Goal: Task Accomplishment & Management: Use online tool/utility

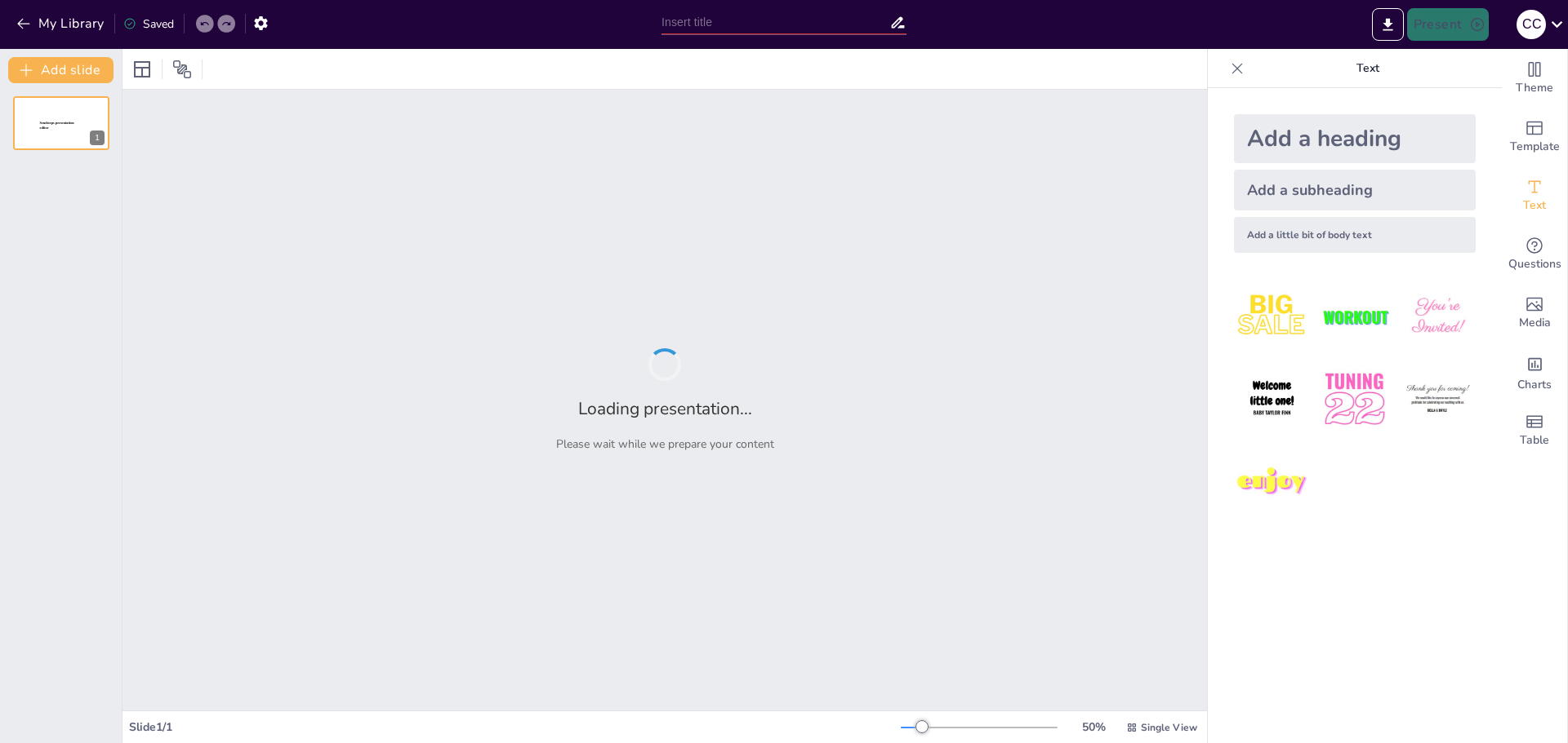
type input "Predictive Modeling of Student Attrition: A Comparative Analysis of Machine Lea…"
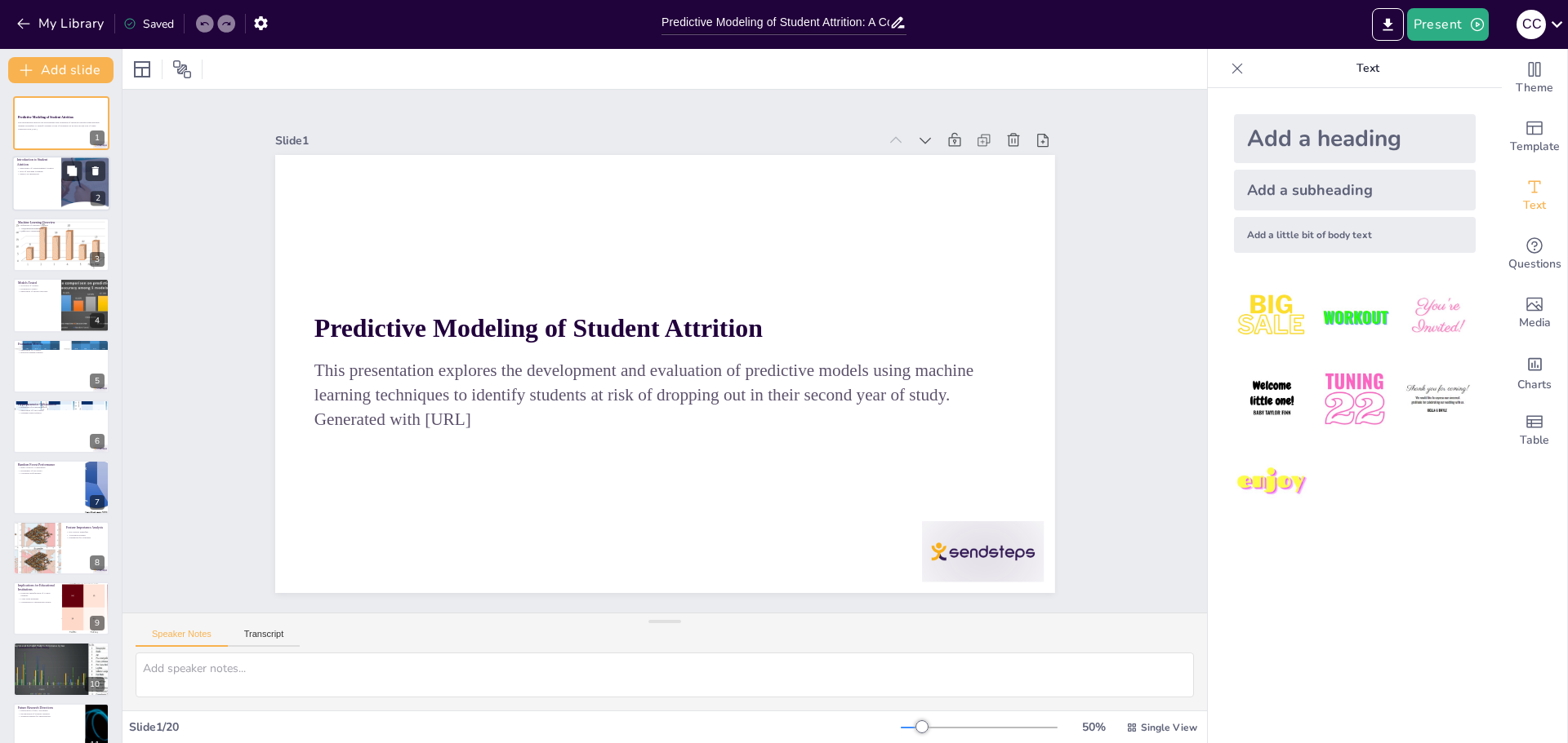
checkbox input "true"
click at [38, 189] on div at bounding box center [62, 184] width 98 height 56
type textarea "Understanding student attrition is essential for institutions to develop effect…"
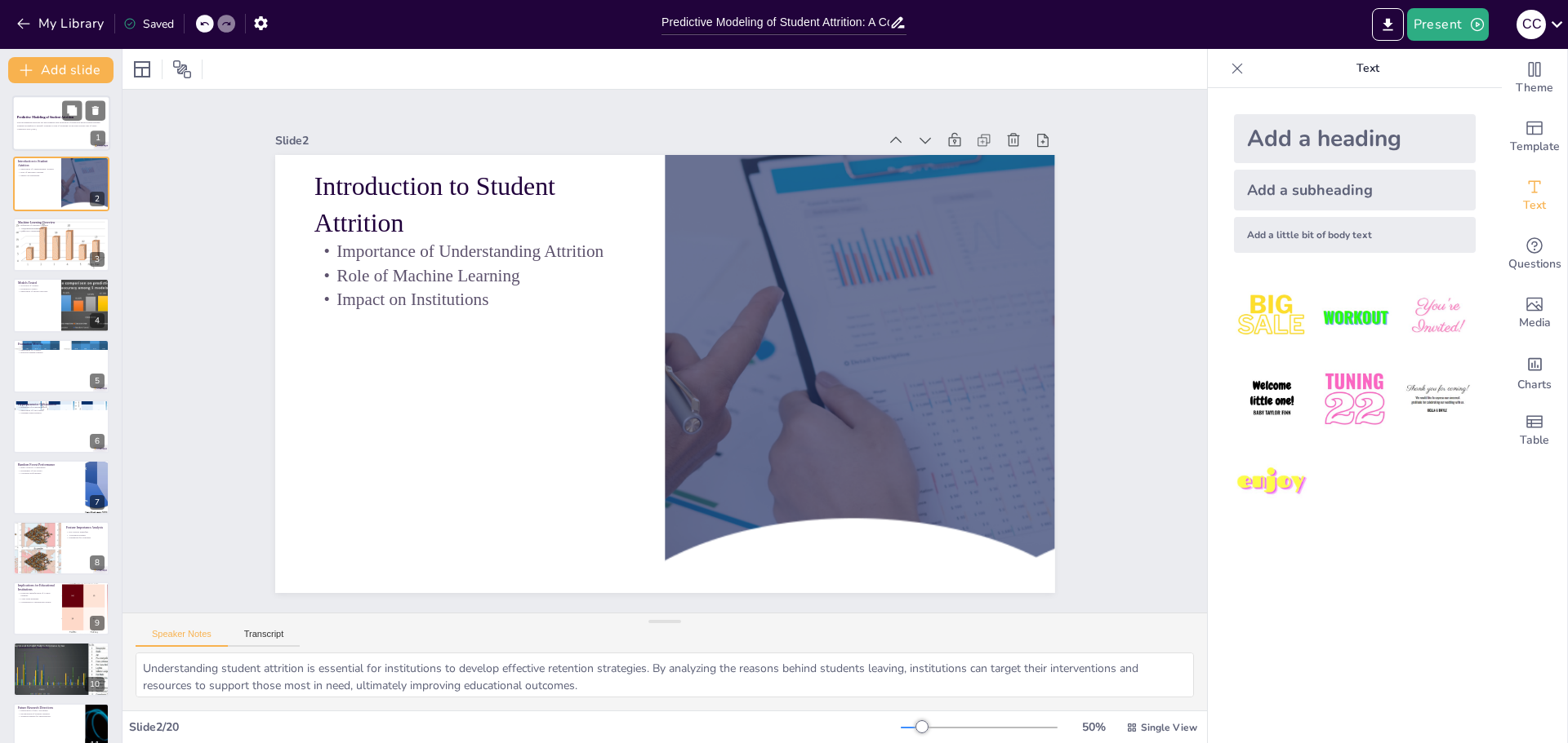
checkbox input "true"
click at [47, 124] on p "This presentation explores the development and evaluation of predictive models …" at bounding box center [62, 124] width 88 height 6
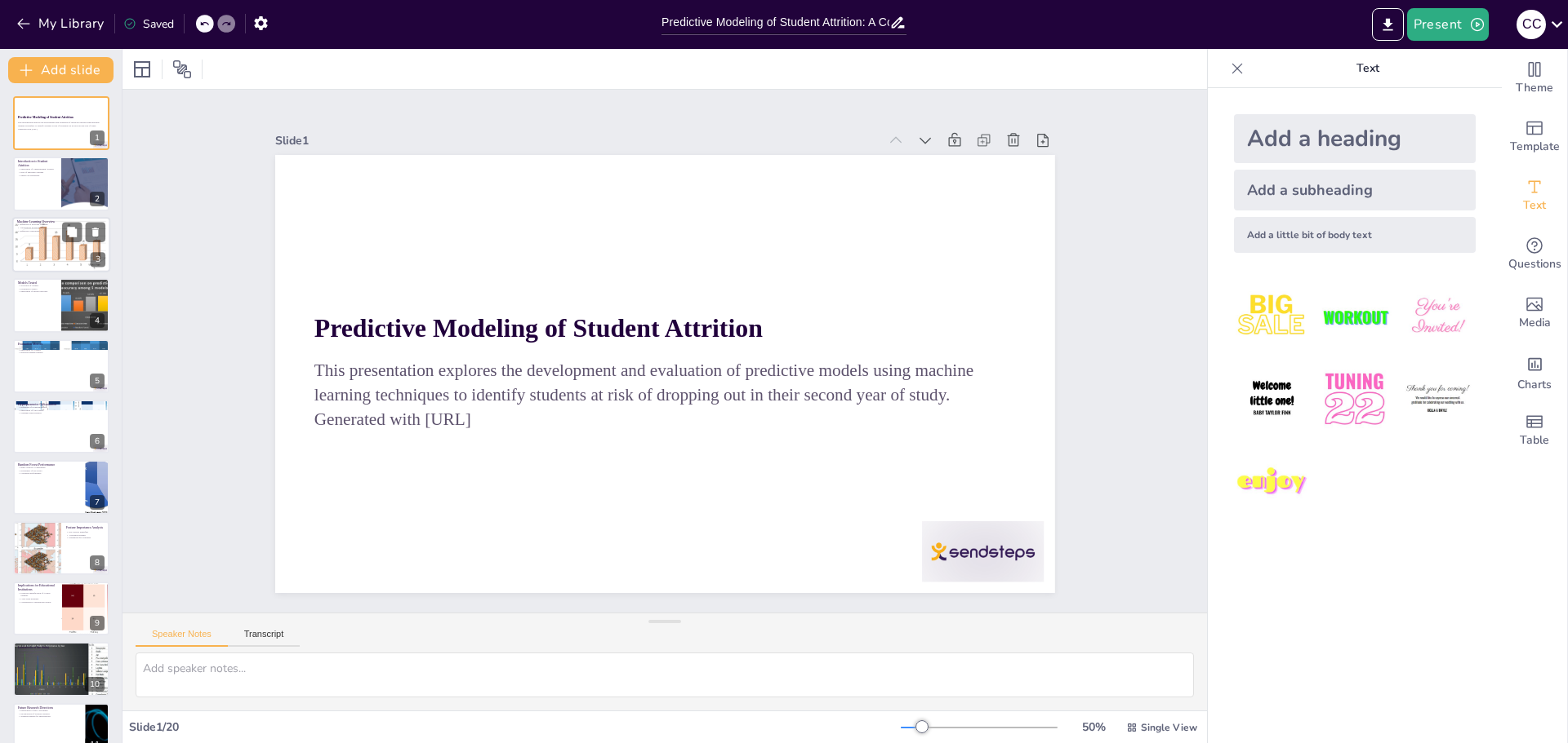
checkbox input "true"
click at [43, 240] on div at bounding box center [61, 244] width 103 height 56
type textarea "Machine learning is a subset of artificial intelligence that focuses on the dev…"
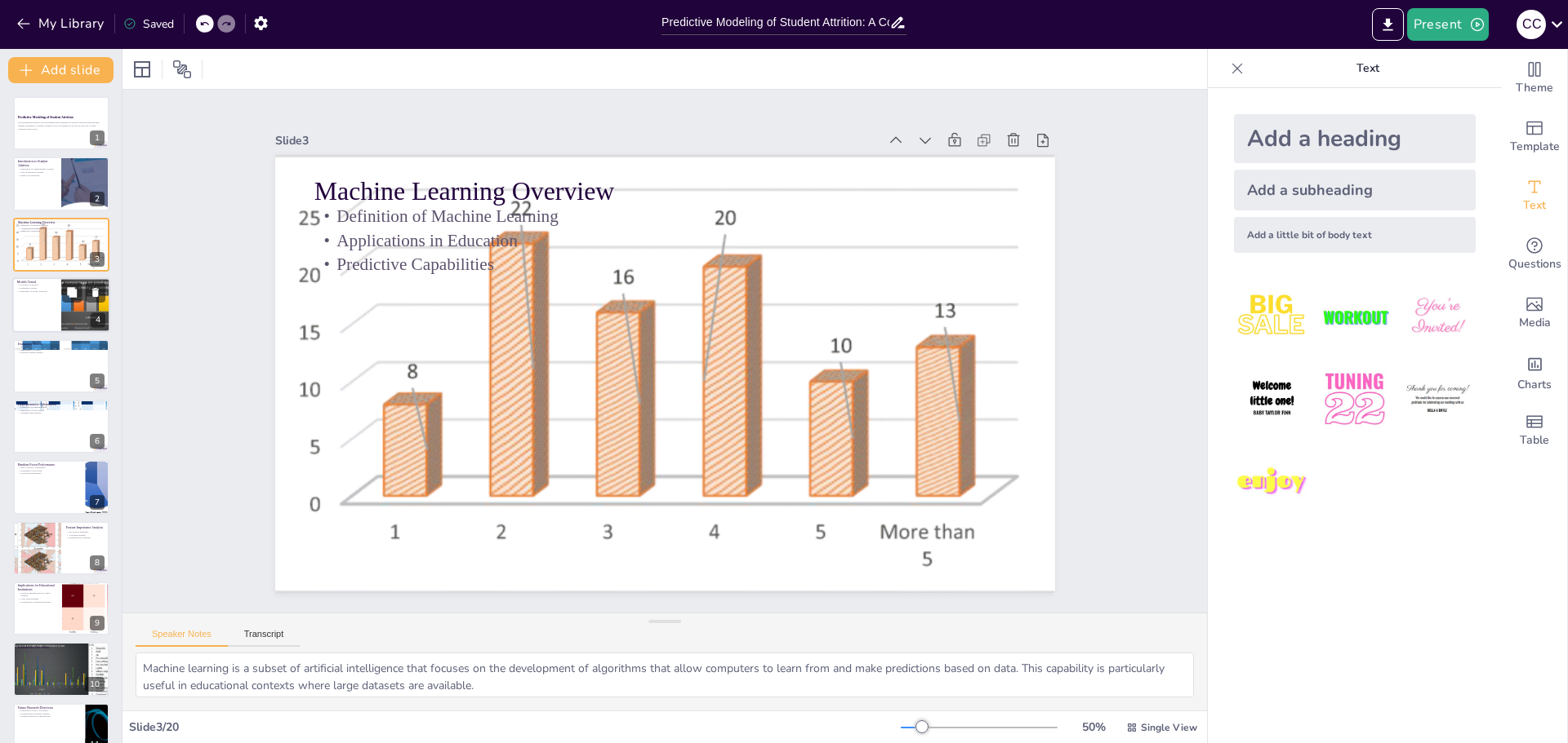
checkbox input "true"
click at [50, 301] on div at bounding box center [62, 305] width 98 height 56
type textarea "The models tested in this study include Logistic Regression, Decision Tree Clas…"
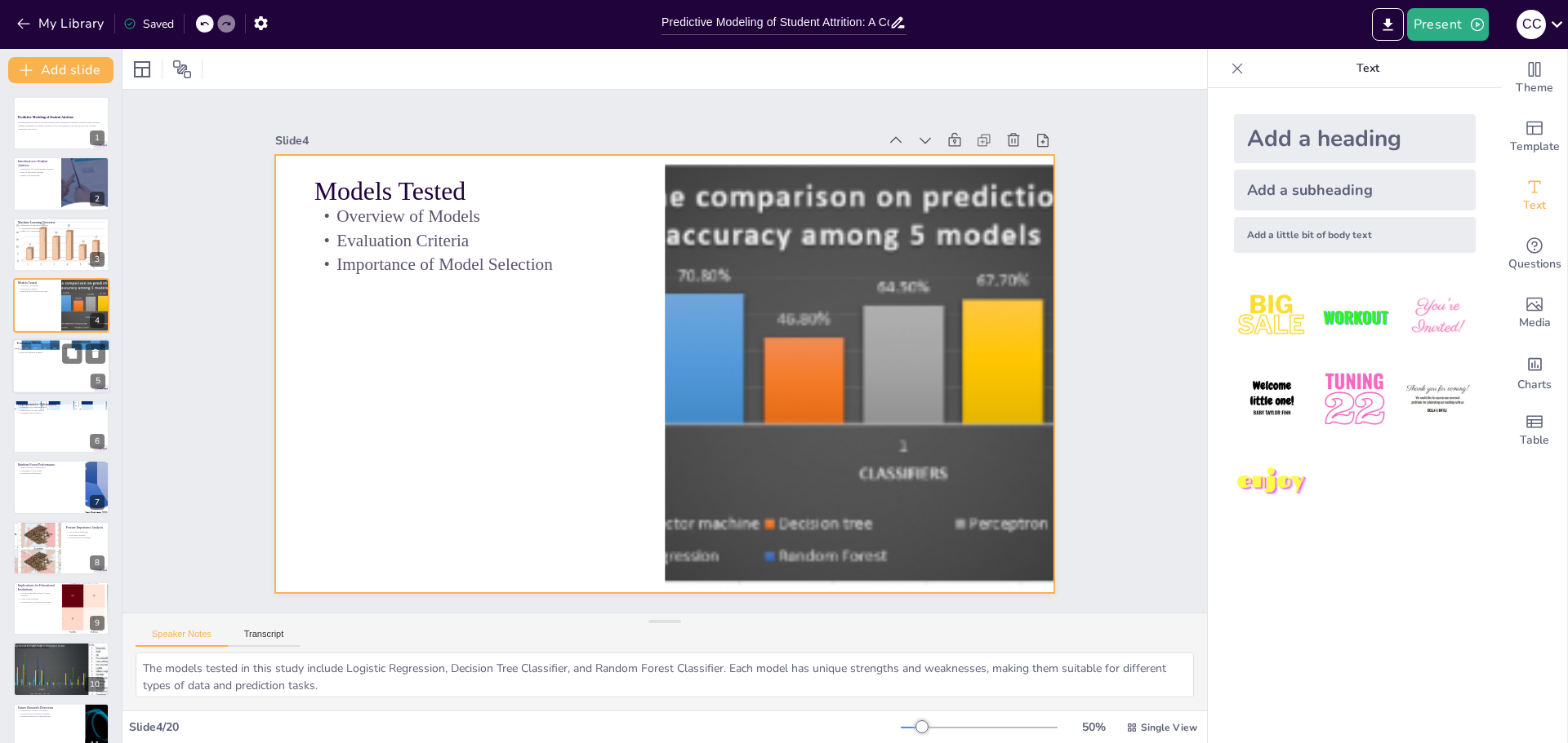
checkbox input "true"
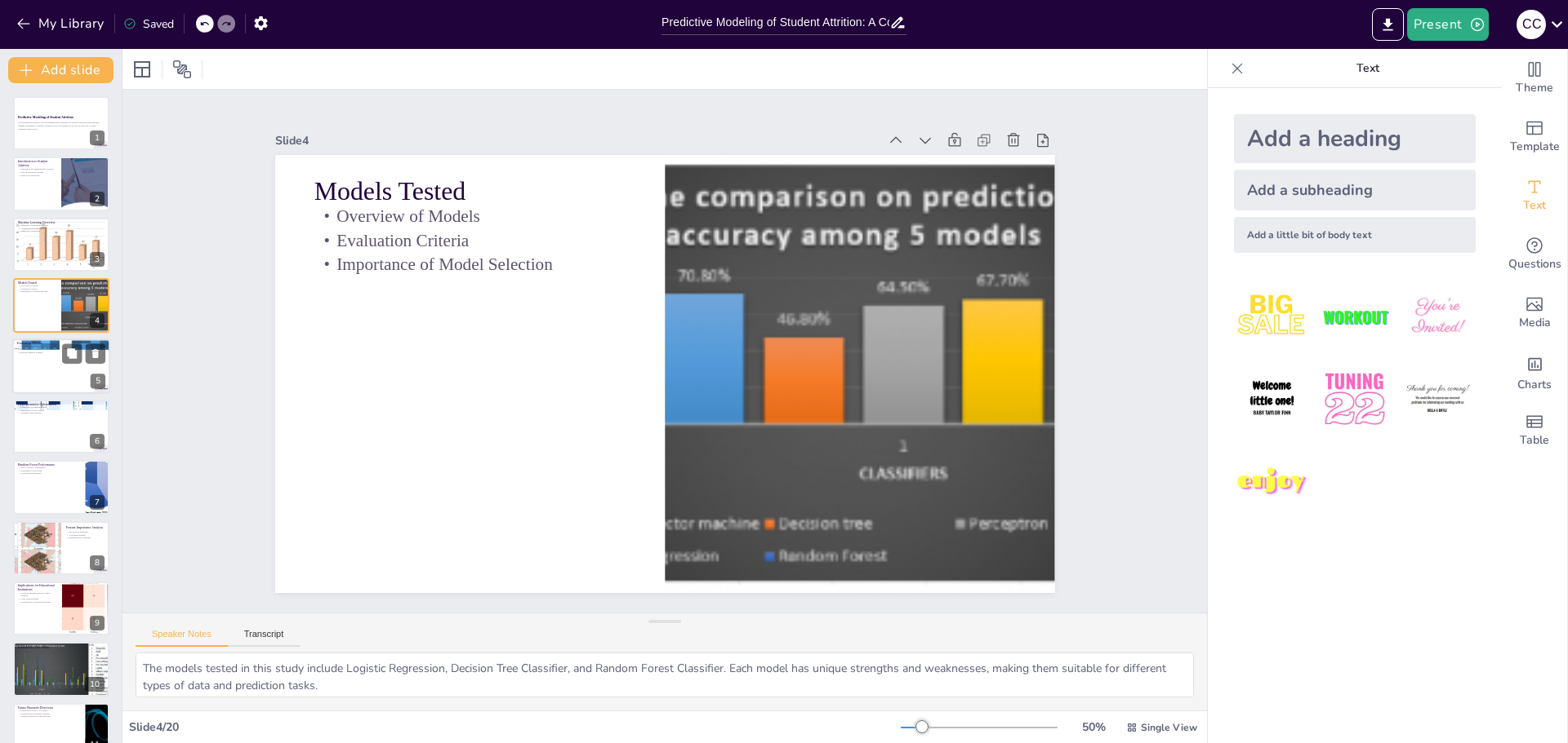
click at [37, 391] on div at bounding box center [62, 366] width 98 height 56
type textarea "The AUC-ROC metric is a critical evaluation tool that helps assess a model's pe…"
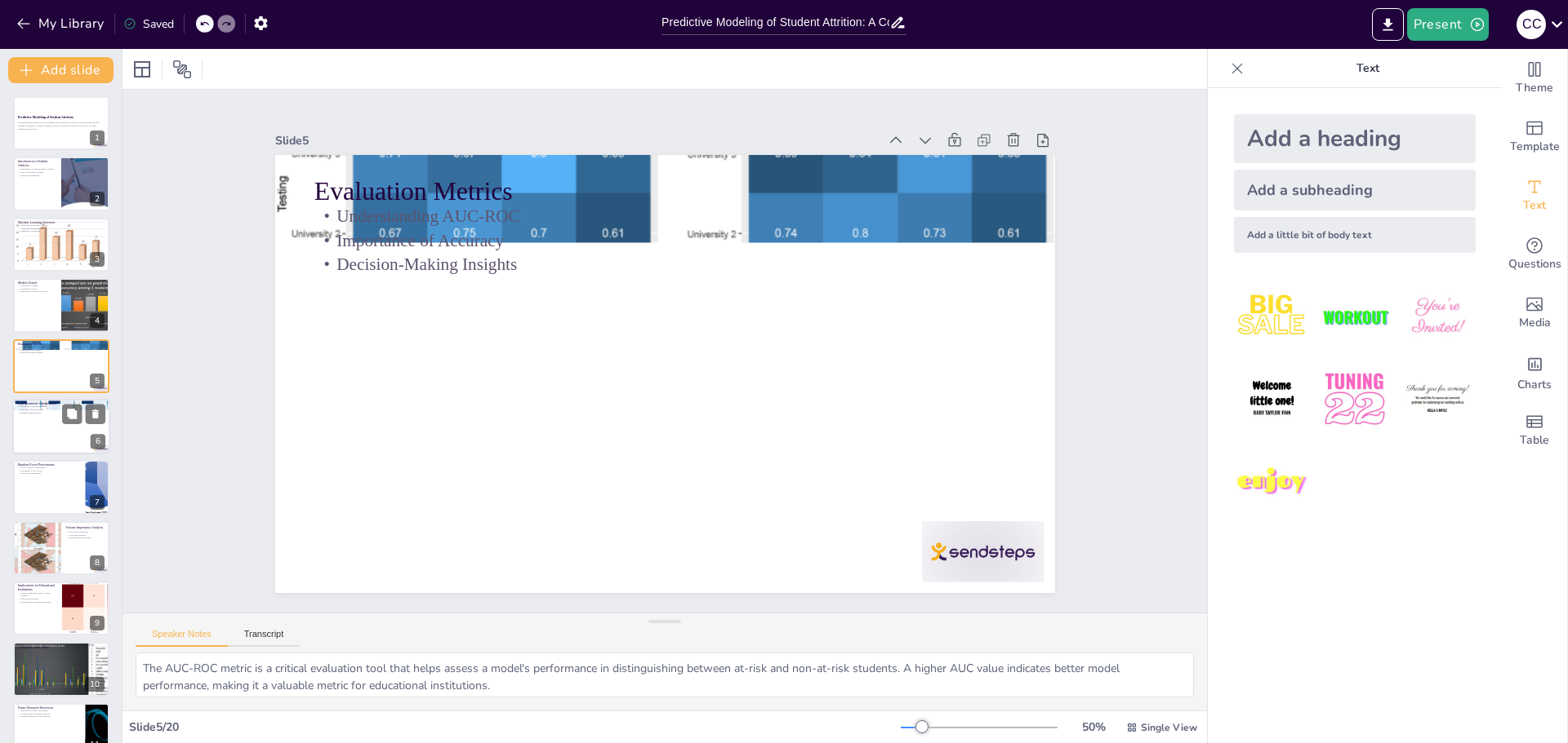
checkbox input "true"
click at [32, 420] on div at bounding box center [62, 426] width 98 height 56
type textarea "Hyperparameters are critical settings in machine learning models that govern th…"
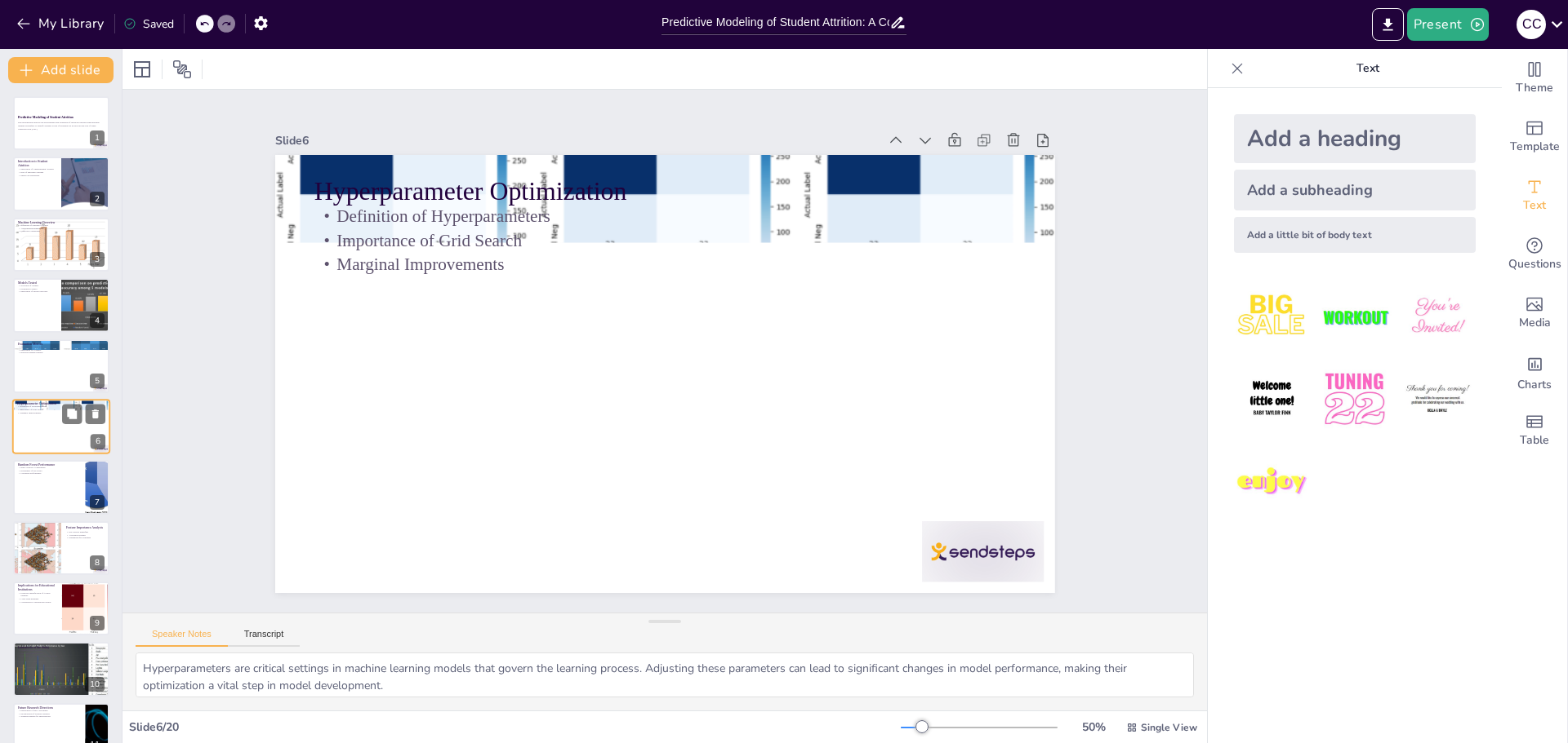
scroll to position [14, 0]
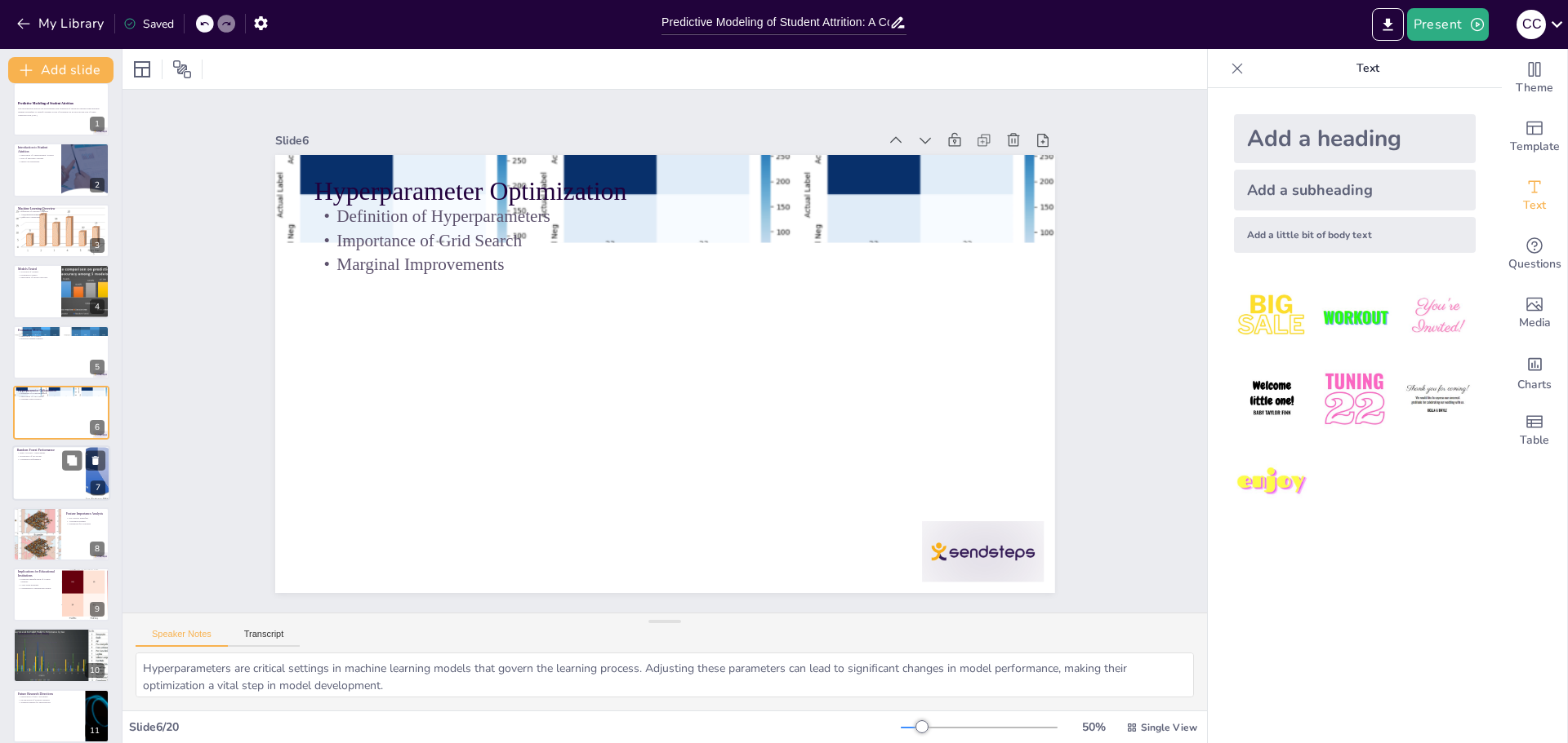
checkbox input "true"
click at [20, 467] on div at bounding box center [62, 474] width 98 height 56
type textarea "Achieving an accuracy of 89% is a significant milestone for the Random Forest m…"
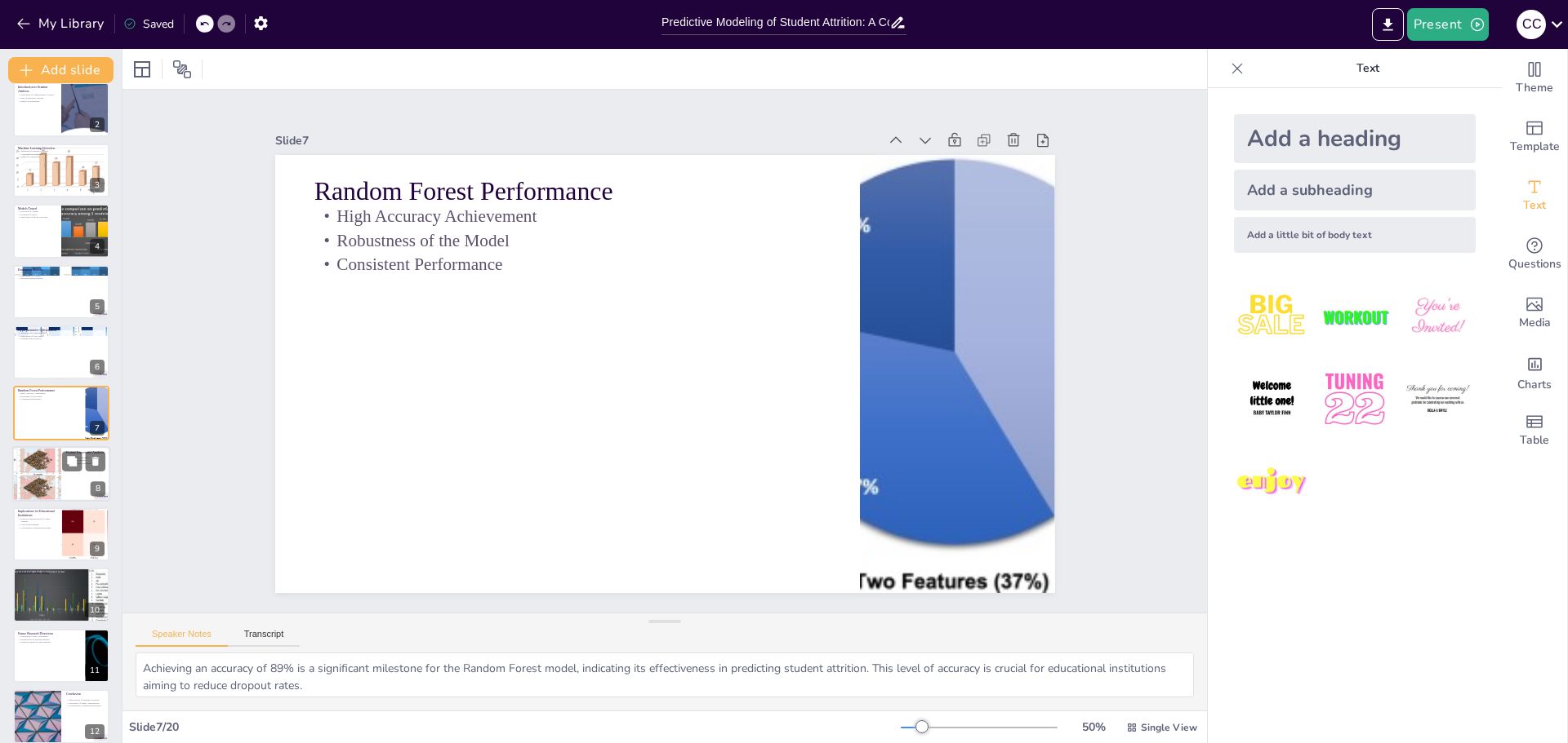
checkbox input "true"
click at [39, 477] on div at bounding box center [36, 474] width 112 height 56
type textarea "The identification of key factors influencing student attrition is essential fo…"
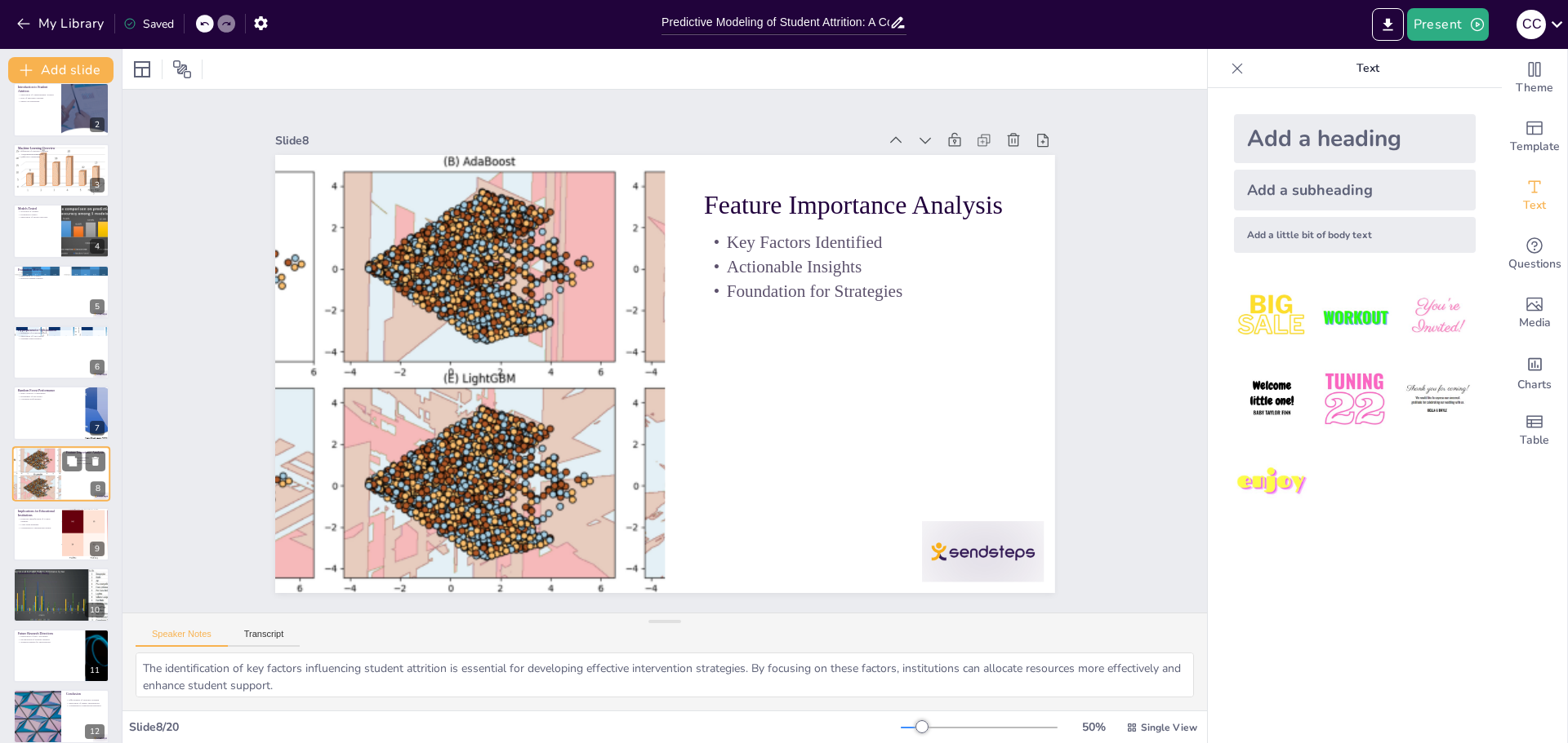
scroll to position [135, 0]
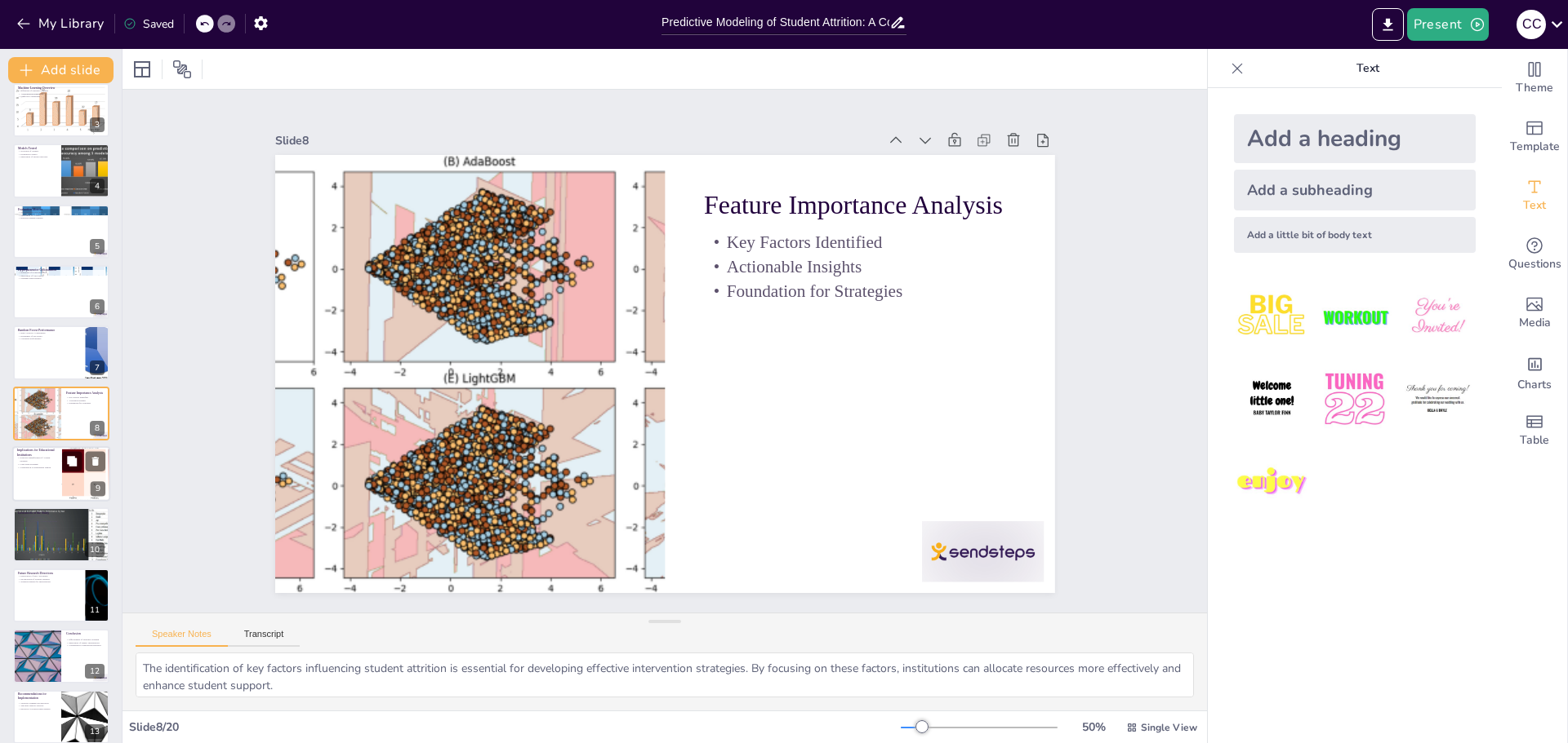
checkbox input "true"
click at [32, 469] on div at bounding box center [62, 474] width 98 height 56
type textarea "Proactively identifying at-risk students through predictive modeling allows ins…"
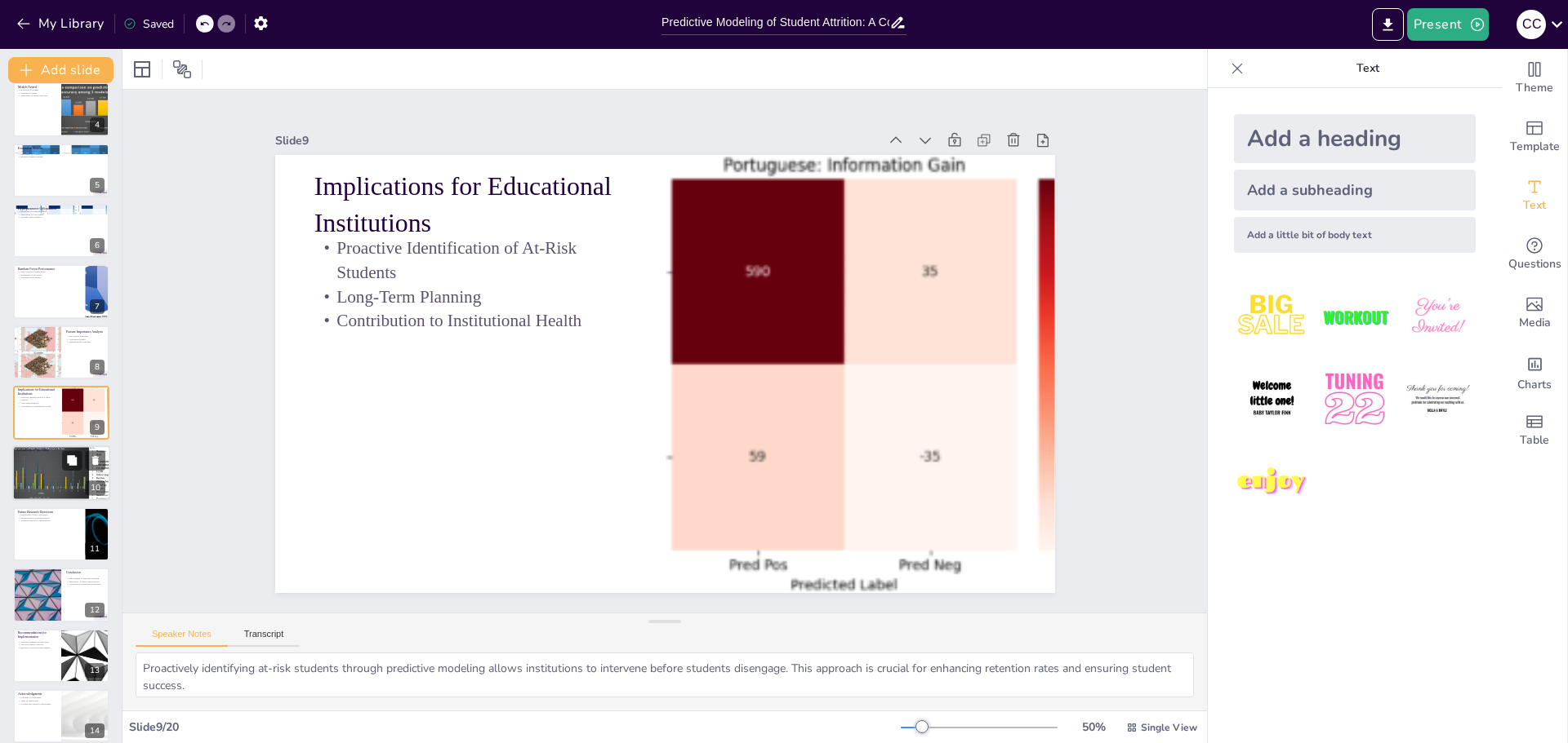
checkbox input "true"
click at [37, 468] on div at bounding box center [61, 474] width 144 height 56
type textarea "Potential biases in the dataset can affect the accuracy and reliability of the …"
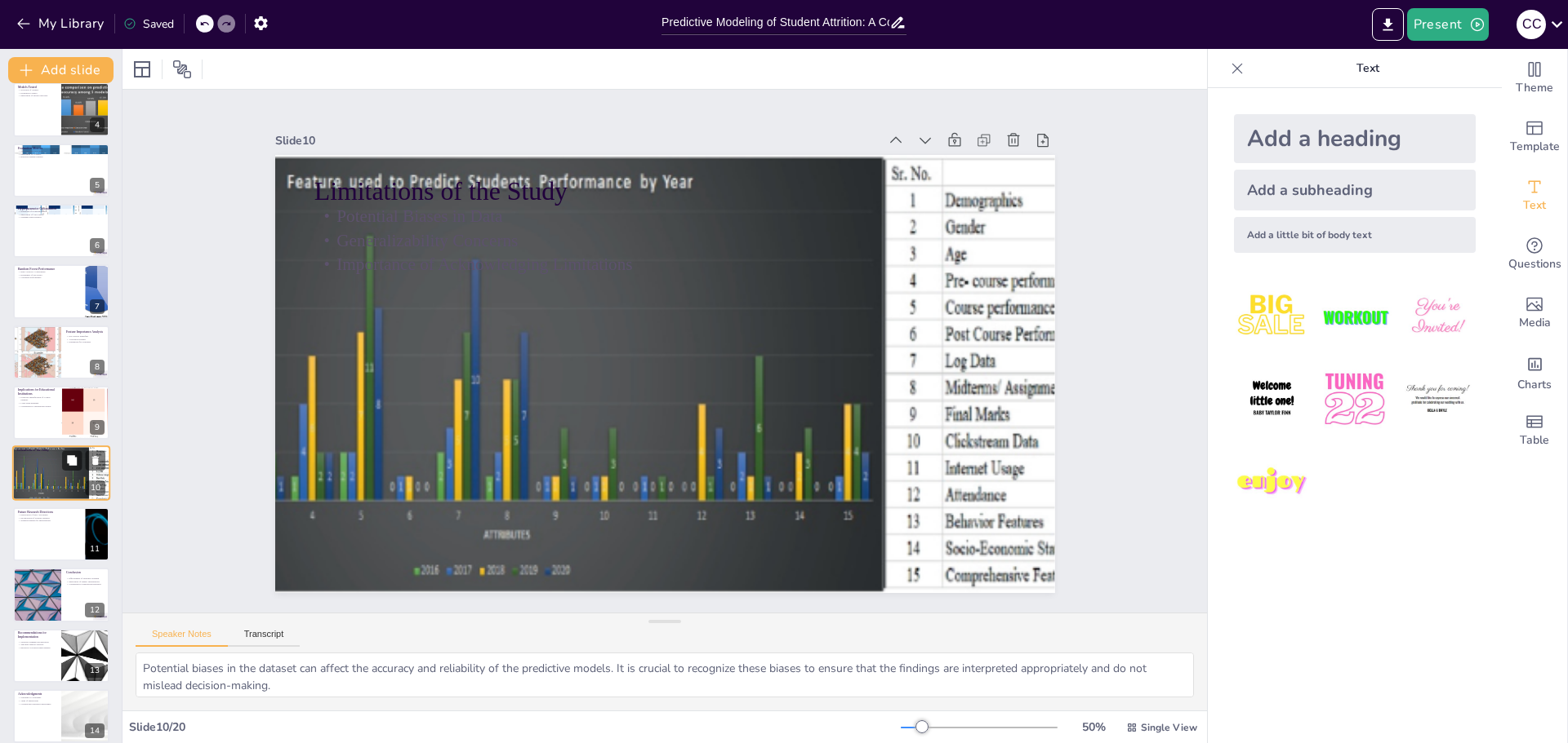
scroll to position [256, 0]
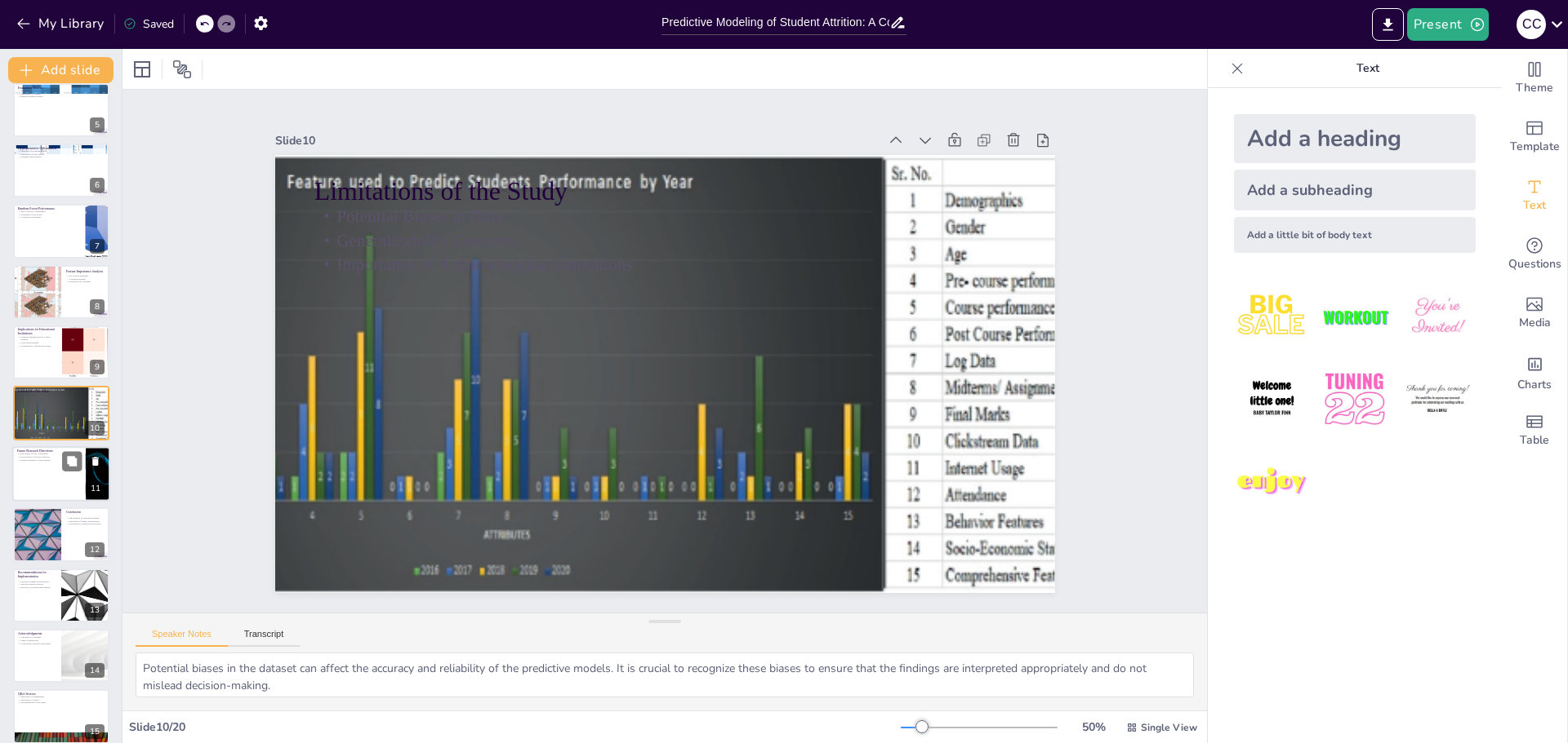
checkbox input "true"
click at [42, 466] on div at bounding box center [62, 474] width 98 height 56
type textarea "Exploring new algorithms can lead to improved predictive capabilities and insig…"
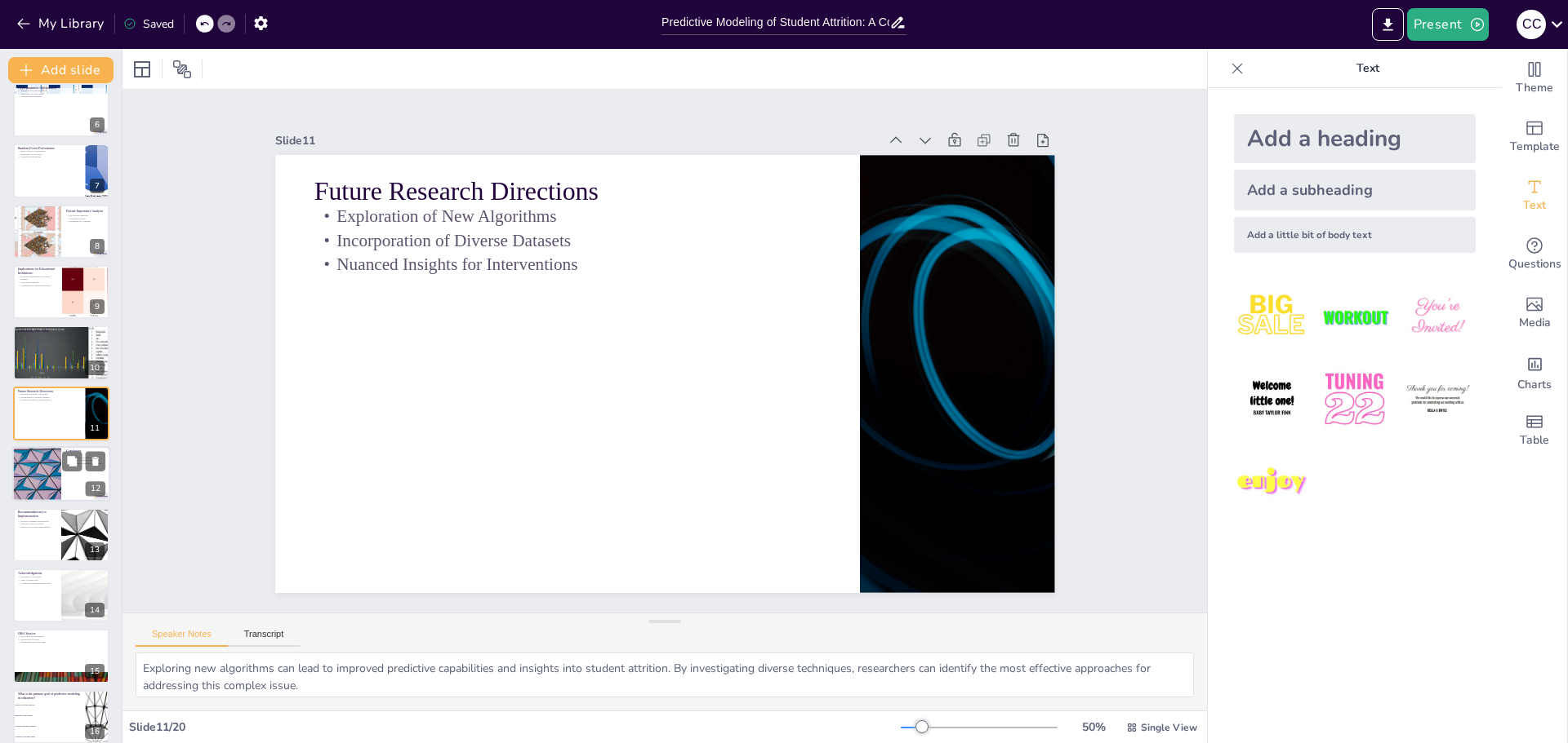
checkbox input "true"
click at [40, 466] on div at bounding box center [36, 474] width 98 height 56
type textarea "The effectiveness of machine learning in predicting student attrition highlight…"
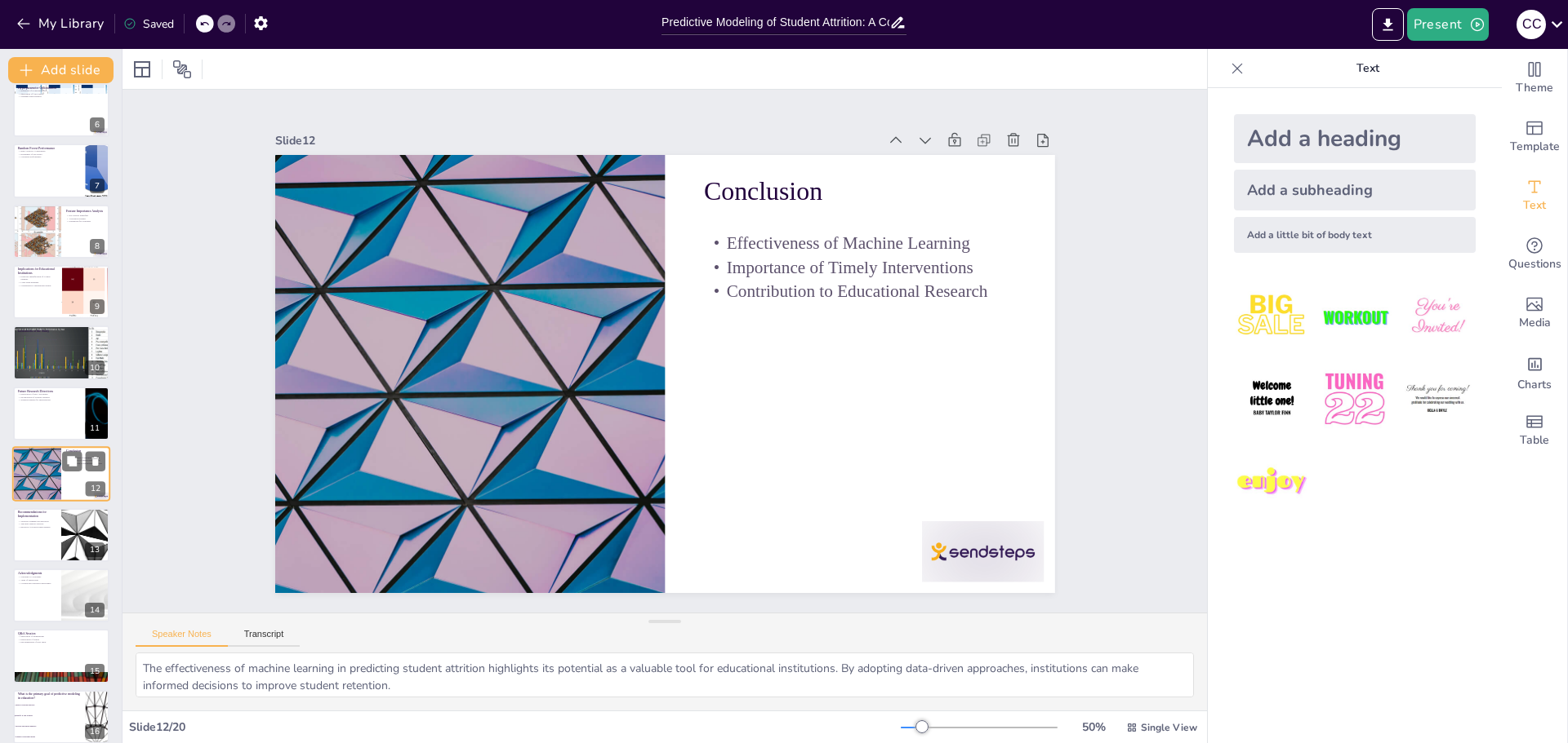
scroll to position [377, 0]
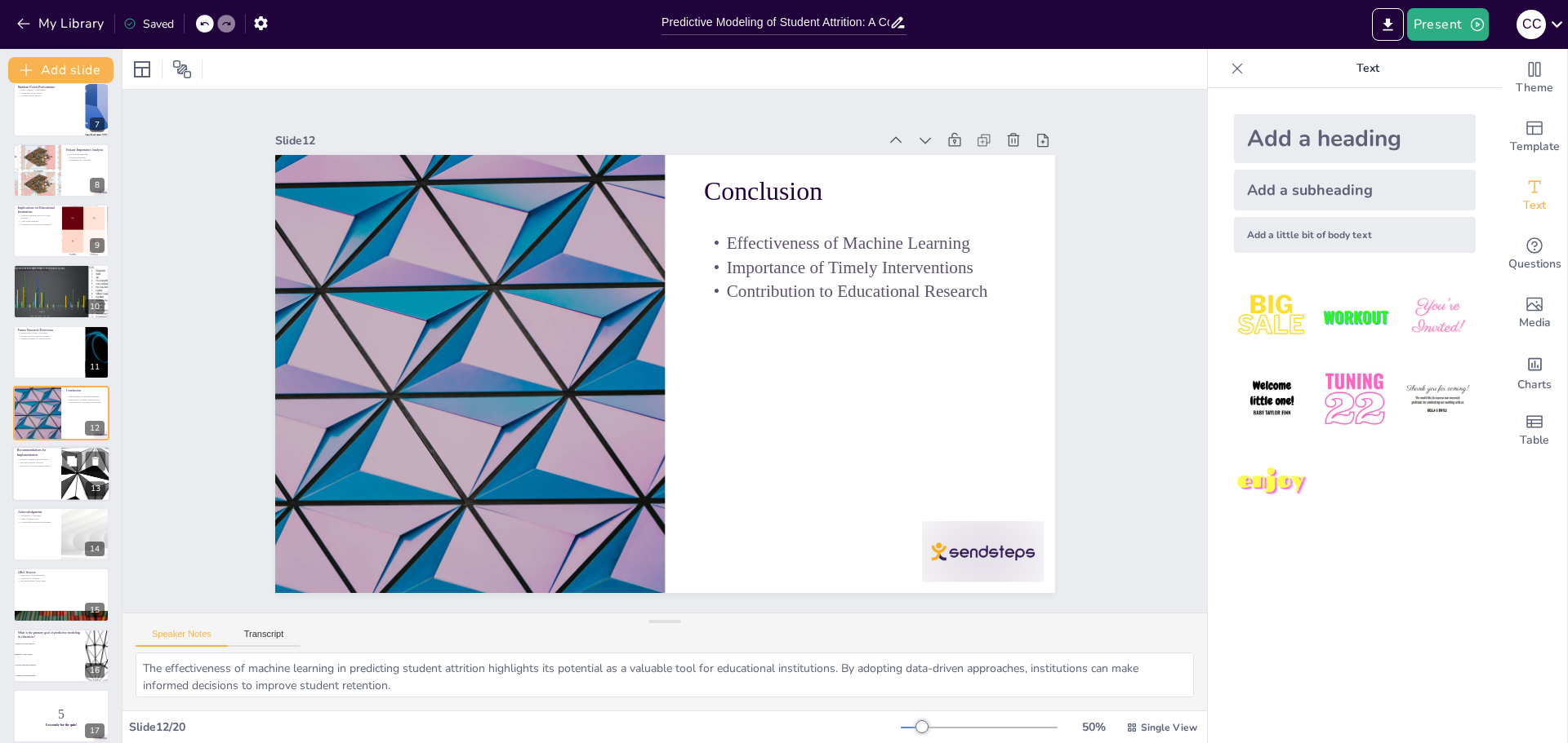
checkbox input "true"
click at [41, 479] on div at bounding box center [62, 474] width 98 height 56
type textarea "Incorporating predictive models into strategic planning is essential for addres…"
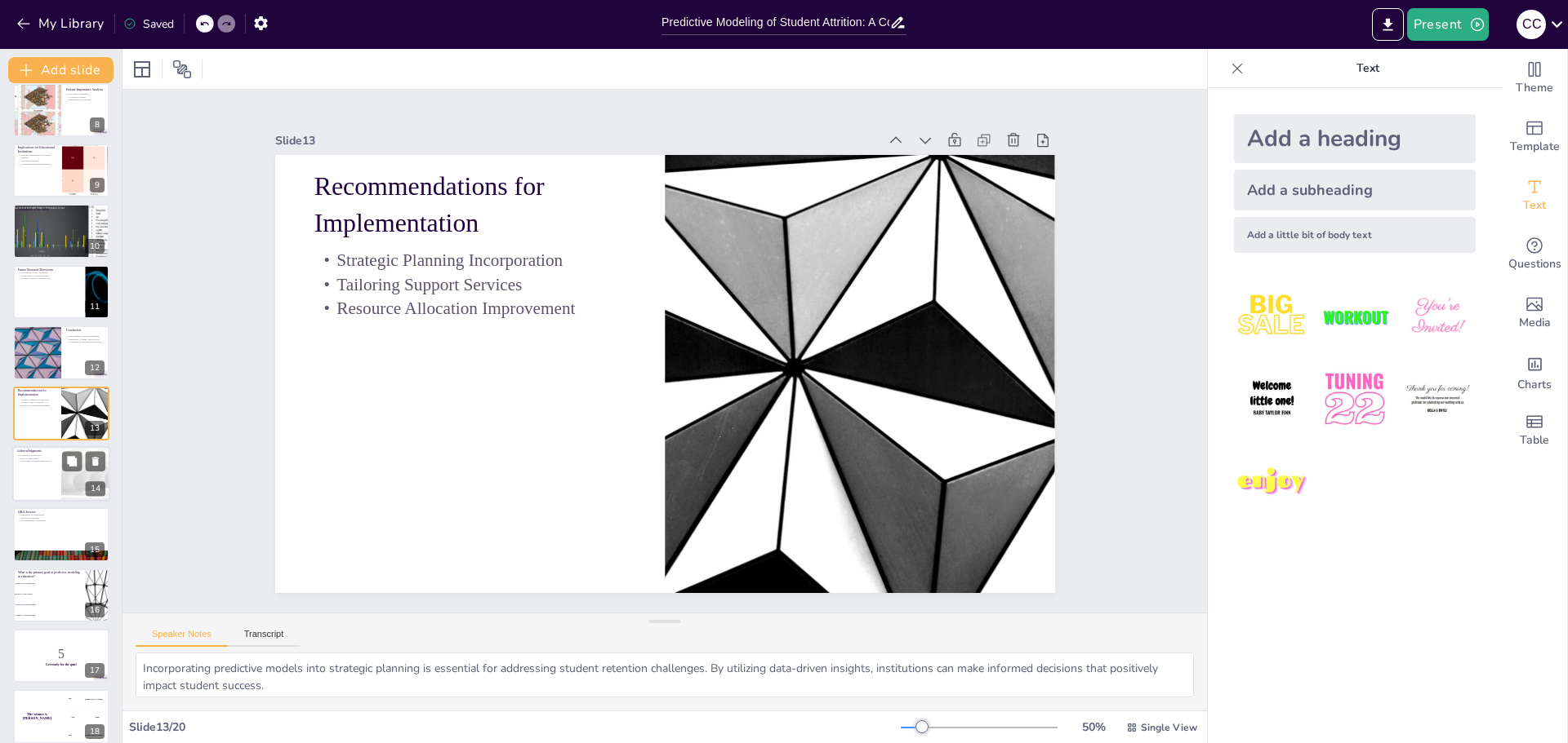
checkbox input "true"
click at [36, 471] on div at bounding box center [62, 474] width 98 height 56
type textarea "Expressing gratitude to colleagues fosters a collaborative research environment…"
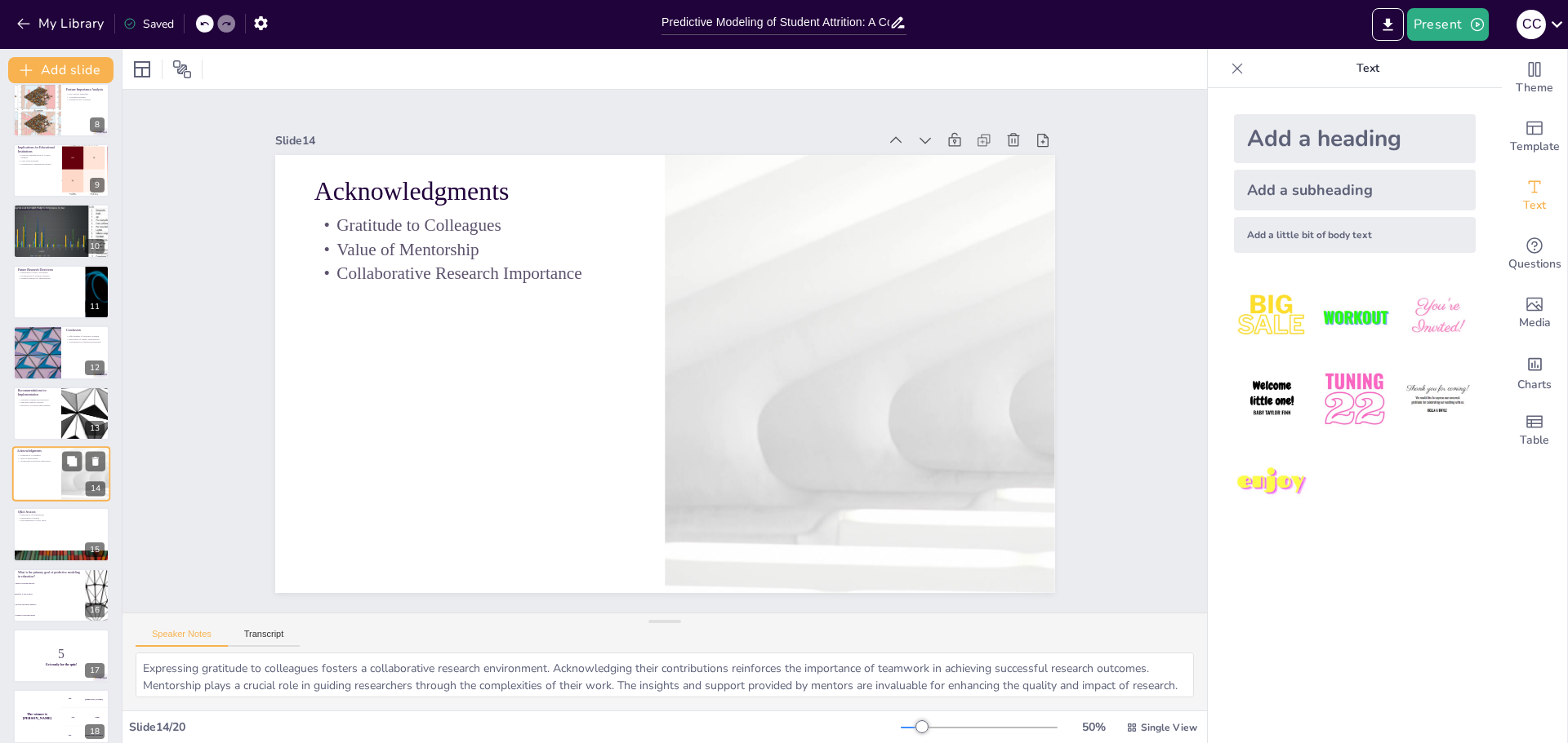
scroll to position [500, 0]
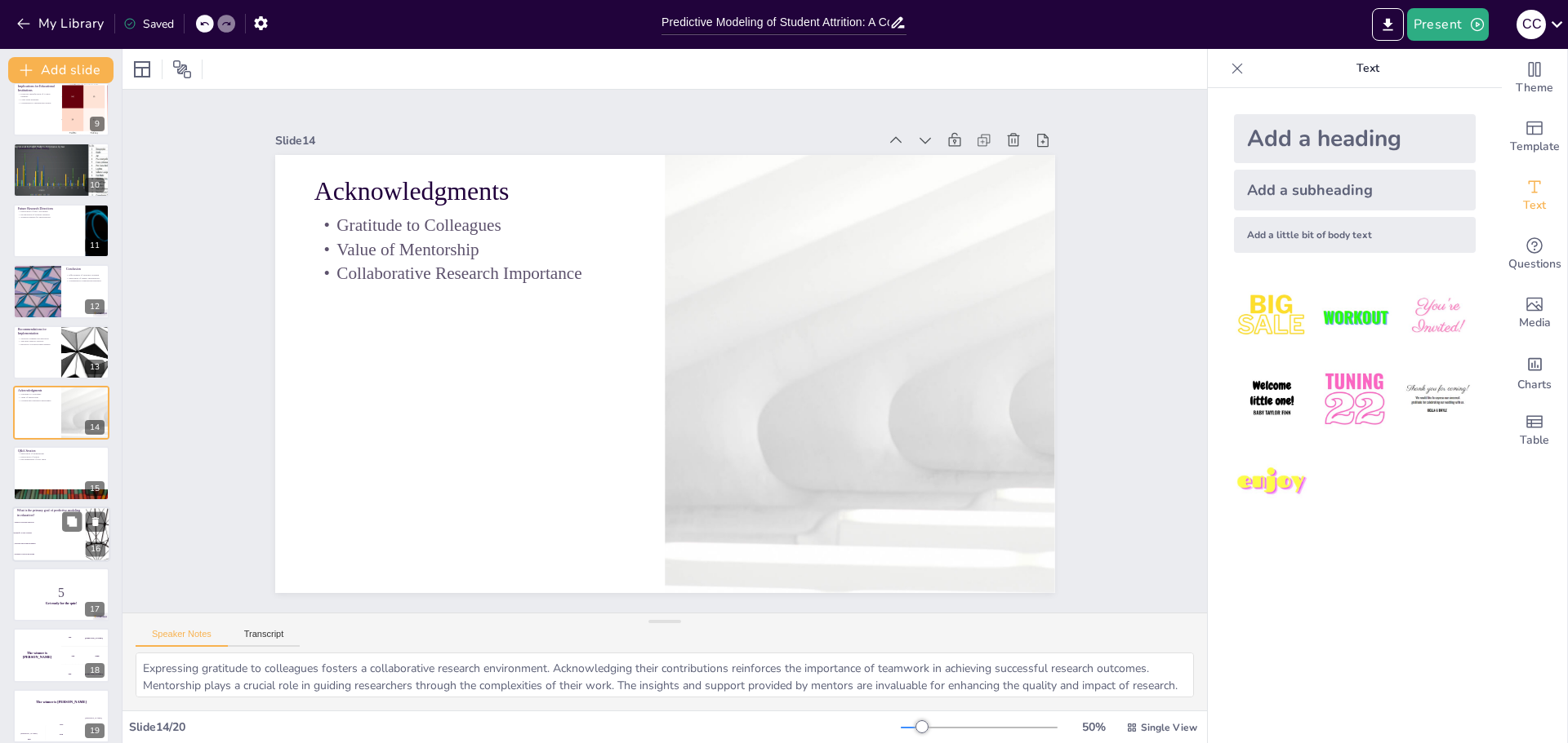
checkbox input "true"
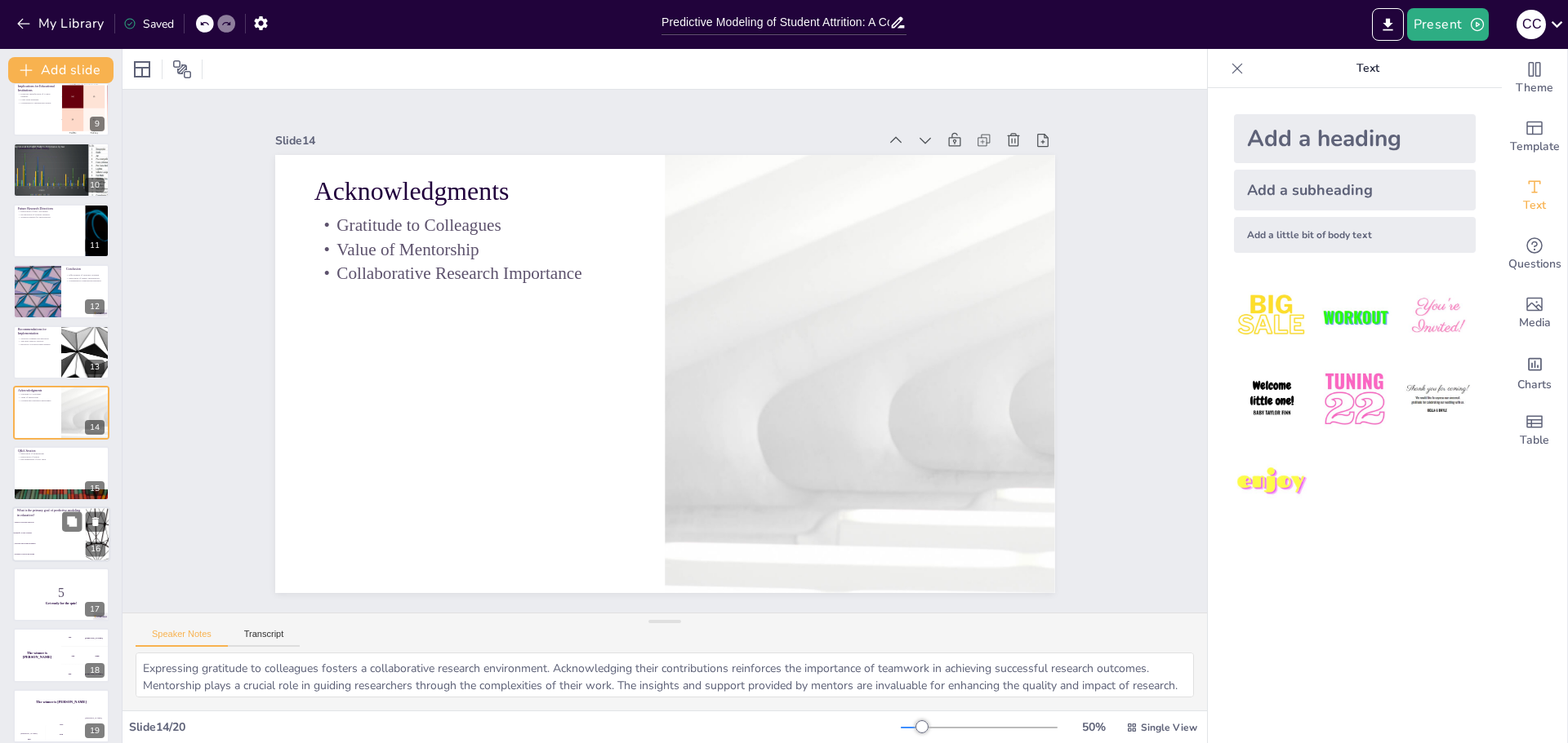
checkbox input "true"
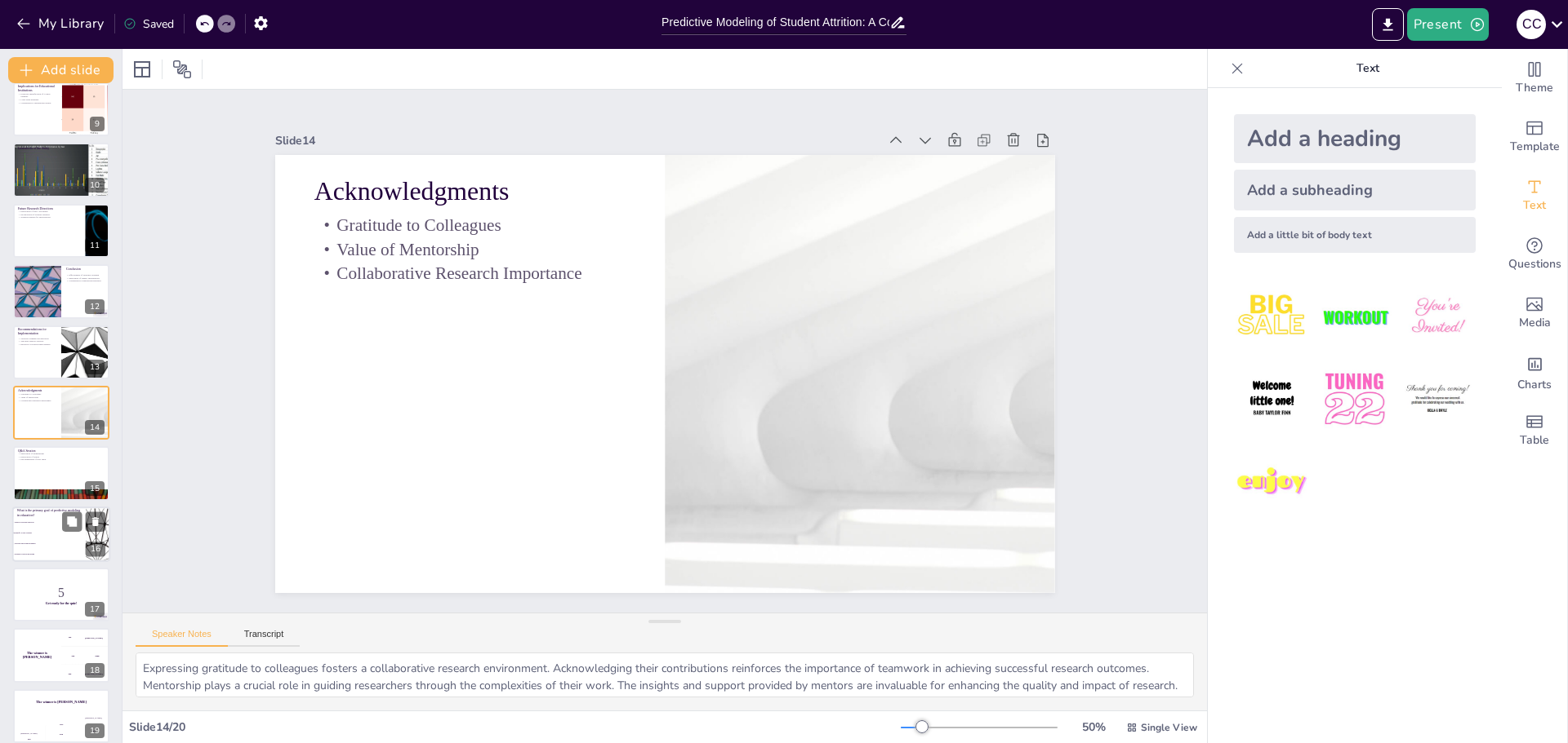
checkbox input "true"
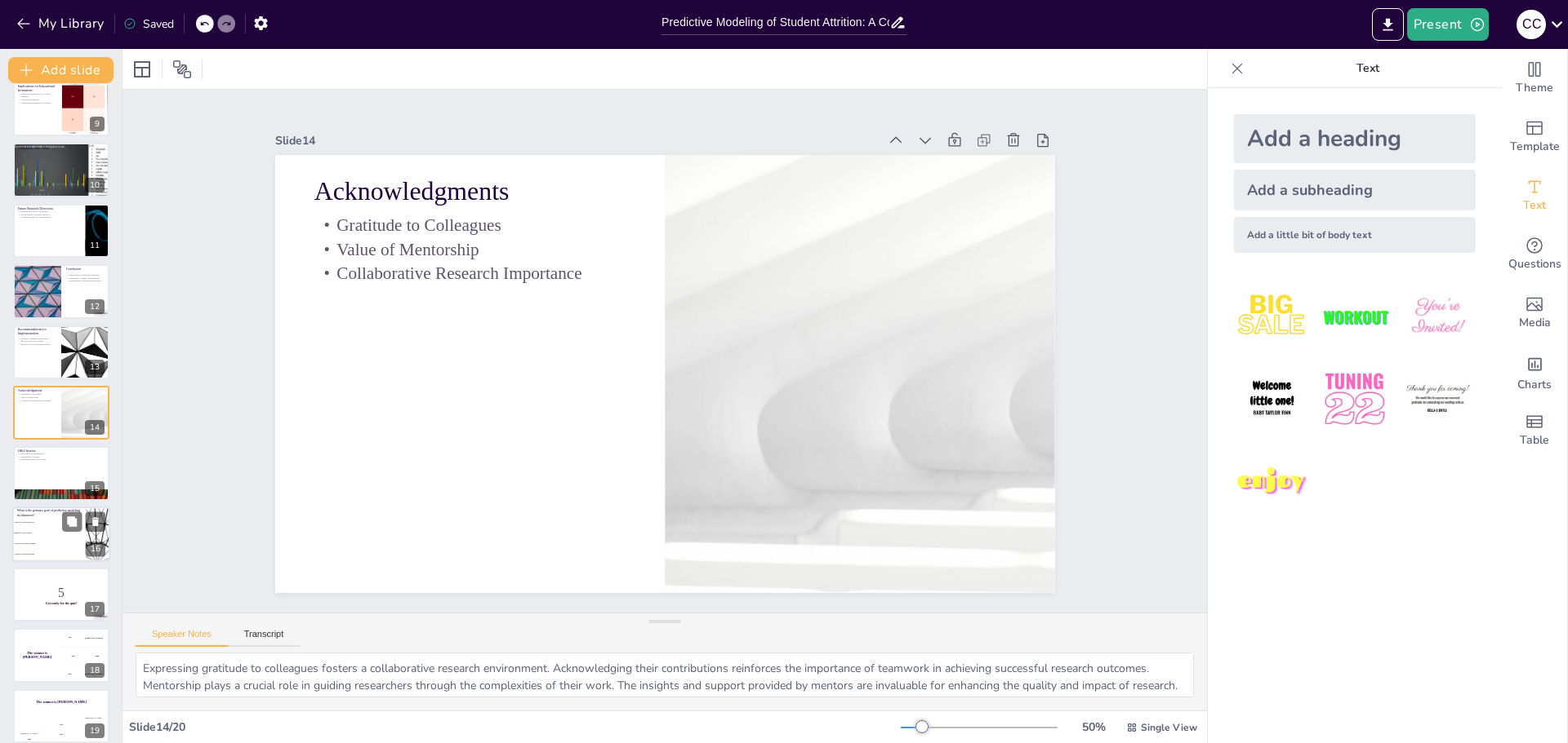
checkbox input "true"
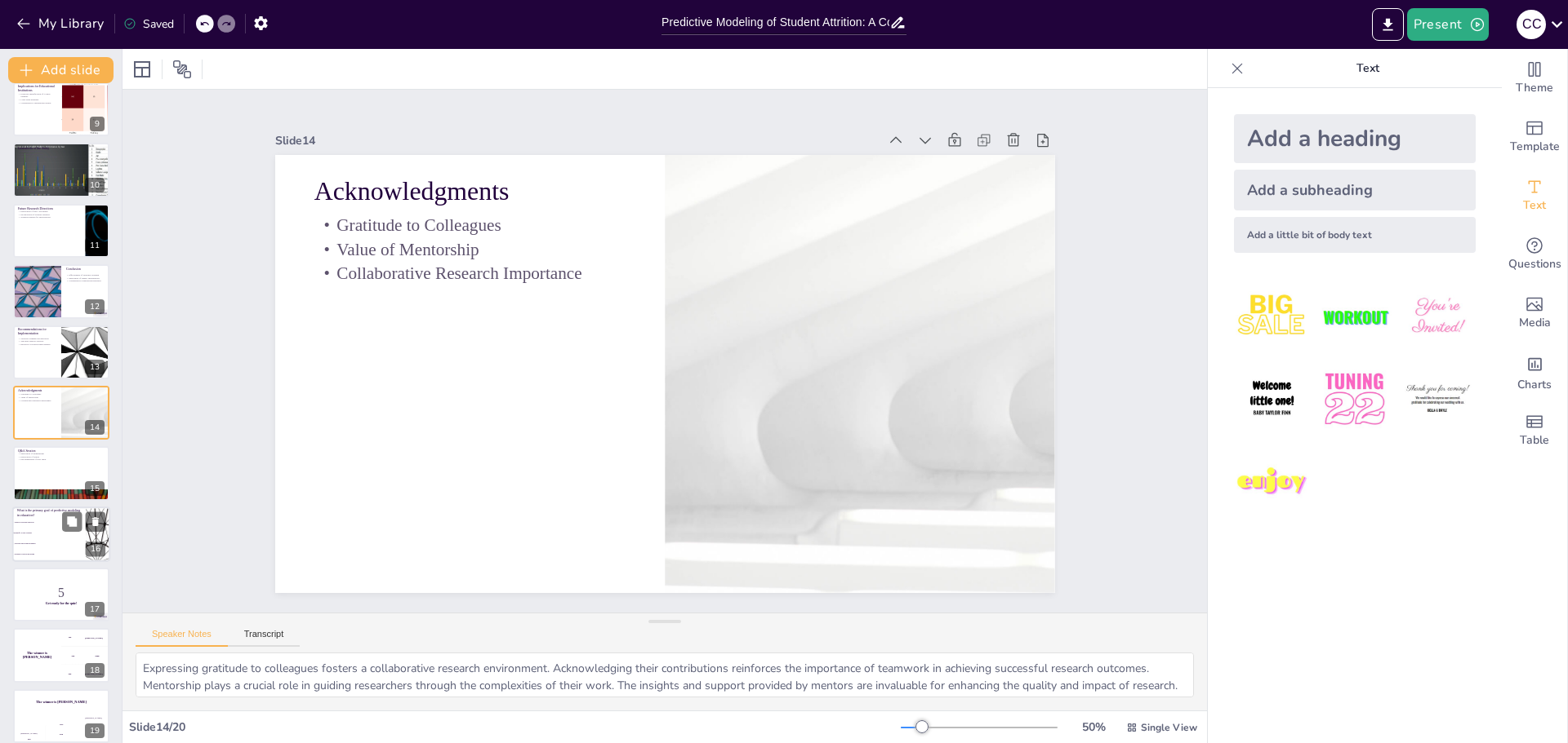
checkbox input "true"
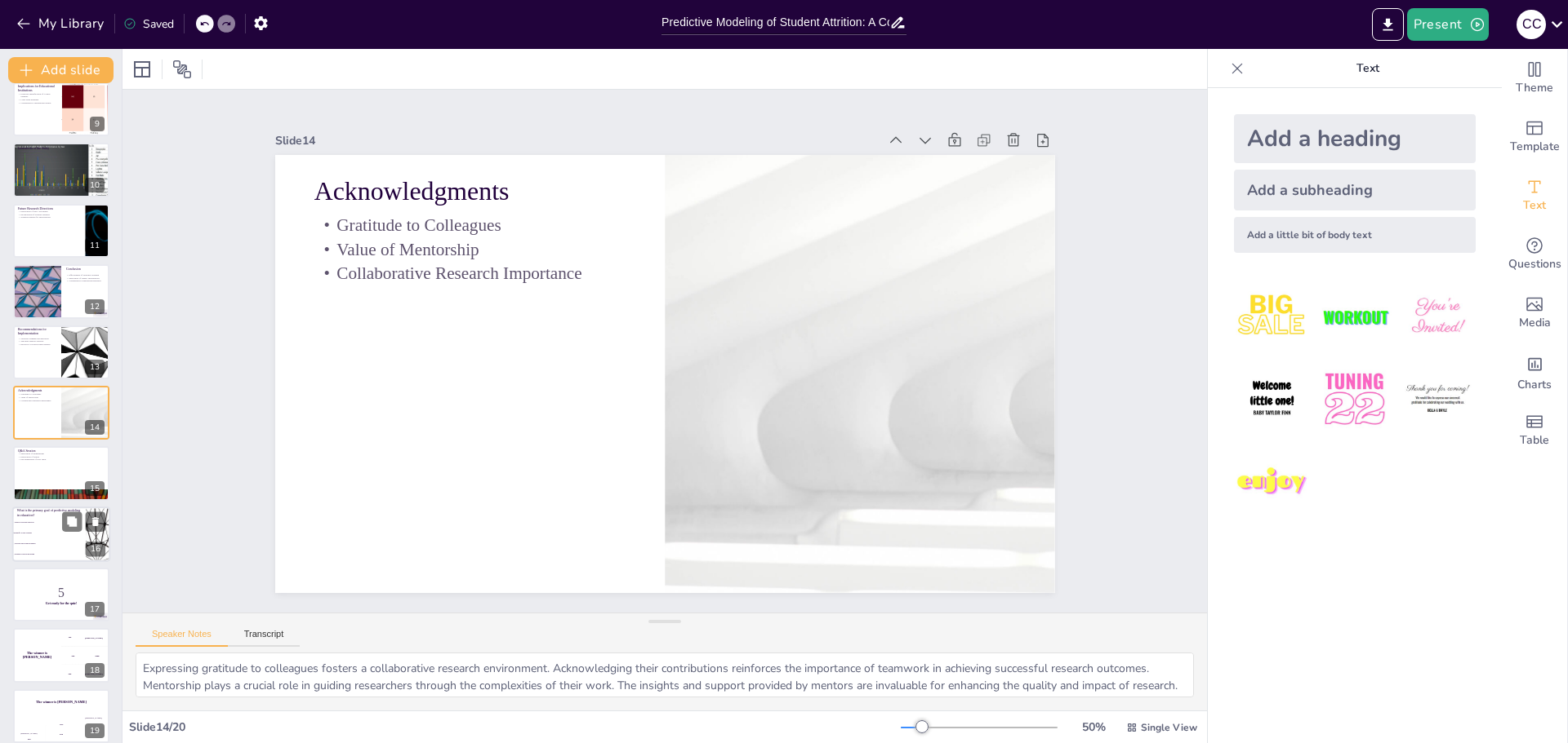
checkbox input "true"
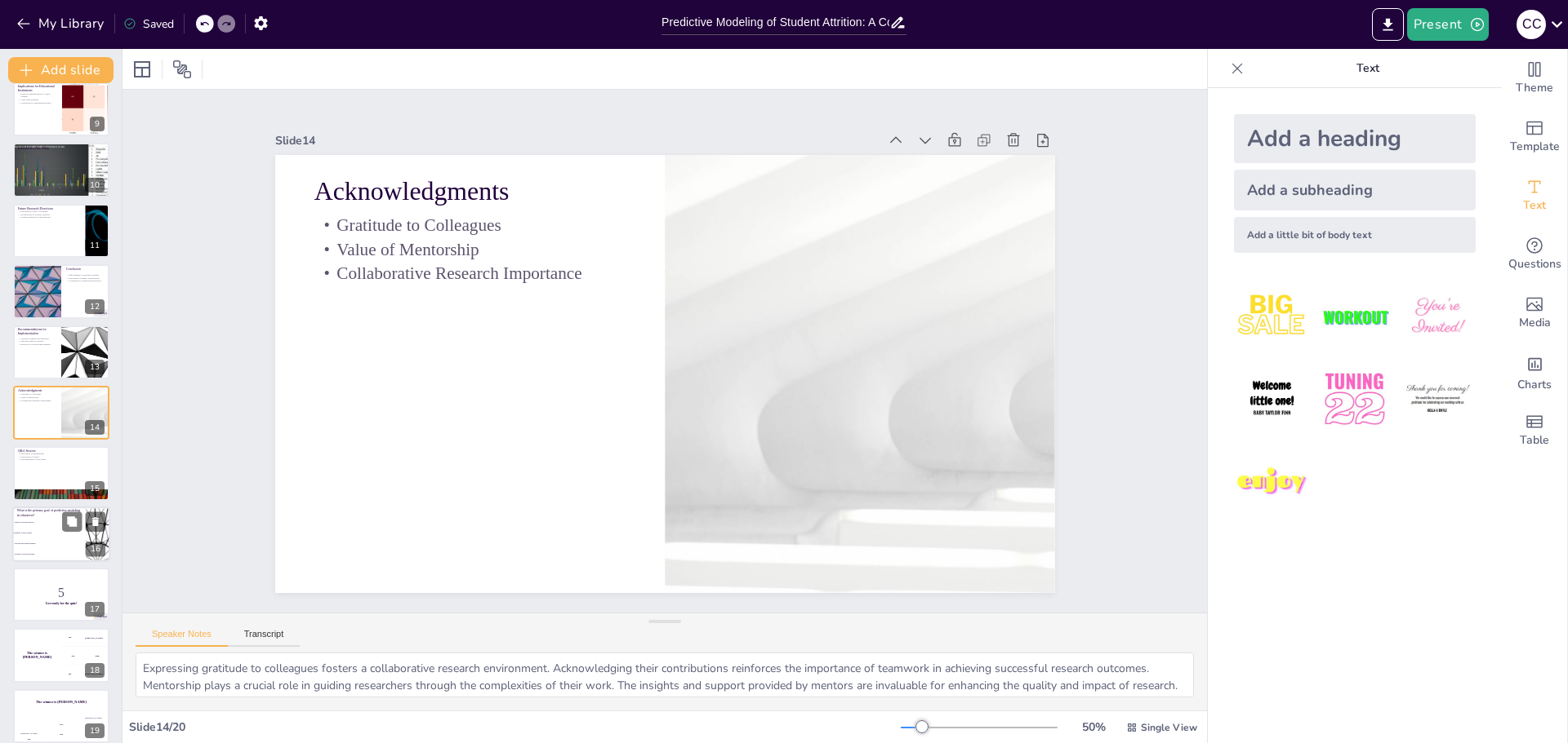
checkbox input "true"
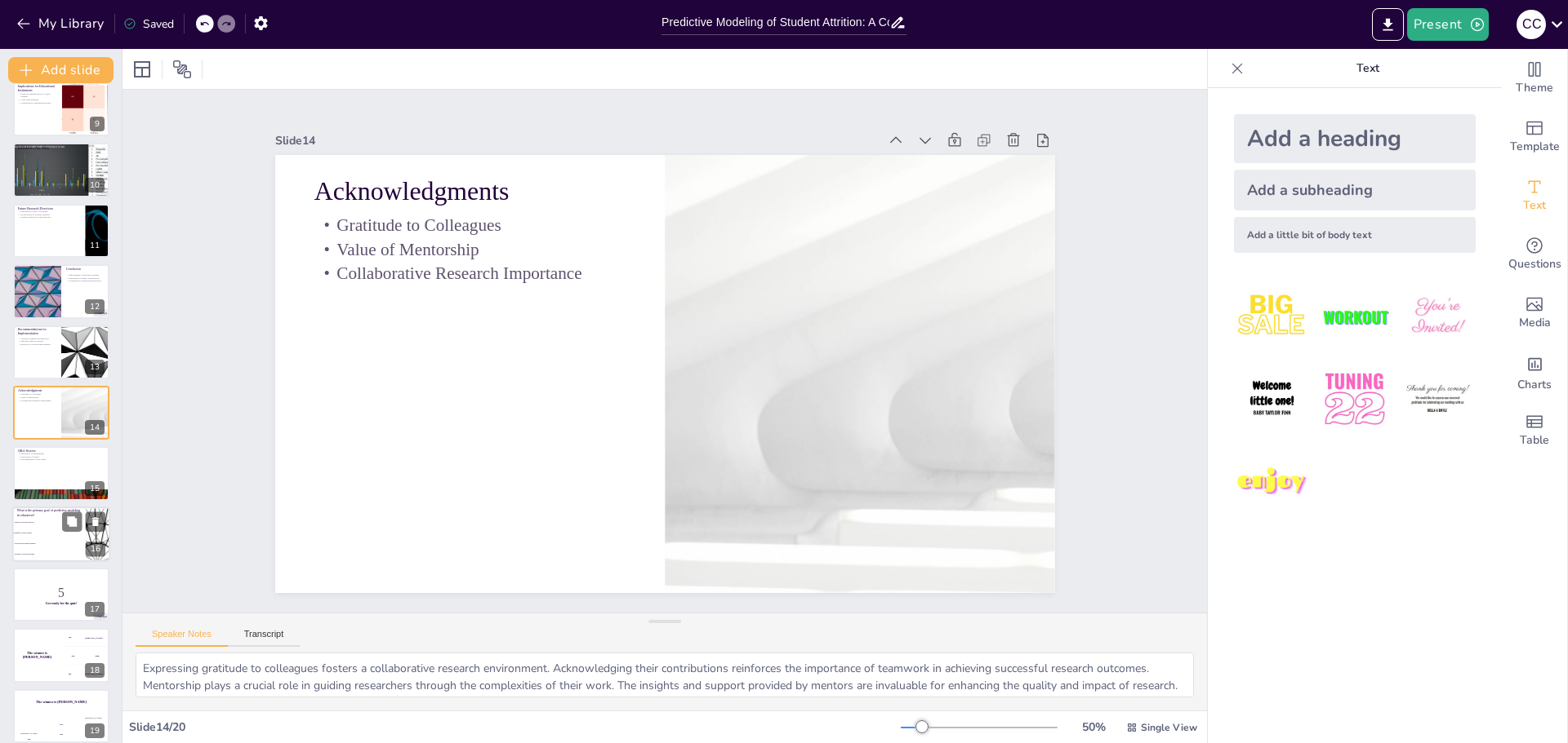
checkbox input "true"
click at [36, 532] on span "Identify at-risk students" at bounding box center [50, 533] width 70 height 3
type textarea "The correct answer is "Identify at-risk students," which aligns with the primar…"
checkbox input "true"
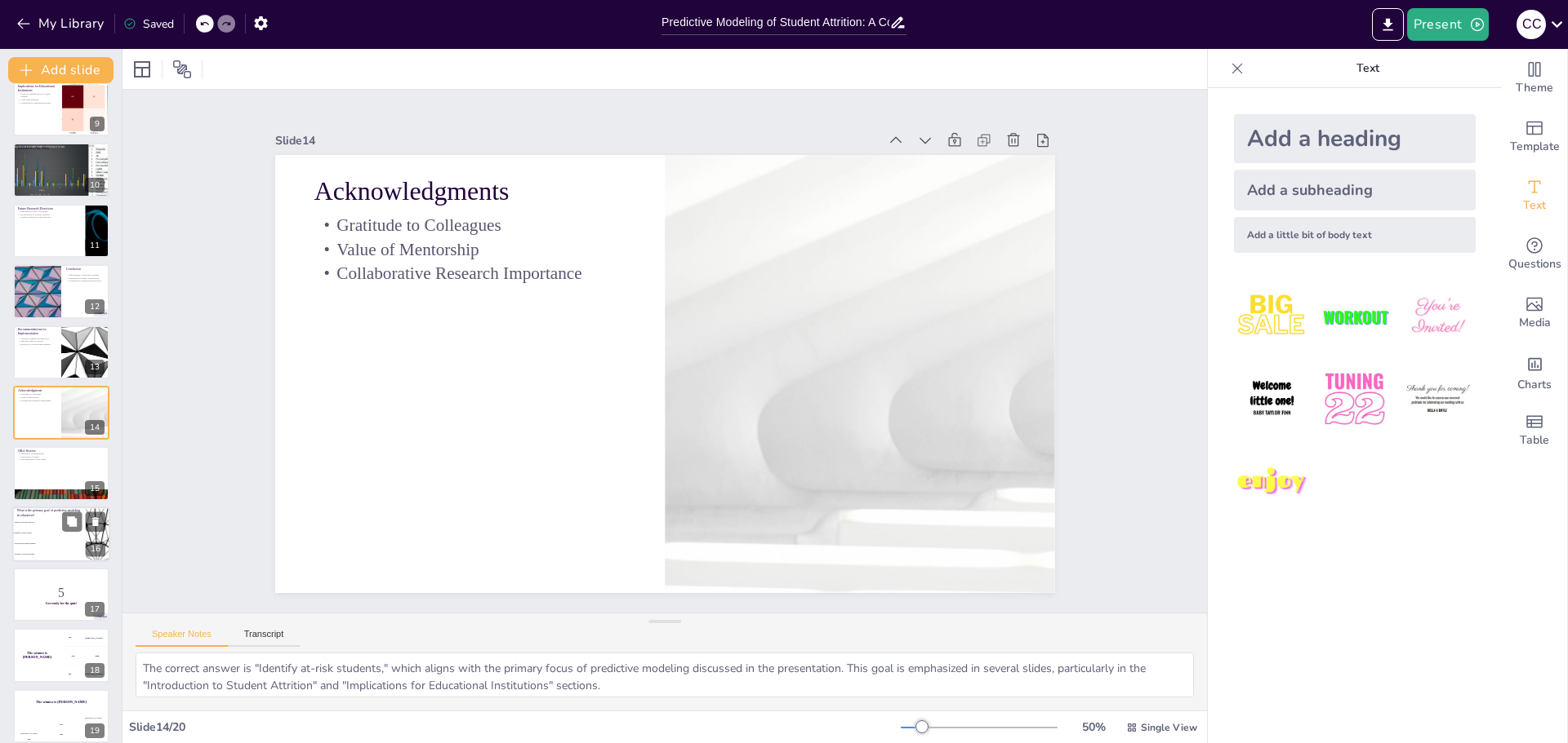
scroll to position [574, 0]
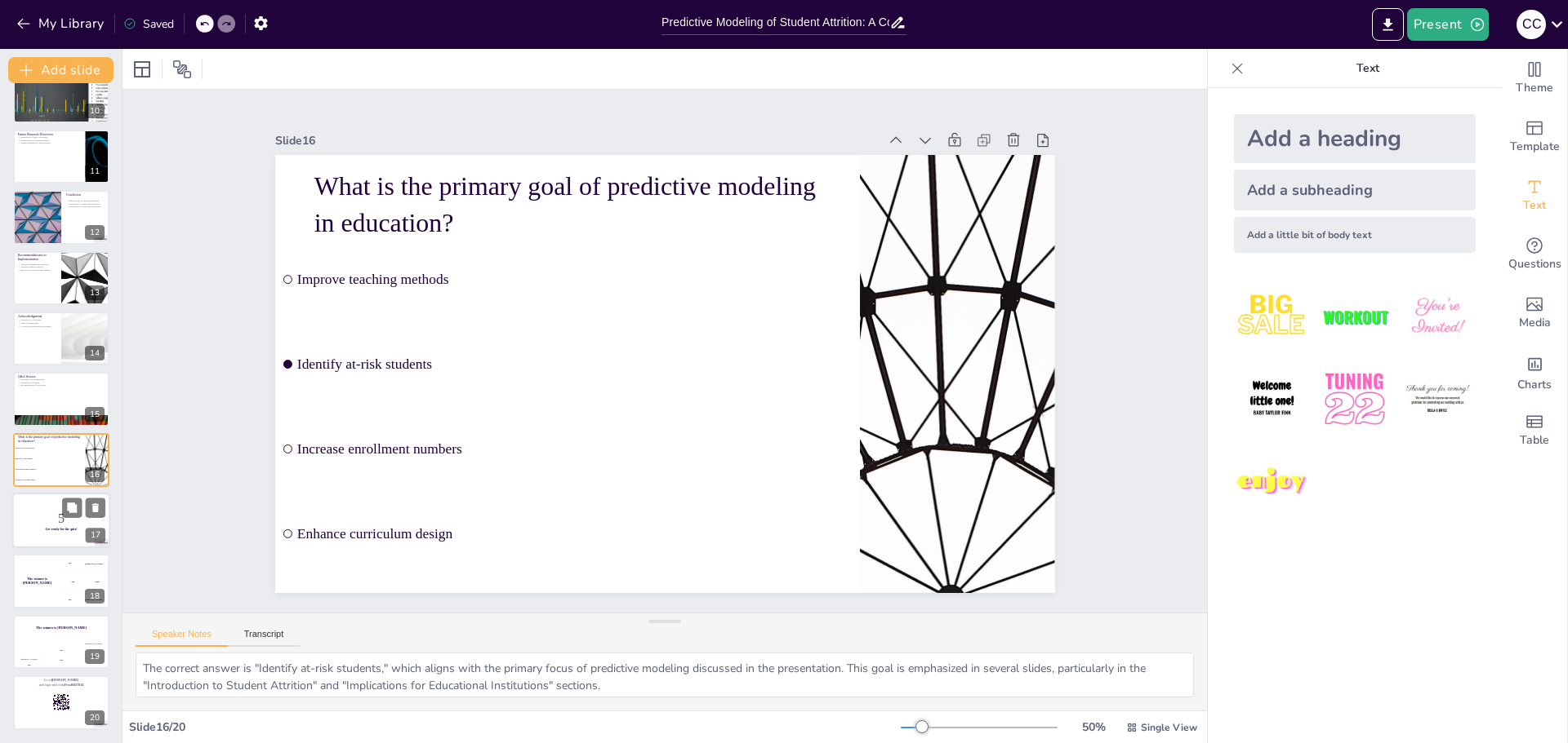
checkbox input "true"
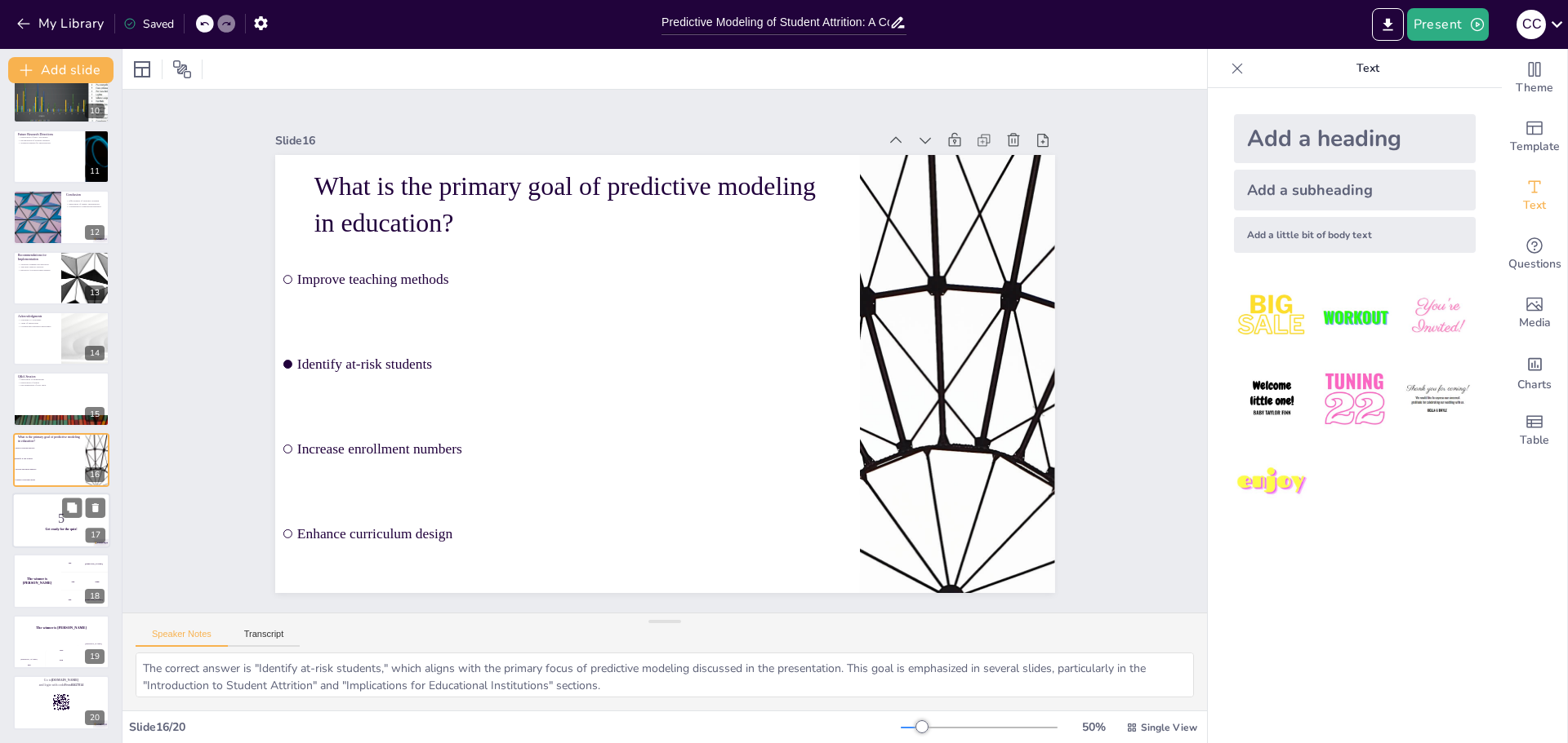
checkbox input "true"
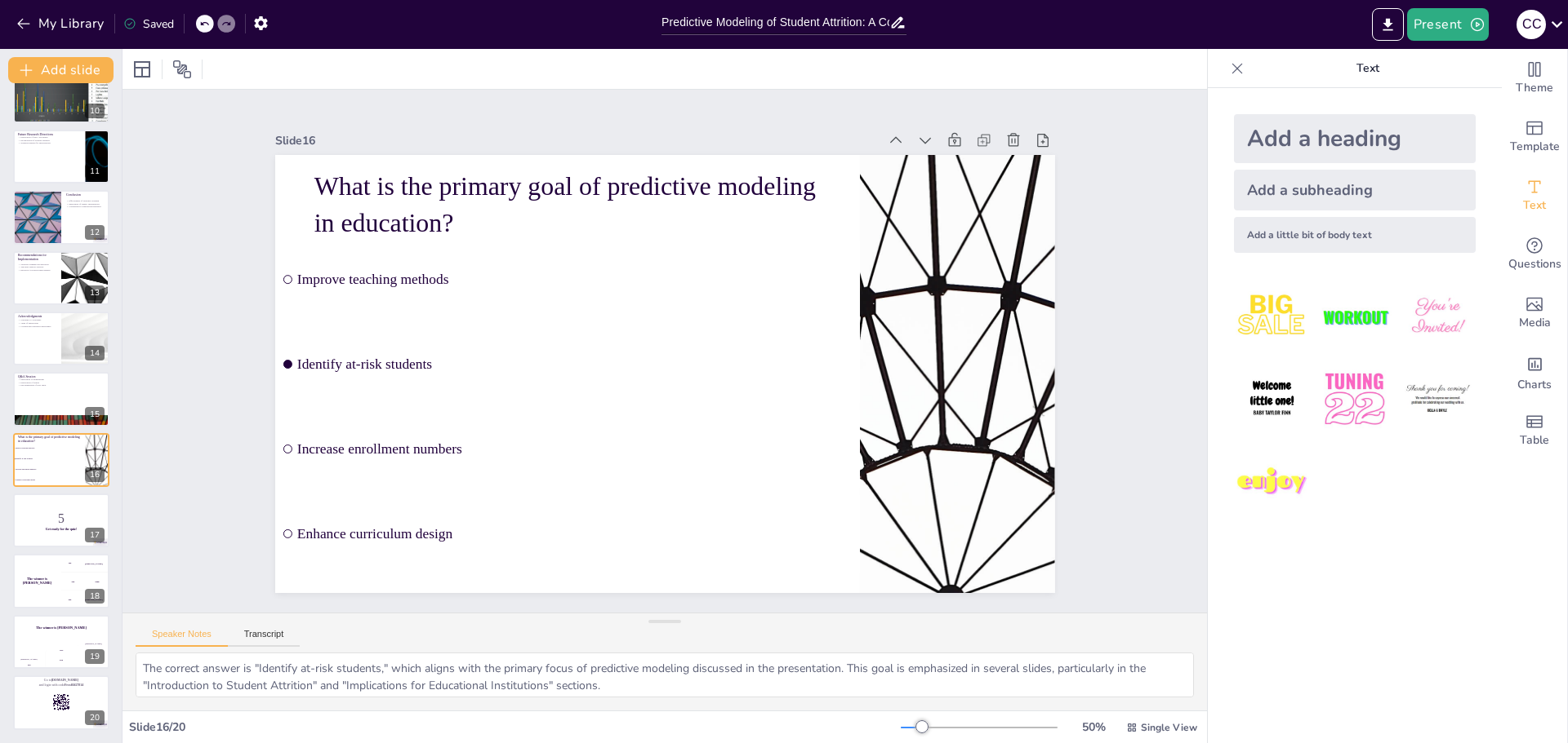
checkbox input "true"
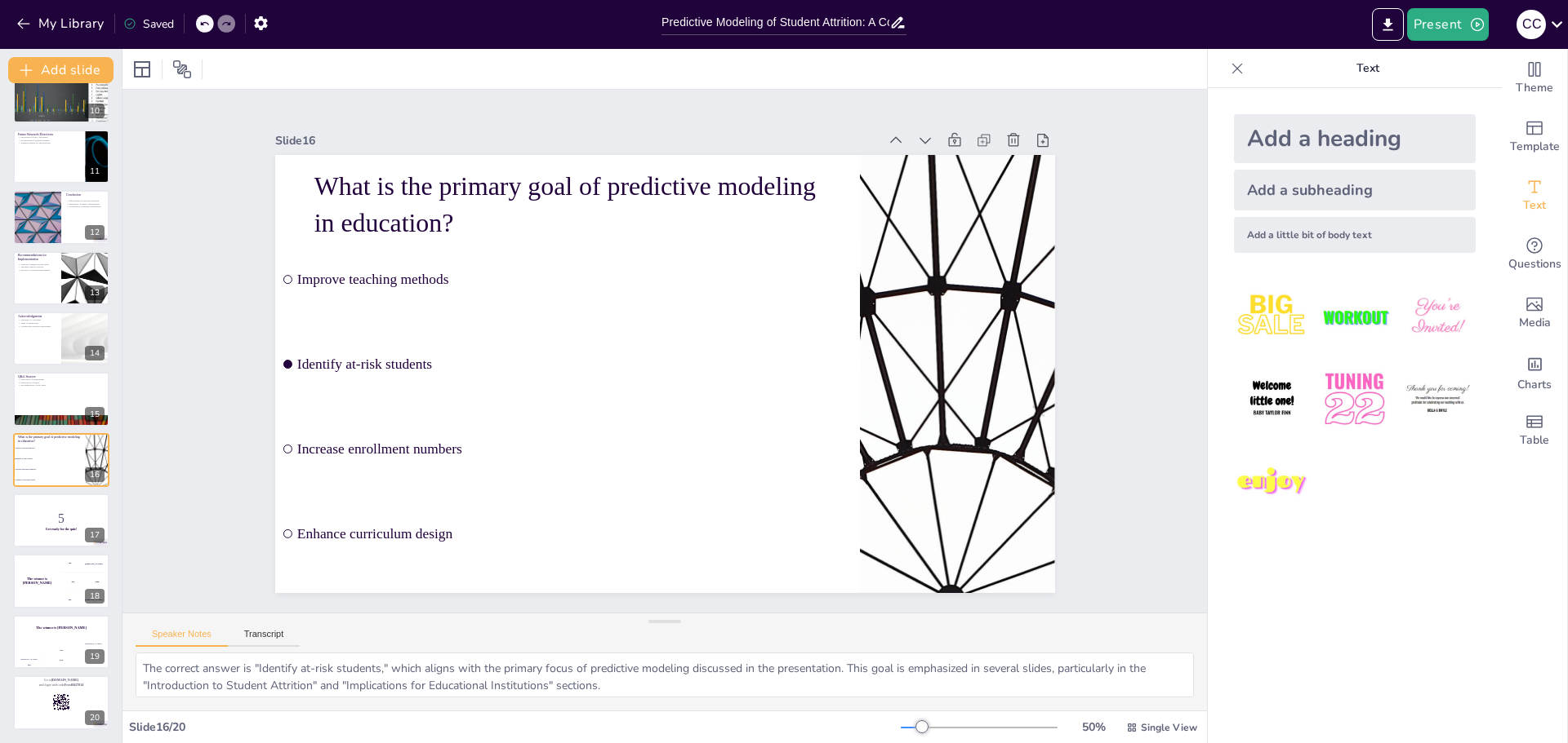
checkbox input "true"
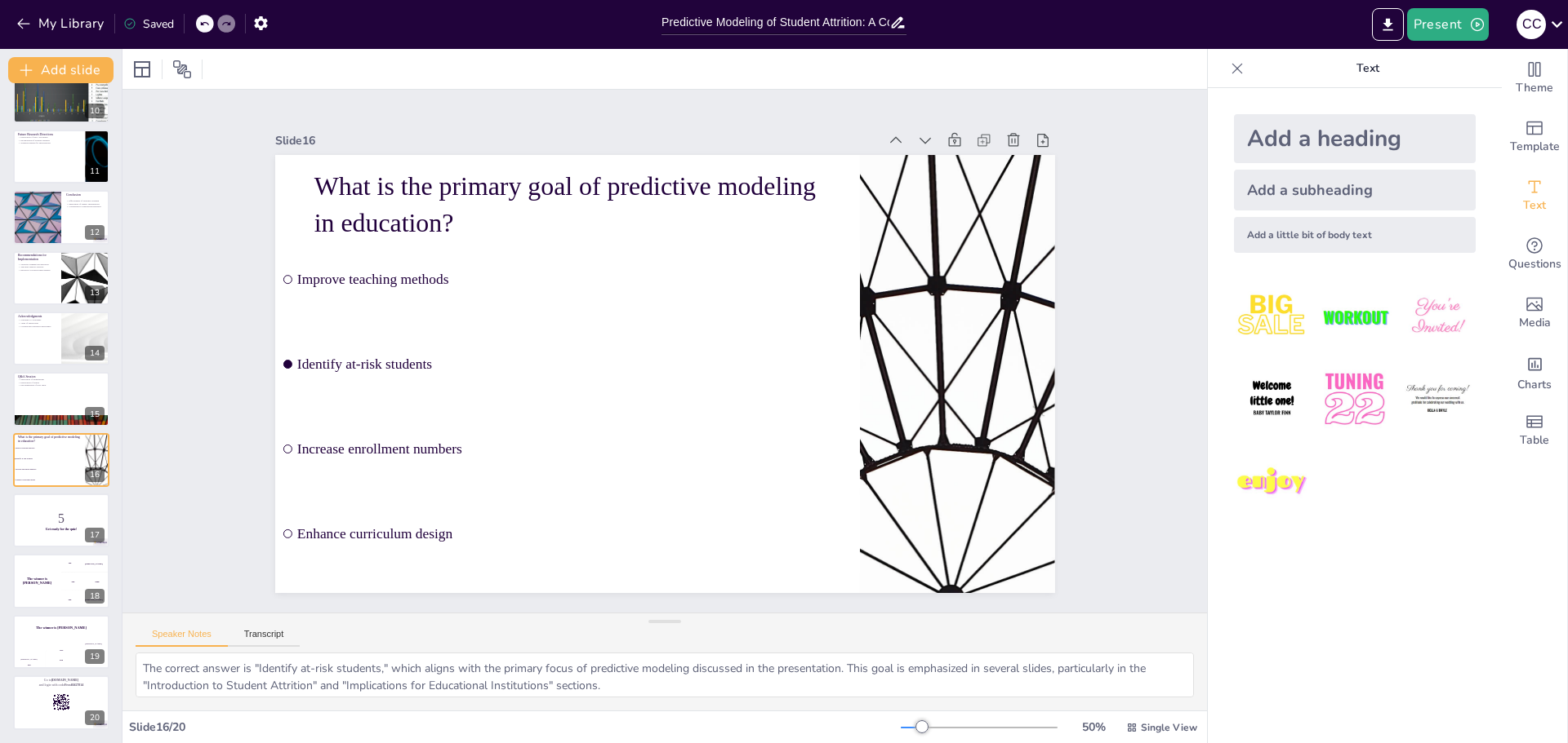
checkbox input "true"
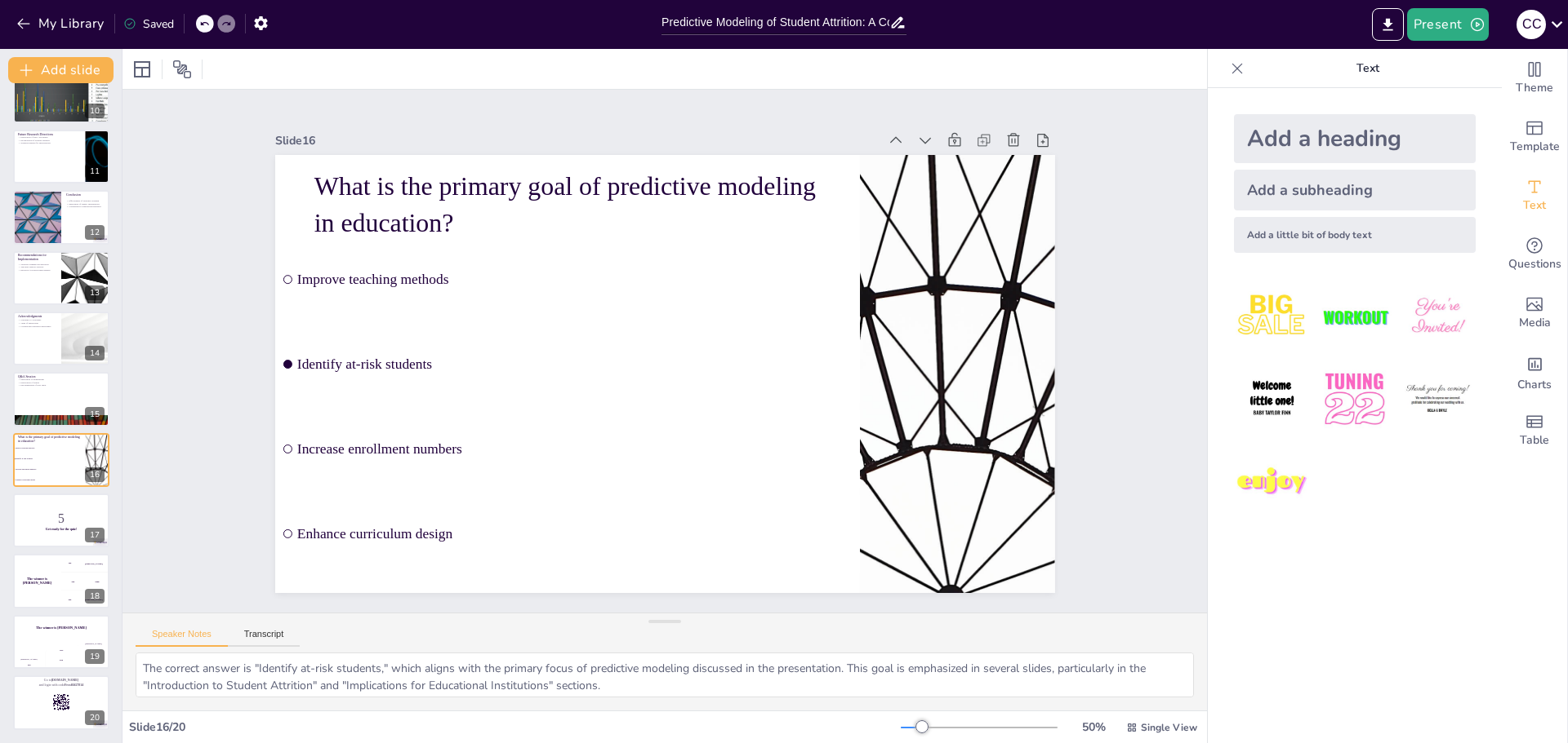
checkbox input "true"
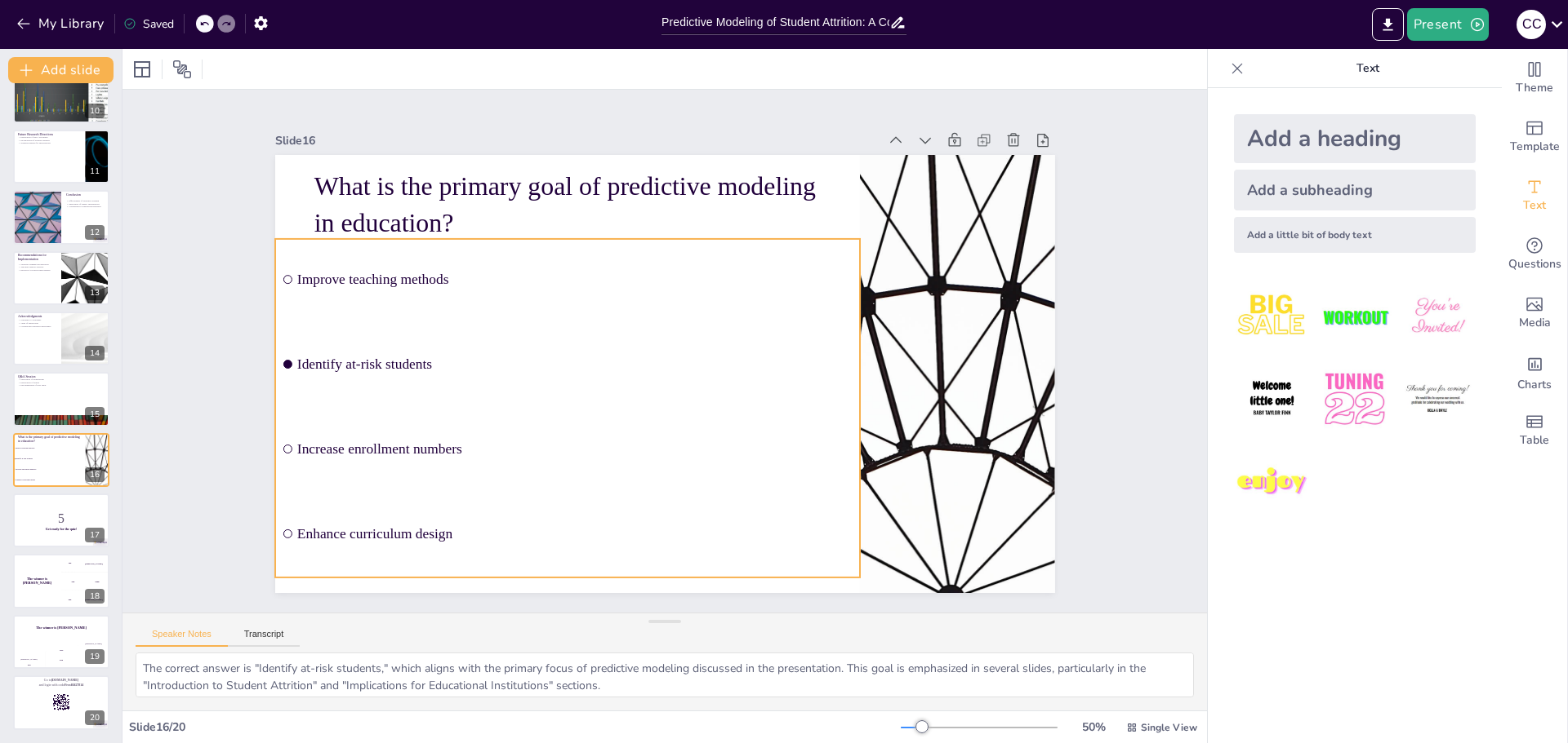
checkbox input "true"
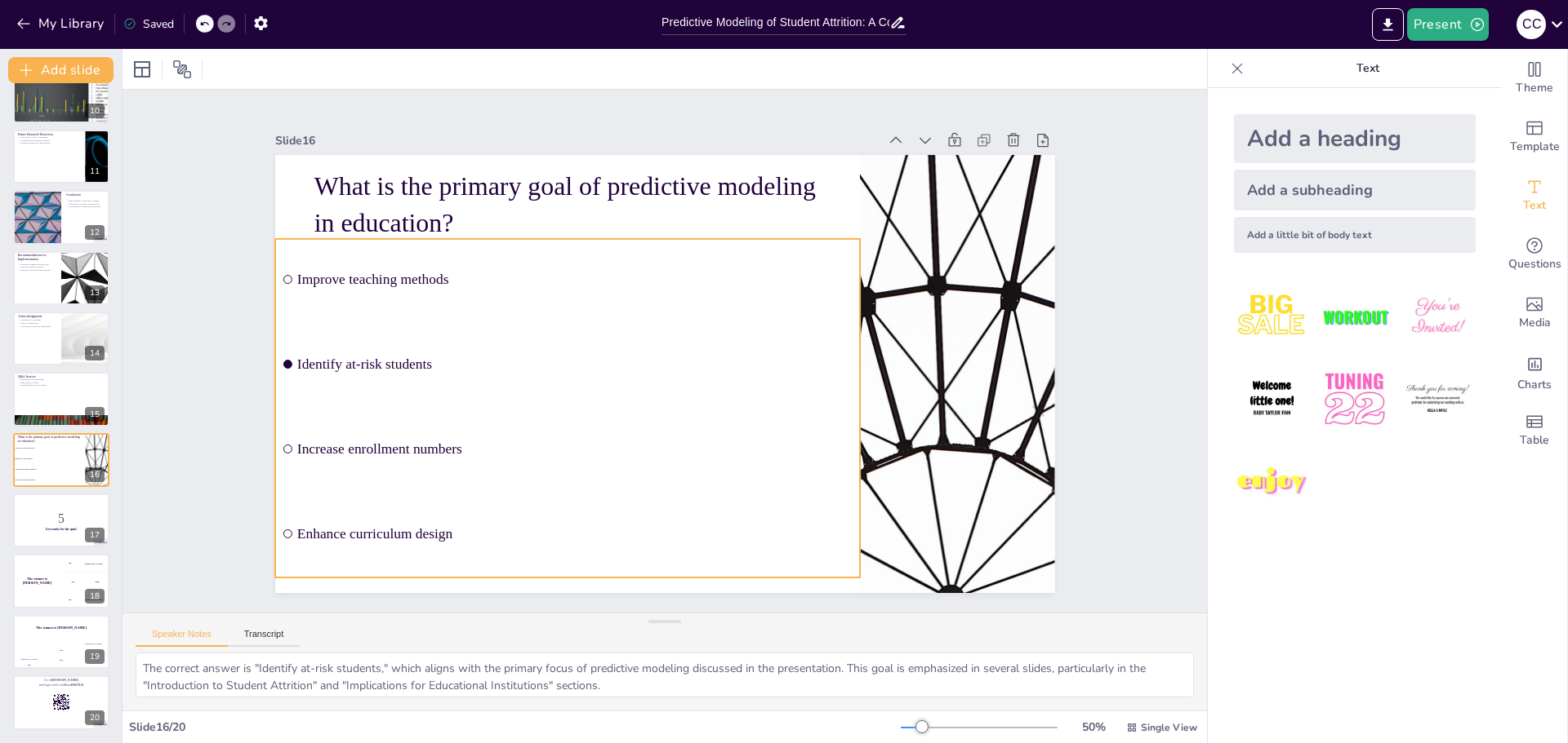
checkbox input "true"
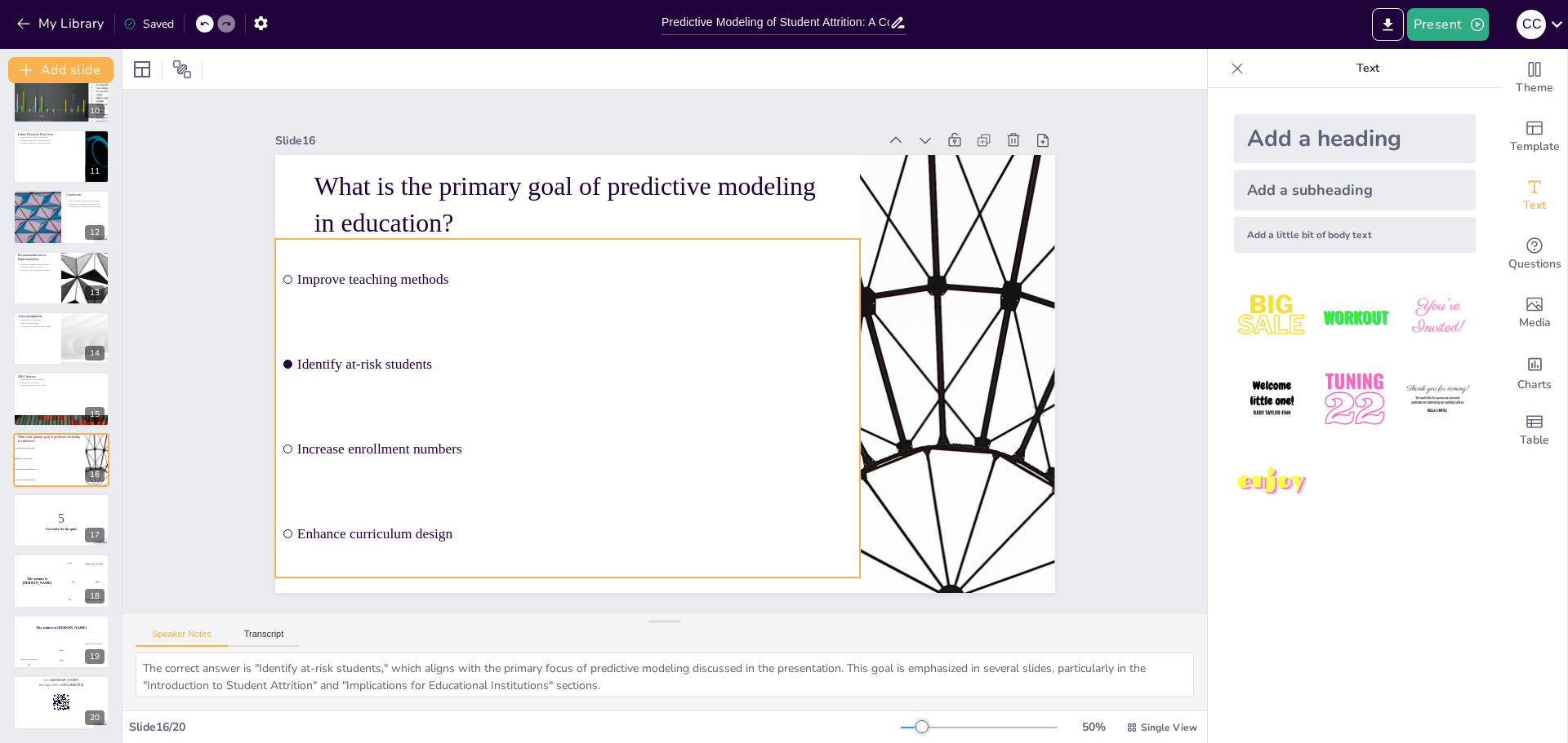
checkbox input "true"
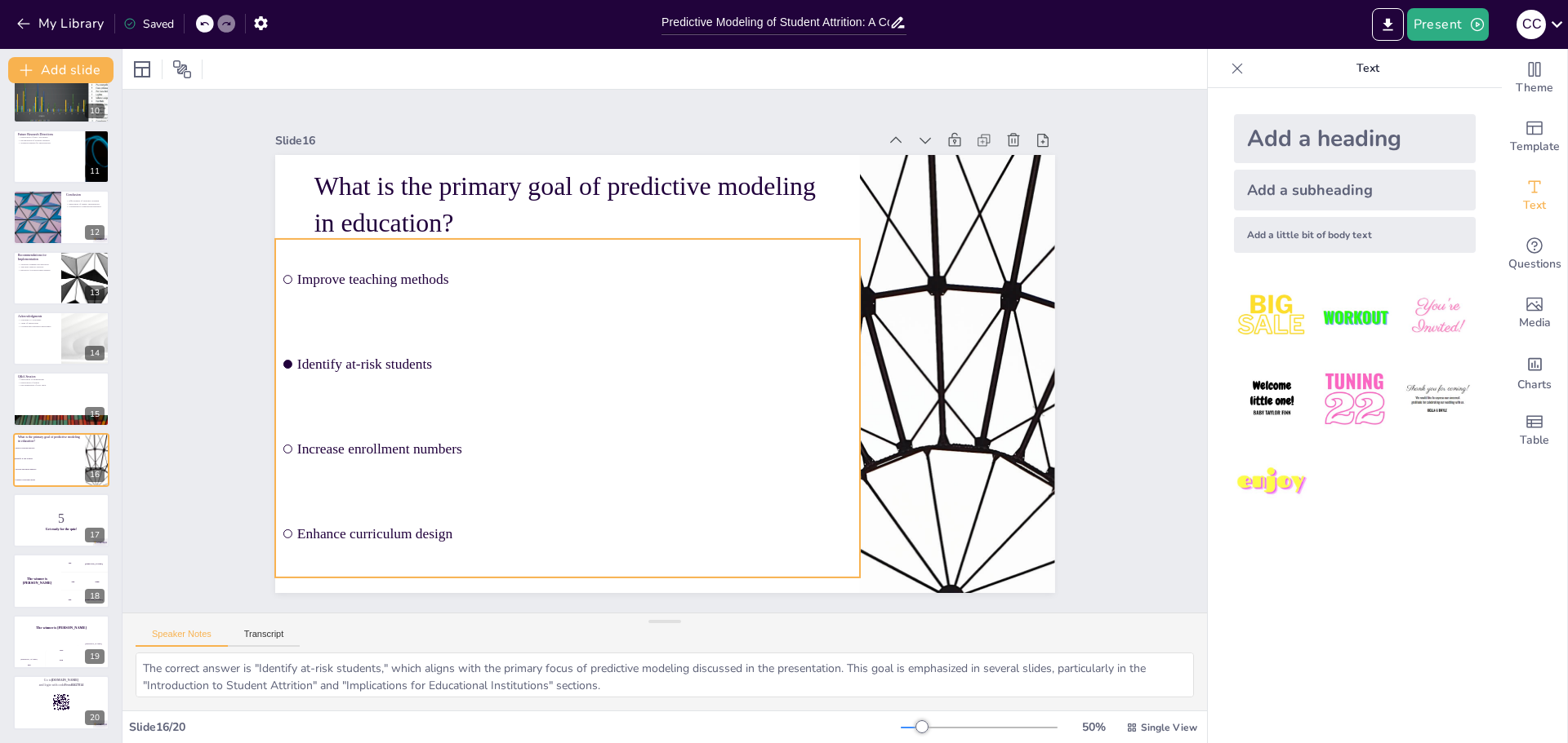
checkbox input "true"
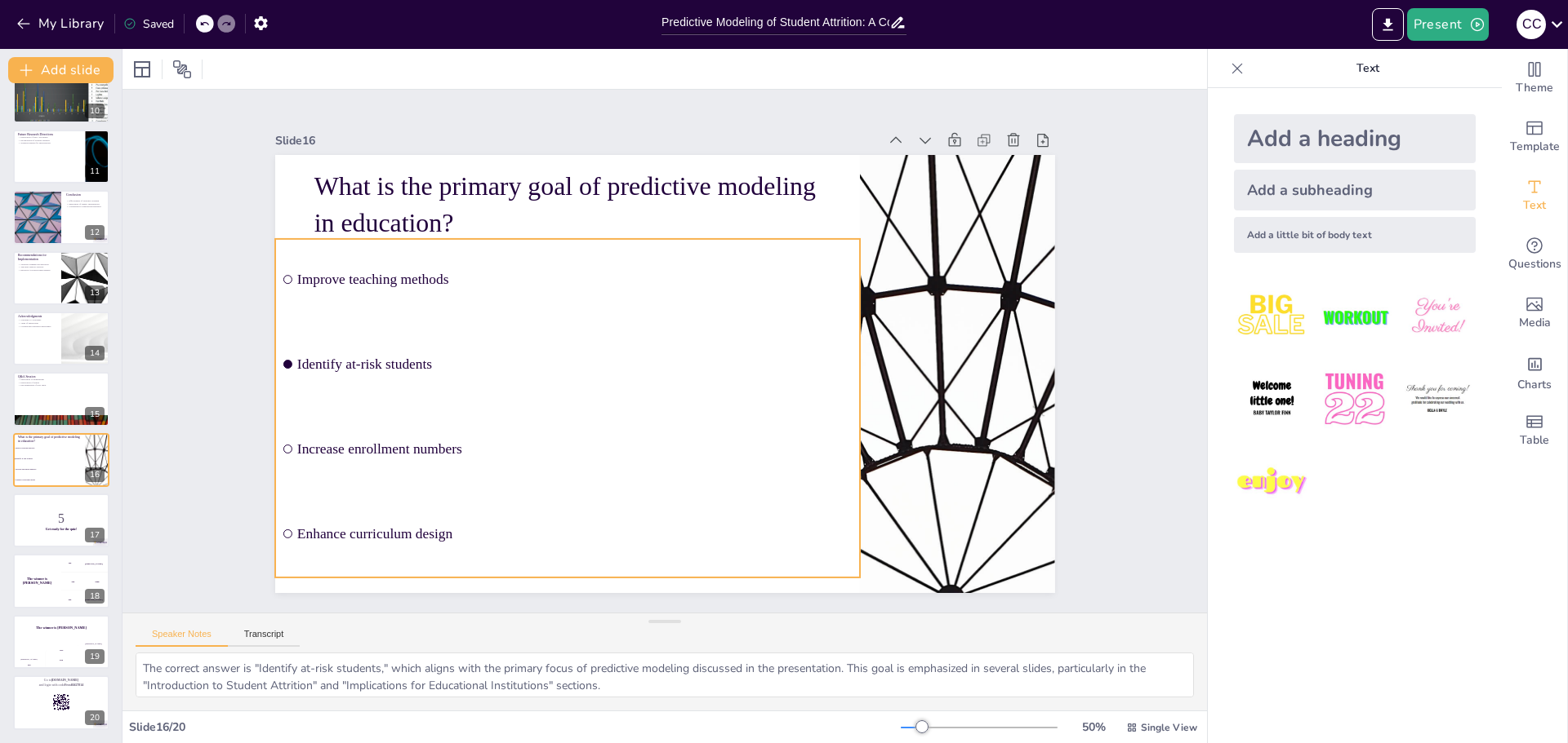
checkbox input "true"
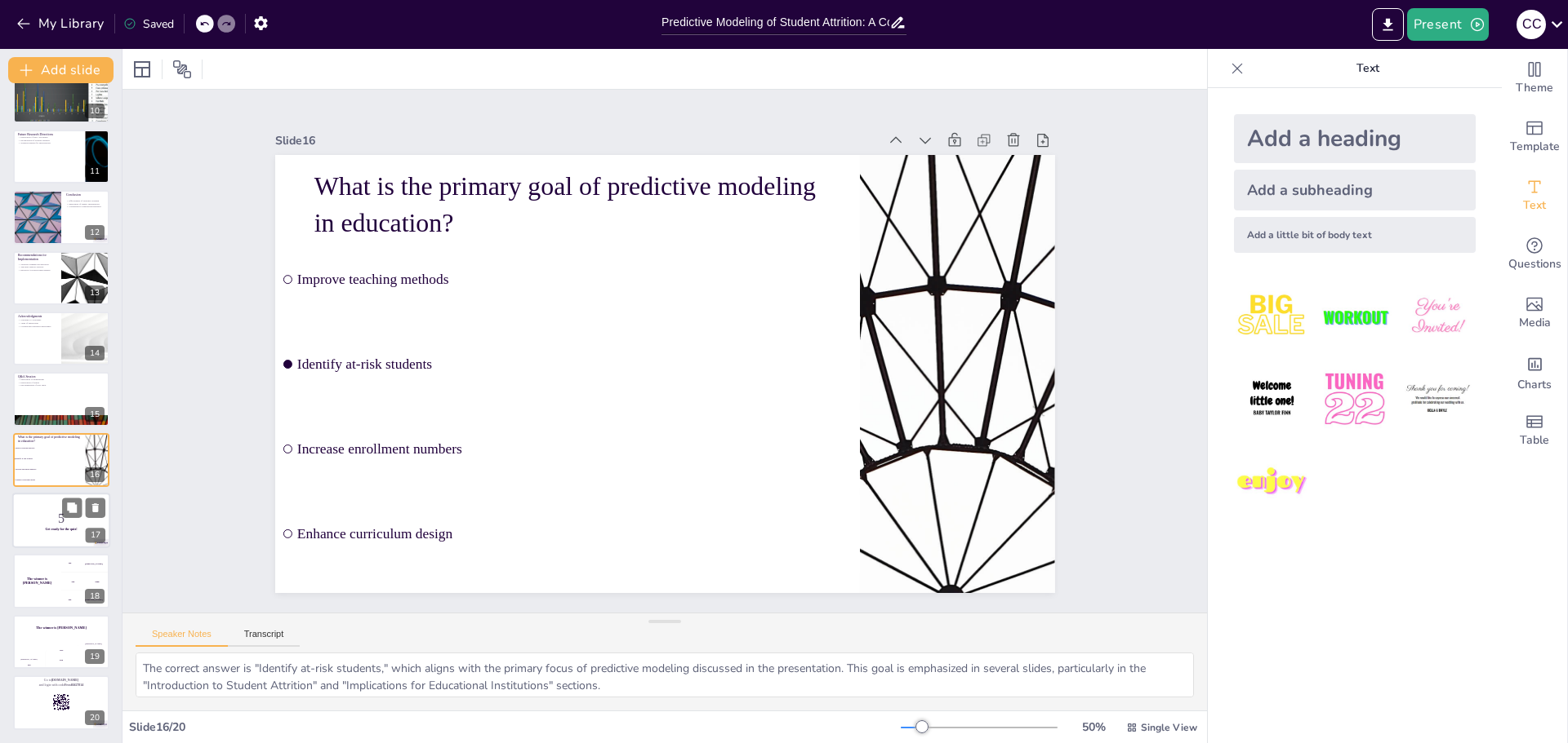
checkbox input "true"
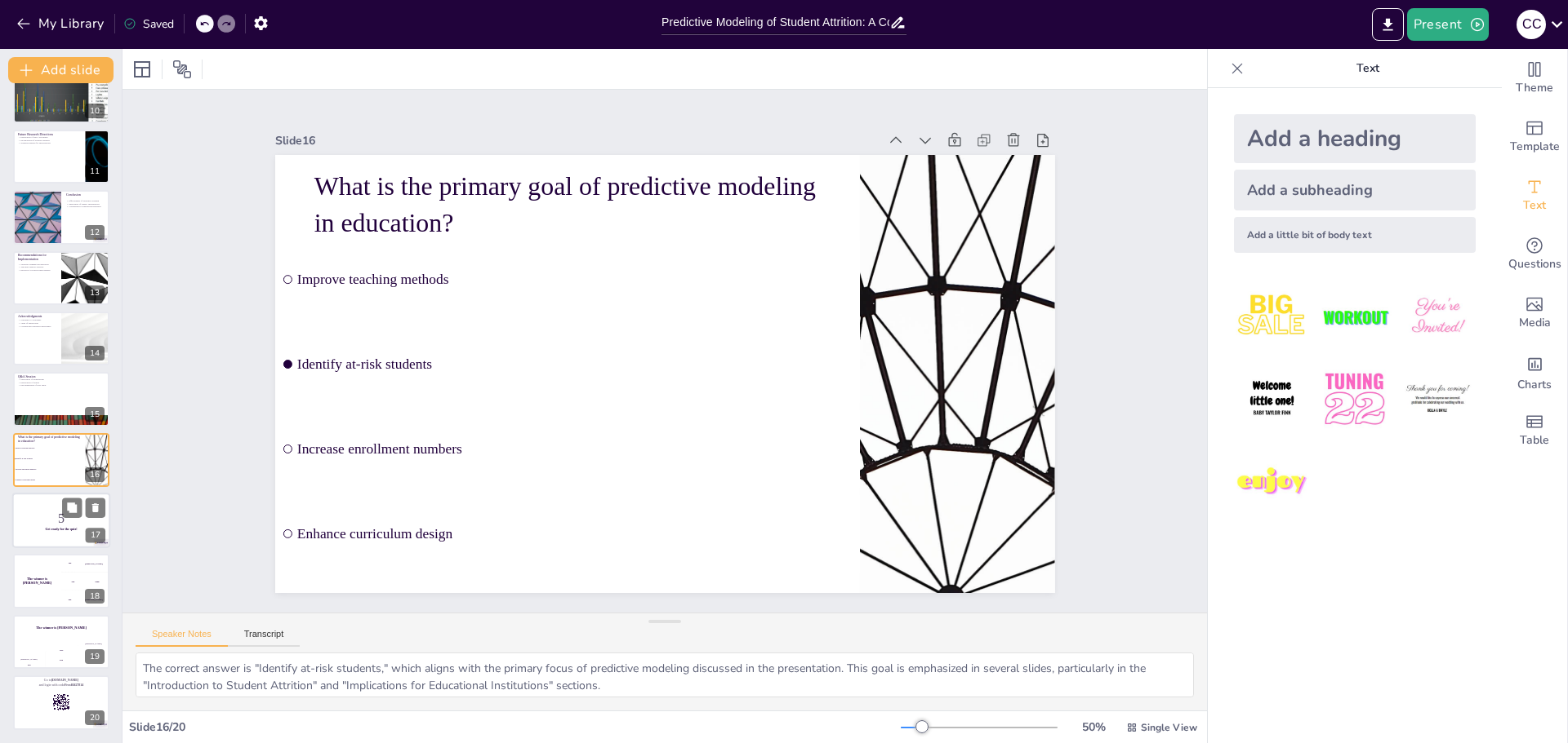
checkbox input "true"
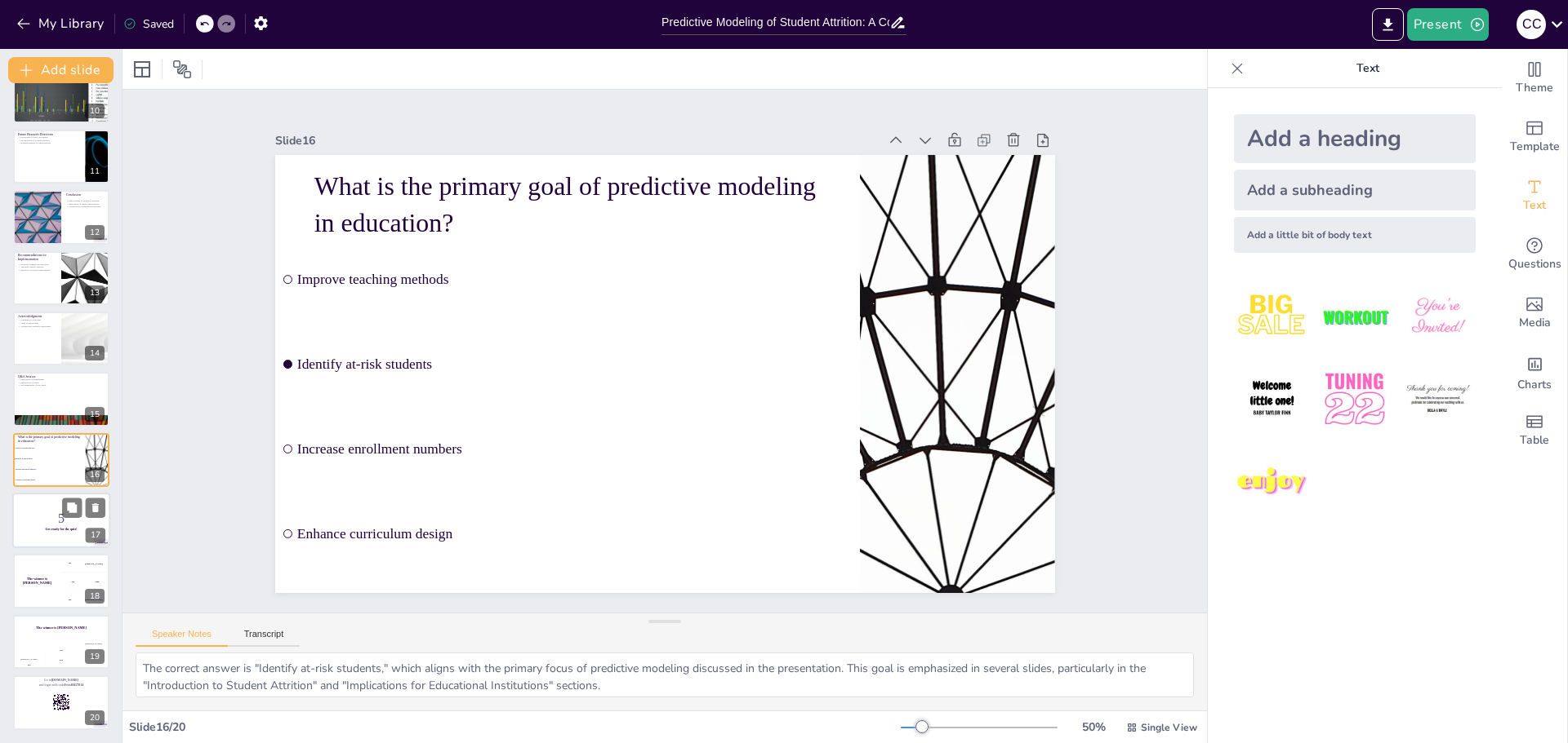
checkbox input "true"
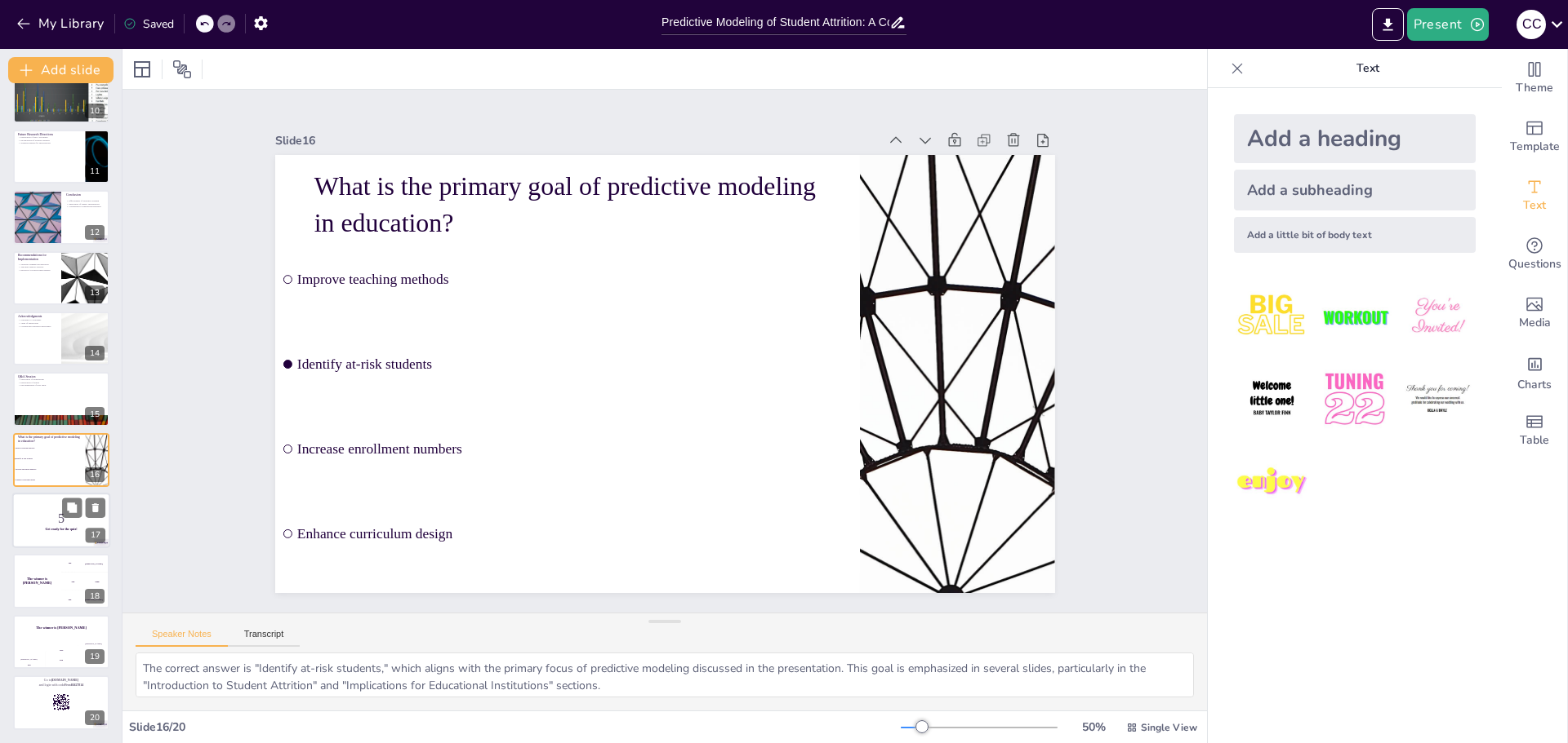
checkbox input "true"
click at [36, 535] on div at bounding box center [62, 520] width 98 height 56
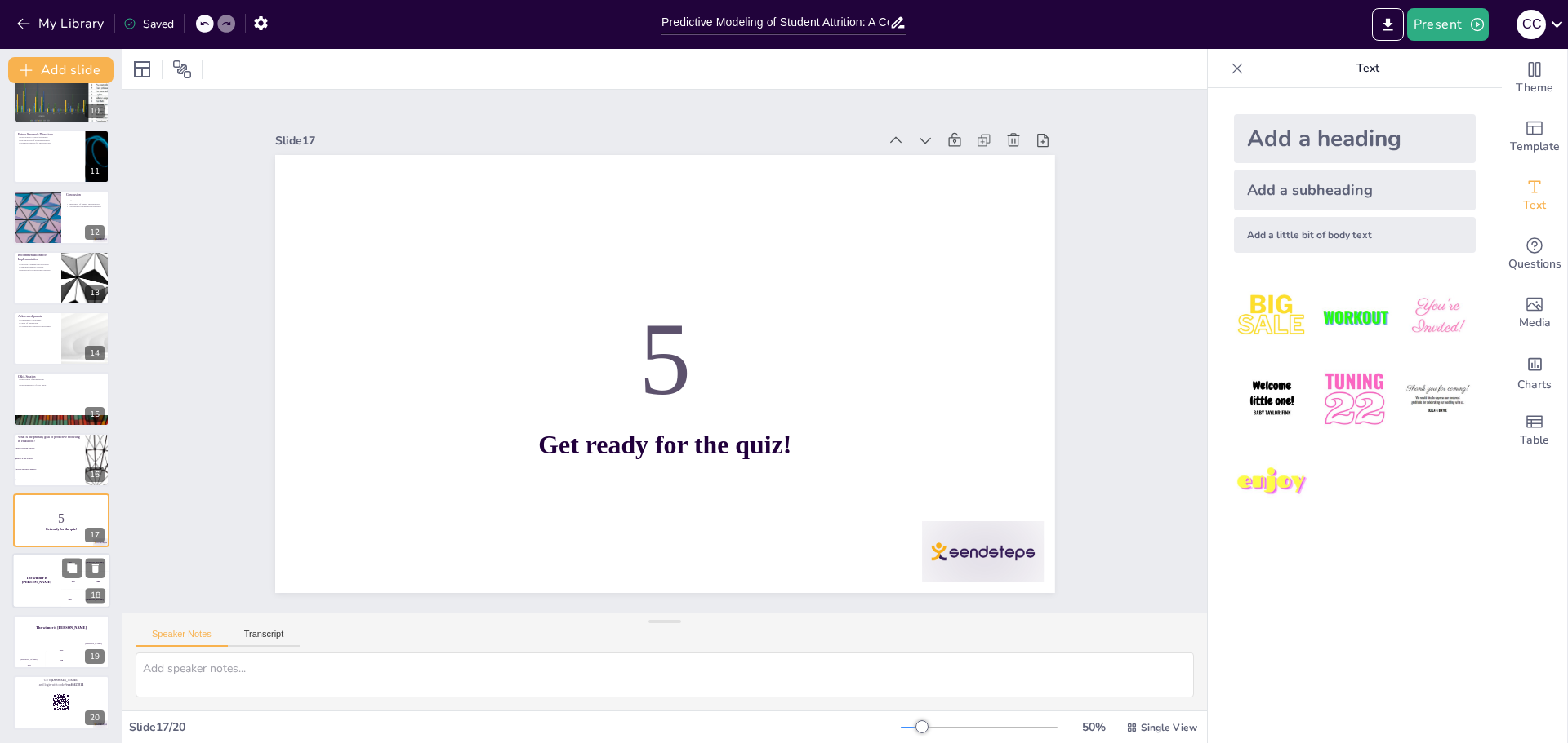
click at [33, 582] on h4 "The winner is [PERSON_NAME]" at bounding box center [37, 581] width 49 height 8
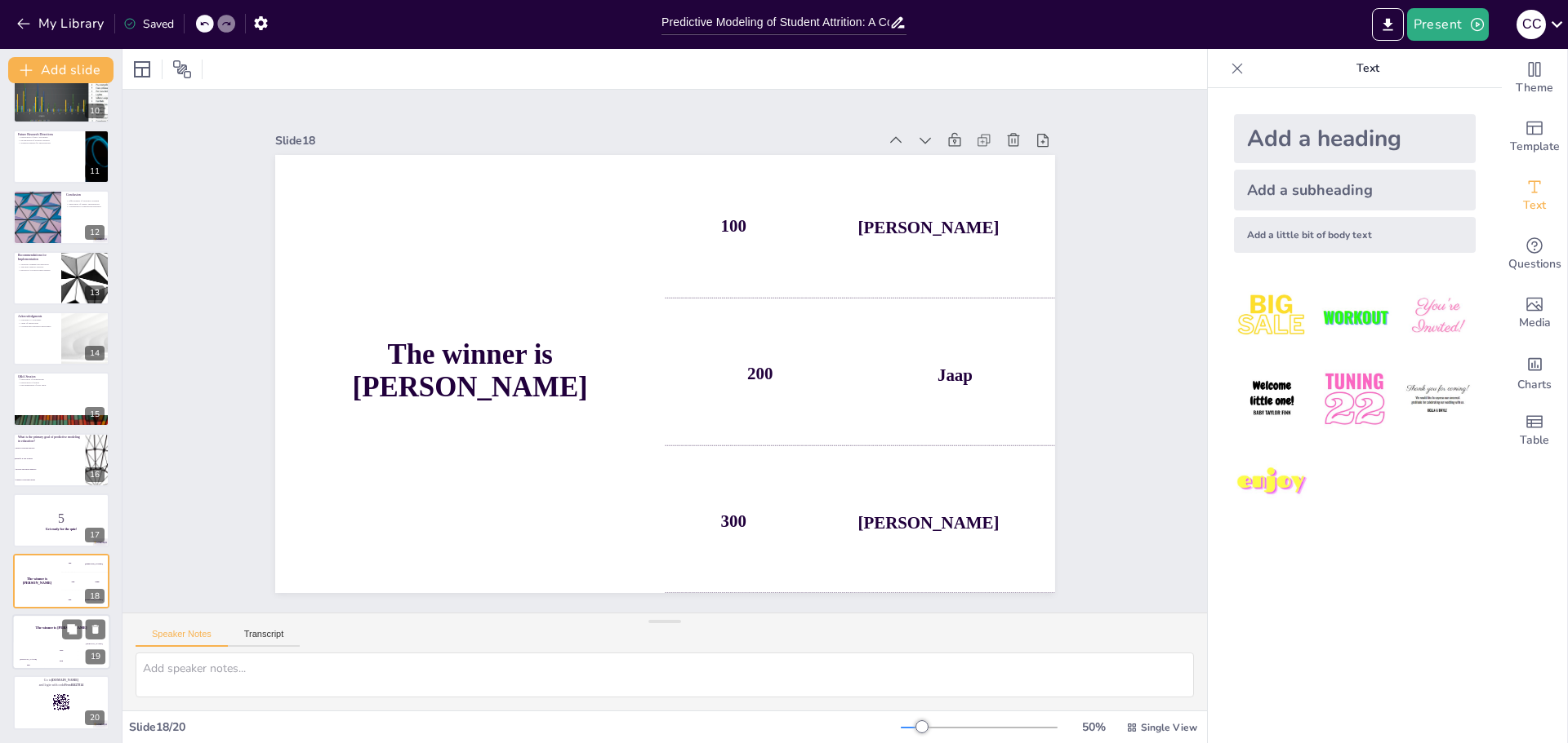
click at [27, 636] on div "The winner is [PERSON_NAME]" at bounding box center [62, 629] width 98 height 27
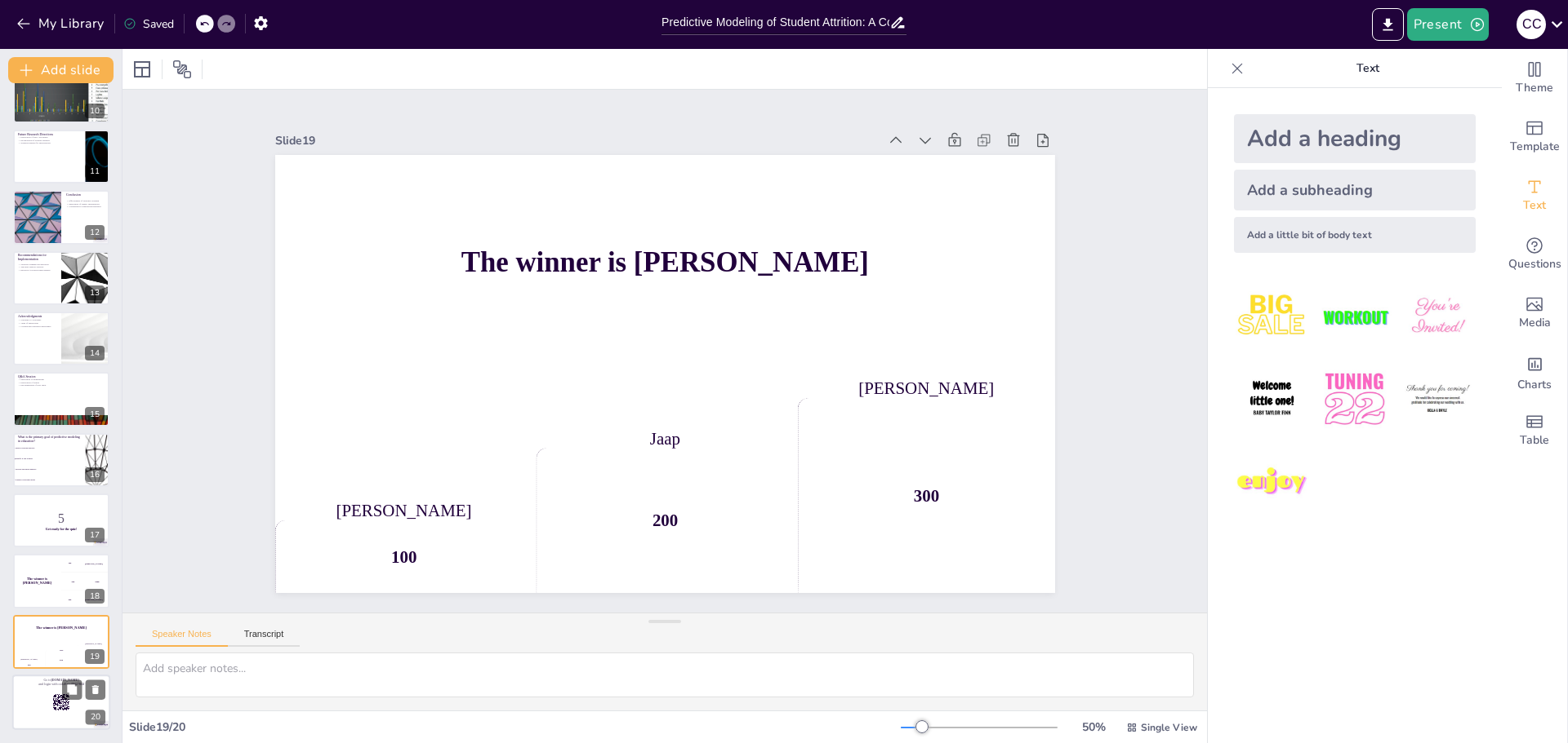
click at [32, 691] on div at bounding box center [62, 702] width 98 height 56
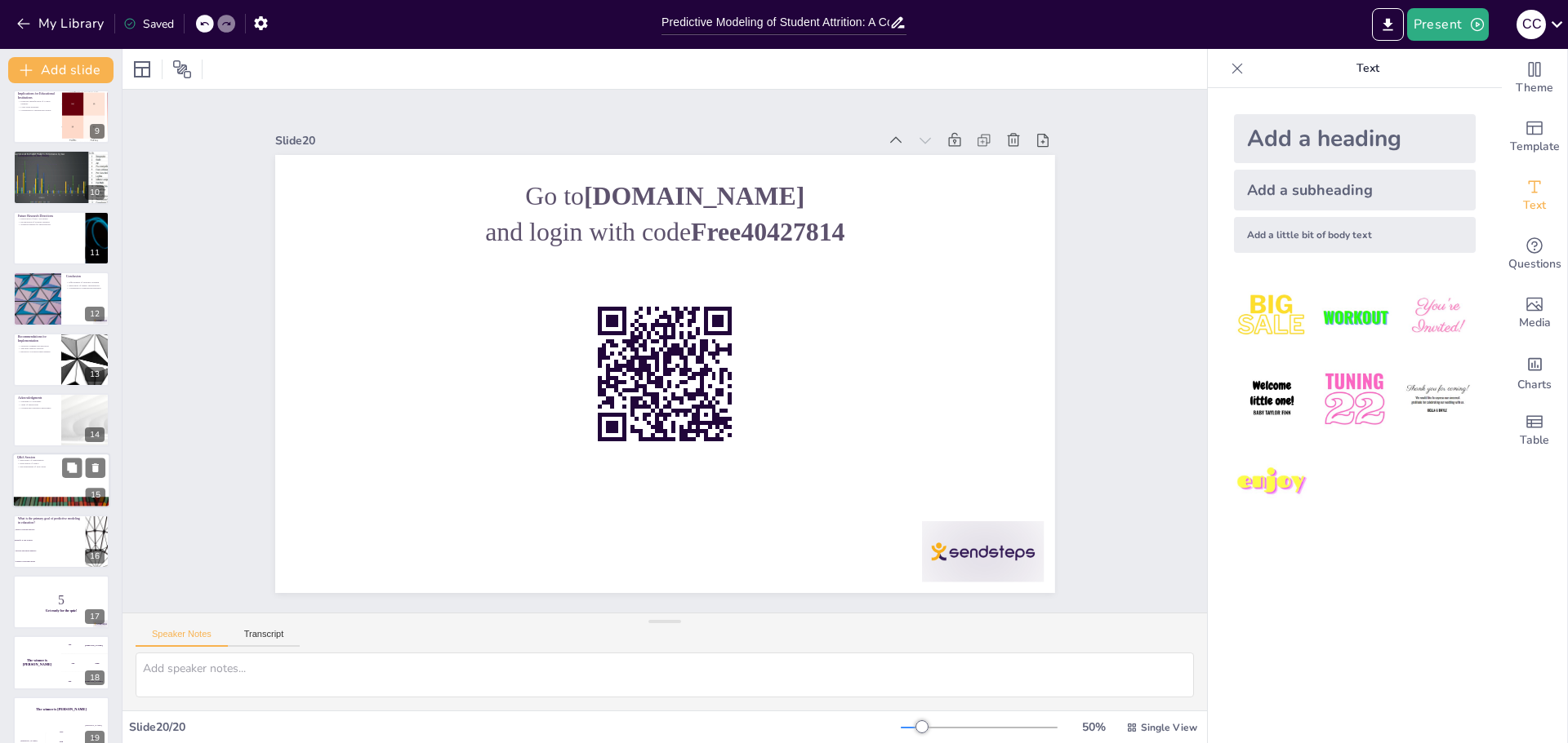
scroll to position [411, 0]
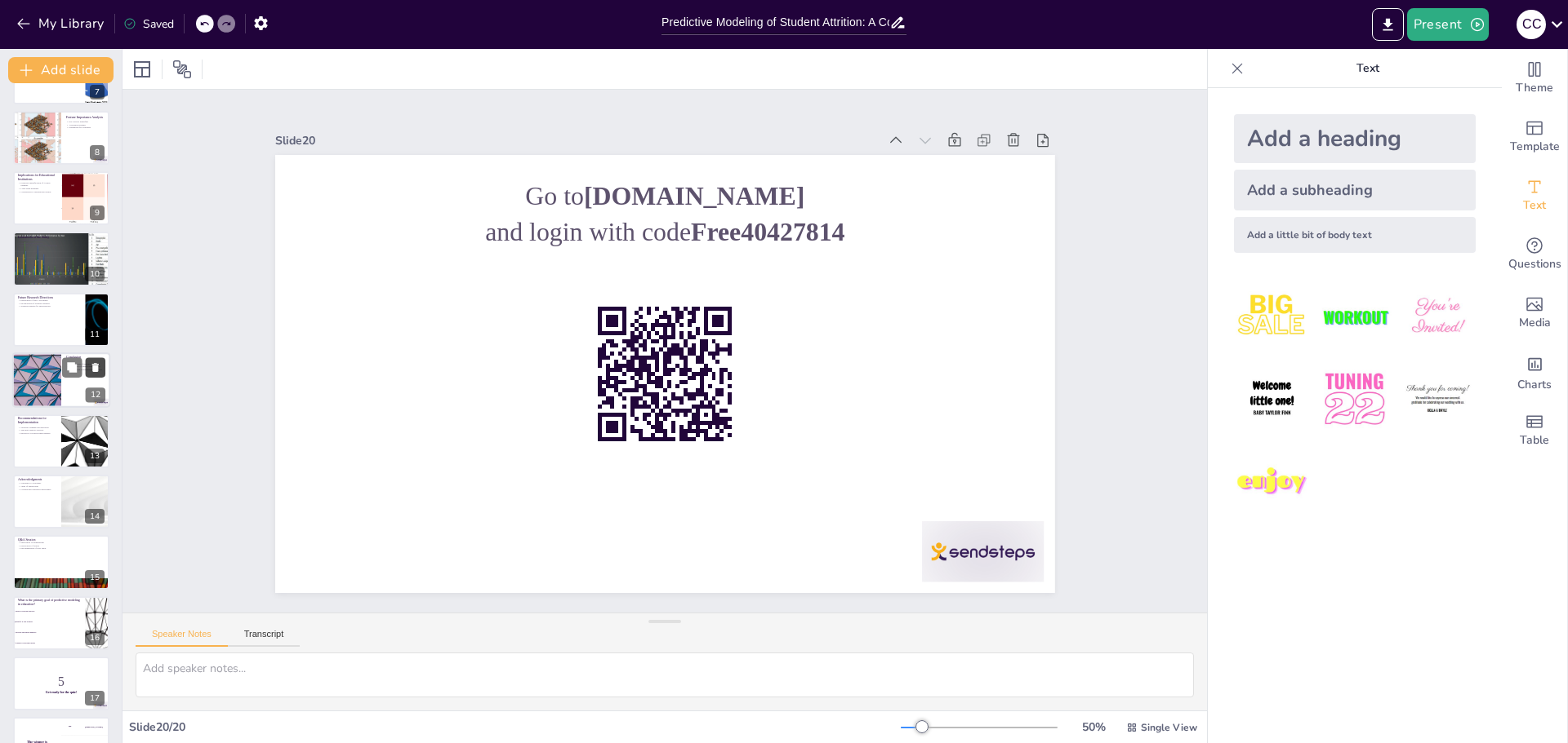
checkbox input "true"
click at [67, 364] on icon at bounding box center [72, 369] width 12 height 12
type textarea "The effectiveness of machine learning in predicting student attrition highlight…"
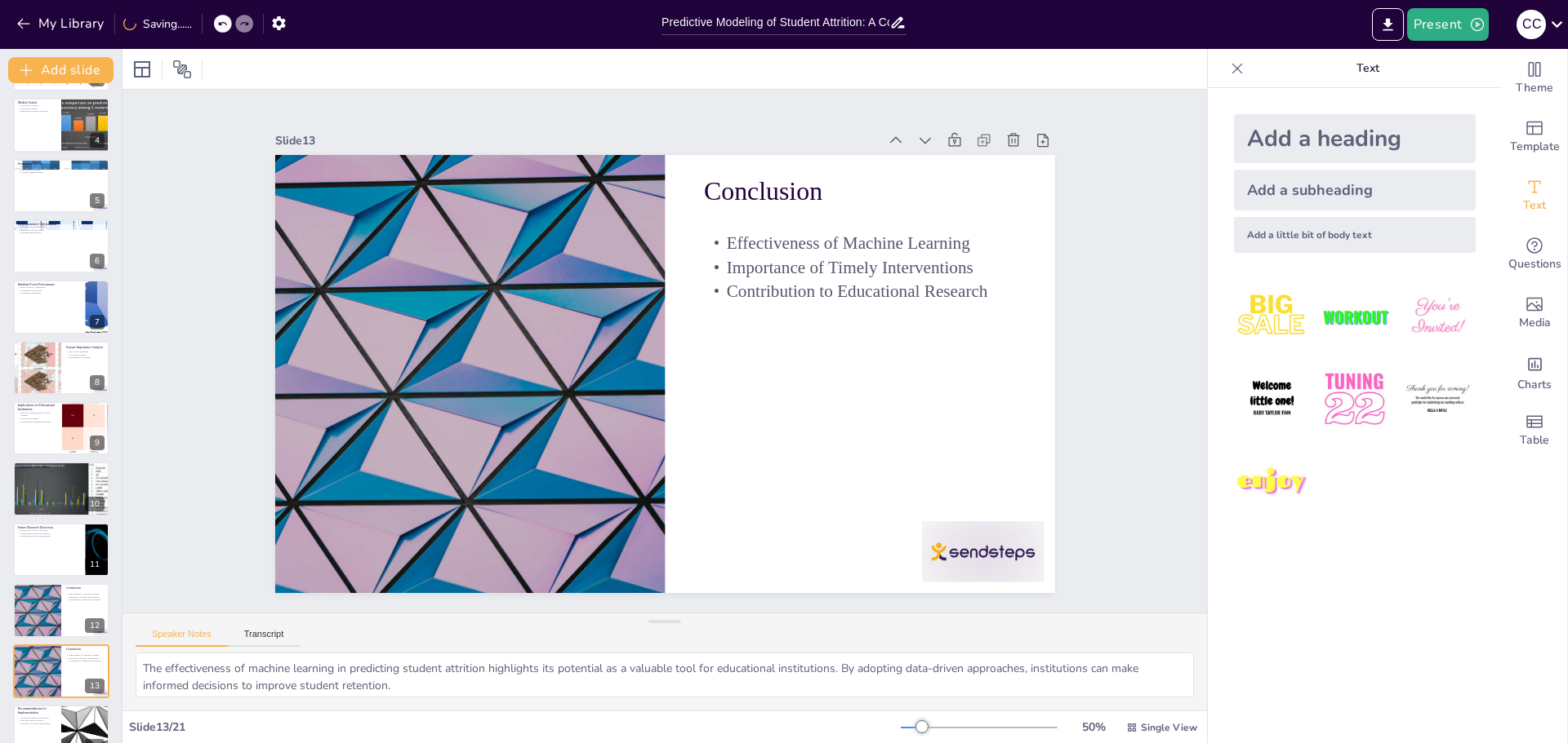
scroll to position [0, 0]
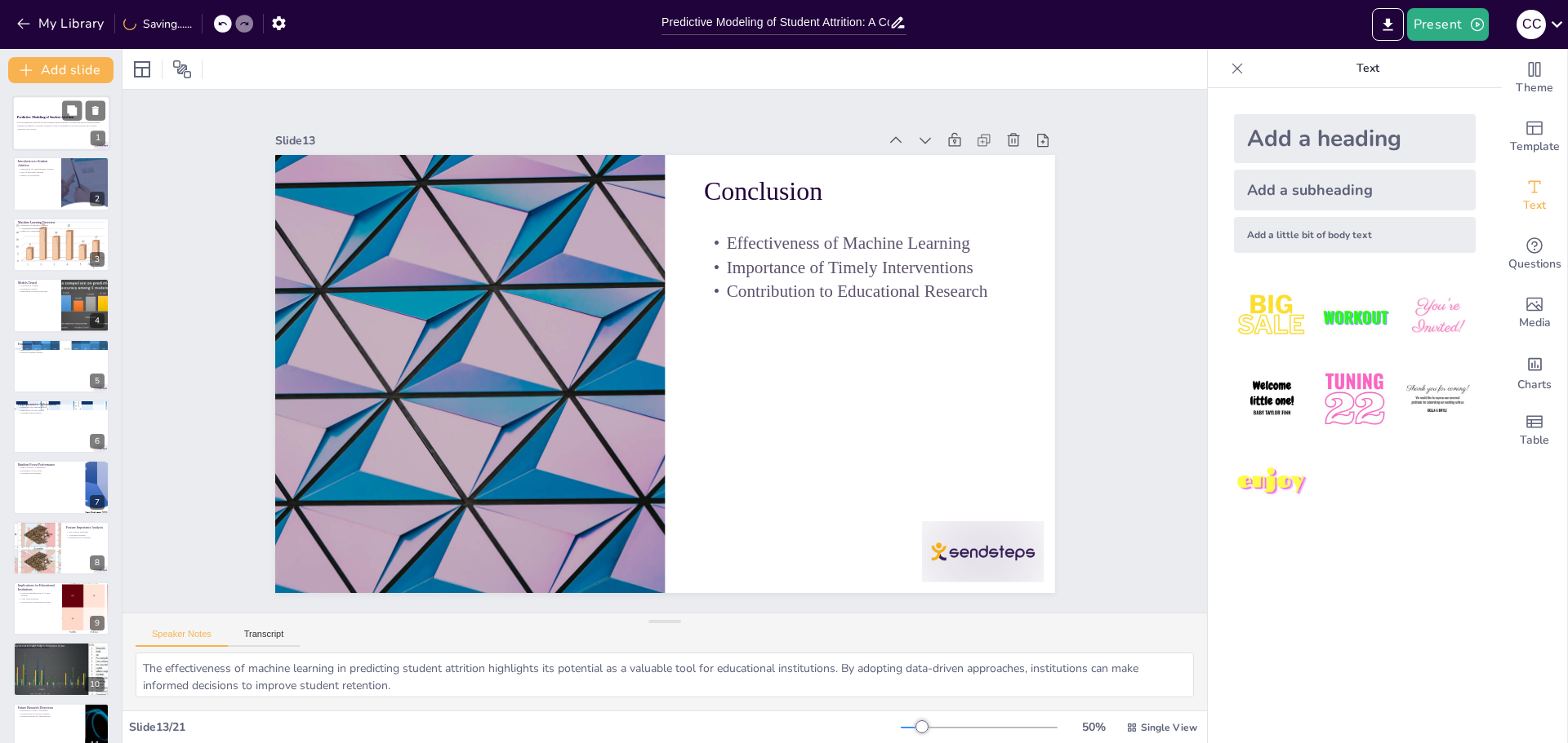
checkbox input "true"
click at [40, 121] on p "This presentation explores the development and evaluation of predictive models …" at bounding box center [62, 124] width 88 height 6
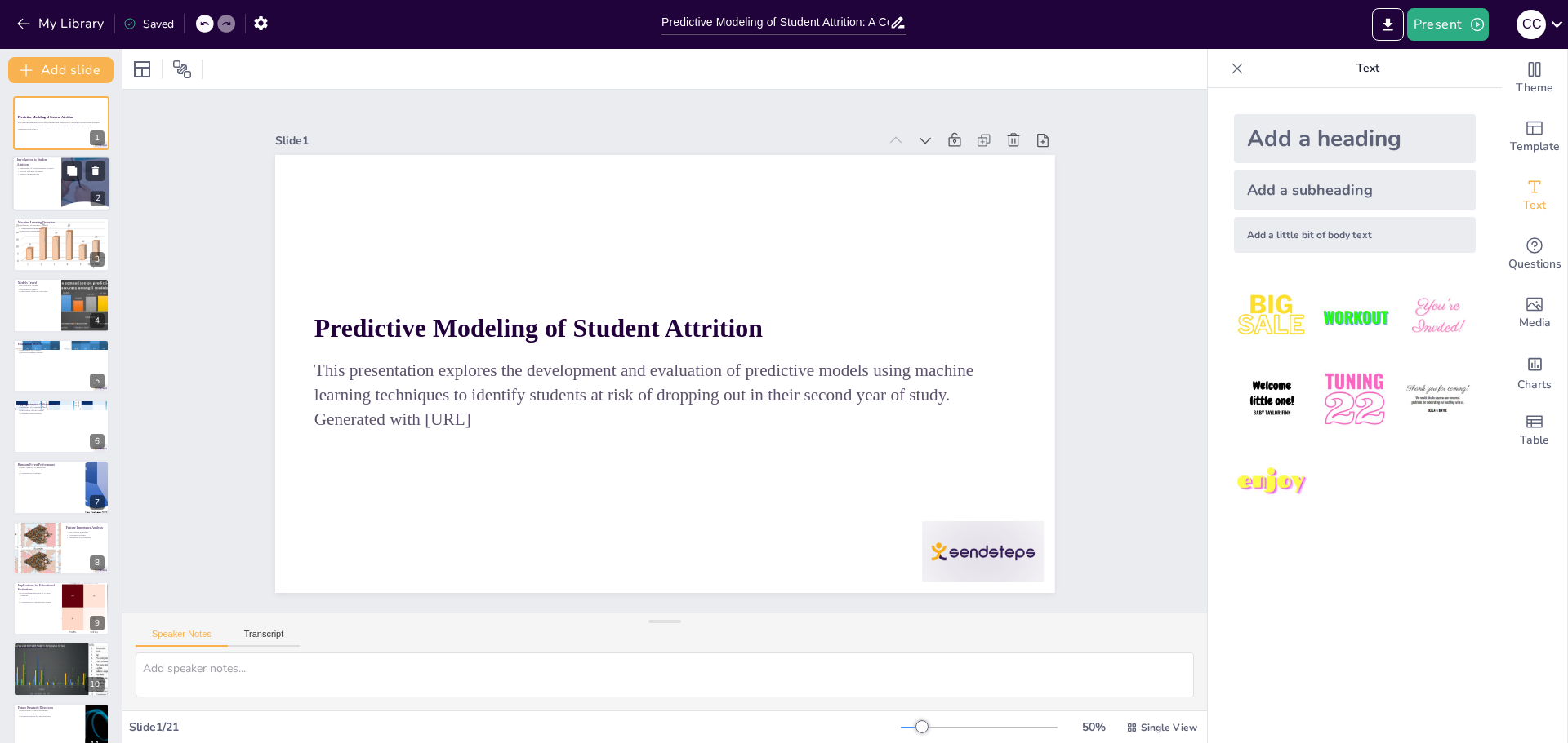
checkbox input "true"
click at [39, 173] on p "Impact on Institutions" at bounding box center [37, 174] width 39 height 3
type textarea "Understanding student attrition is essential for institutions to develop effect…"
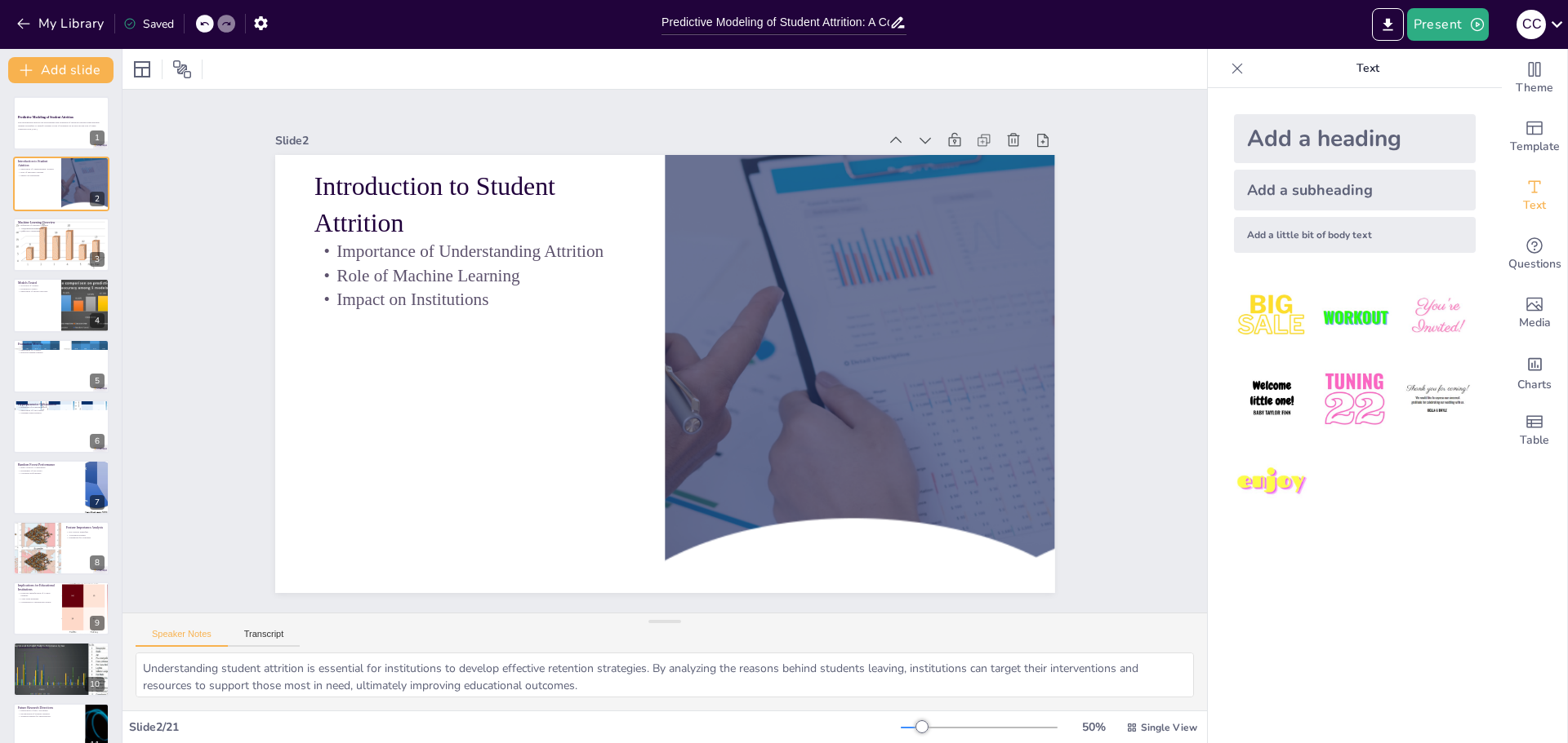
click at [1319, 234] on div "Add a little bit of body text" at bounding box center [1354, 235] width 242 height 36
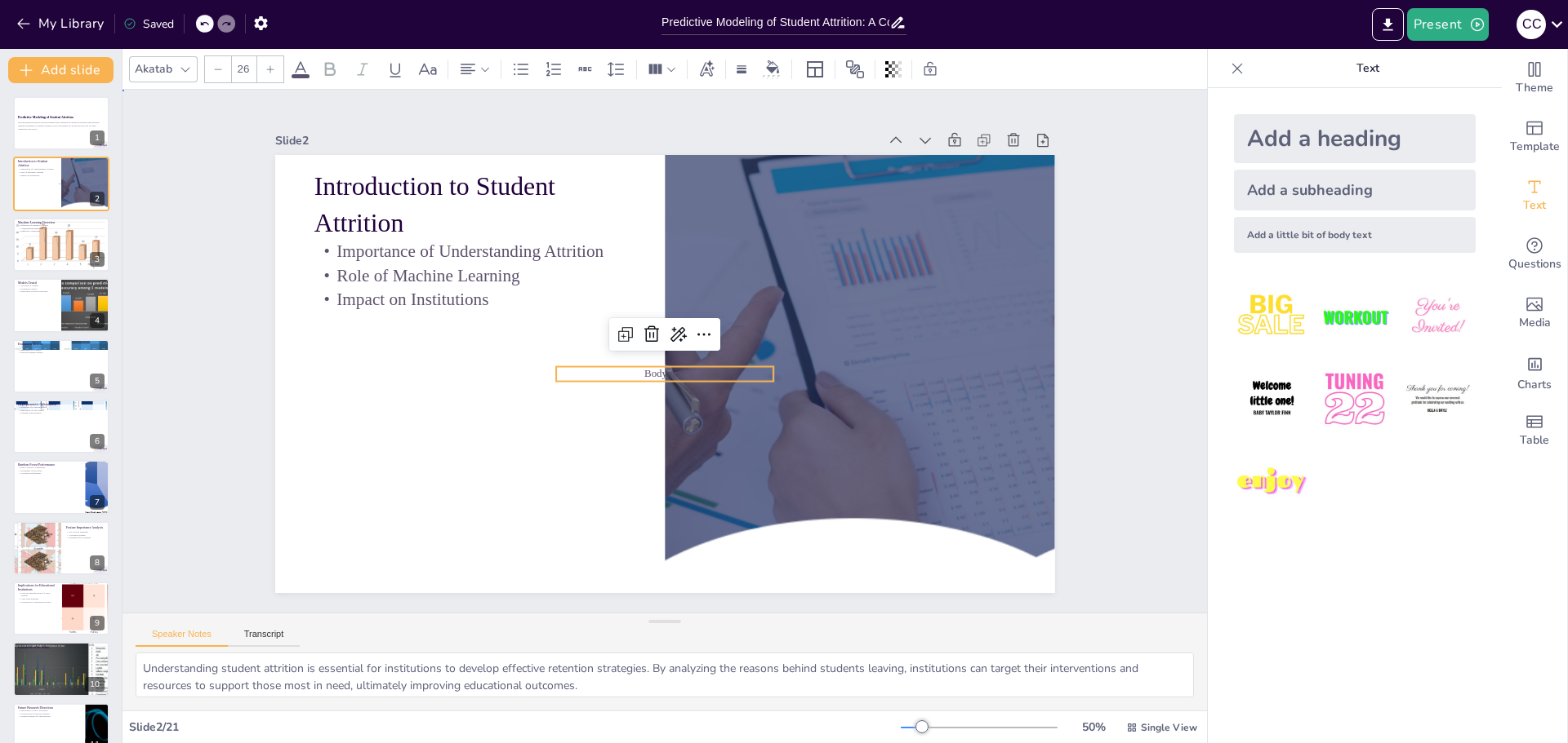
click at [1160, 427] on div "Slide 1 Predictive Modeling of Student Attrition This presentation explores the…" at bounding box center [663, 352] width 1114 height 1156
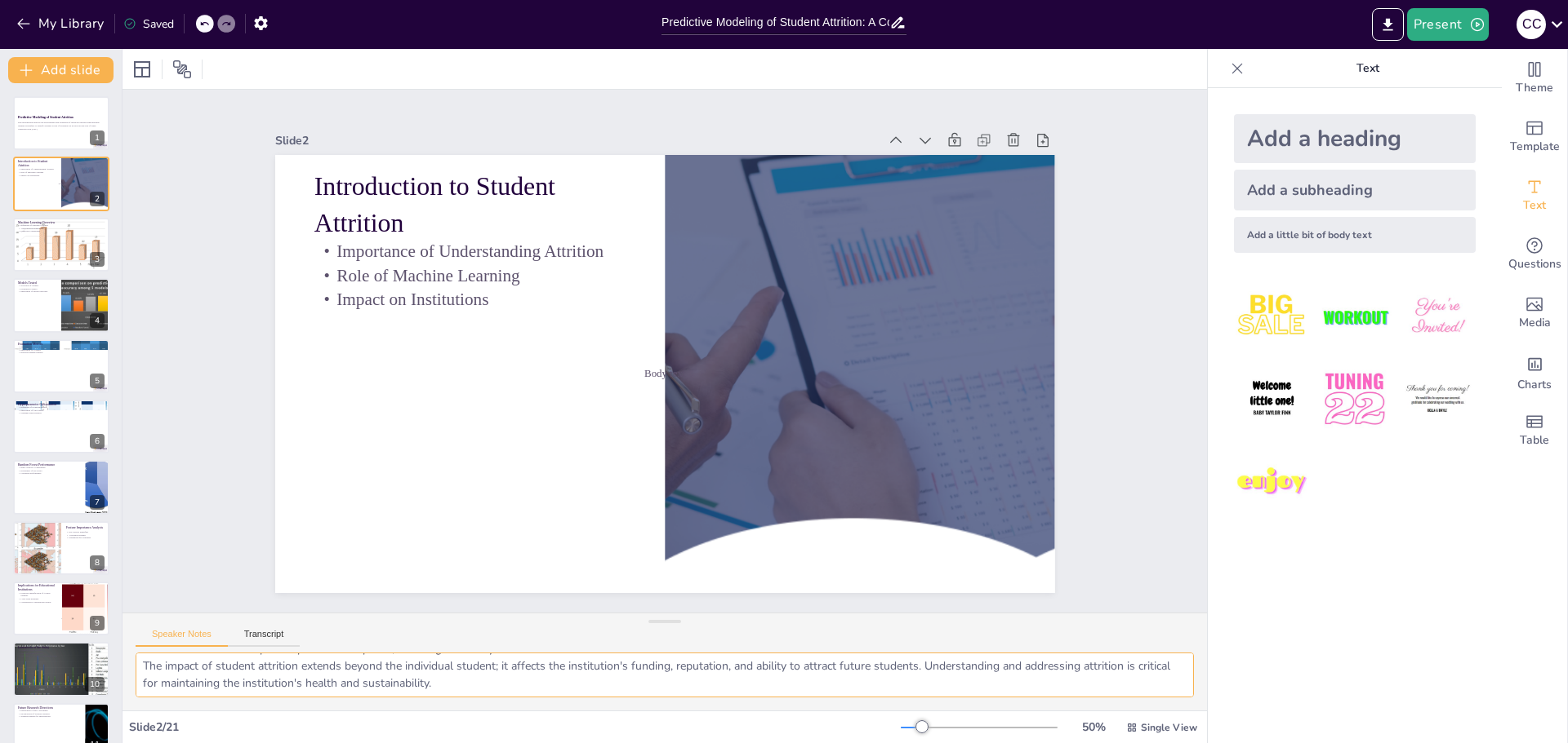
scroll to position [72, 0]
checkbox input "true"
click at [24, 228] on p "Applications in Education" at bounding box center [62, 227] width 88 height 3
type textarea "Machine learning is a subset of artificial intelligence that focuses on the dev…"
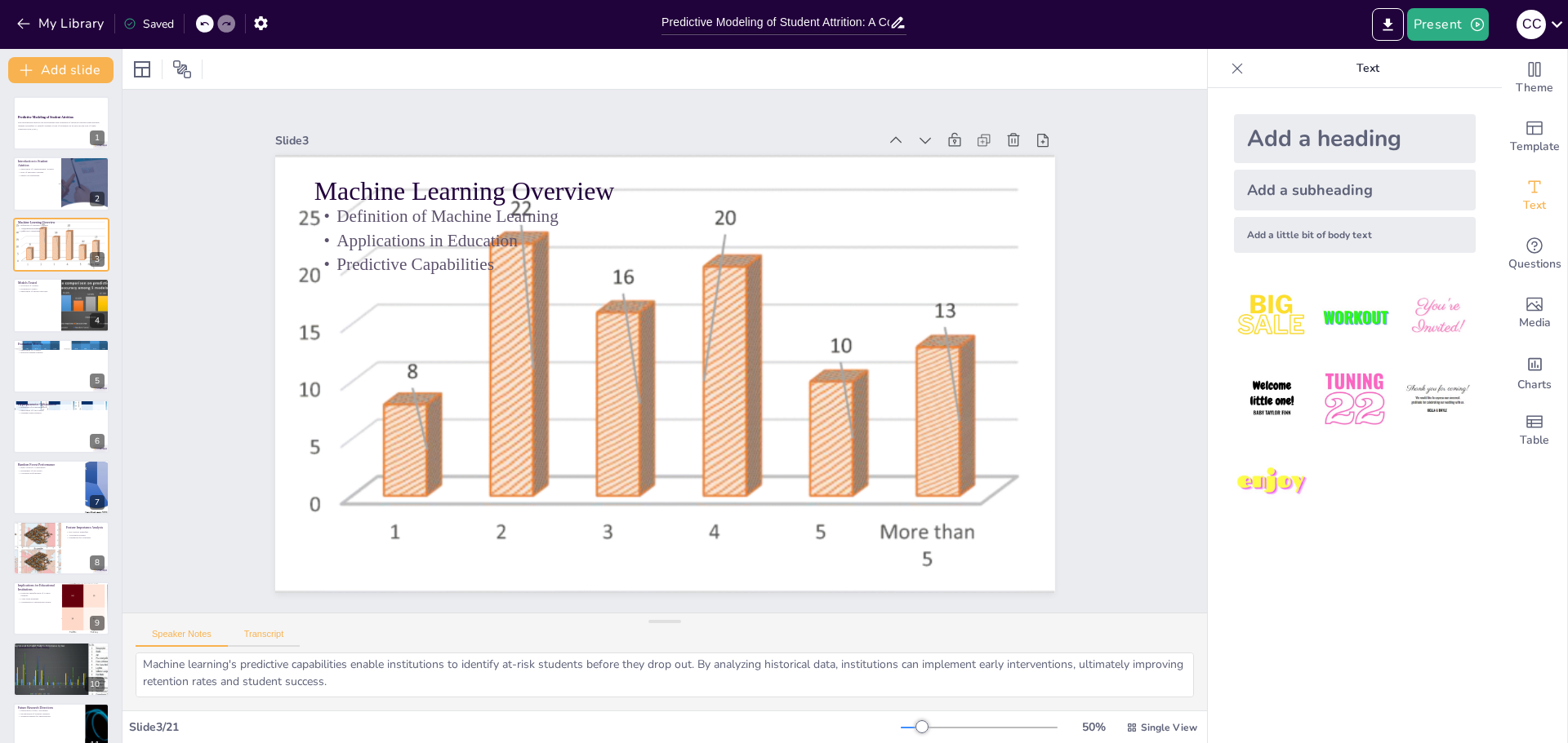
click at [281, 639] on button "Transcript" at bounding box center [264, 638] width 72 height 18
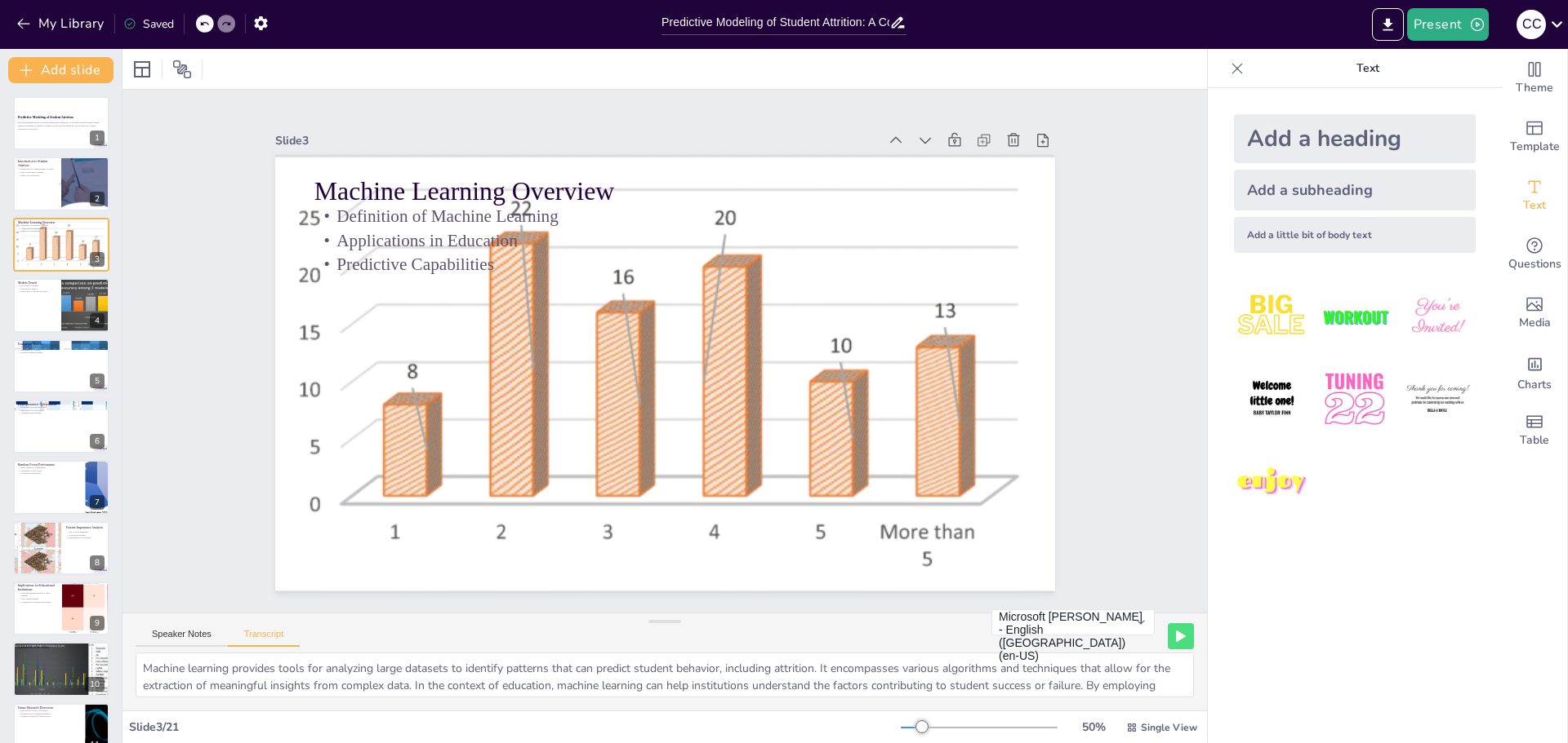
click at [223, 719] on div "Slide 3 / 21 50 % Single View" at bounding box center [664, 727] width 1085 height 26
click at [1390, 21] on icon "Export to PowerPoint" at bounding box center [1387, 23] width 10 height 13
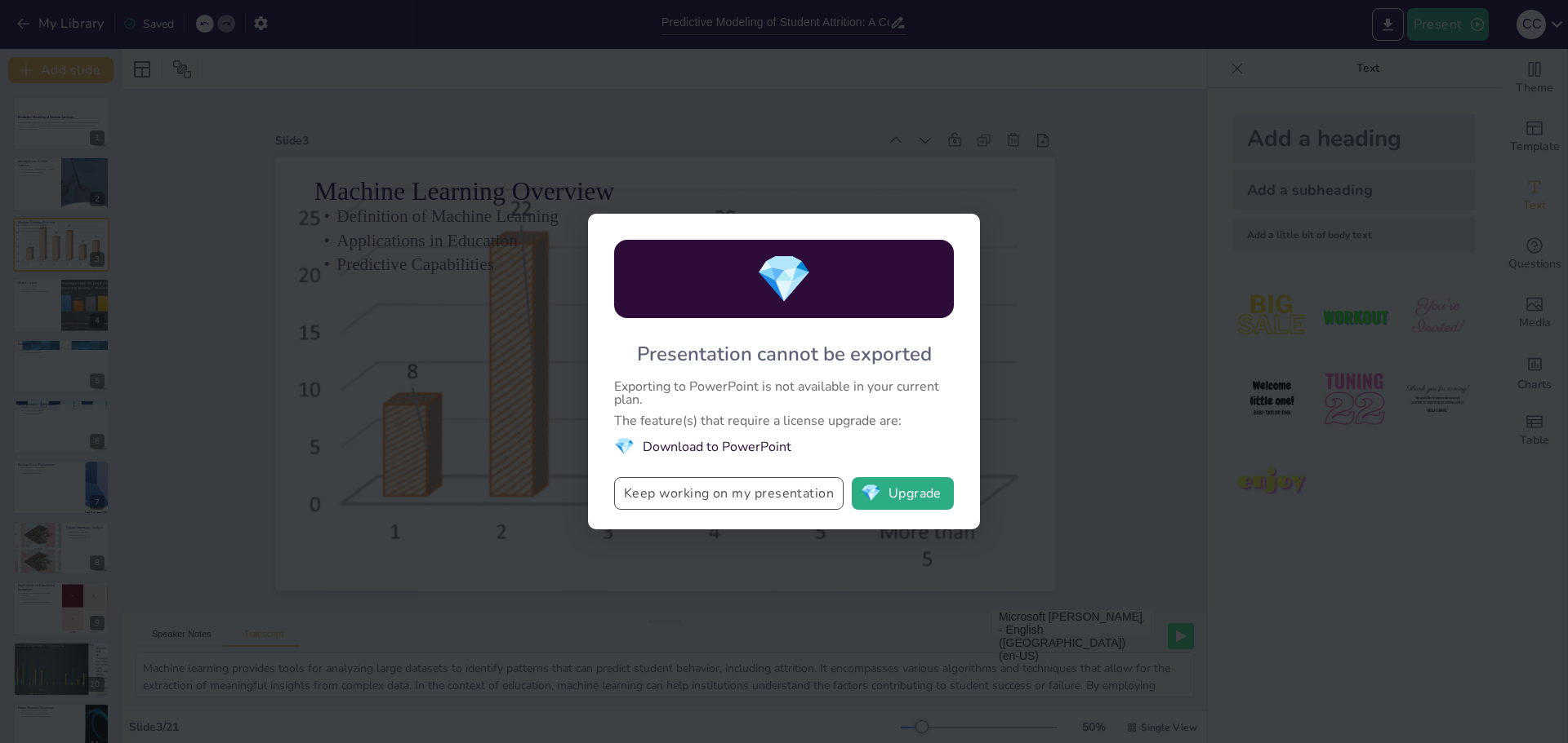
click at [698, 502] on button "Keep working on my presentation" at bounding box center [729, 493] width 230 height 32
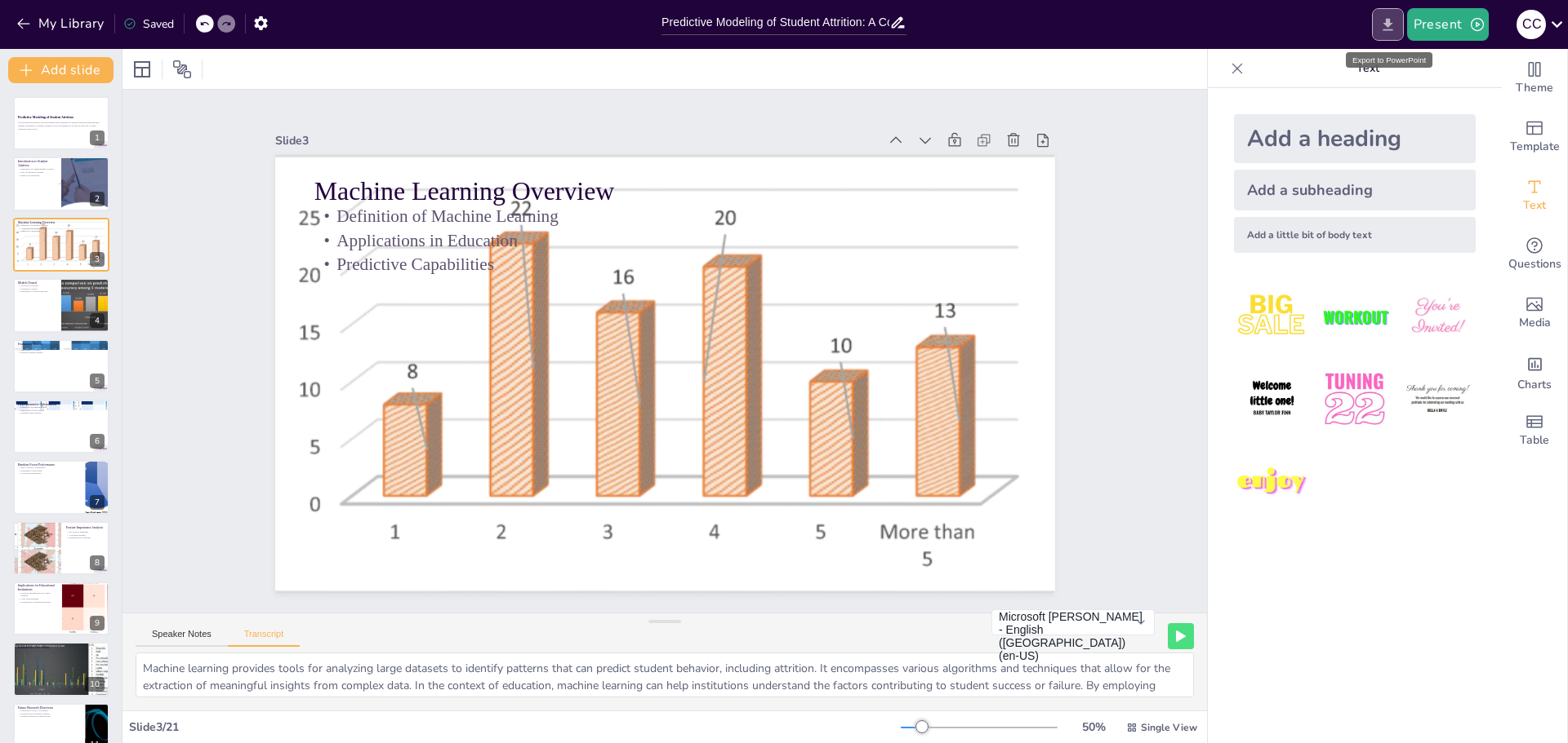
click at [1384, 24] on icon "Export to PowerPoint" at bounding box center [1388, 25] width 18 height 18
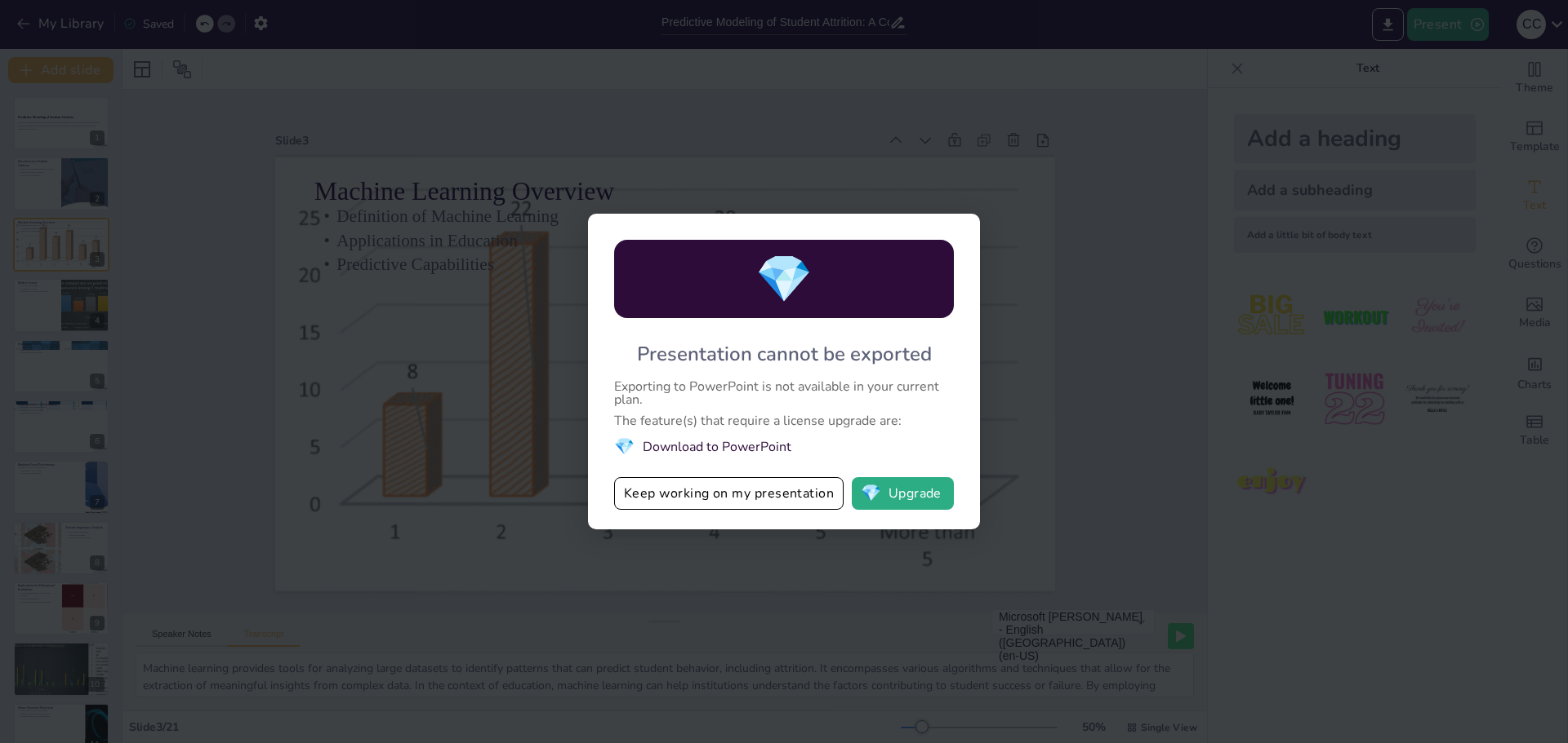
click at [729, 444] on li "💎 Download to PowerPoint" at bounding box center [784, 447] width 339 height 22
click at [556, 166] on div "💎 Presentation cannot be exported Exporting to PowerPoint is not available in y…" at bounding box center [784, 372] width 1568 height 743
click at [661, 492] on button "Keep working on my presentation" at bounding box center [729, 493] width 230 height 32
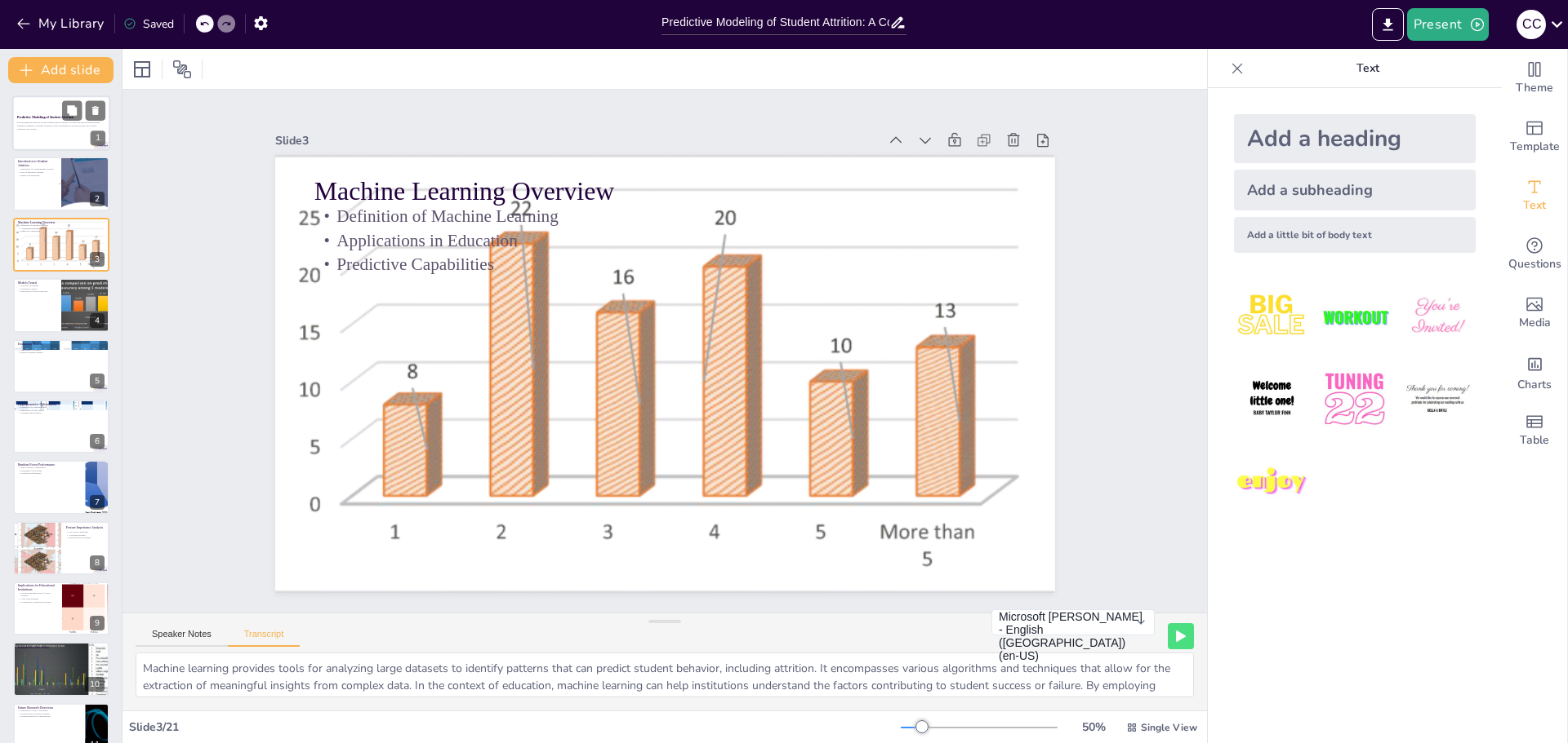
click at [32, 114] on div at bounding box center [62, 123] width 98 height 56
checkbox input "true"
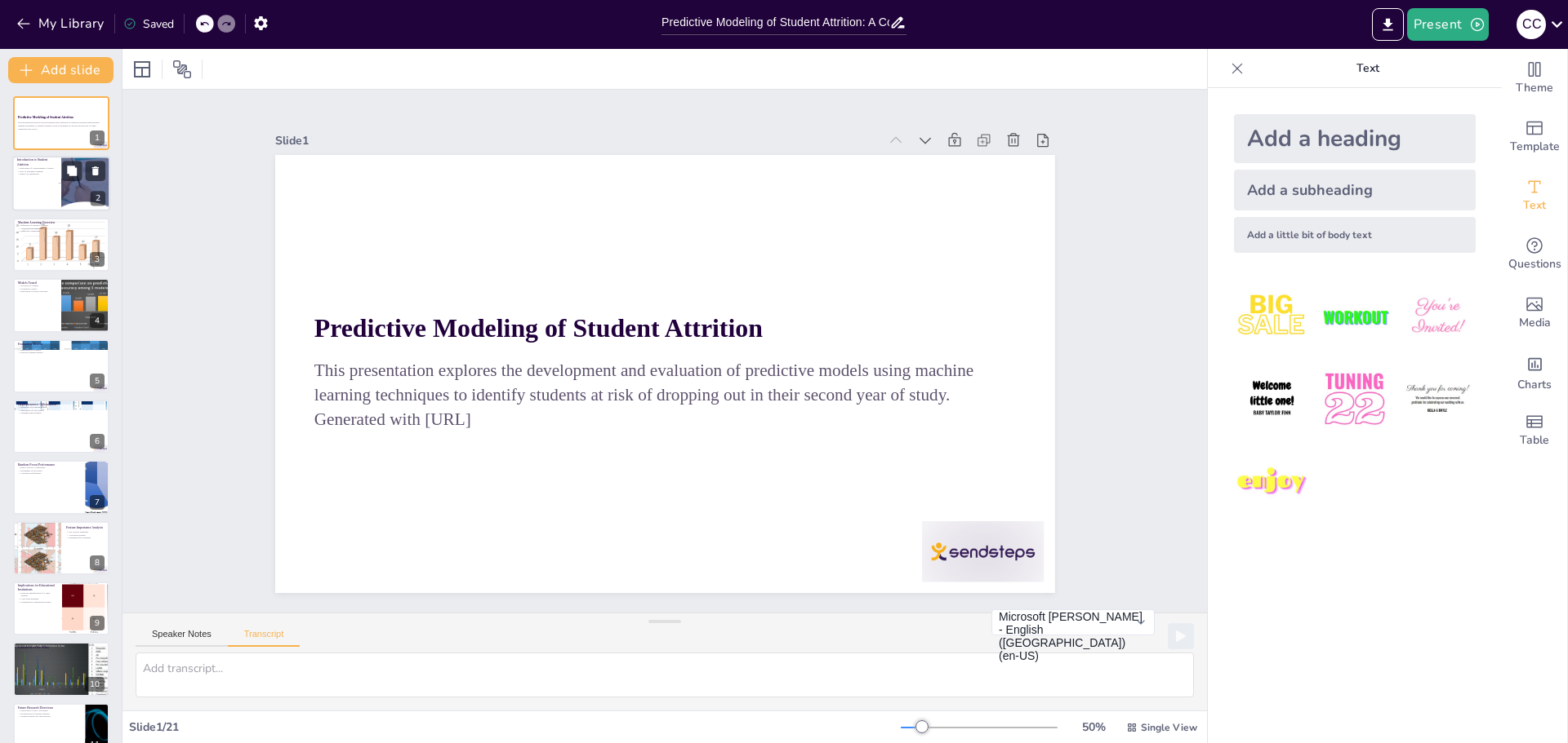
click at [29, 187] on div at bounding box center [62, 184] width 98 height 56
checkbox input "true"
type textarea "Understanding student attrition is crucial for educational institutions to enha…"
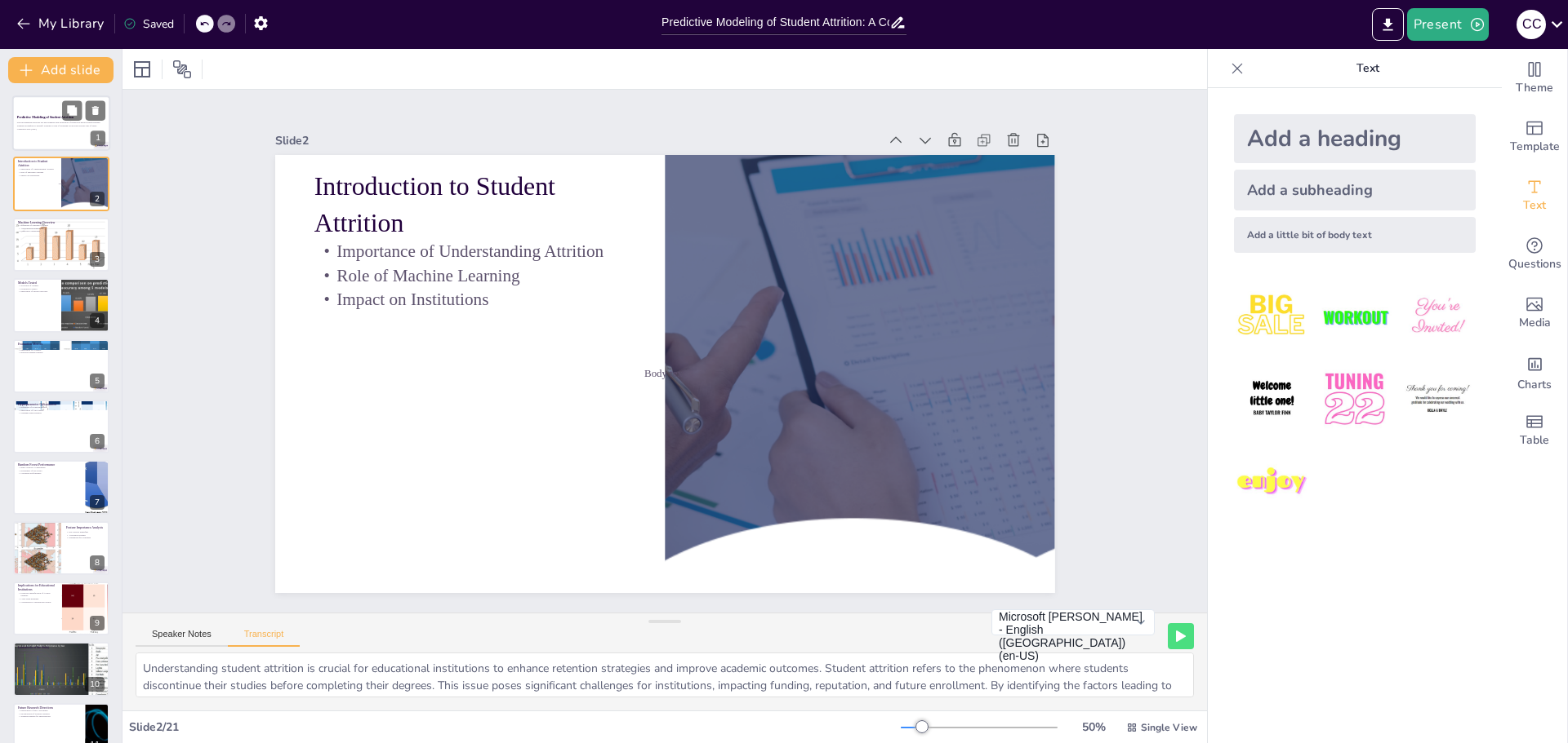
click at [37, 126] on p "This presentation explores the development and evaluation of predictive models …" at bounding box center [62, 124] width 88 height 6
checkbox input "true"
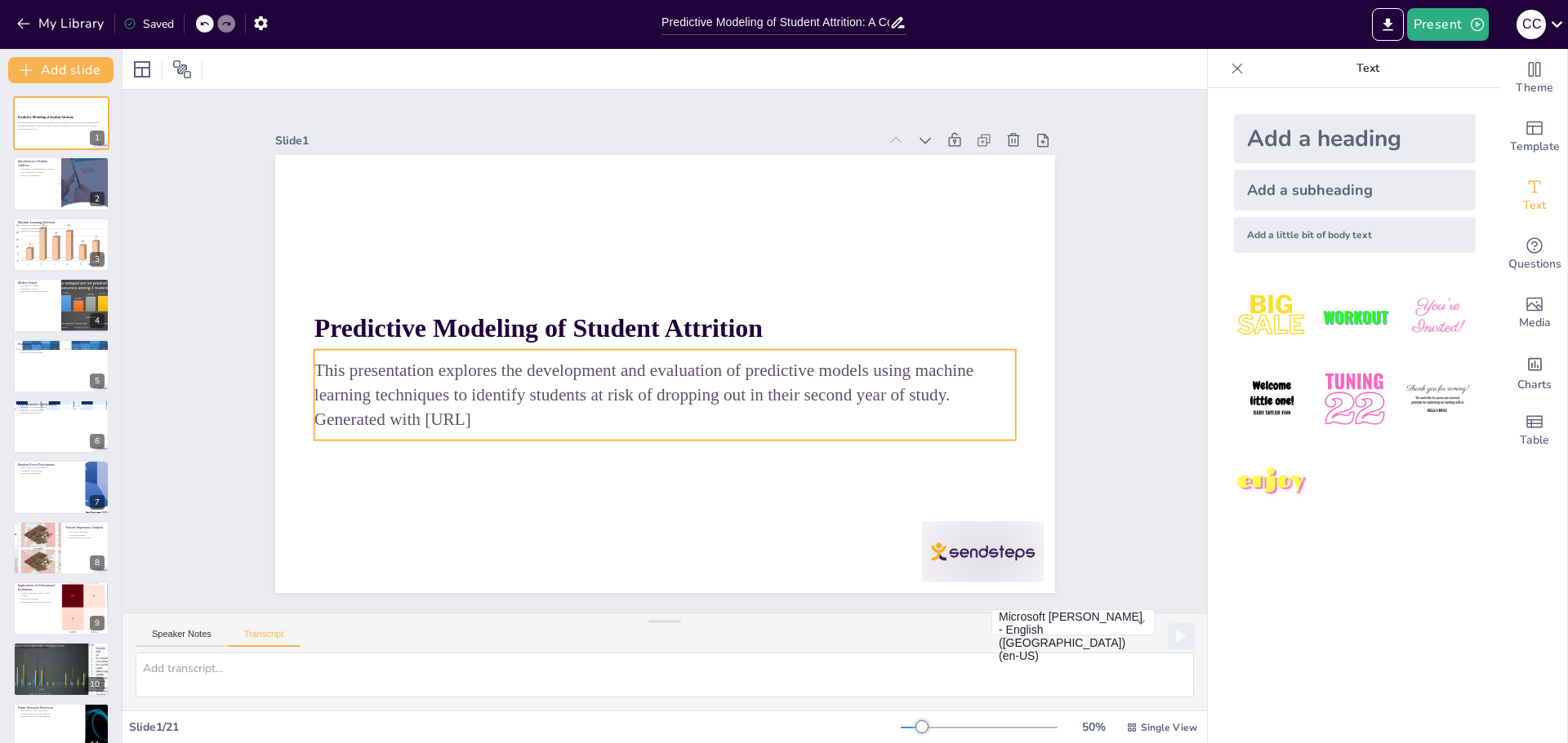
click at [784, 350] on div "This presentation explores the development and evaluation of predictive models …" at bounding box center [659, 395] width 707 height 163
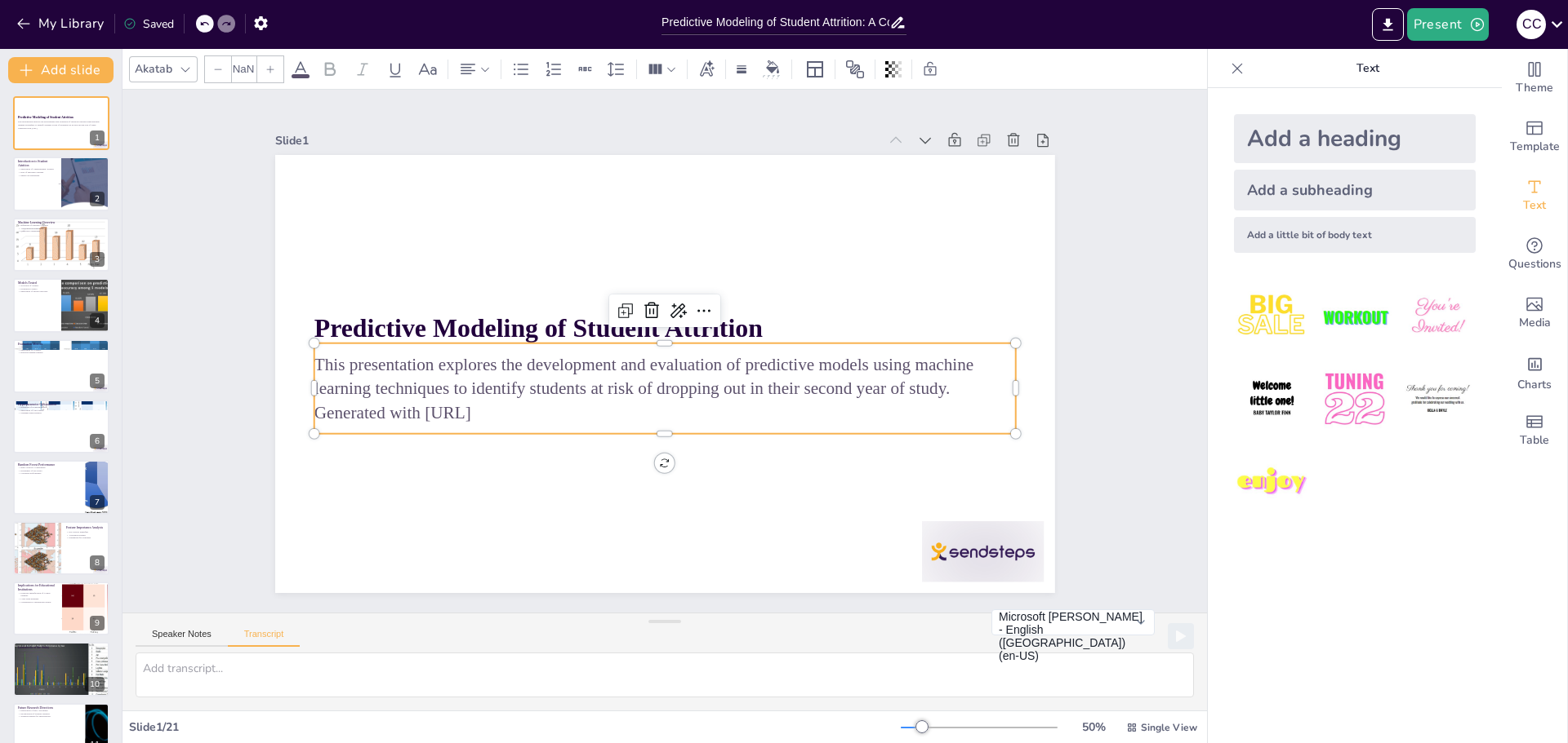
checkbox input "true"
type input "32"
checkbox input "true"
type input "48"
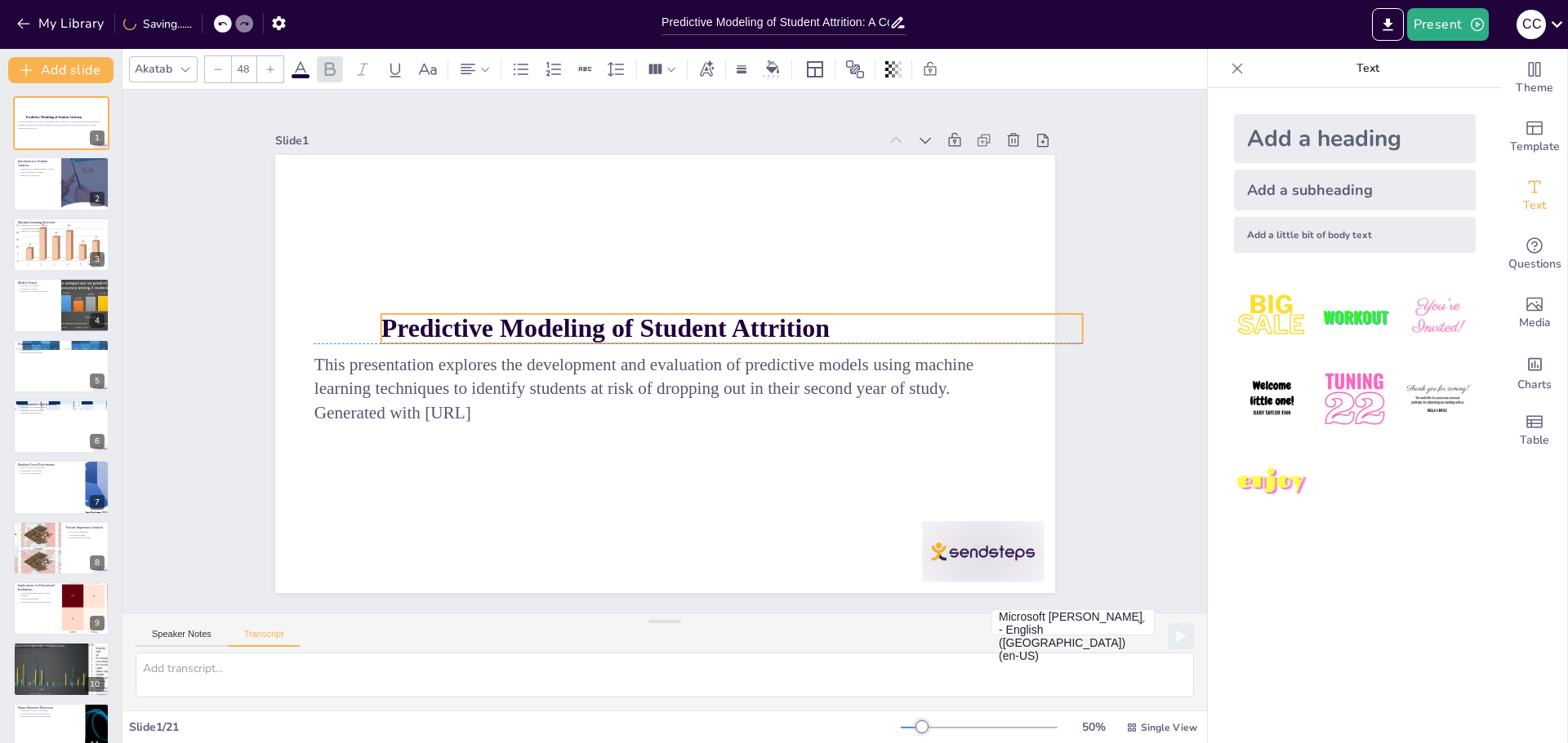
drag, startPoint x: 754, startPoint y: 324, endPoint x: 822, endPoint y: 320, distance: 68.1
click at [822, 320] on p "Predictive Modeling of Student Attrition" at bounding box center [731, 329] width 701 height 37
click at [795, 324] on strong "Predictive Modeling of Student Attrition" at bounding box center [624, 301] width 403 height 249
click at [795, 324] on strong "Predictive Modeling of Student Attrition" at bounding box center [605, 328] width 448 height 28
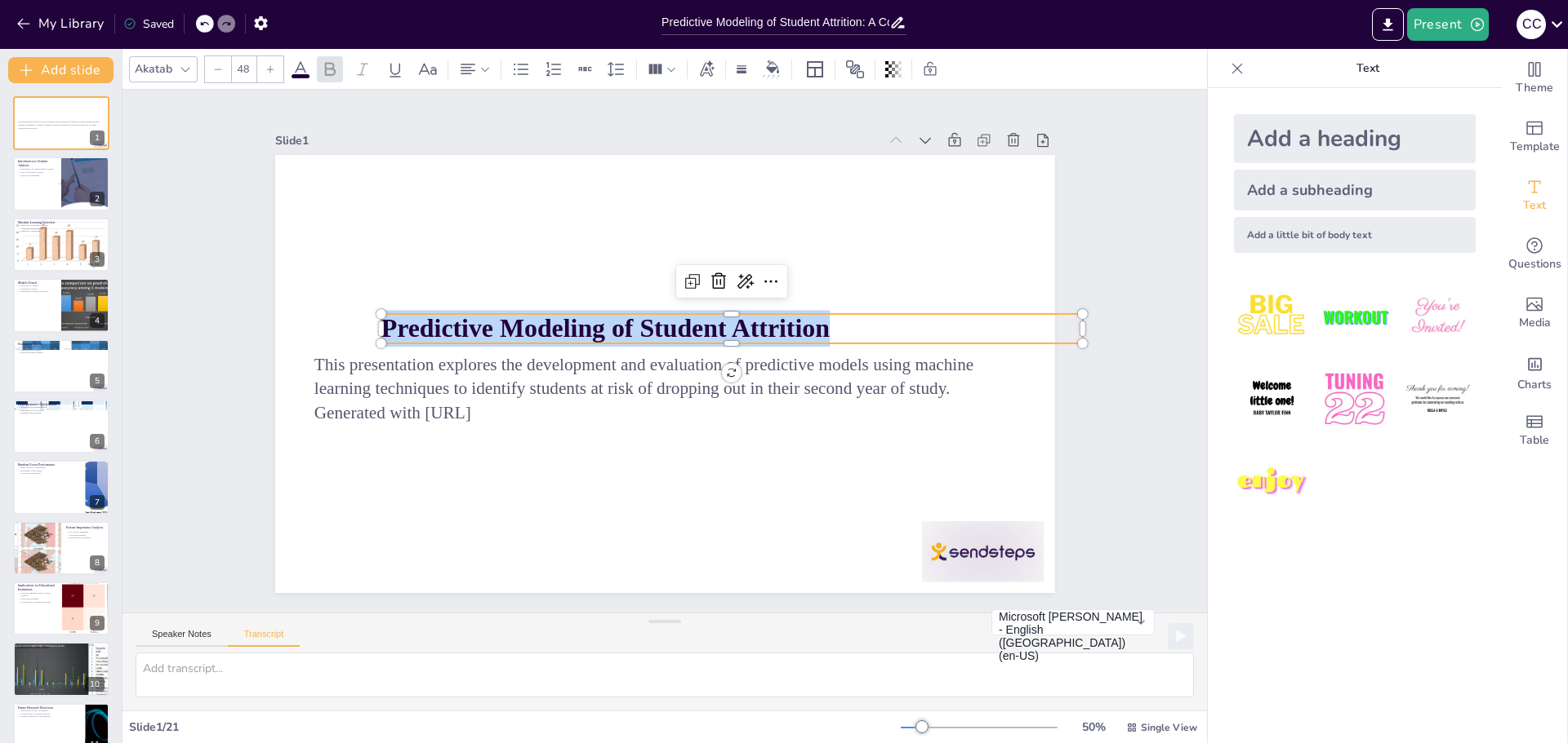
drag, startPoint x: 818, startPoint y: 324, endPoint x: 377, endPoint y: 322, distance: 441.0
click at [388, 322] on p "Predictive Modeling of Student Attrition" at bounding box center [736, 343] width 694 height 181
click at [42, 127] on p "Generated with [URL]" at bounding box center [62, 127] width 88 height 3
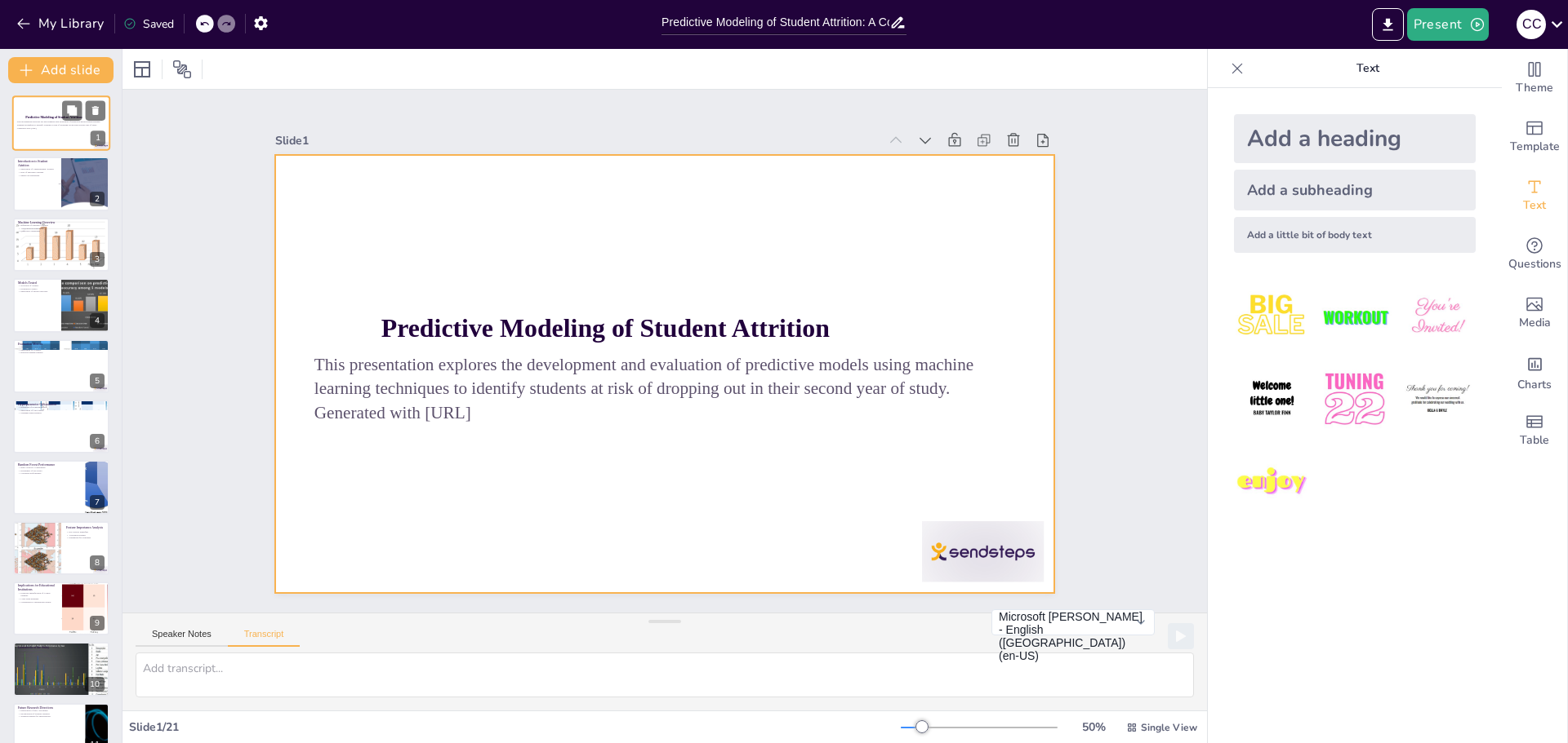
click at [25, 109] on div at bounding box center [62, 123] width 98 height 56
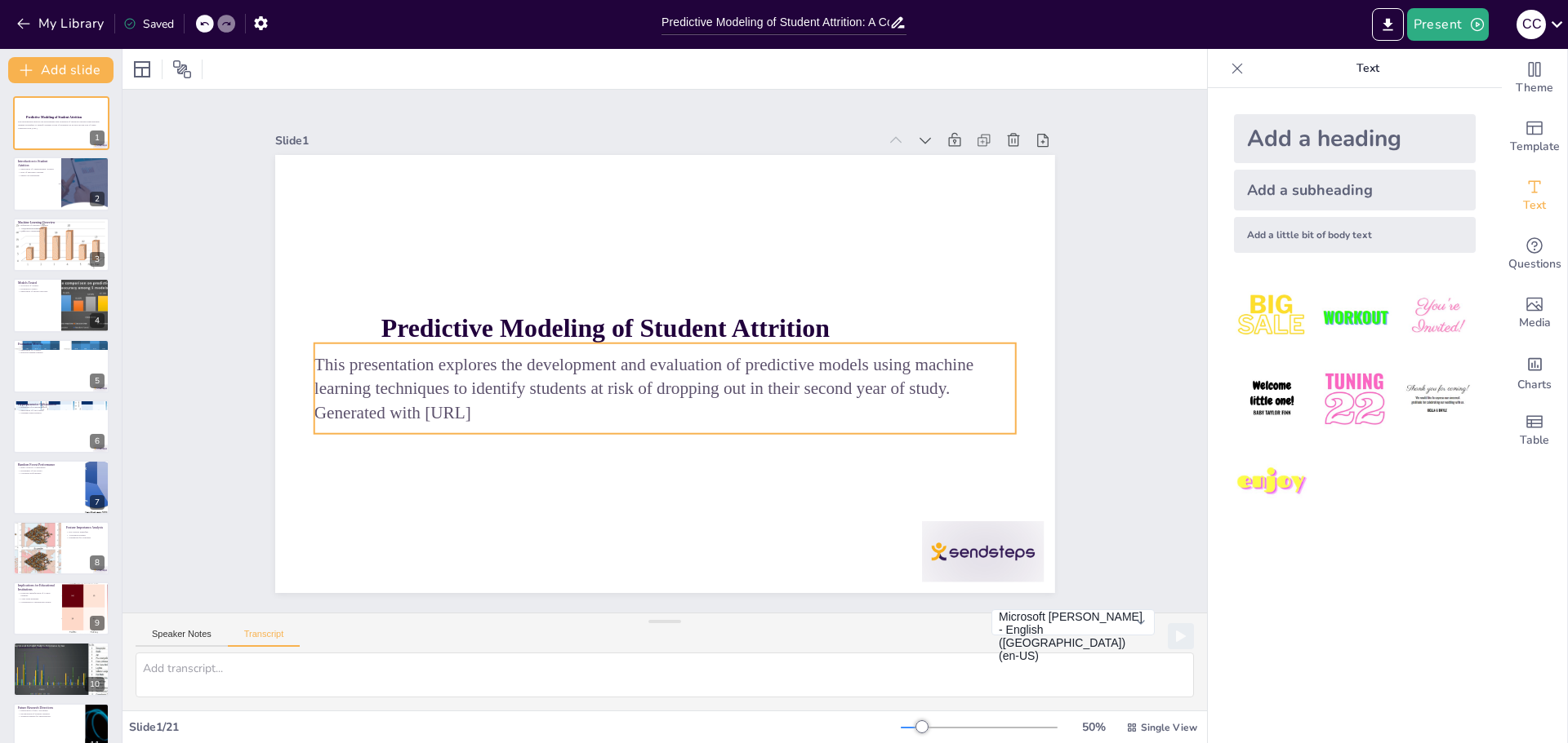
click at [930, 383] on p "This presentation explores the development and evaluation of predictive models …" at bounding box center [657, 375] width 683 height 263
click at [930, 383] on p "This presentation explores the development and evaluation of predictive models …" at bounding box center [661, 376] width 703 height 121
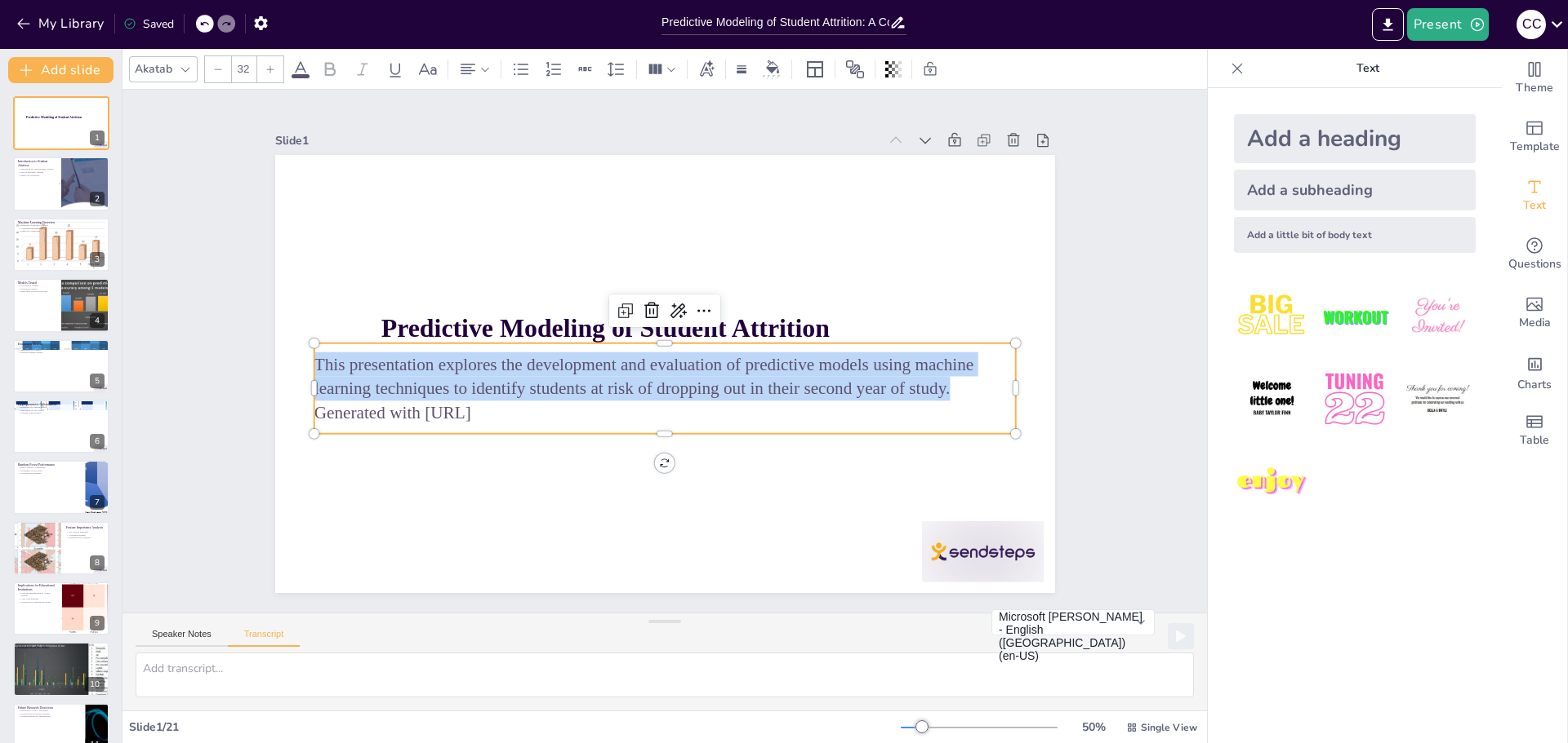
drag, startPoint x: 938, startPoint y: 382, endPoint x: 303, endPoint y: 359, distance: 635.4
click at [316, 359] on p "This presentation explores the development and evaluation of predictive models …" at bounding box center [656, 375] width 682 height 263
copy p "This presentation explores the development and evaluation of predictive models …"
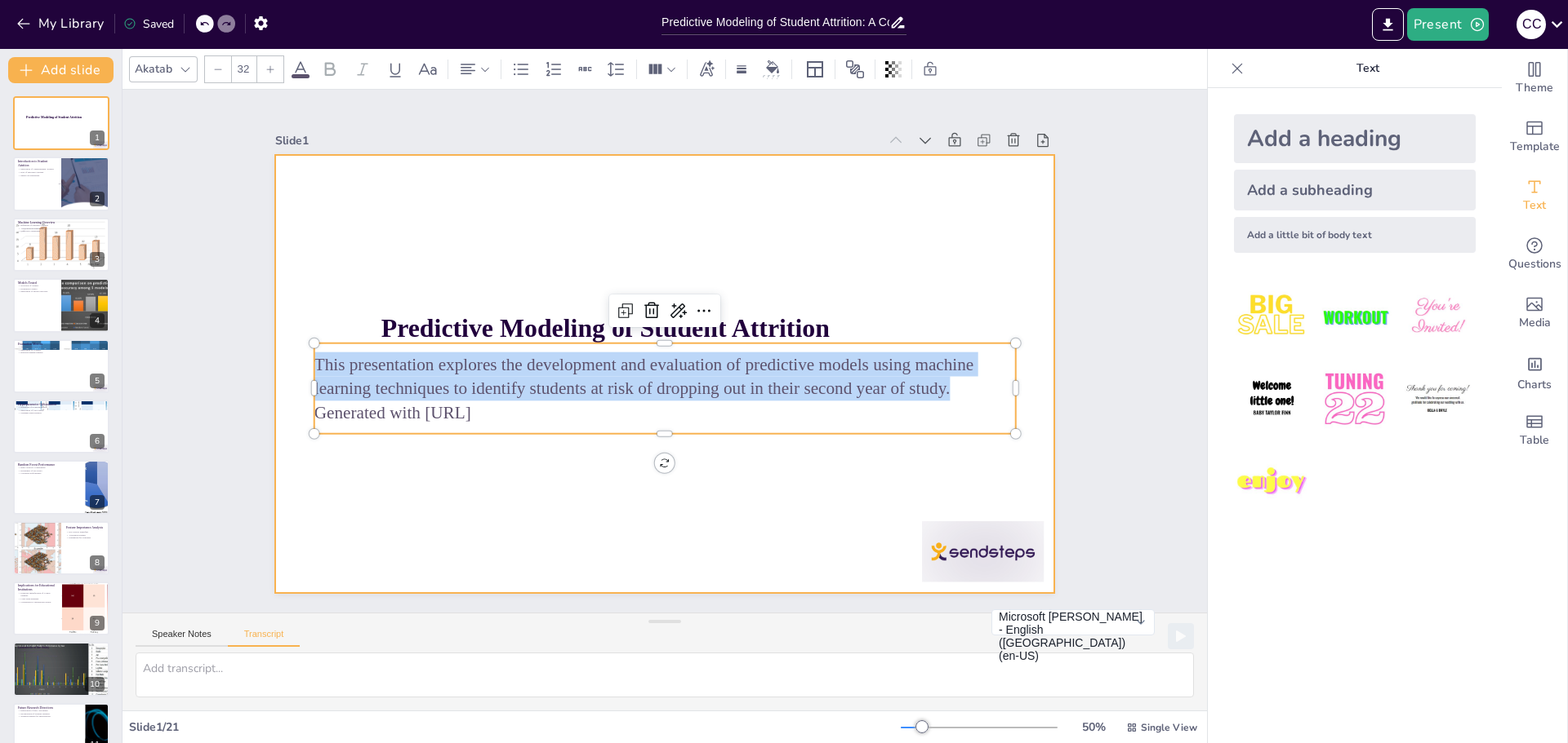
click at [495, 467] on div at bounding box center [651, 369] width 888 height 812
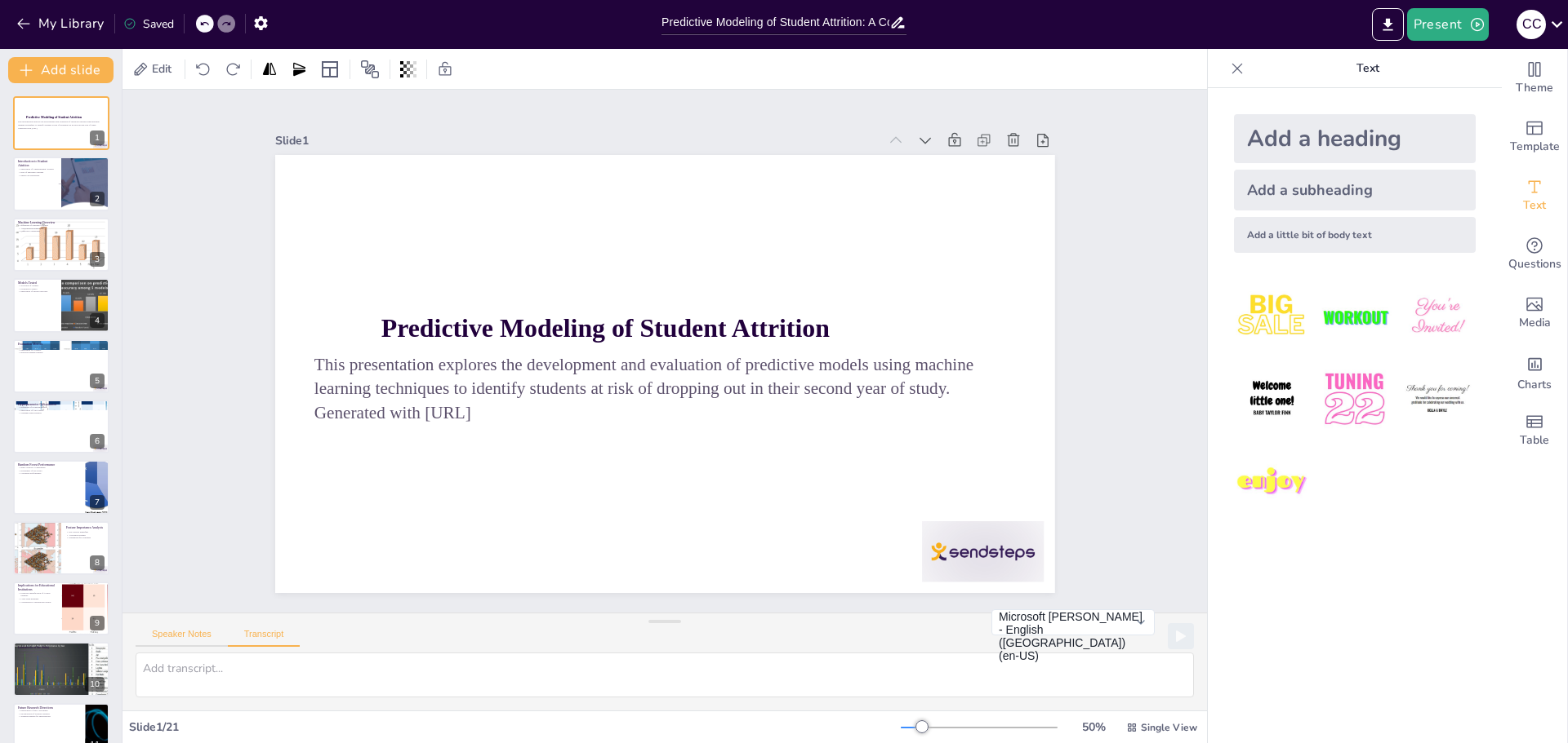
click at [179, 636] on button "Speaker Notes" at bounding box center [182, 638] width 92 height 18
click at [32, 192] on div at bounding box center [62, 184] width 98 height 56
checkbox input "true"
type textarea "Understanding student attrition is essential for institutions to develop effect…"
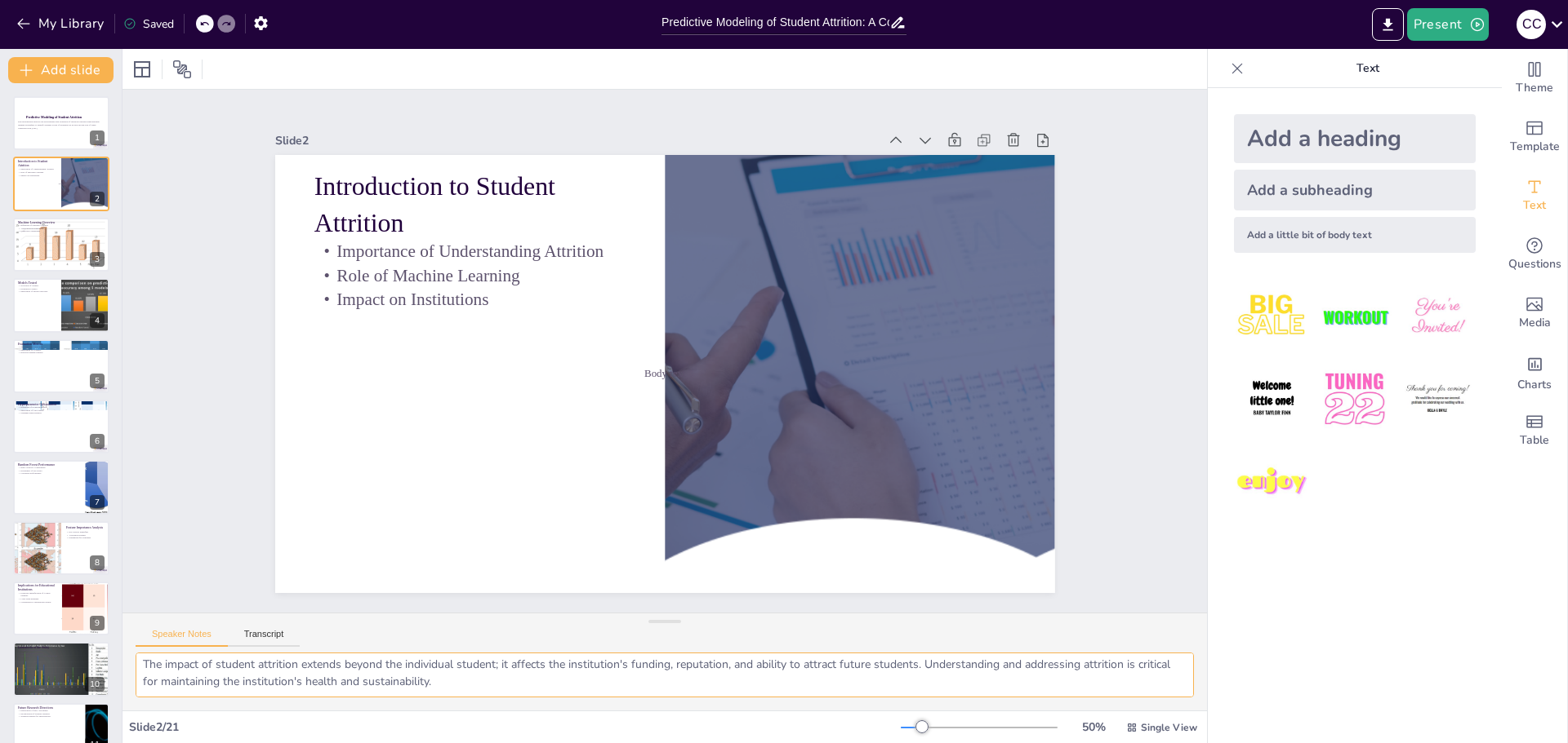
drag, startPoint x: 139, startPoint y: 668, endPoint x: 765, endPoint y: 679, distance: 626.1
click at [765, 679] on textarea "Understanding student attrition is essential for institutions to develop effect…" at bounding box center [665, 676] width 1058 height 45
click at [475, 297] on p "Impact on Institutions" at bounding box center [495, 242] width 304 height 119
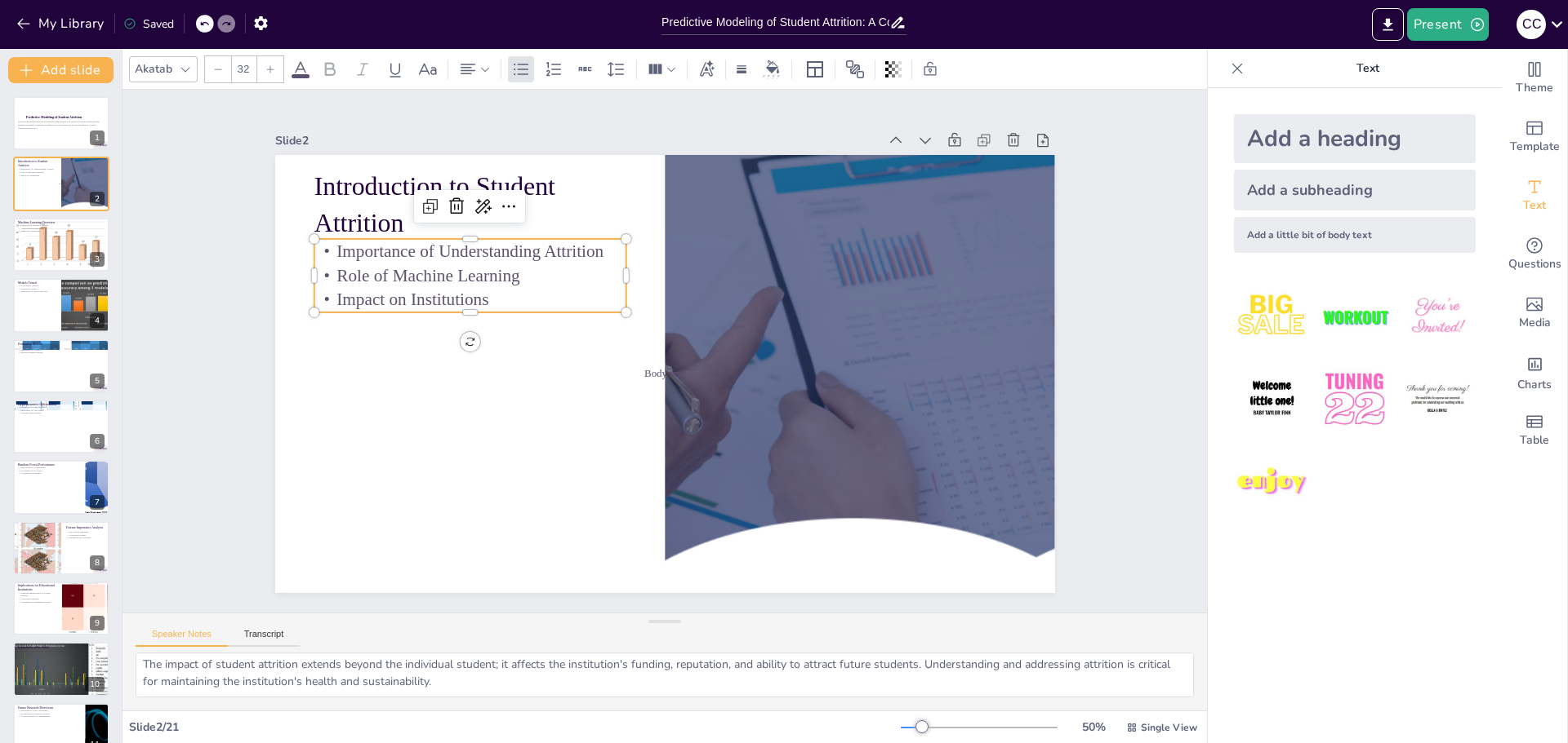
click at [475, 297] on p "Impact on Institutions" at bounding box center [507, 225] width 294 height 149
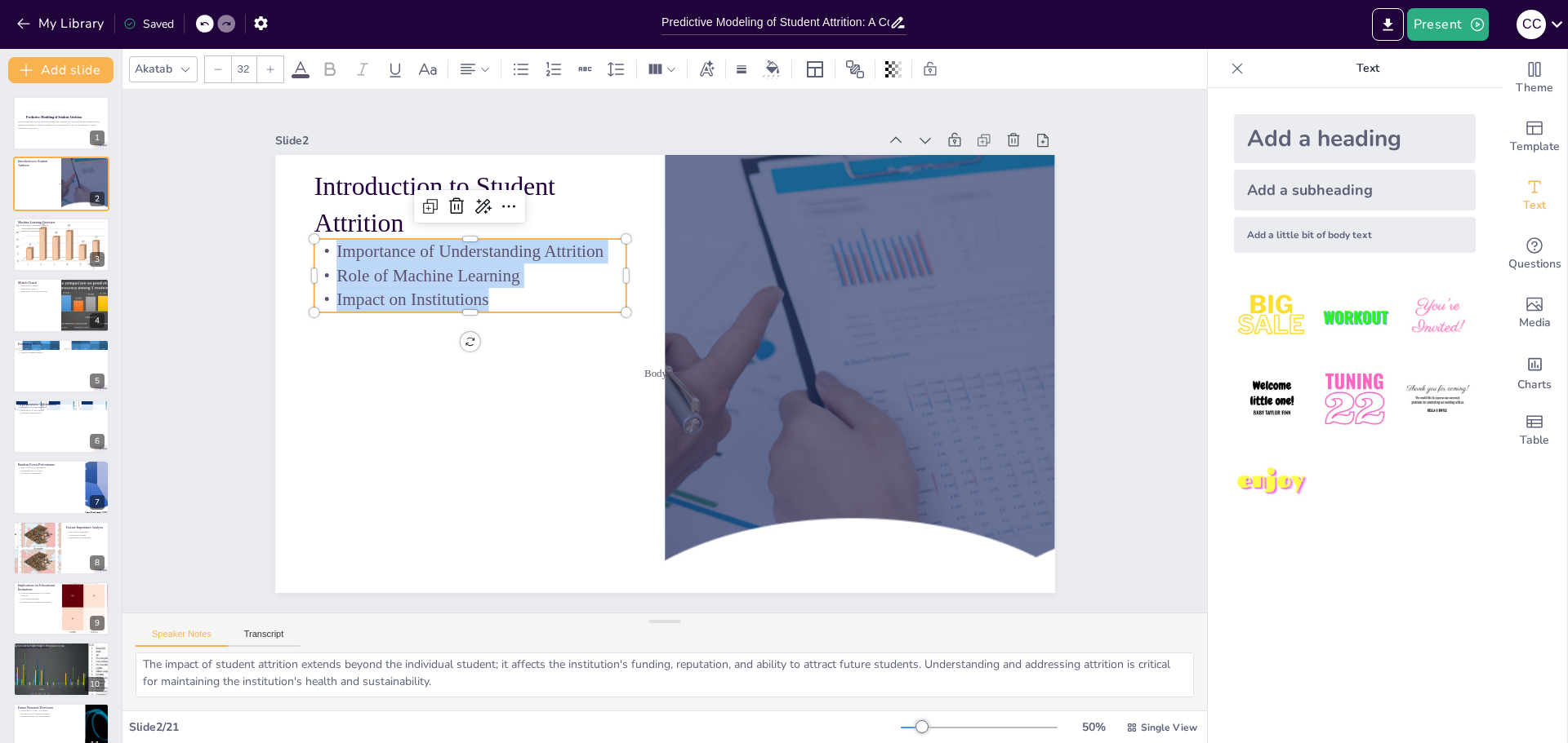
drag, startPoint x: 475, startPoint y: 297, endPoint x: 319, endPoint y: 250, distance: 162.9
click at [330, 250] on div "Importance of Understanding Attrition Role of Machine Learning Impact on Instit…" at bounding box center [489, 237] width 320 height 136
copy div "Importance of Understanding Attrition Role of Machine Learning Impact on Instit…"
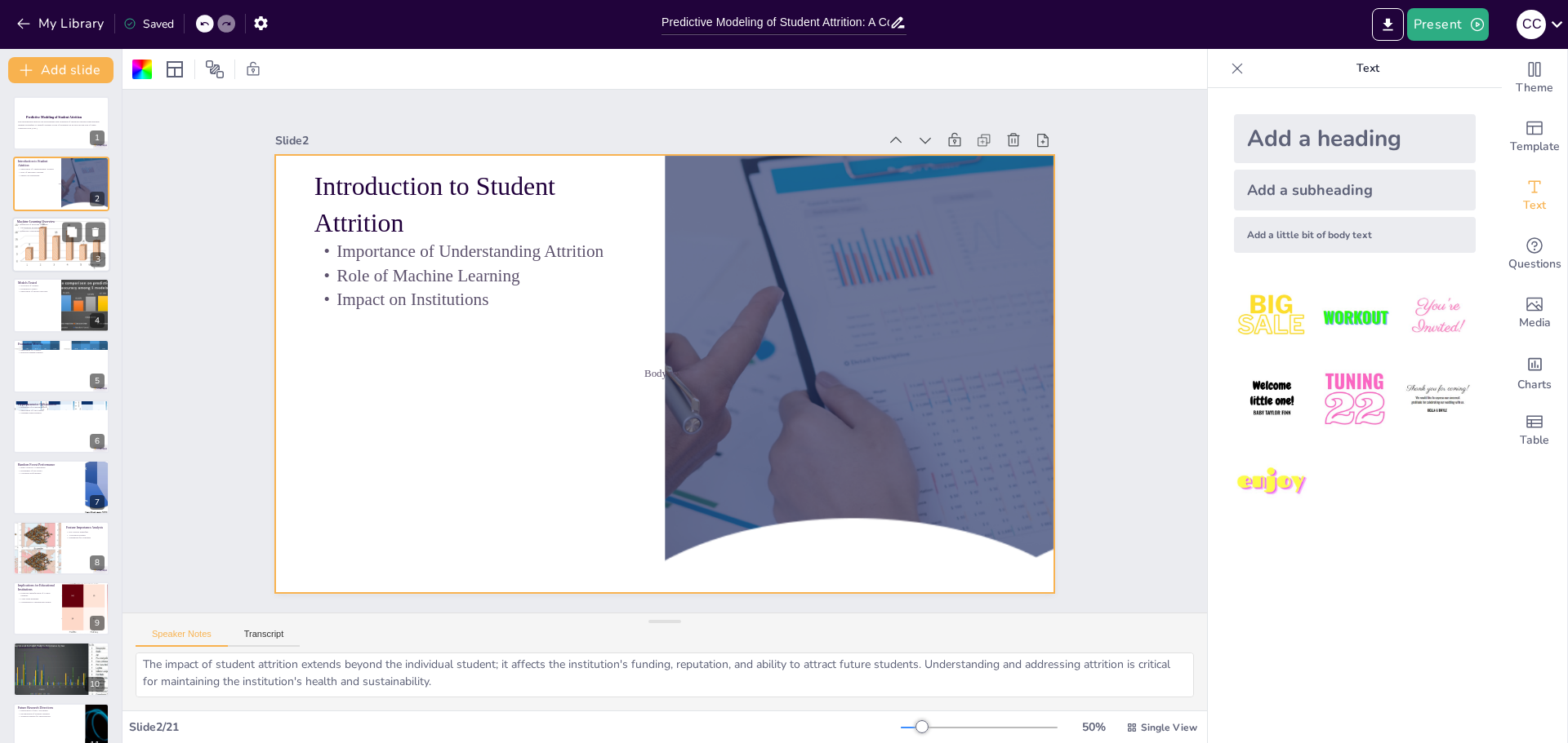
click at [43, 245] on div at bounding box center [61, 244] width 103 height 56
checkbox input "true"
type textarea "Machine learning is a subset of artificial intelligence that focuses on the dev…"
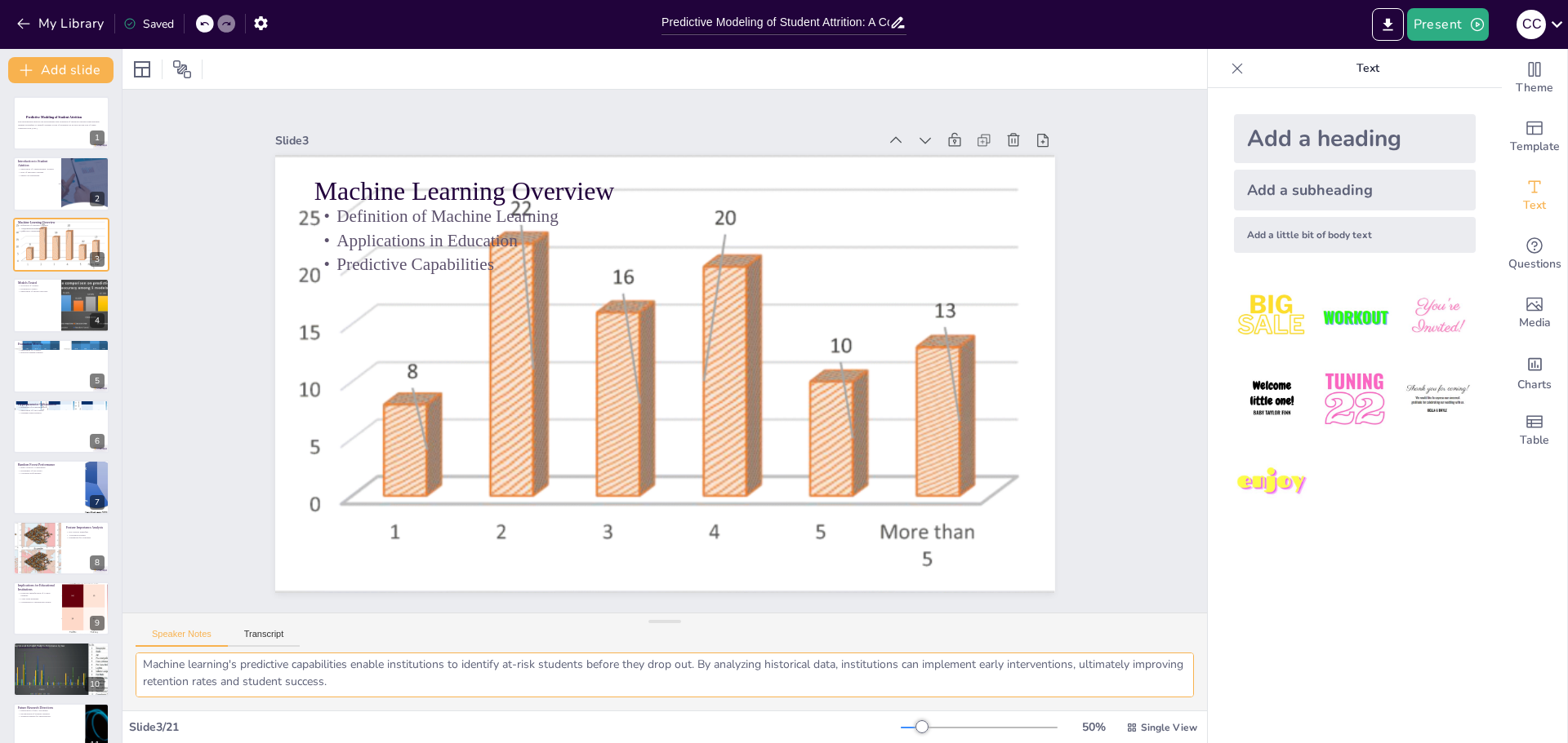
click at [224, 681] on textarea "Machine learning is a subset of artificial intelligence that focuses on the dev…" at bounding box center [665, 676] width 1058 height 45
click at [35, 304] on div at bounding box center [62, 305] width 98 height 56
checkbox input "true"
type textarea "The models tested in this study include Logistic Regression, Decision Tree Clas…"
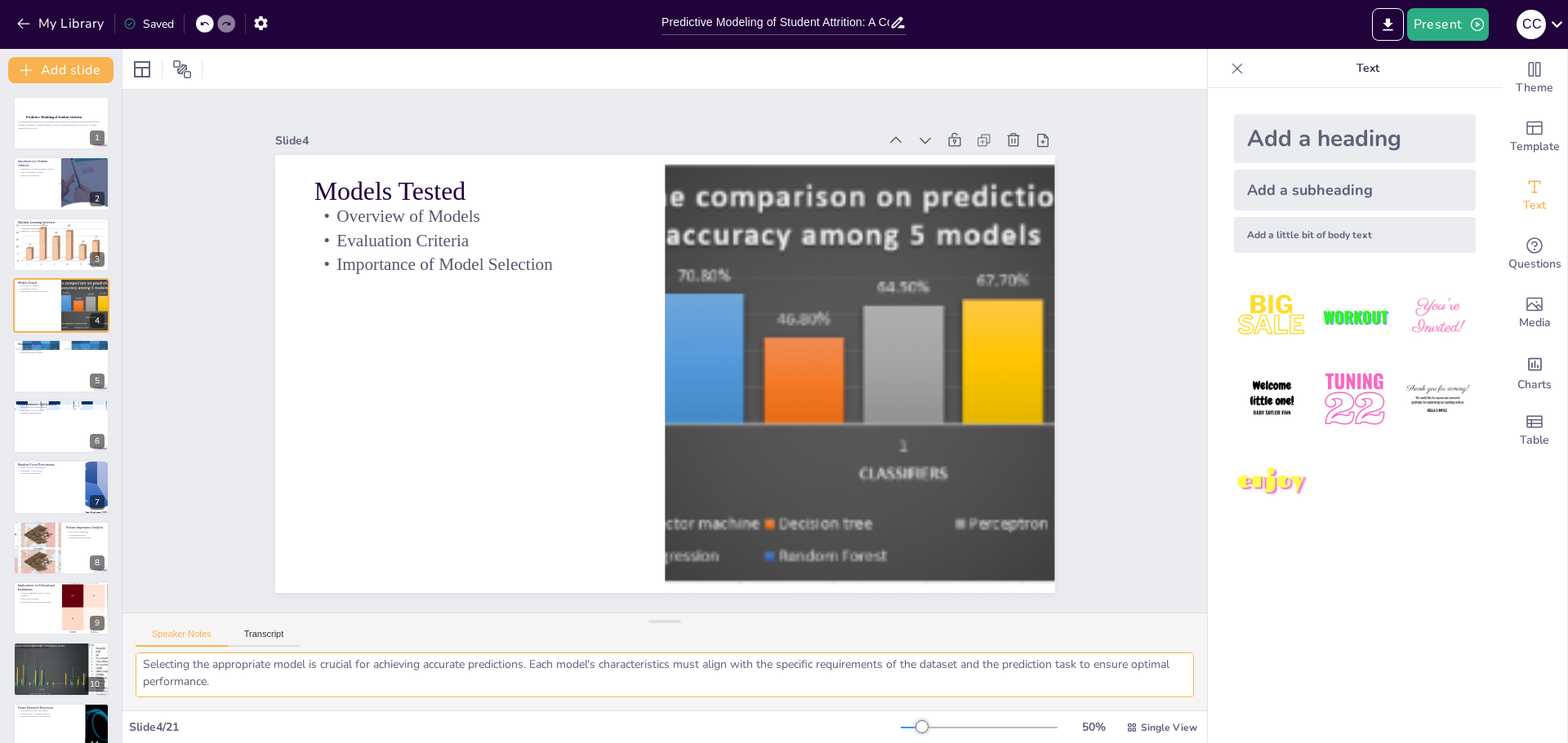
click at [249, 685] on textarea "The models tested in this study include Logistic Regression, Decision Tree Clas…" at bounding box center [665, 676] width 1058 height 45
click at [37, 371] on div at bounding box center [62, 366] width 98 height 56
checkbox input "true"
type textarea "The AUC-ROC metric is a critical evaluation tool that helps assess a model's pe…"
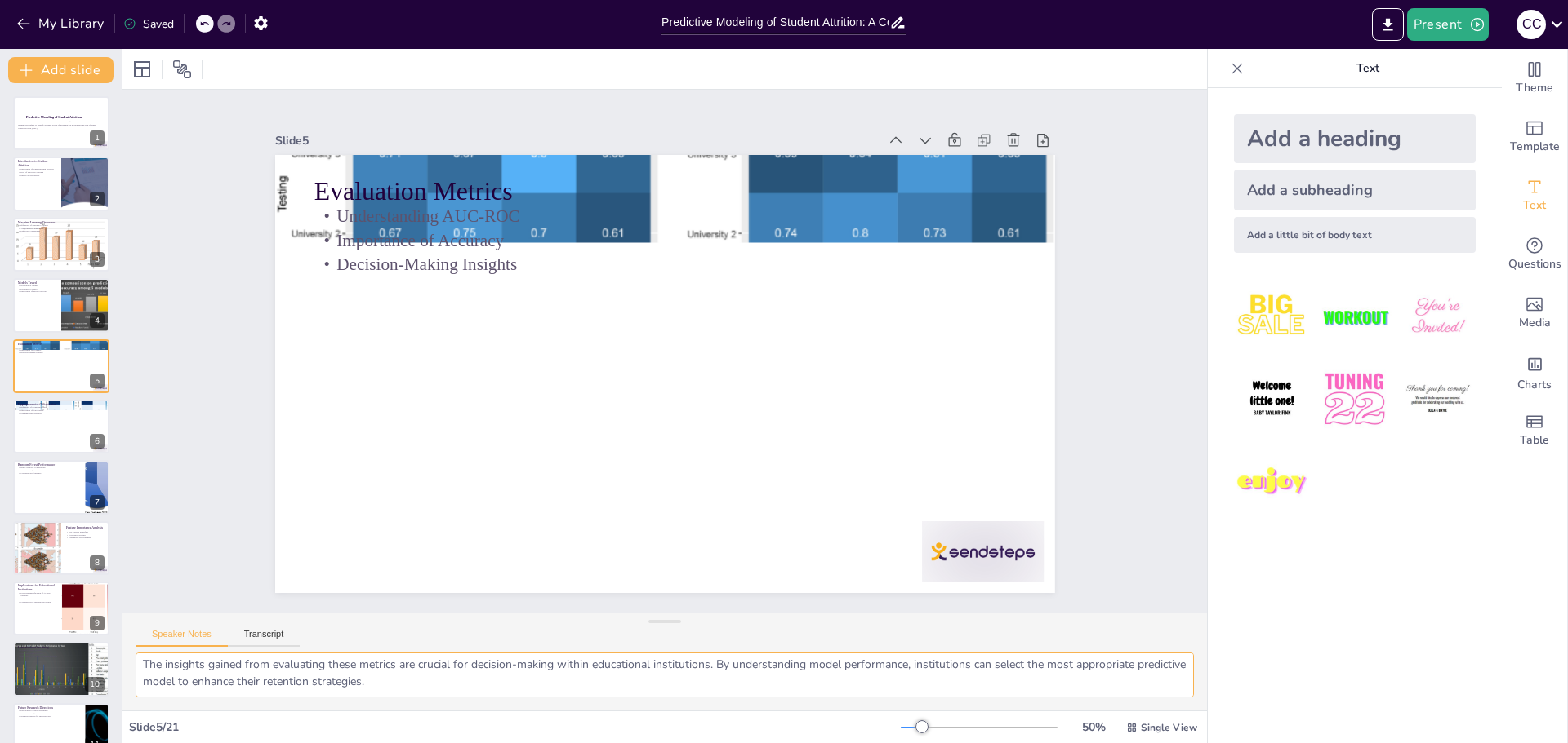
click at [146, 666] on textarea "The AUC-ROC metric is a critical evaluation tool that helps assess a model's pe…" at bounding box center [665, 676] width 1058 height 45
click at [22, 434] on div at bounding box center [62, 426] width 98 height 56
checkbox input "true"
type textarea "Hyperparameters are critical settings in machine learning models that govern th…"
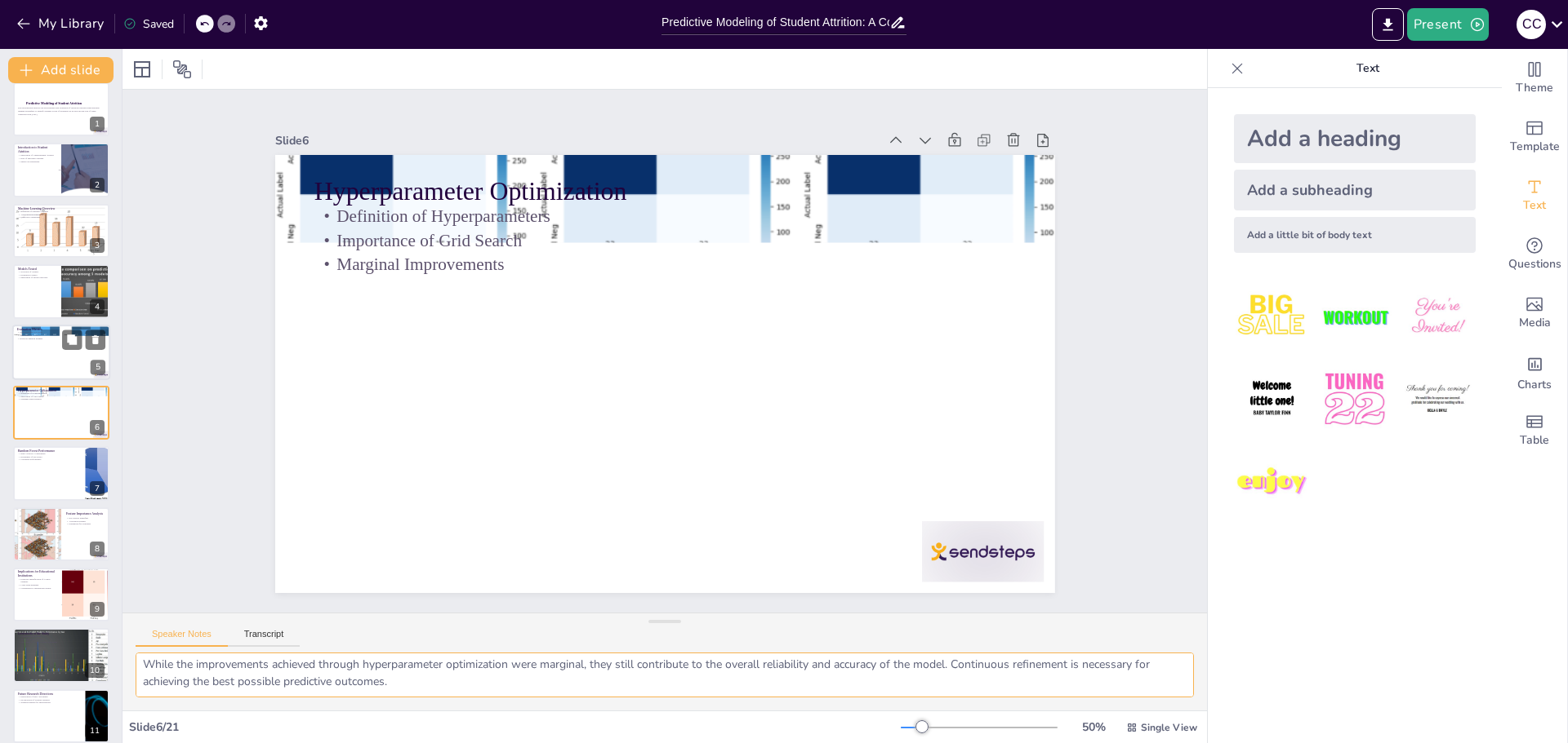
click at [46, 337] on p "Decision-Making Insights" at bounding box center [62, 338] width 88 height 3
checkbox input "true"
type textarea "The AUC-ROC metric is a critical evaluation tool that helps assess a model's pe…"
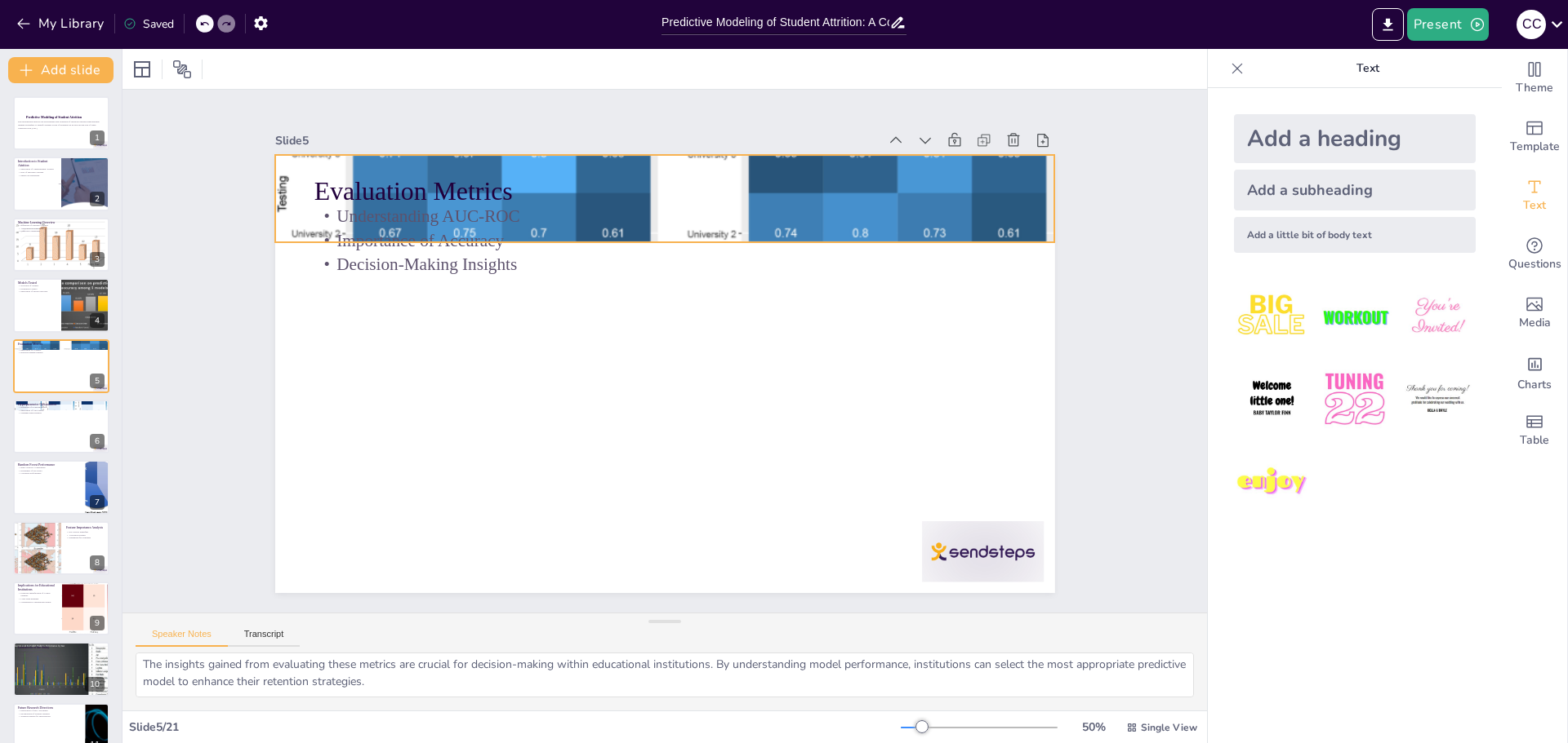
click at [1021, 216] on div at bounding box center [695, 202] width 842 height 538
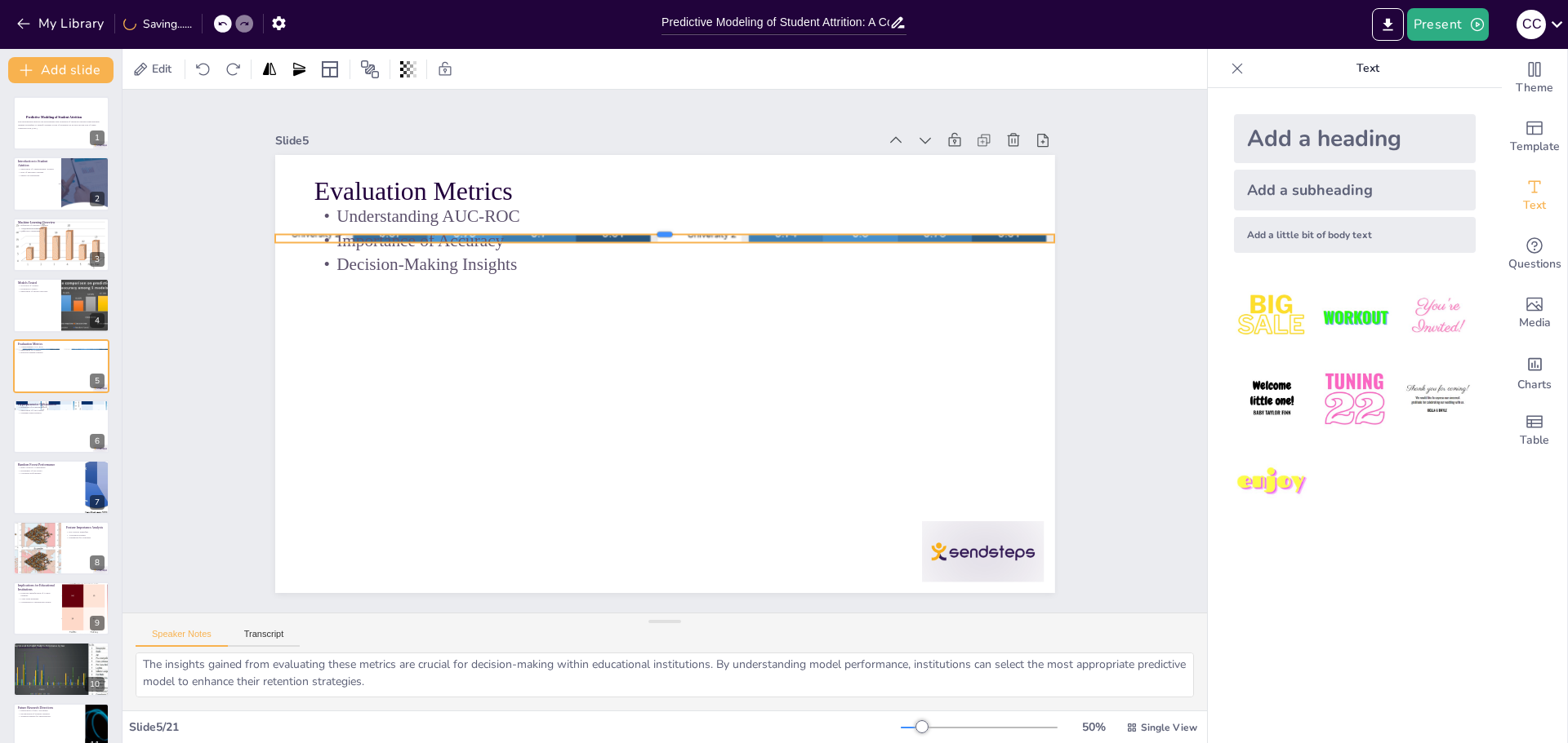
drag, startPoint x: 649, startPoint y: 149, endPoint x: 628, endPoint y: 433, distance: 284.8
click at [628, 433] on div "Evaluation Metrics Understanding AUC-ROC Importance of Accuracy Decision-Making…" at bounding box center [662, 373] width 822 height 517
checkbox input "true"
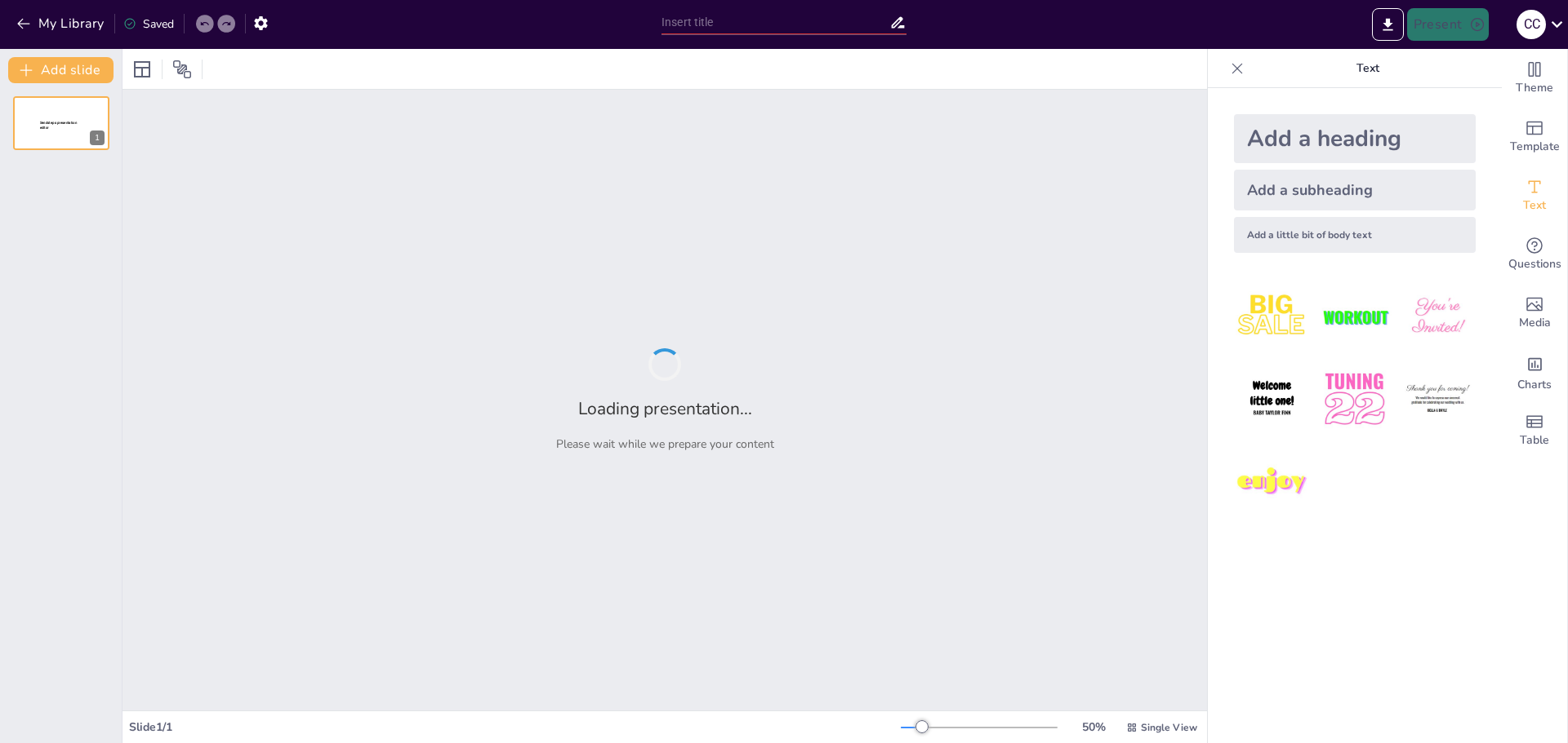
type input "Predictive Modeling of Student Attrition: A Comparative Analysis of Machine Lea…"
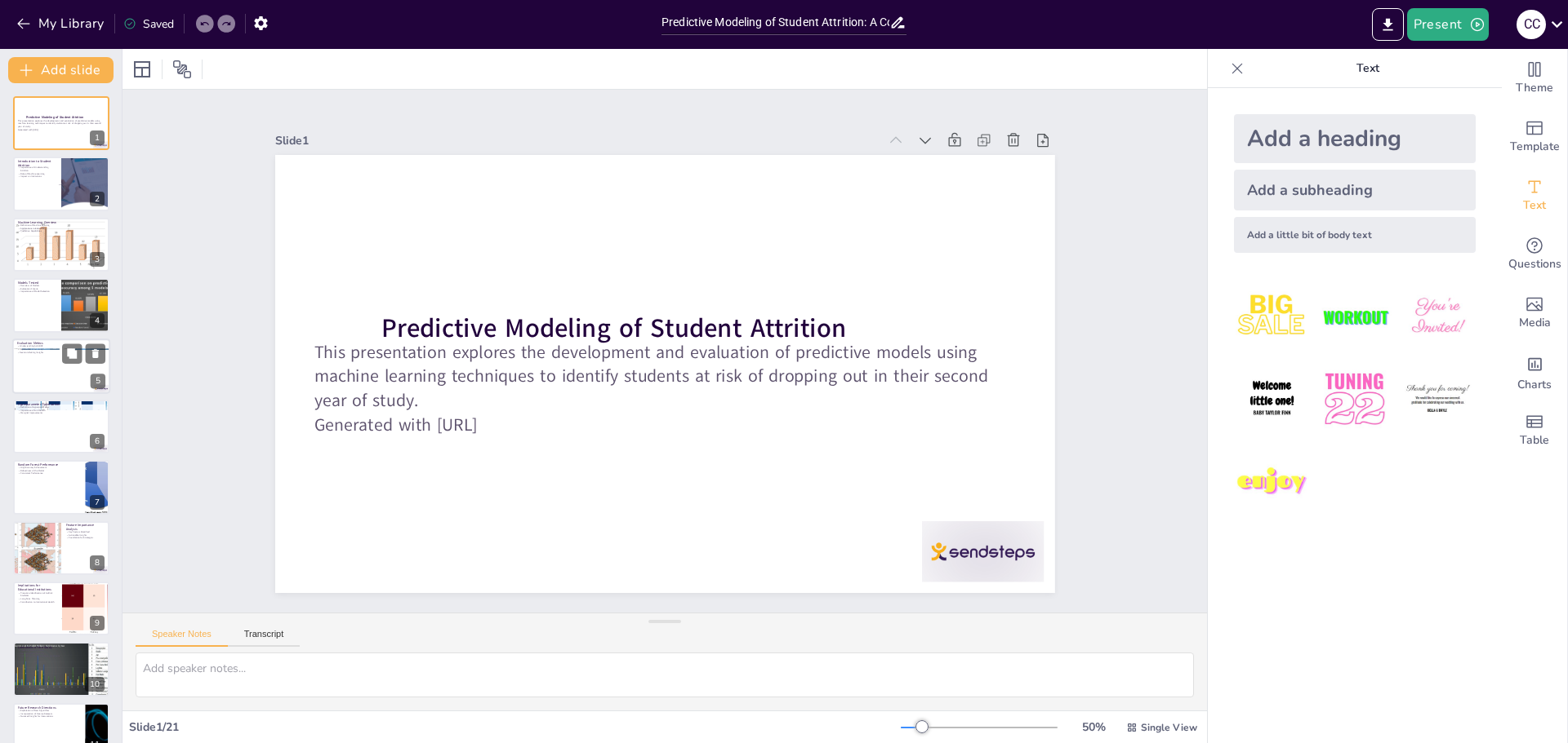
click at [38, 366] on div at bounding box center [62, 366] width 98 height 56
checkbox input "true"
type textarea "The AUC-ROC metric is a critical evaluation tool that helps assess a model's pe…"
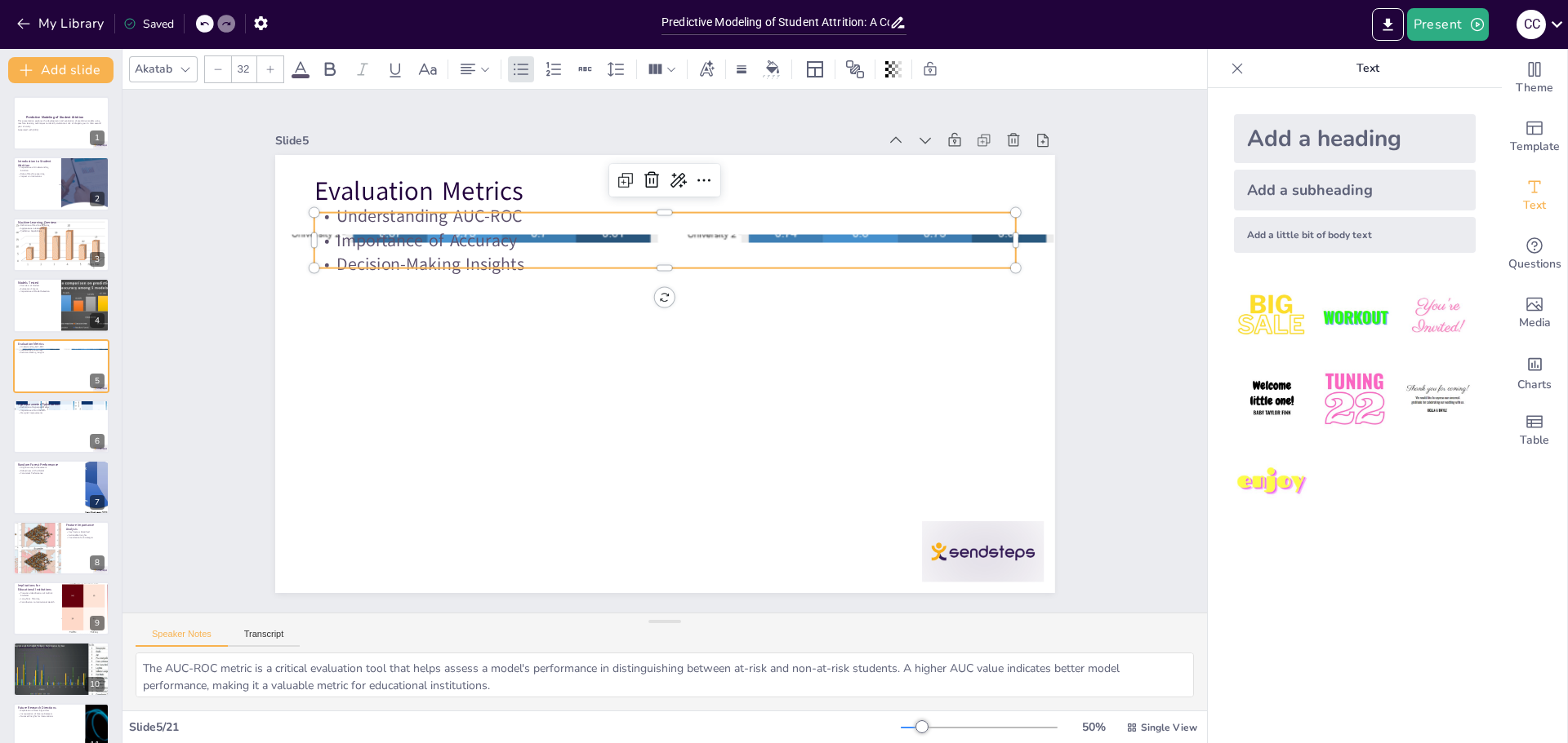
click at [502, 232] on p "Importance of Accuracy" at bounding box center [664, 240] width 701 height 24
click at [652, 269] on div at bounding box center [664, 275] width 701 height 13
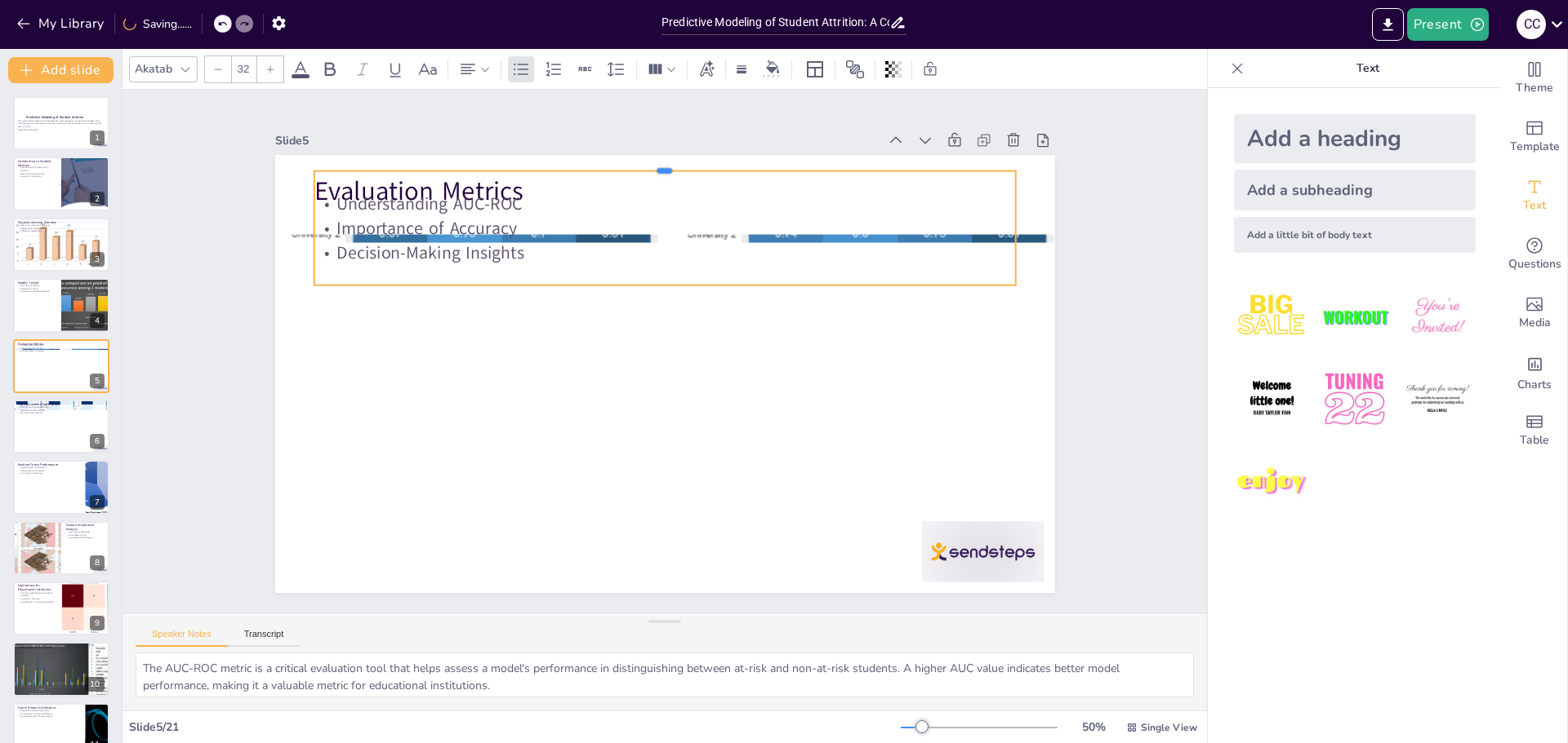
drag, startPoint x: 650, startPoint y: 205, endPoint x: 647, endPoint y: 163, distance: 42.1
click at [647, 163] on div at bounding box center [664, 164] width 701 height 13
checkbox input "true"
type input "31.9"
checkbox input "true"
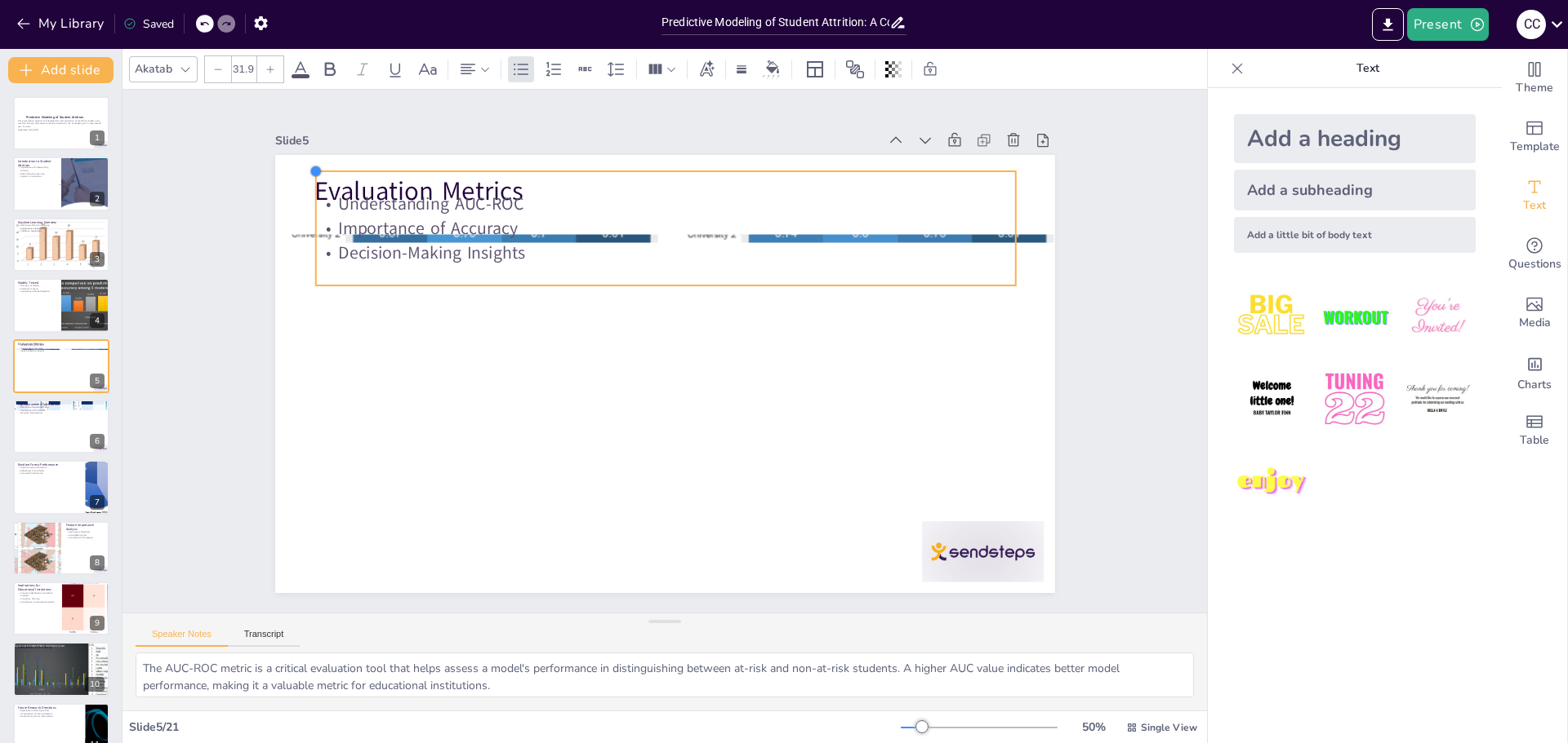
type input "31.8"
checkbox input "true"
type input "31.6"
checkbox input "true"
type input "31.4"
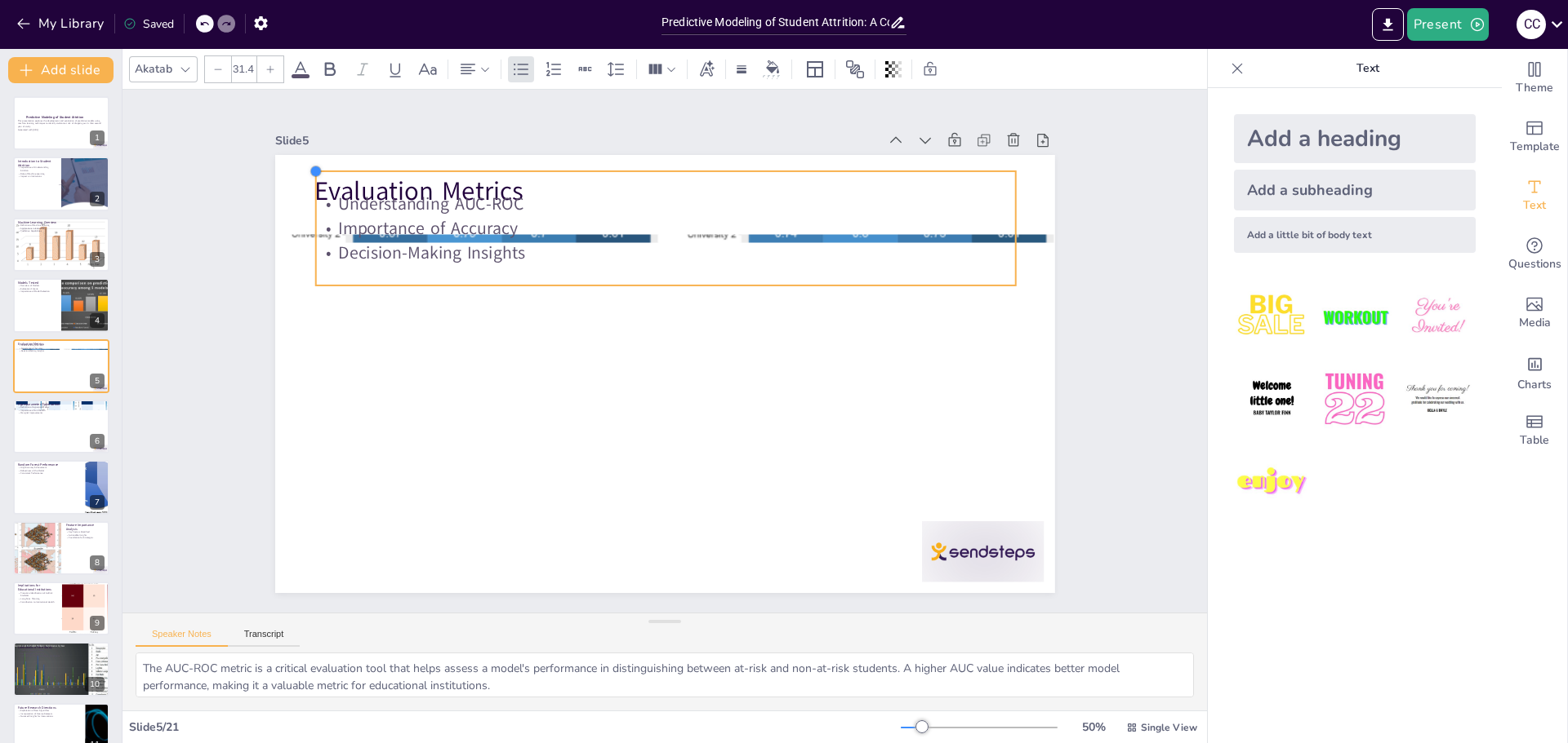
checkbox input "true"
type input "31.1"
checkbox input "true"
type input "31"
checkbox input "true"
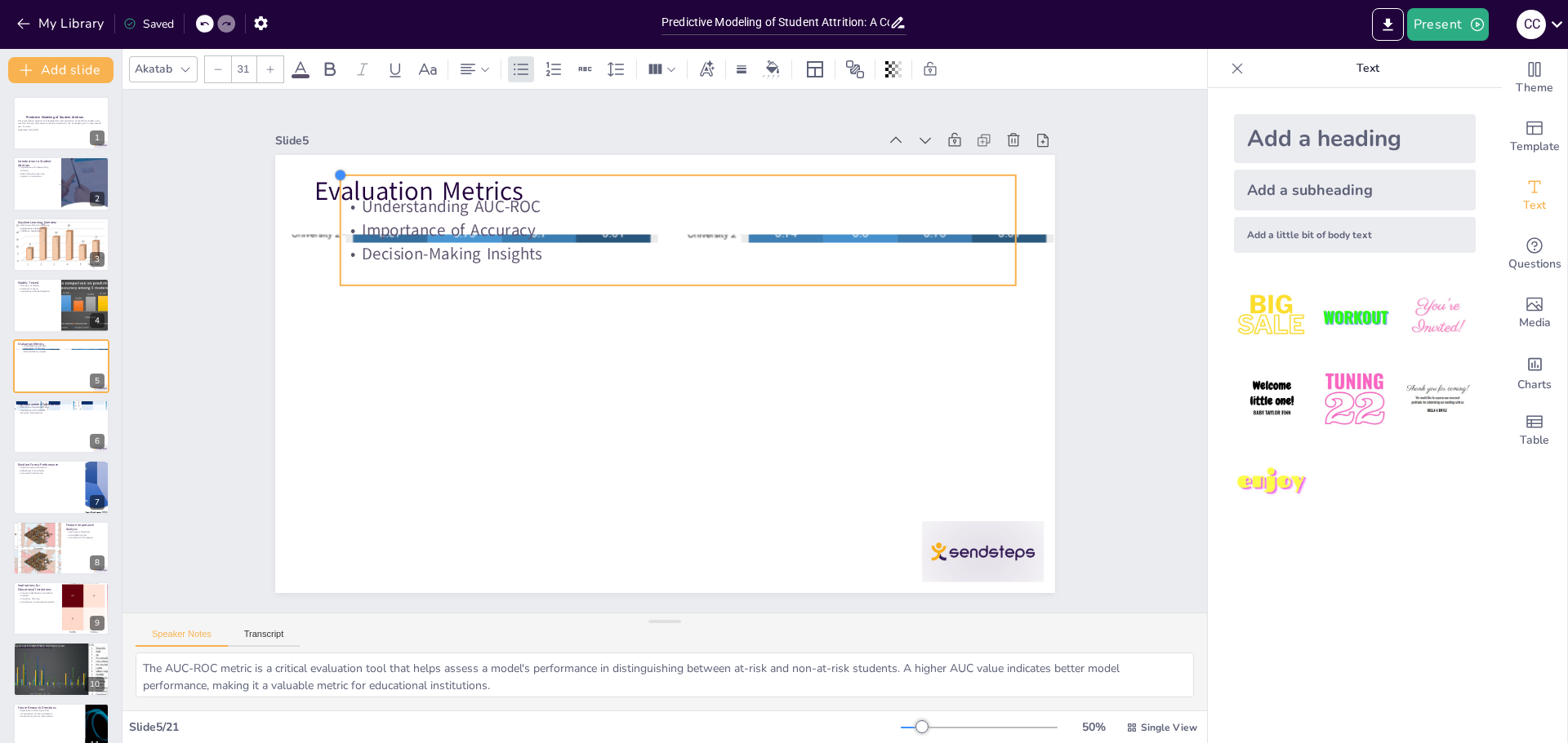
type input "30.8"
checkbox input "true"
type input "30.7"
checkbox input "true"
type input "30.4"
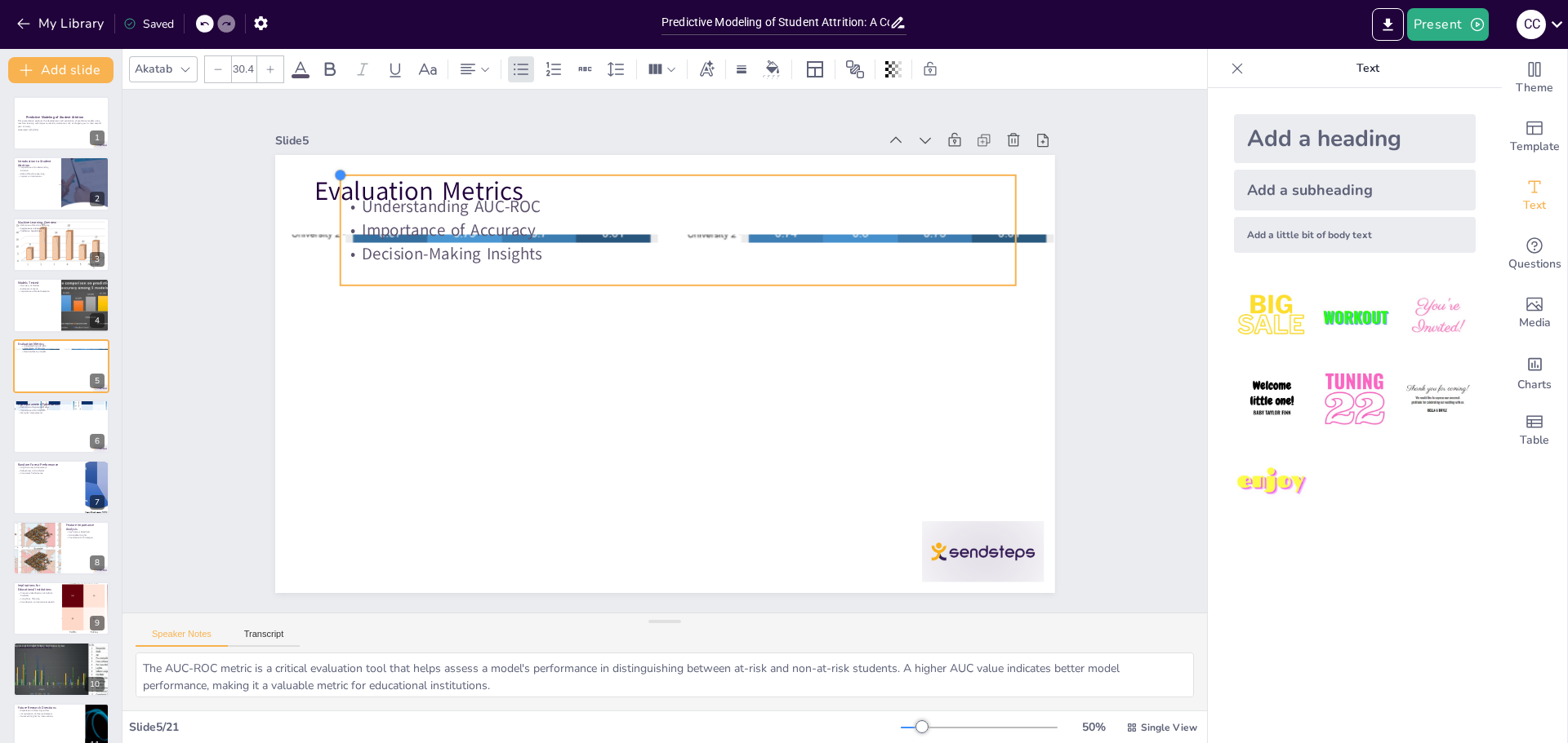
checkbox input "true"
type input "30.1"
checkbox input "true"
type input "29.4"
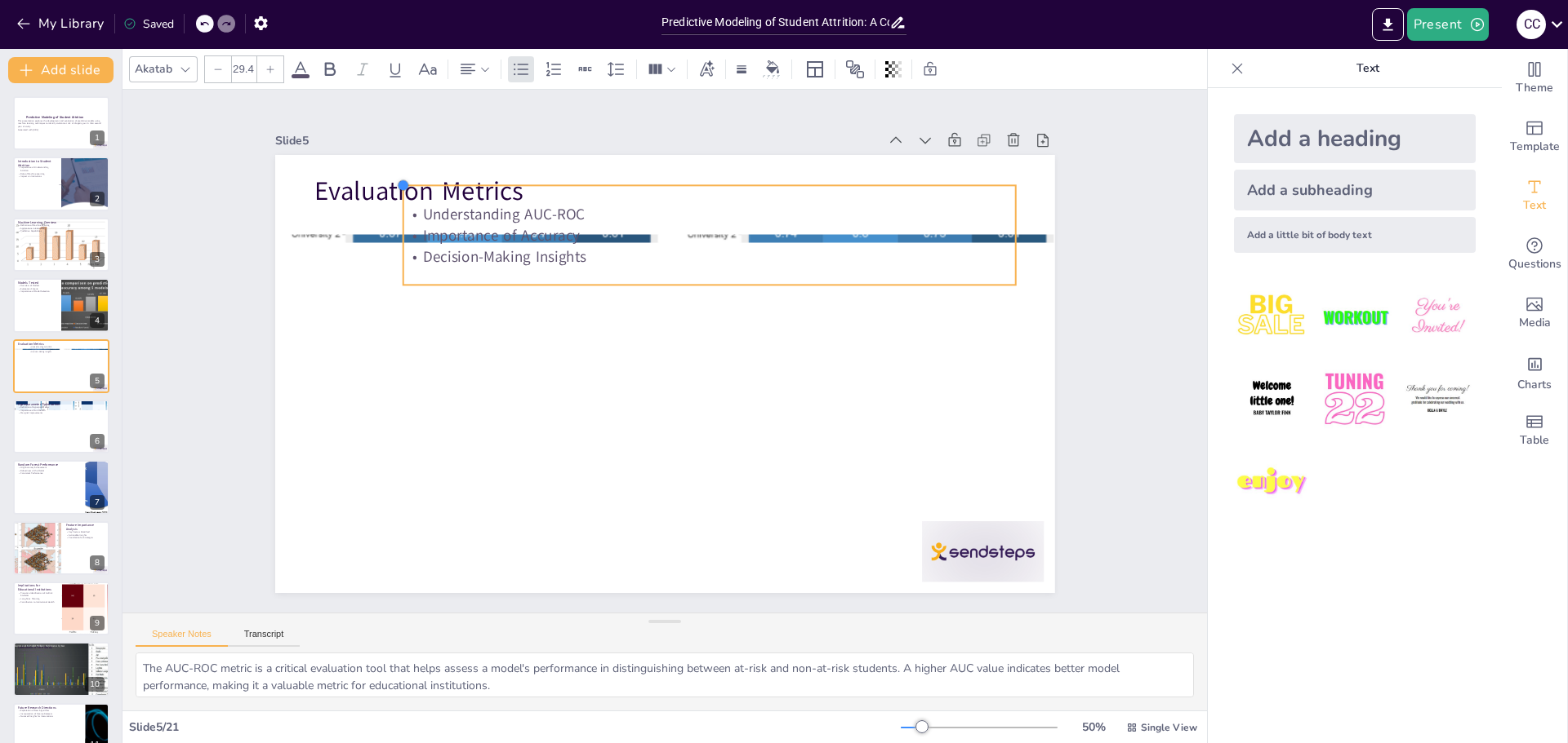
checkbox input "true"
type input "28.7"
checkbox input "true"
type input "27.9"
checkbox input "true"
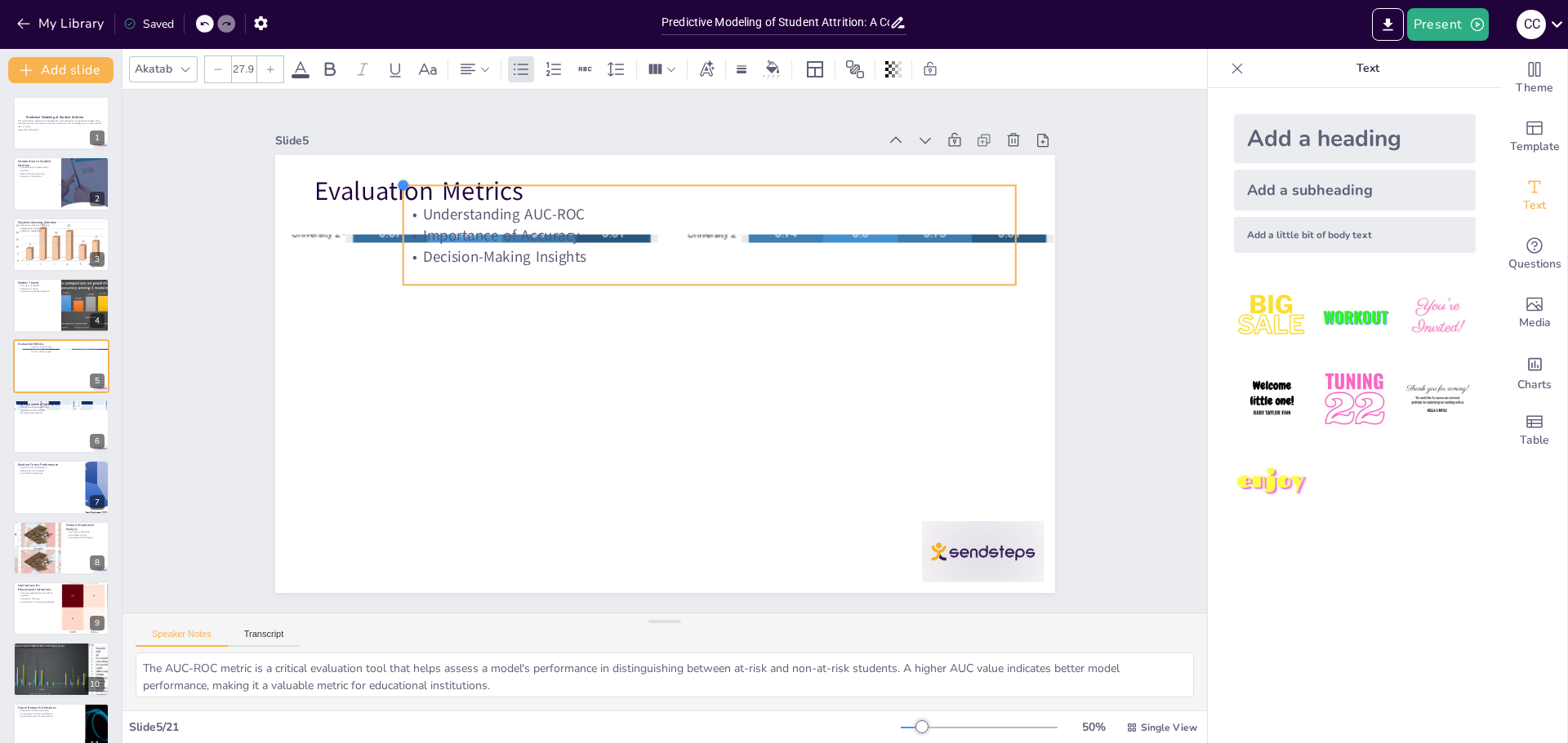
type input "27.4"
checkbox input "true"
type input "26.9"
checkbox input "true"
type input "26.6"
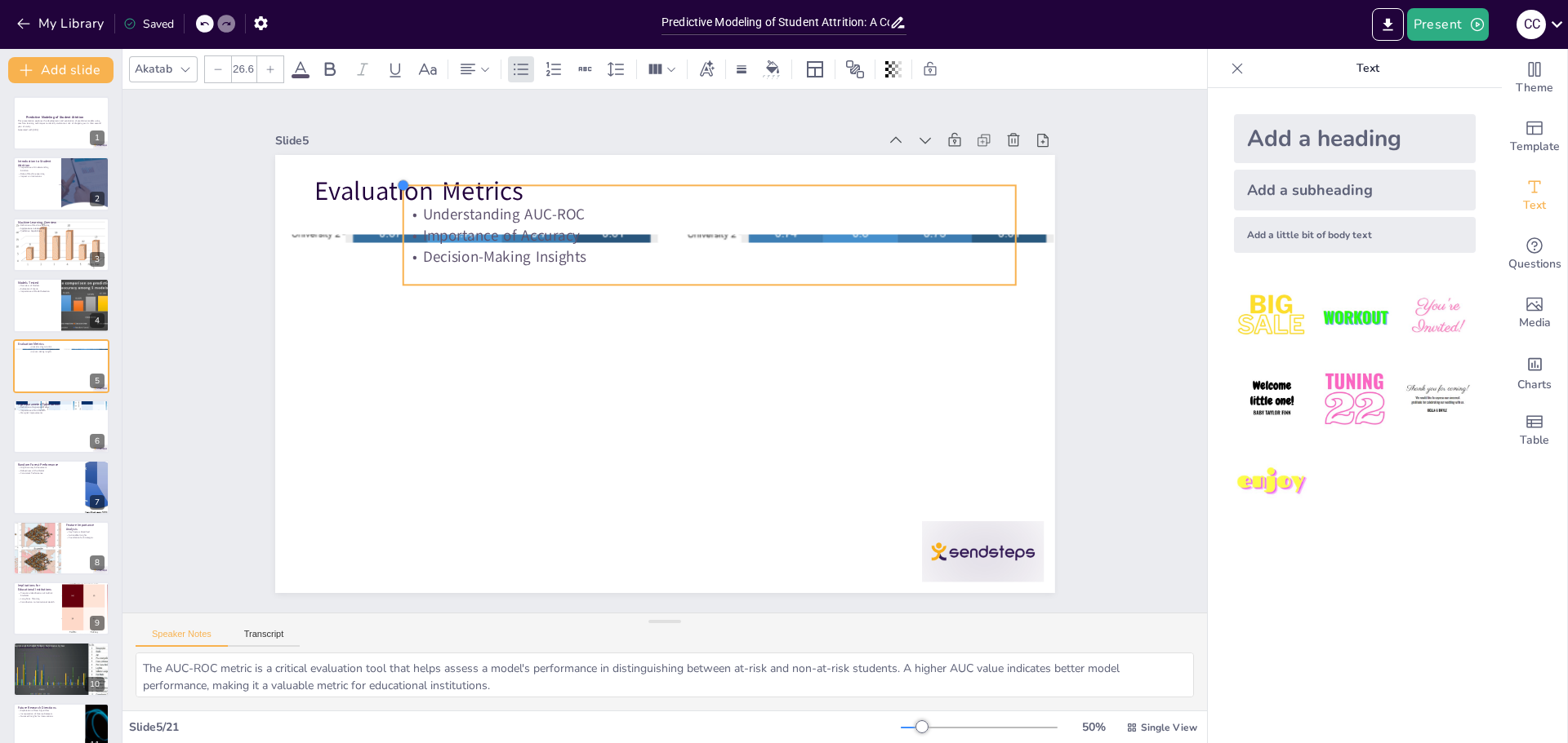
checkbox input "true"
type input "26.5"
checkbox input "true"
type input "26.3"
checkbox input "true"
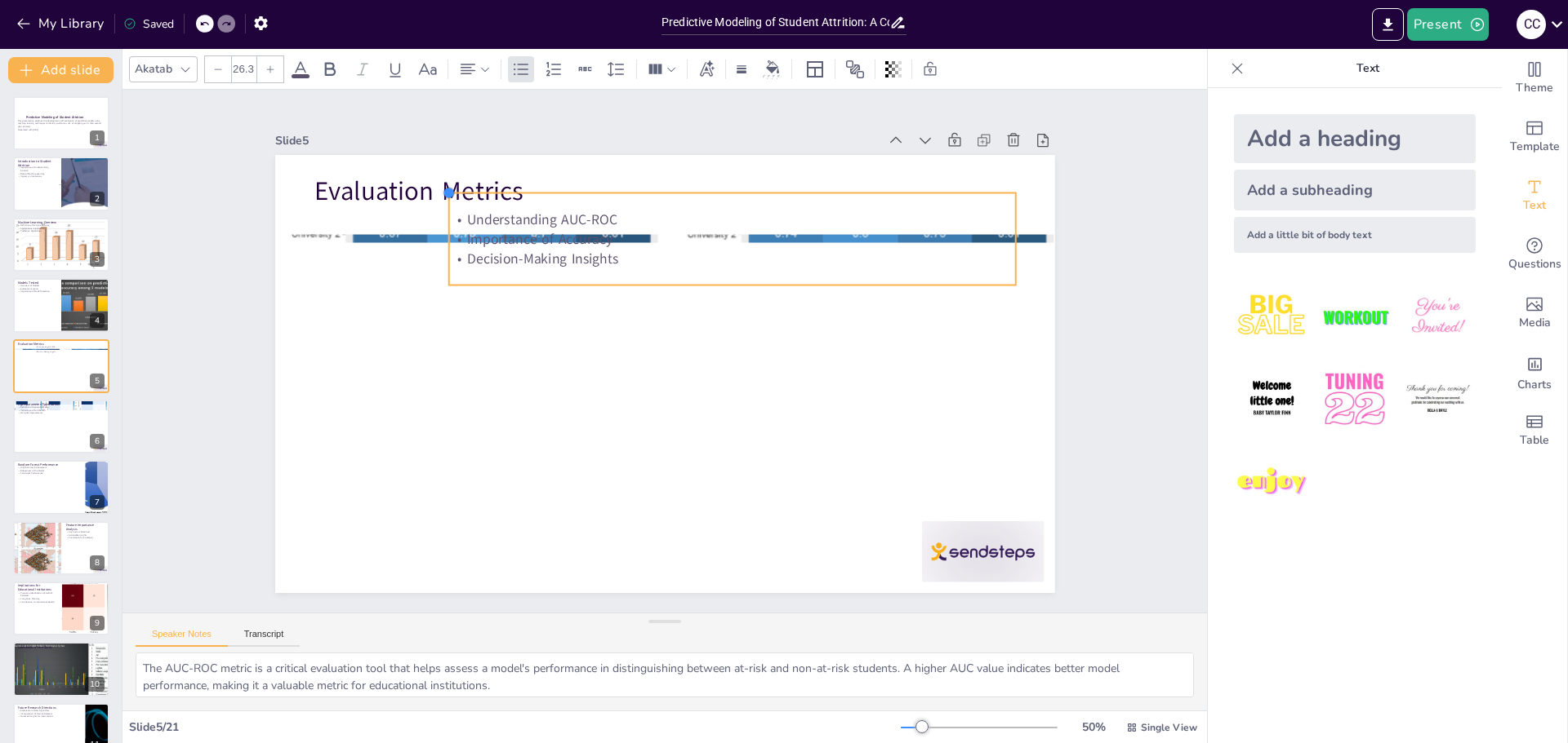
type input "25.9"
checkbox input "true"
type input "25.2"
checkbox input "true"
type input "23.9"
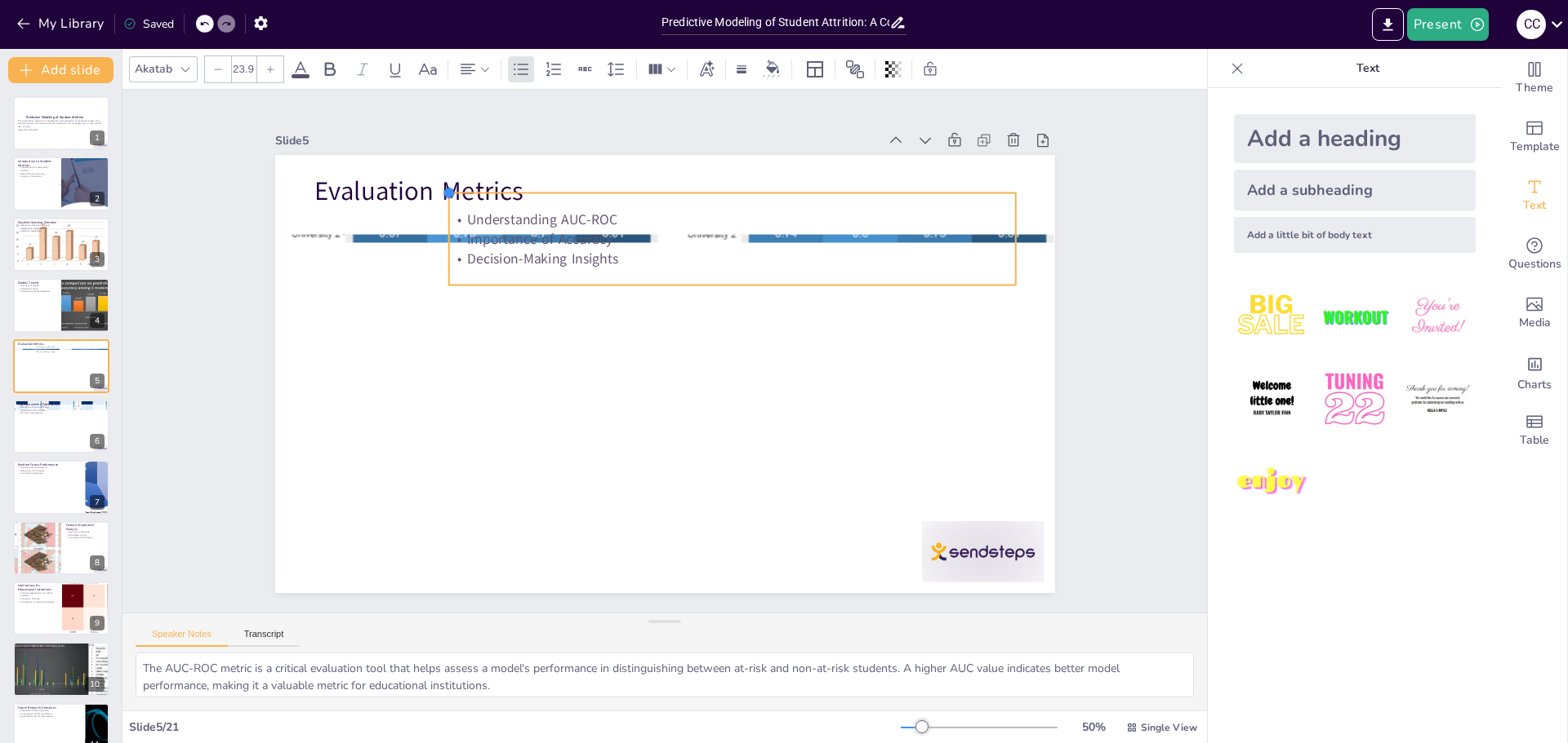
checkbox input "true"
type input "22.9"
checkbox input "true"
type input "22.4"
checkbox input "true"
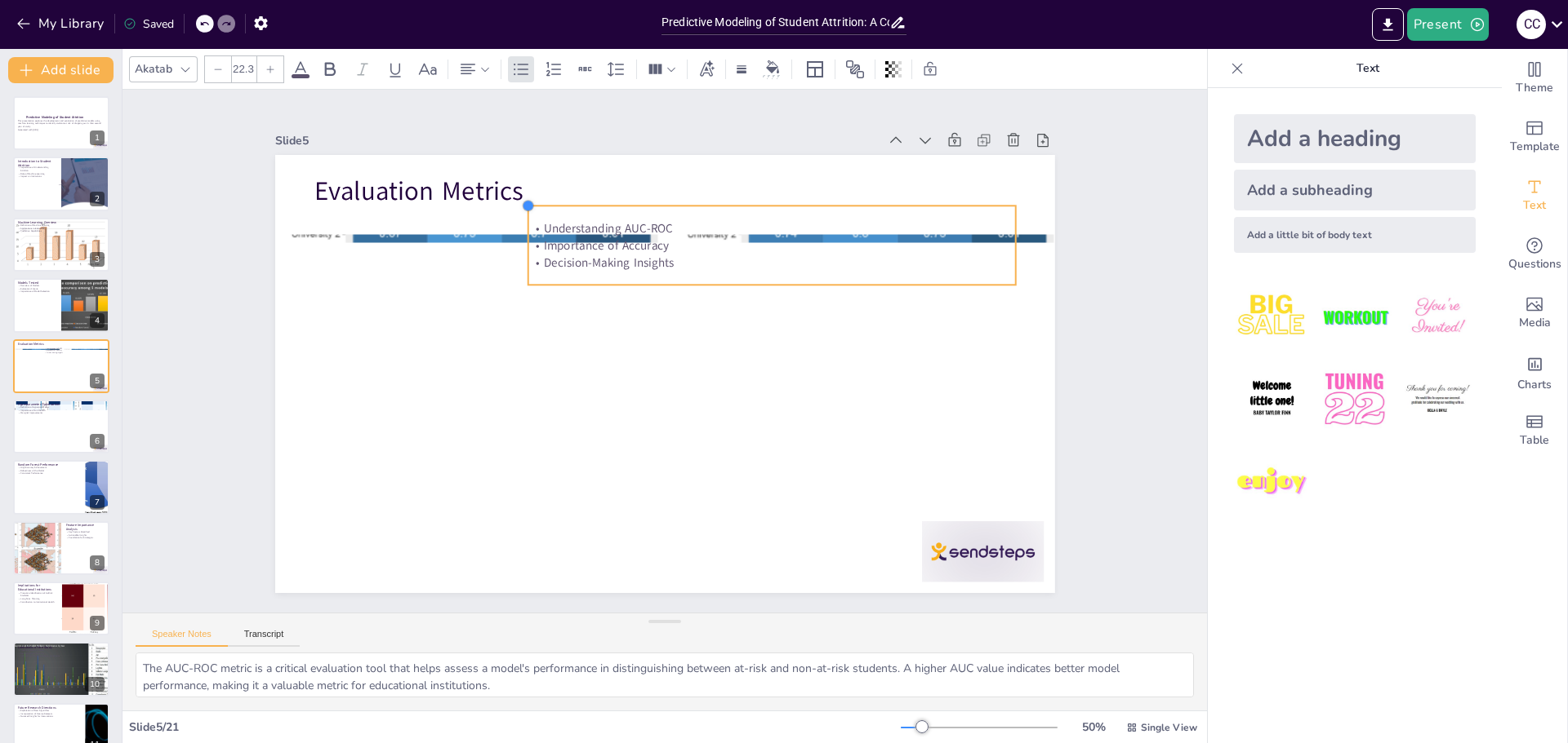
type input "22.2"
checkbox input "true"
type input "22.1"
checkbox input "true"
type input "21.8"
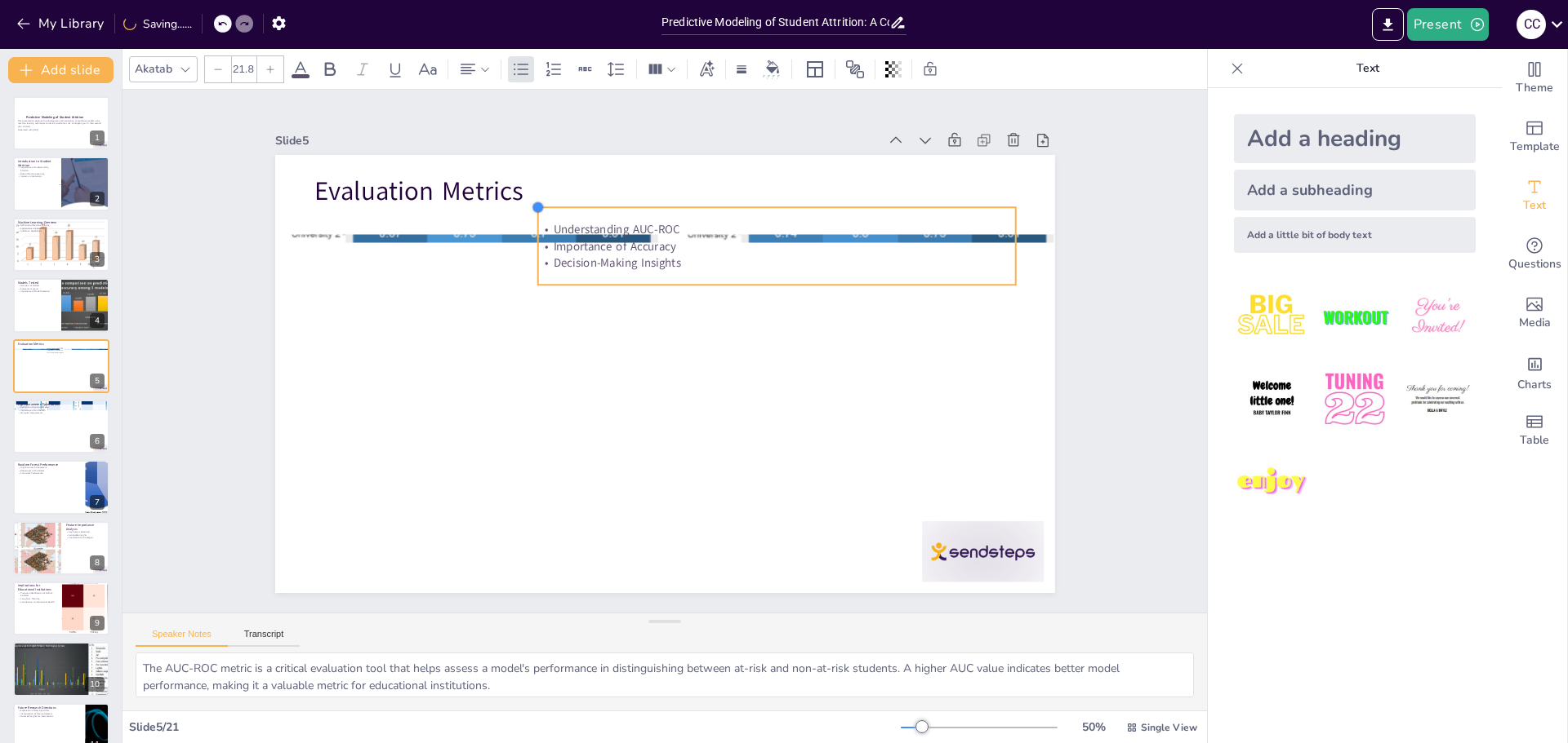
checkbox input "true"
type input "21.7"
checkbox input "true"
type input "21.6"
checkbox input "true"
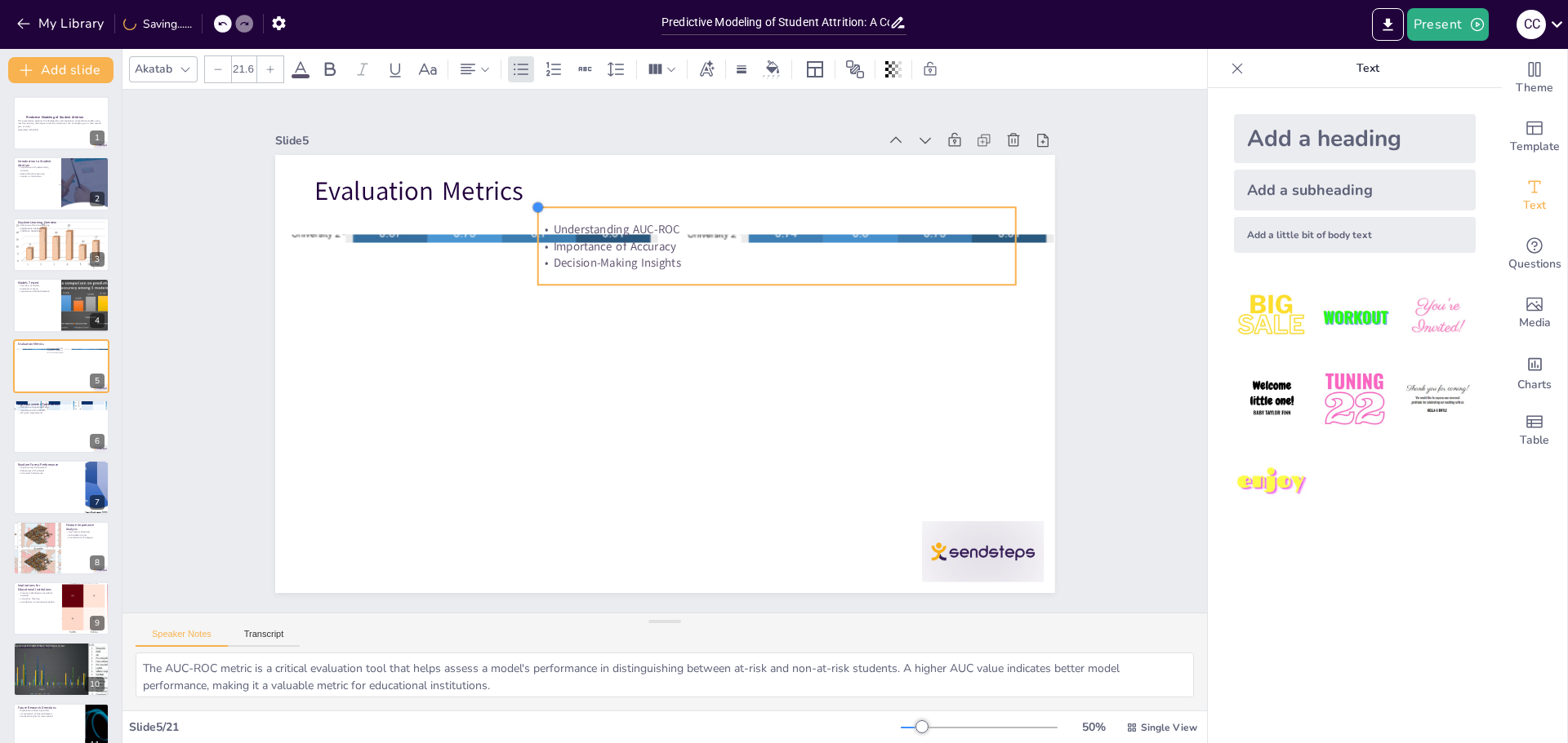
type input "21.5"
checkbox input "true"
type input "21.4"
checkbox input "true"
type input "21.3"
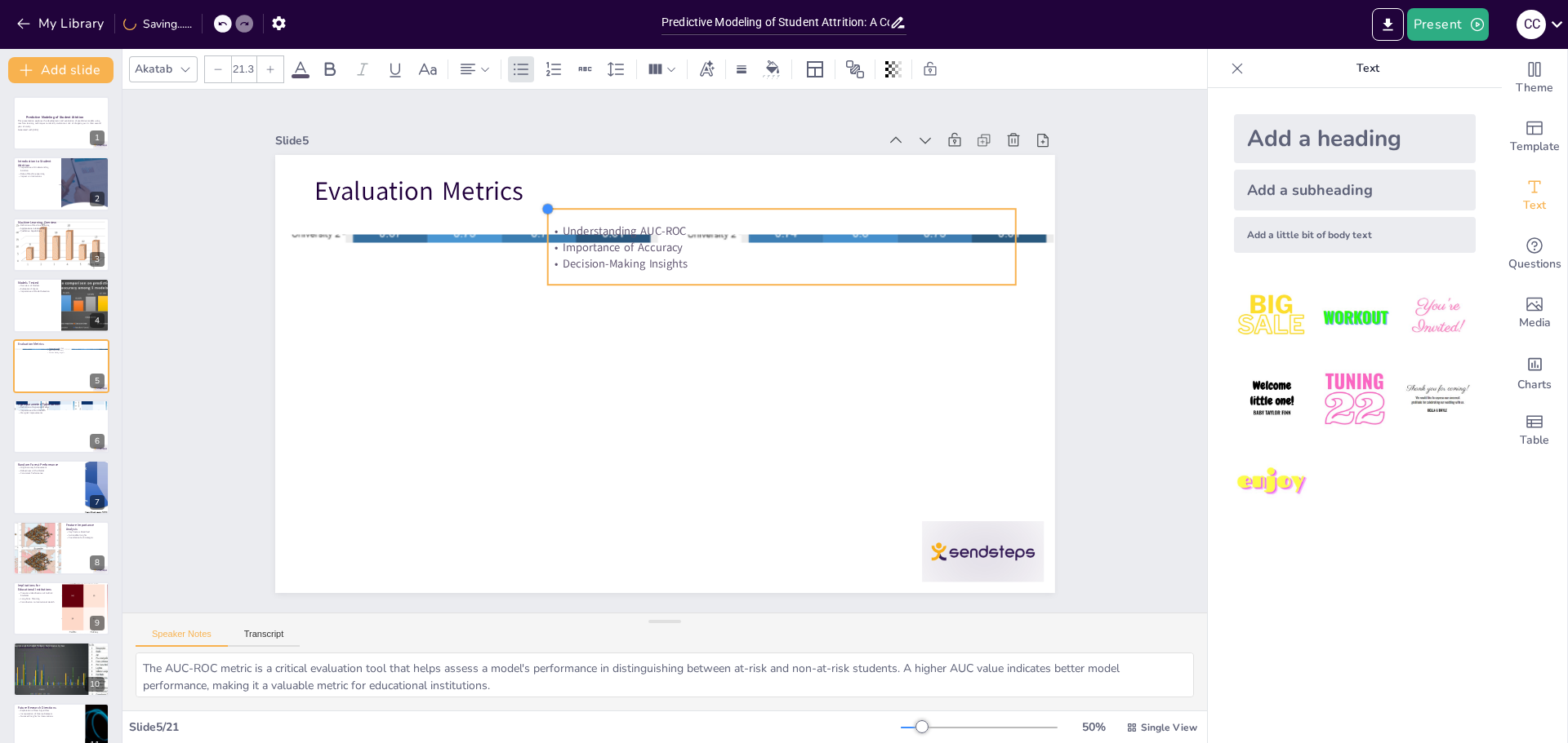
checkbox input "true"
type input "21.4"
checkbox input "true"
type input "21.5"
checkbox input "true"
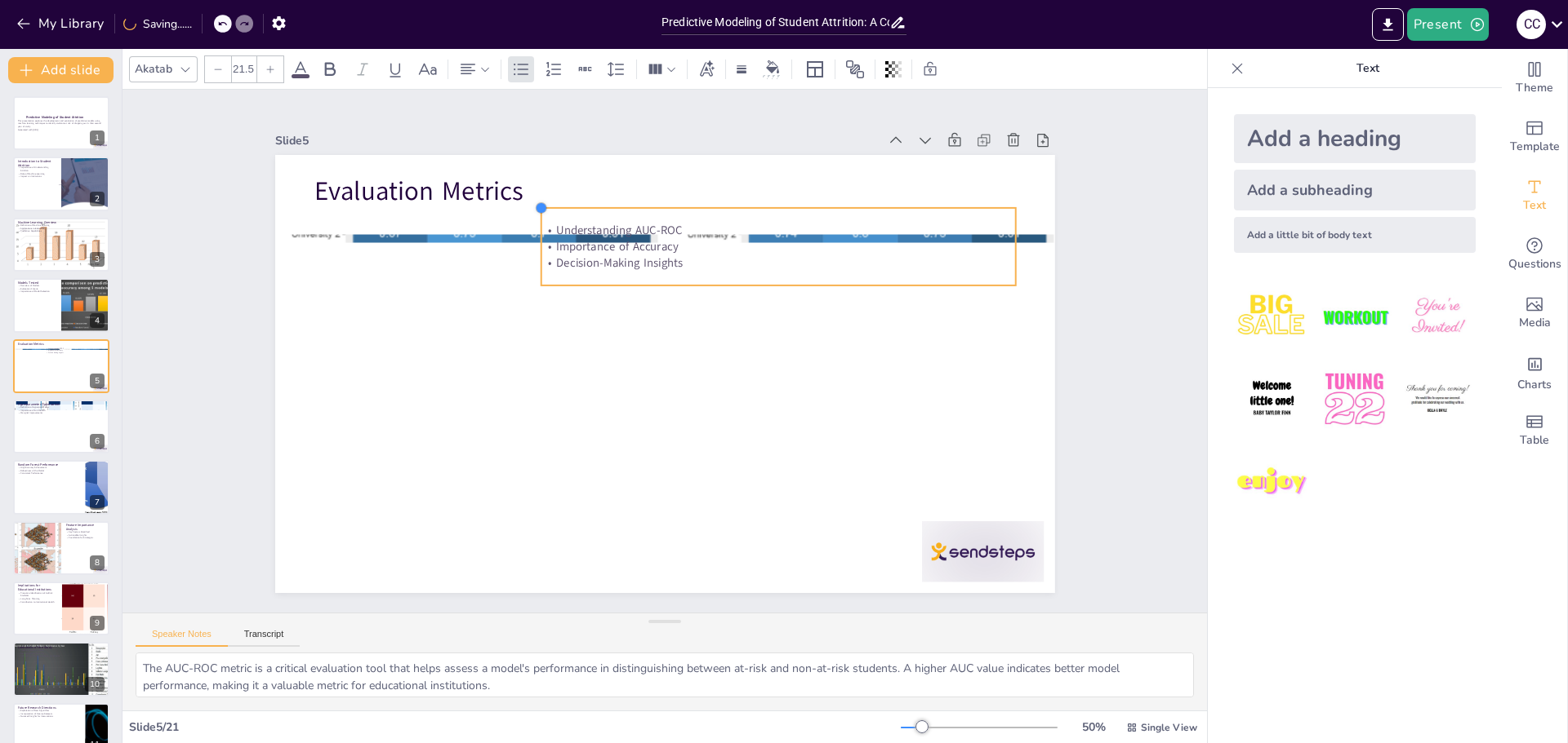
type input "21.6"
checkbox input "true"
type input "21.7"
checkbox input "true"
type input "21.6"
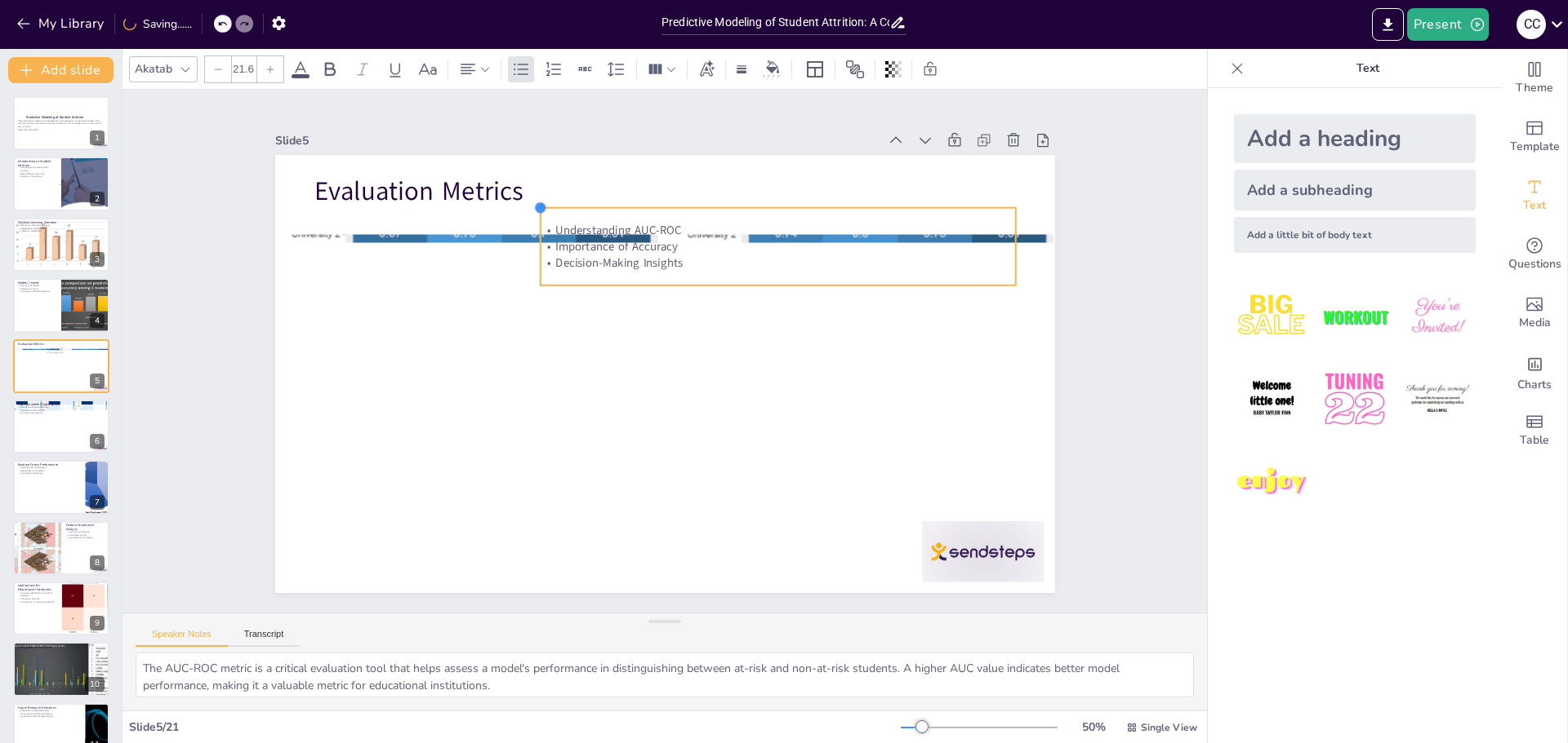
checkbox input "true"
type input "21.5"
checkbox input "true"
type input "21.1"
checkbox input "true"
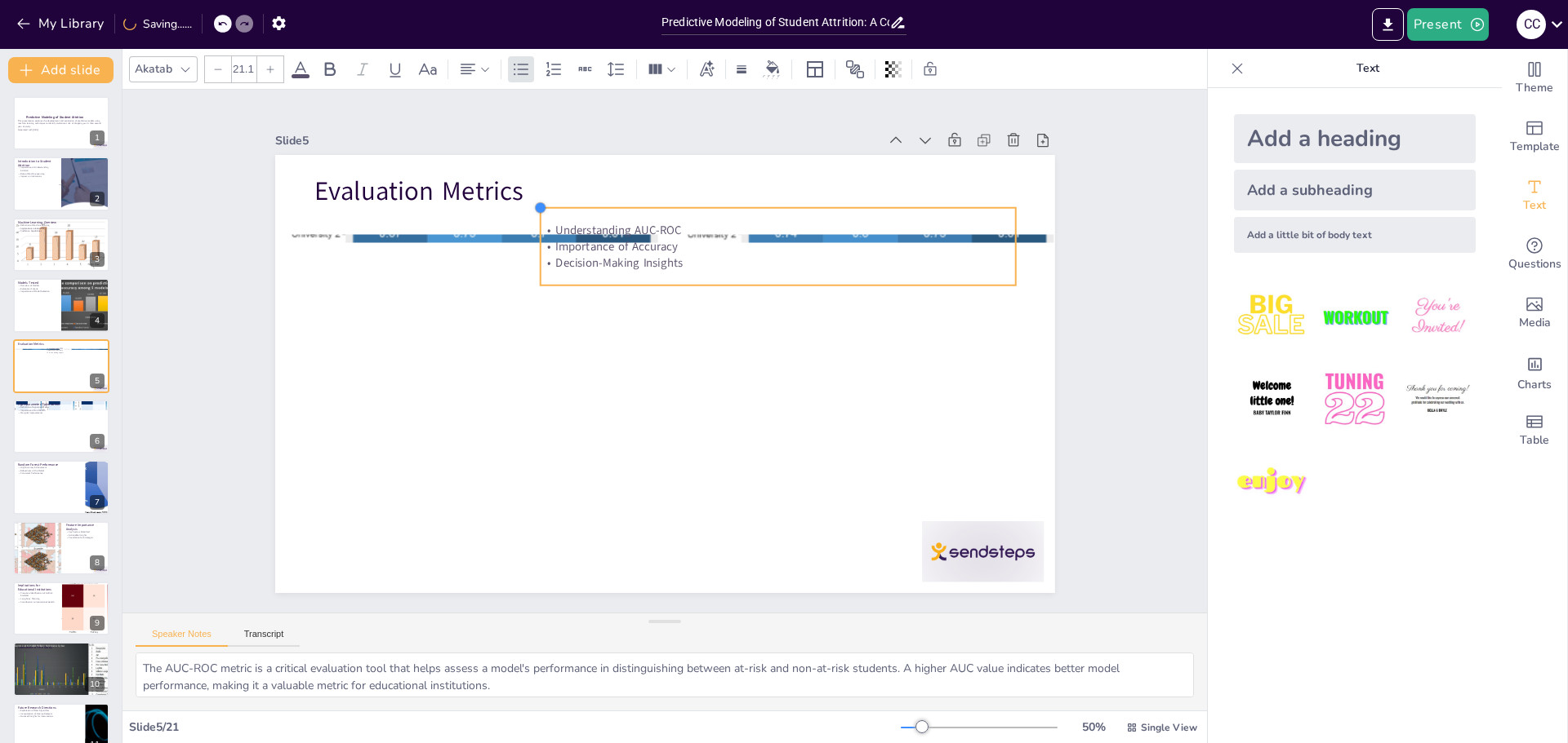
type input "20.4"
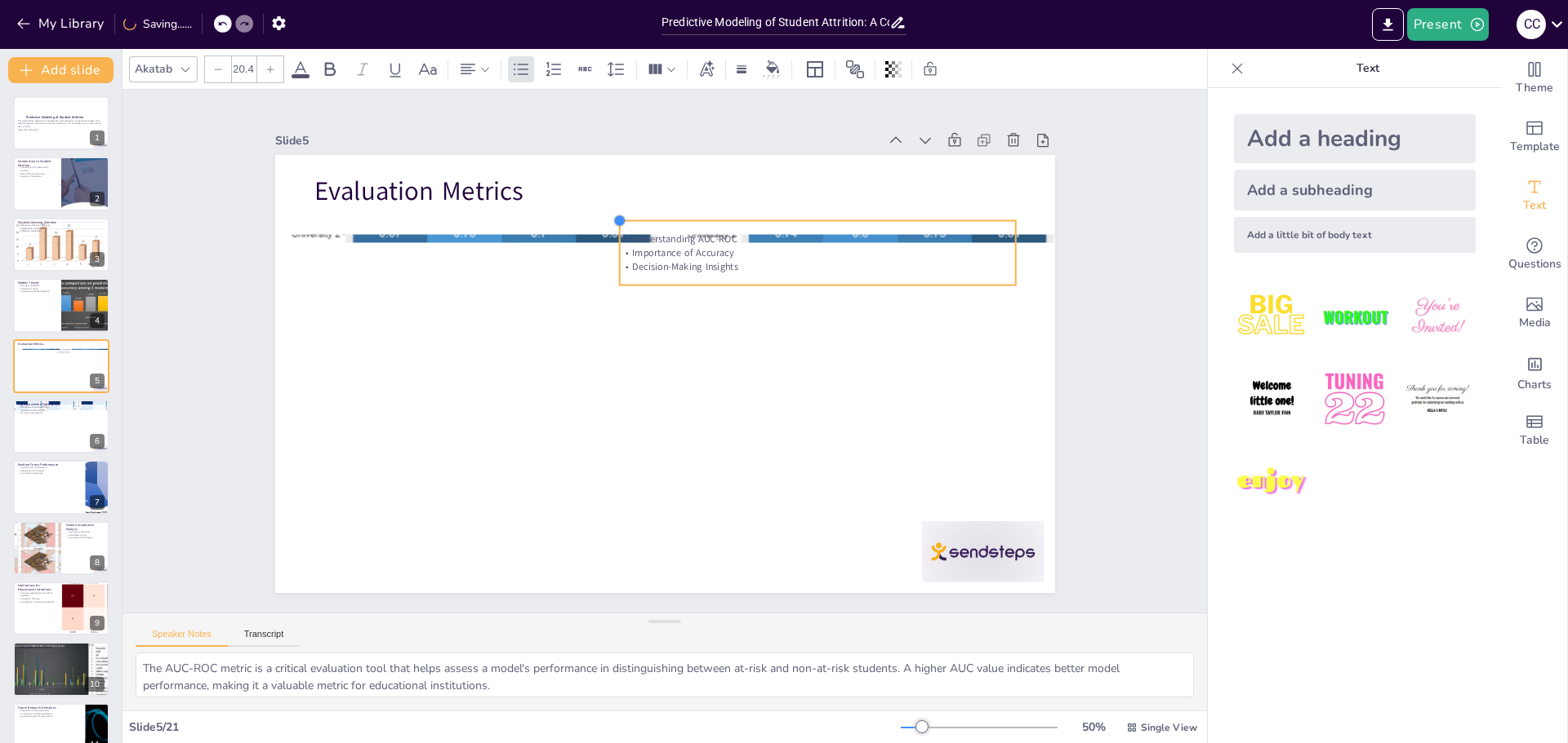
checkbox input "true"
type input "19.2"
checkbox input "true"
type input "18.1"
checkbox input "true"
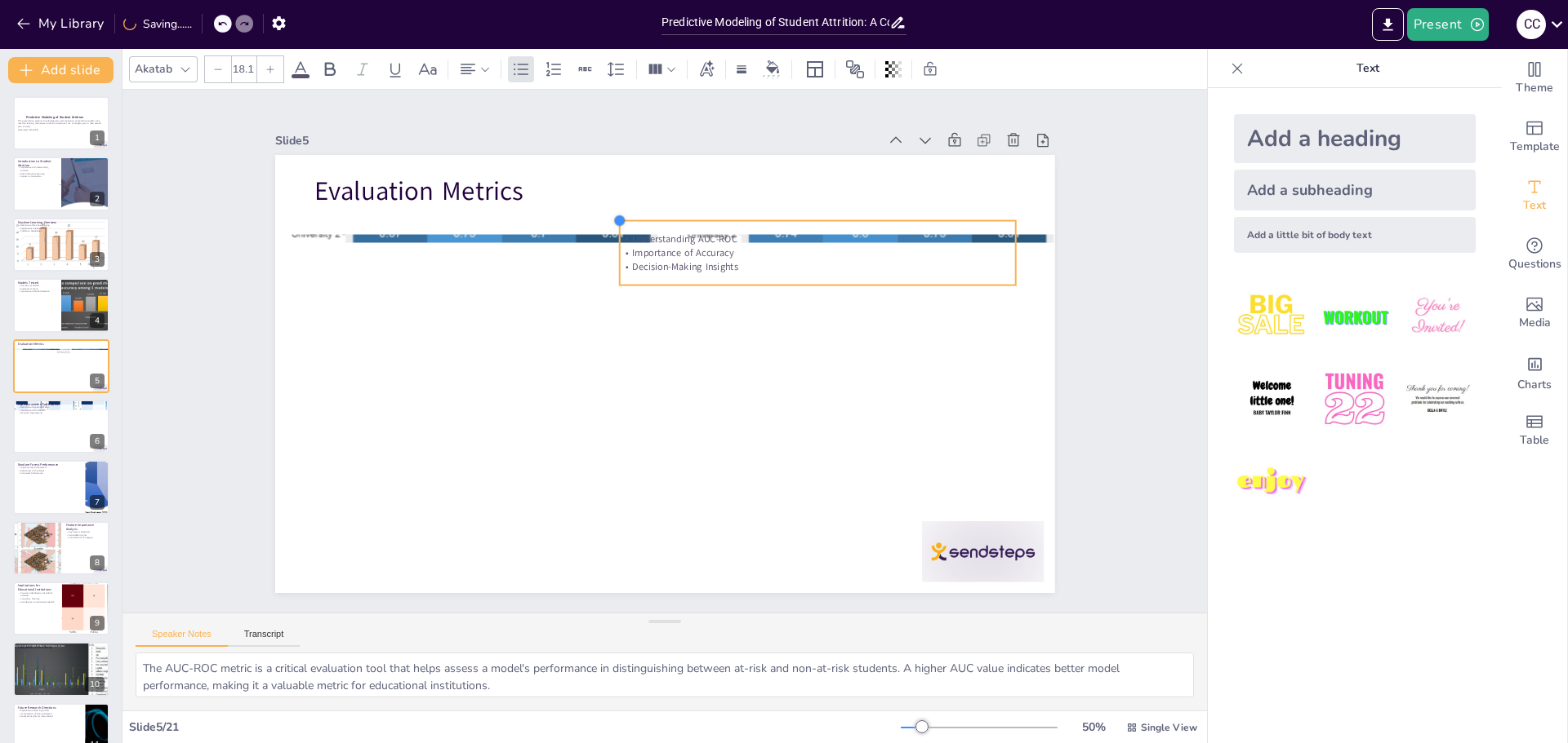
type input "17.1"
checkbox input "true"
type input "16.4"
checkbox input "true"
type input "15.6"
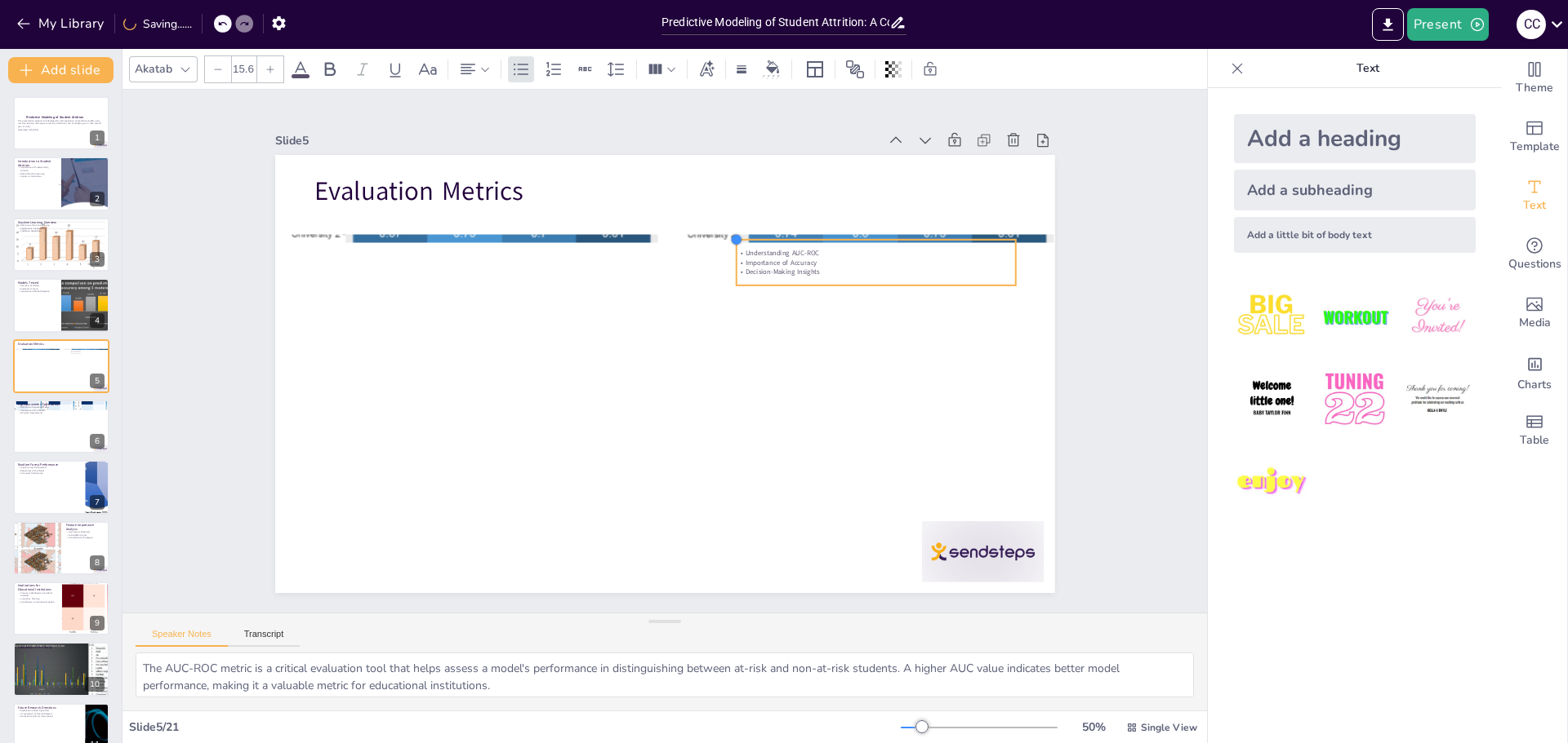
checkbox input "true"
type input "14.2"
checkbox input "true"
type input "12.7"
checkbox input "true"
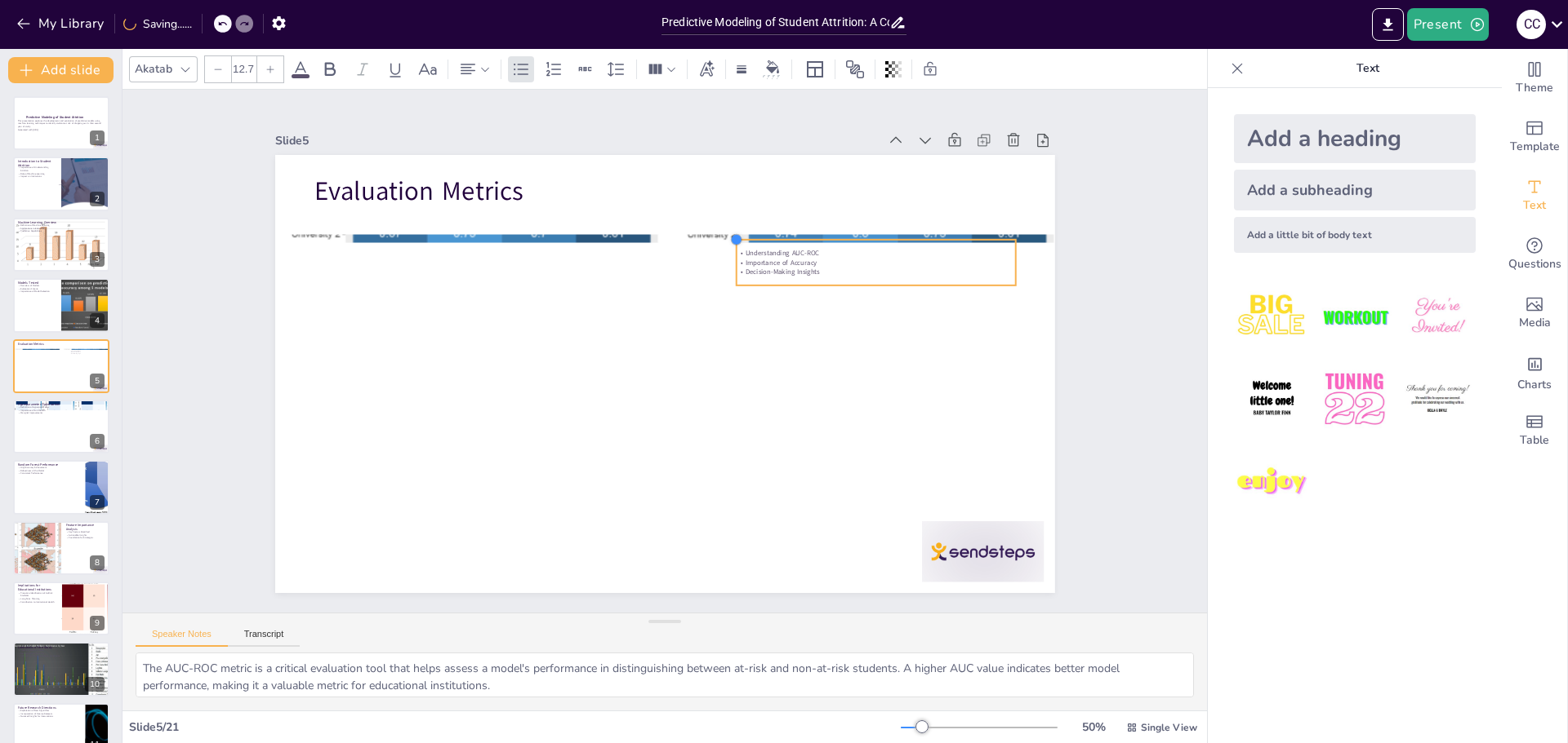
type input "12"
checkbox input "true"
type input "11.1"
checkbox input "true"
type input "10.7"
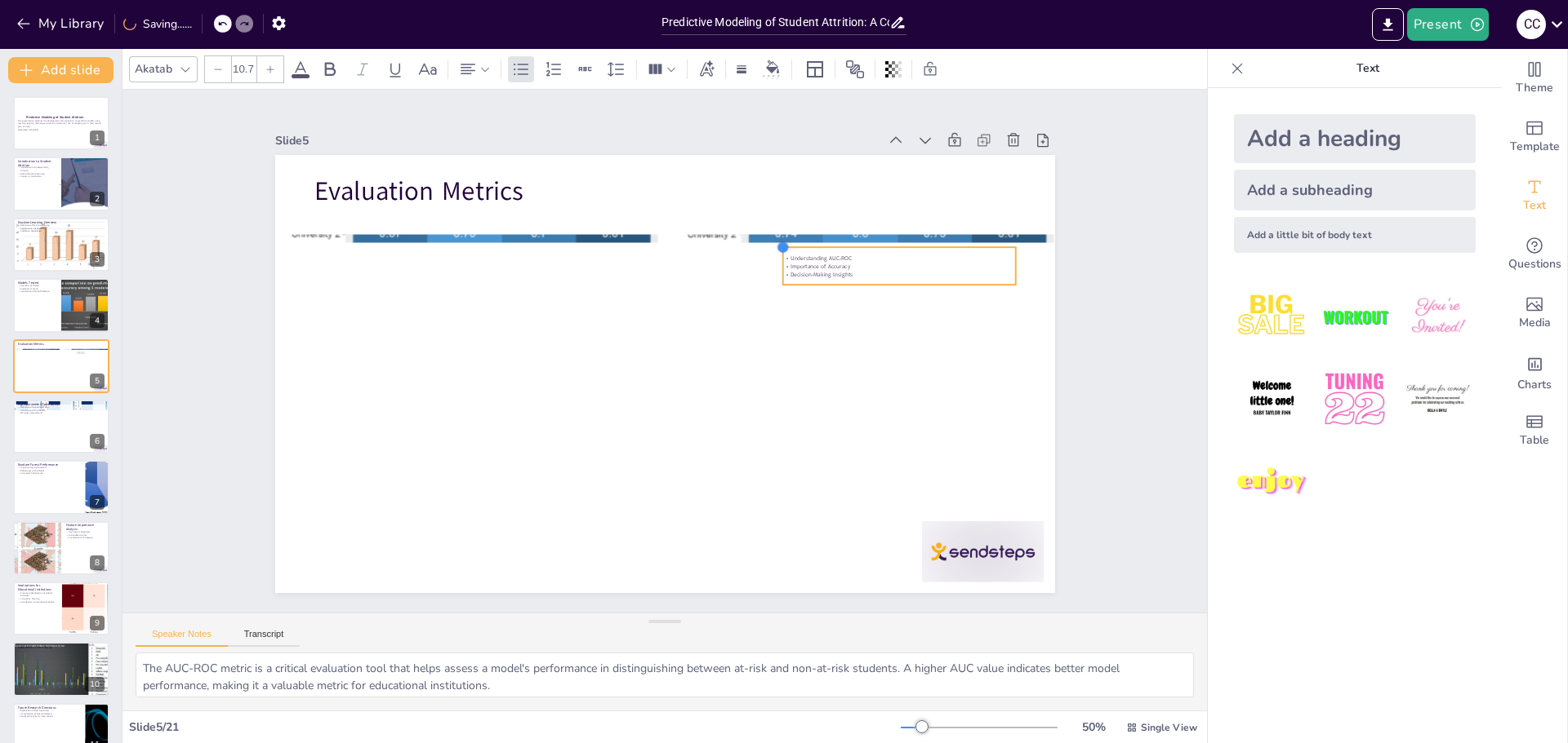
checkbox input "true"
type input "10.4"
checkbox input "true"
type input "10.5"
checkbox input "true"
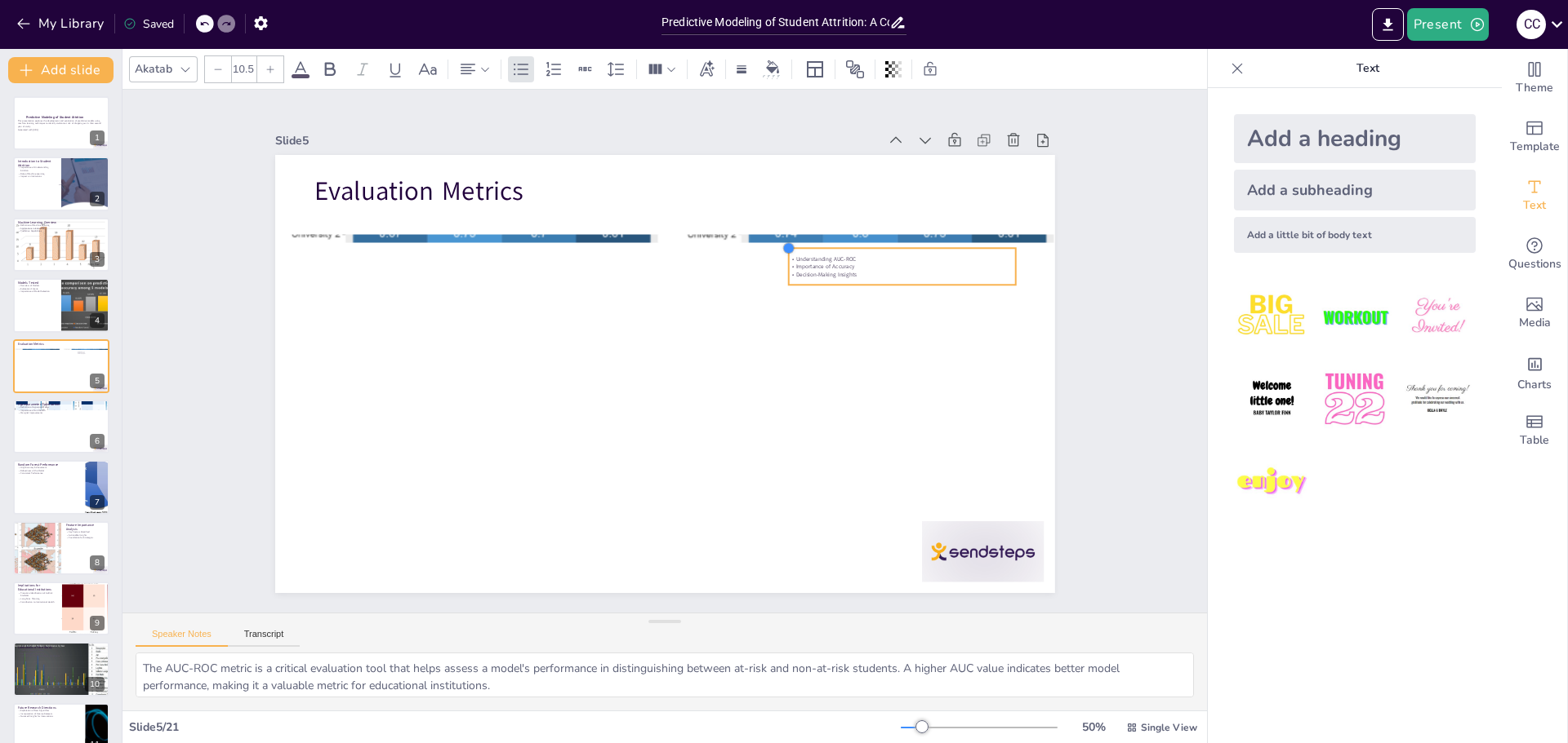
type input "10.7"
checkbox input "true"
type input "10.8"
checkbox input "true"
type input "10.9"
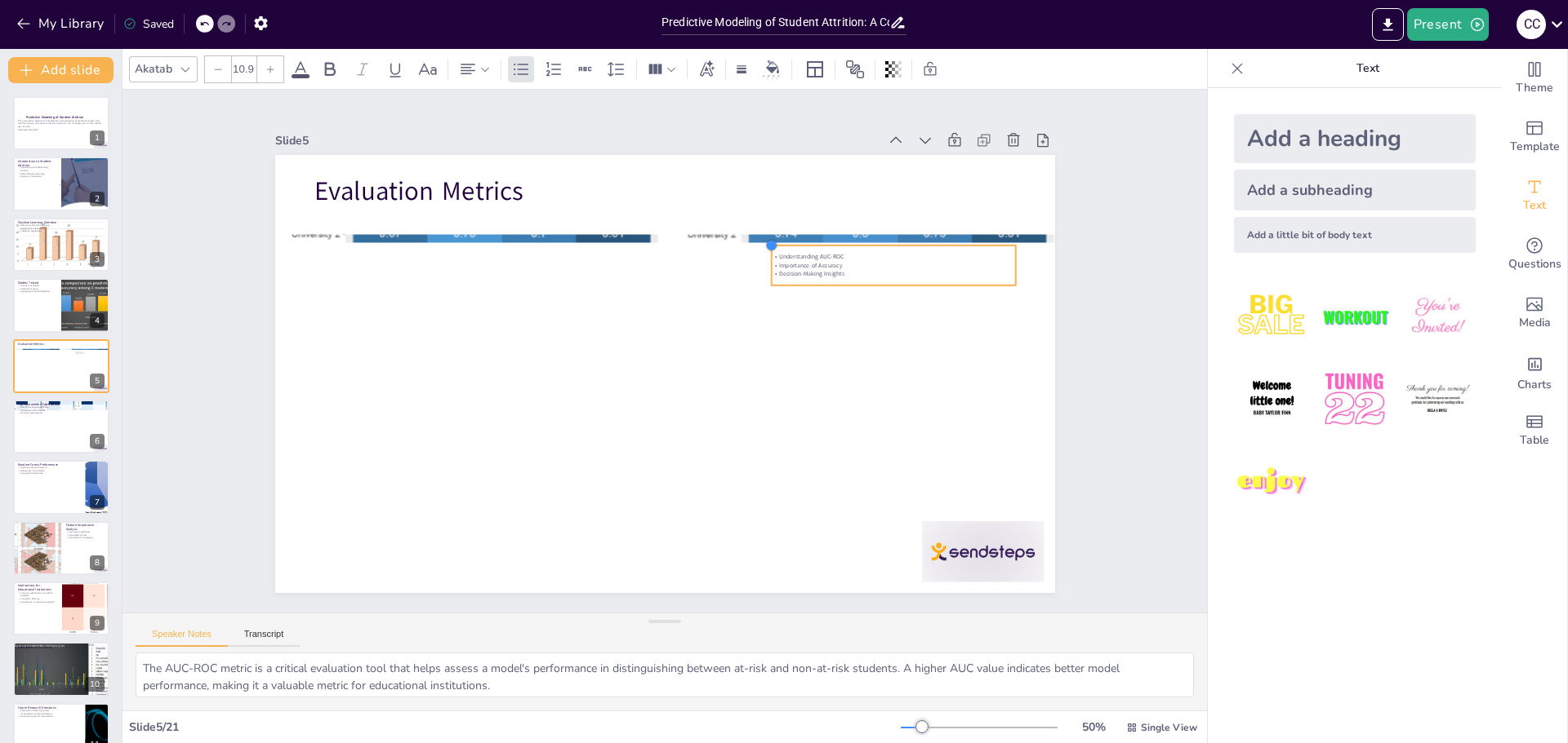
checkbox input "true"
type input "11.1"
checkbox input "true"
type input "11.4"
checkbox input "true"
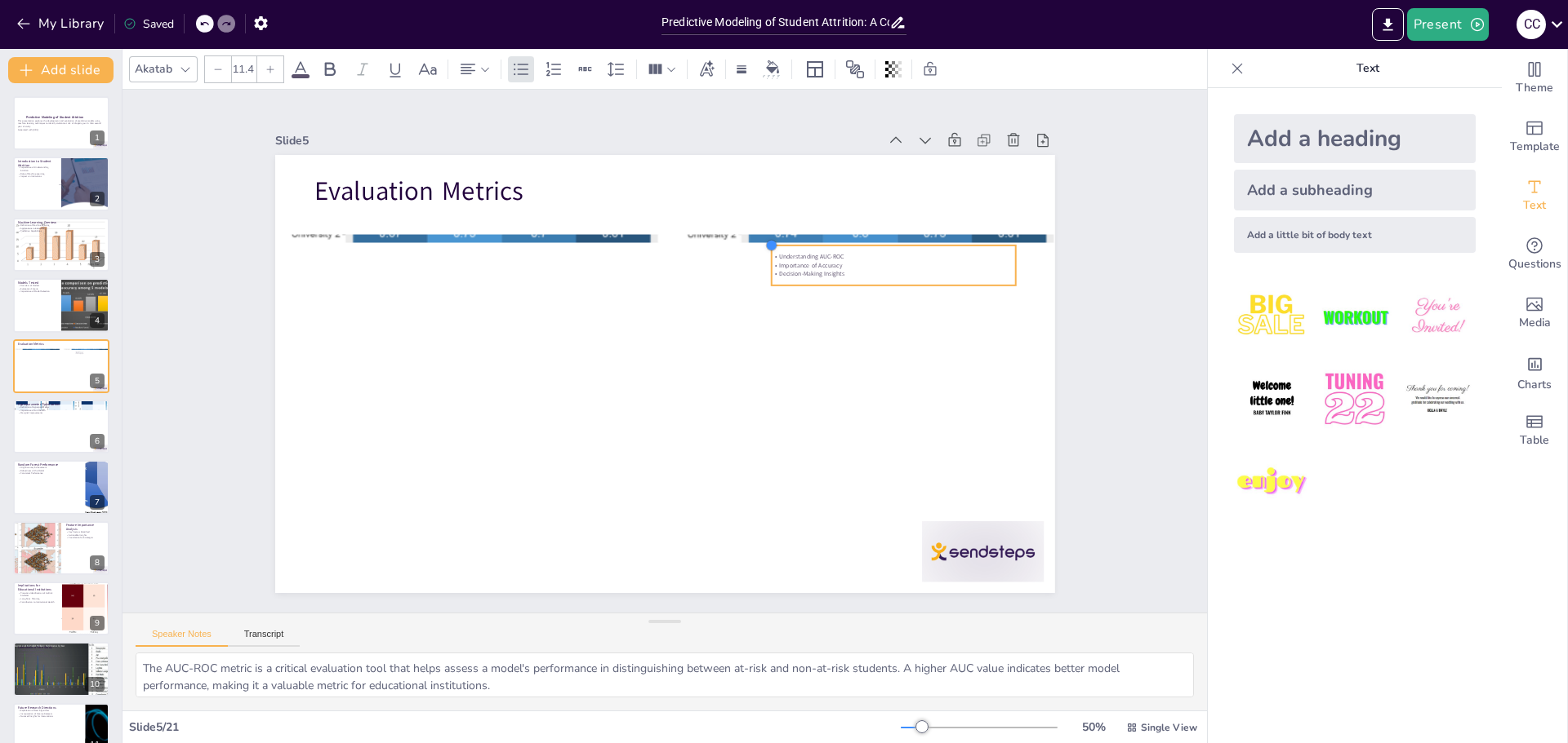
type input "11.5"
drag, startPoint x: 303, startPoint y: 166, endPoint x: 753, endPoint y: 270, distance: 461.9
click at [753, 270] on div "Evaluation Metrics Understanding AUC-ROC Importance of Accuracy Decision-Making…" at bounding box center [664, 374] width 780 height 438
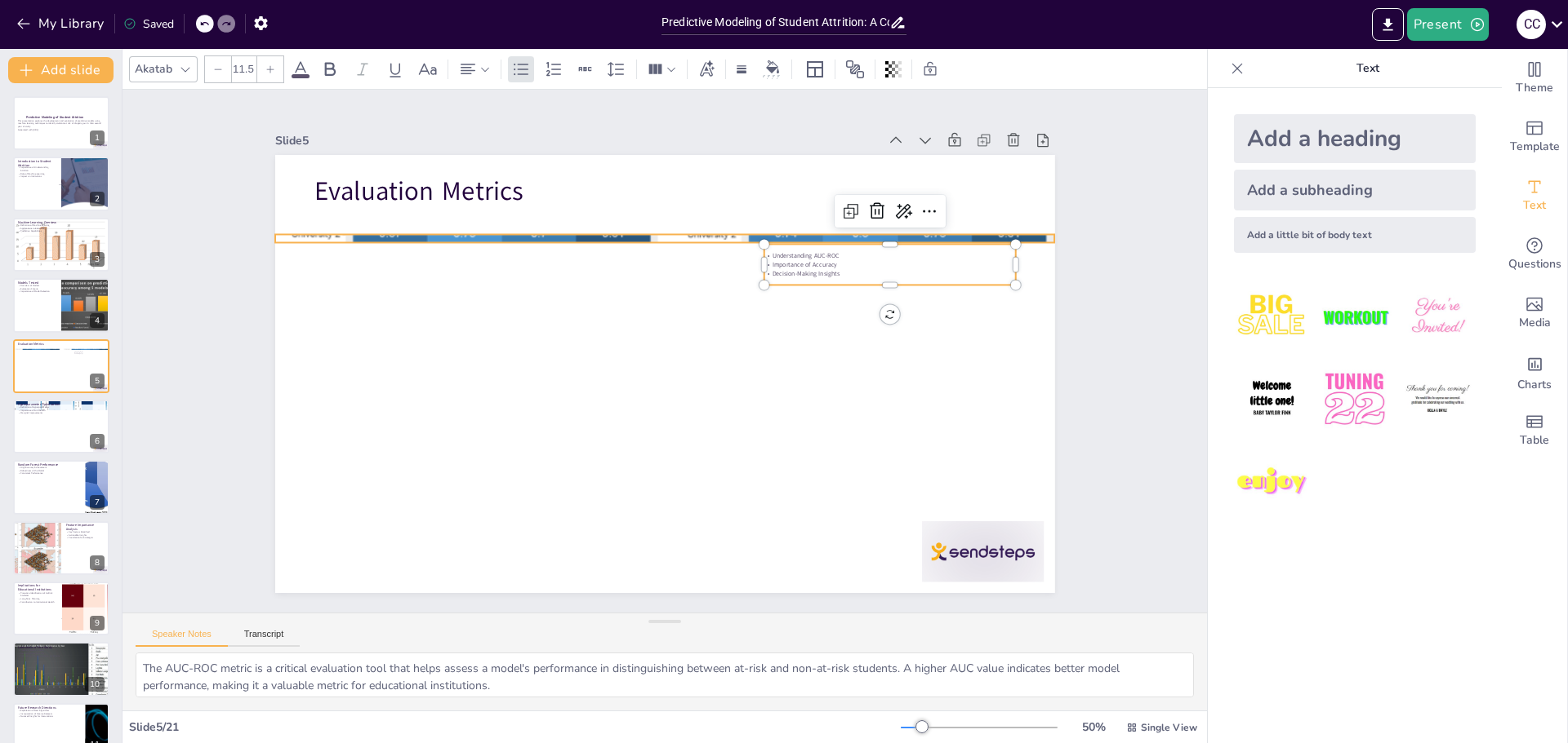
click at [633, 232] on div at bounding box center [664, 198] width 780 height 384
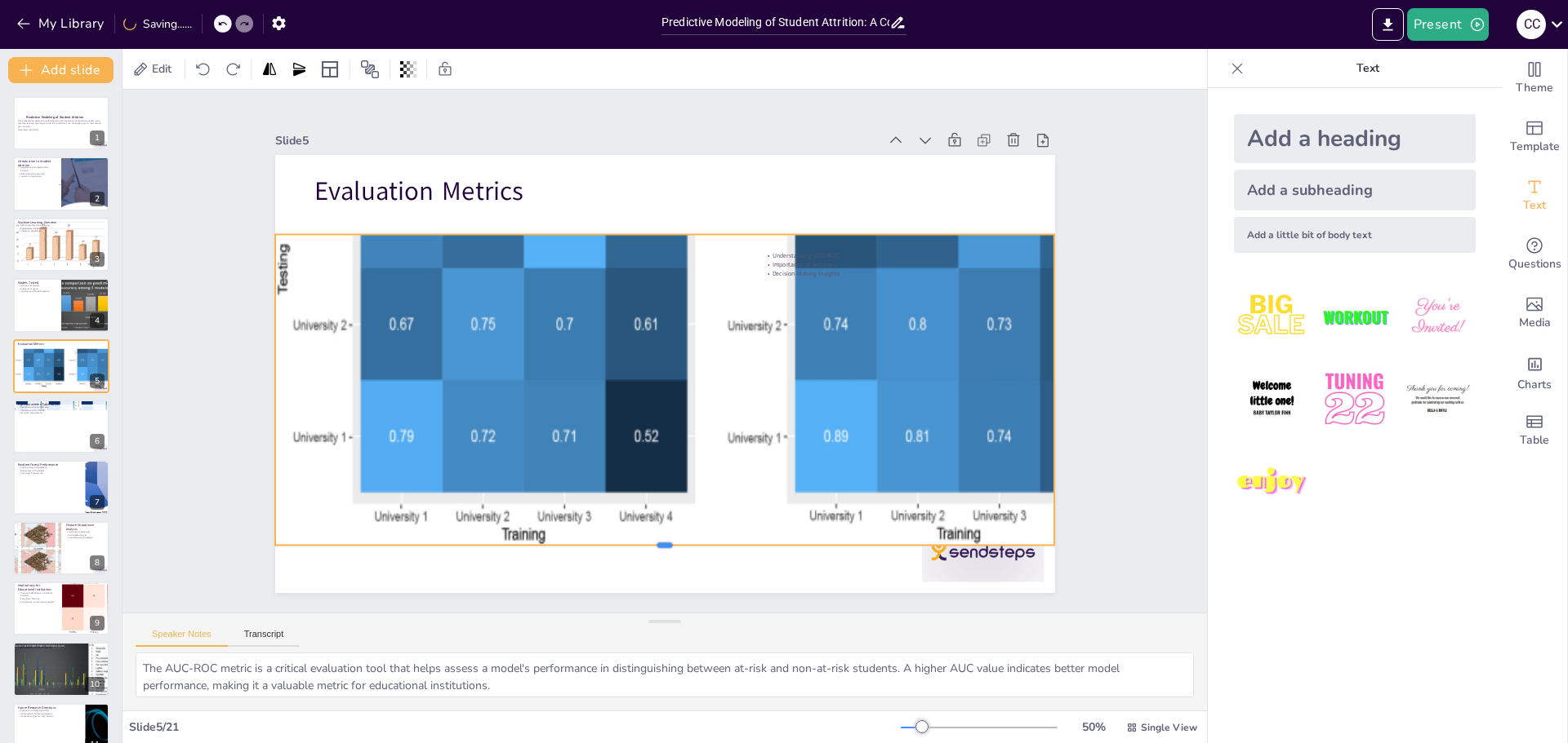
drag, startPoint x: 651, startPoint y: 236, endPoint x: 668, endPoint y: 539, distance: 303.5
click at [668, 539] on div at bounding box center [644, 550] width 777 height 95
click at [44, 427] on div at bounding box center [62, 426] width 98 height 56
checkbox input "true"
type textarea "Hyperparameters are critical settings in machine learning models that govern th…"
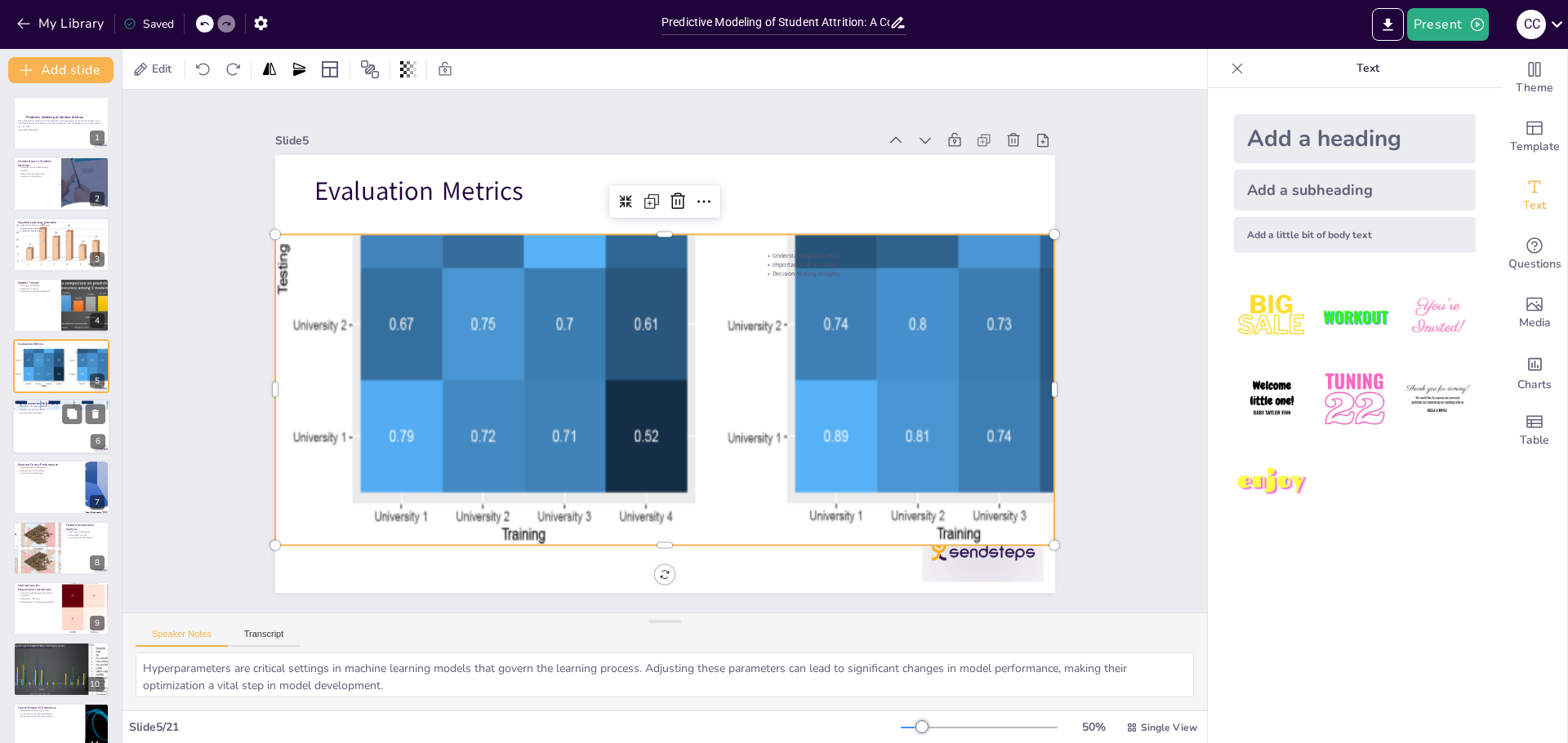
scroll to position [14, 0]
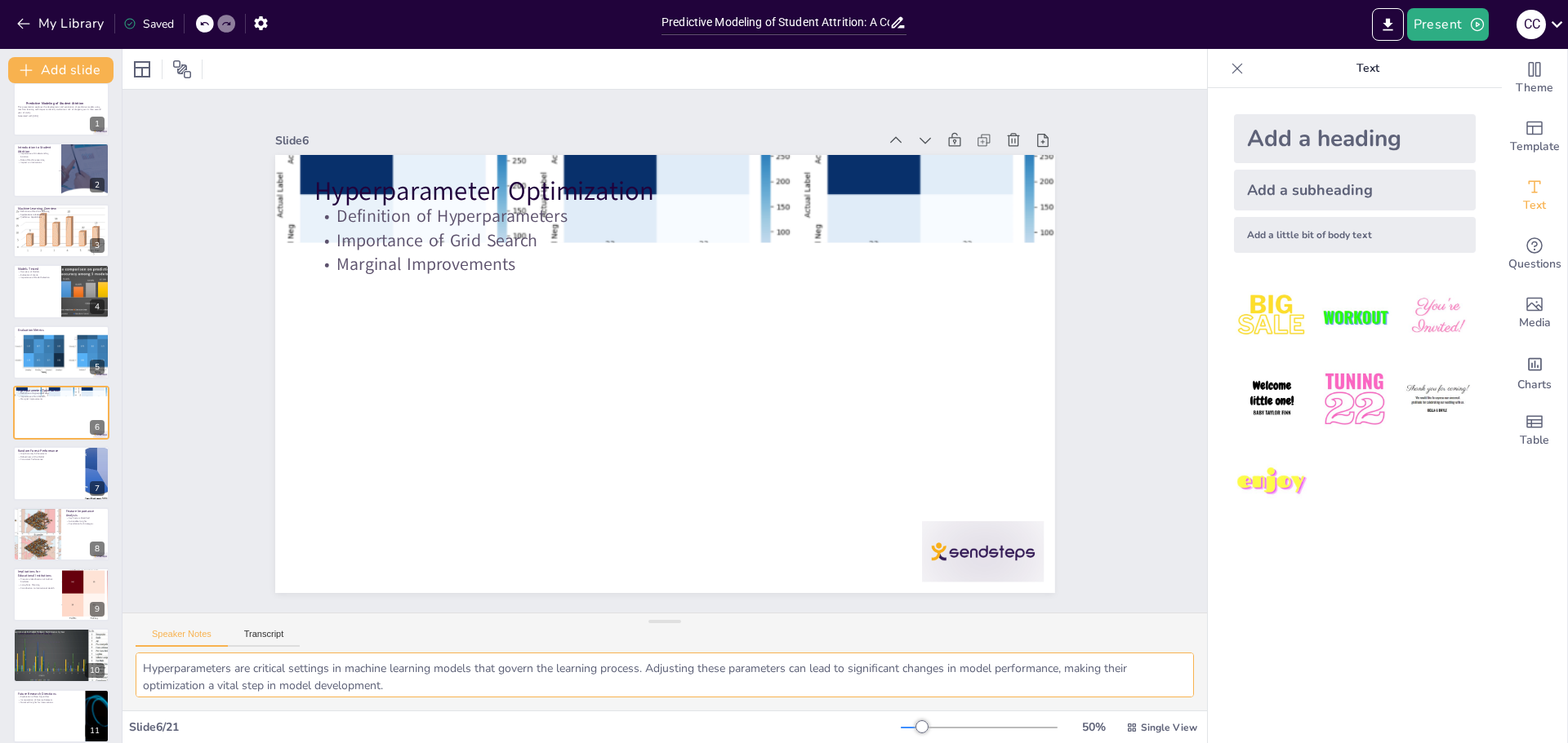
click at [299, 682] on textarea "Hyperparameters are critical settings in machine learning models that govern th…" at bounding box center [665, 676] width 1058 height 45
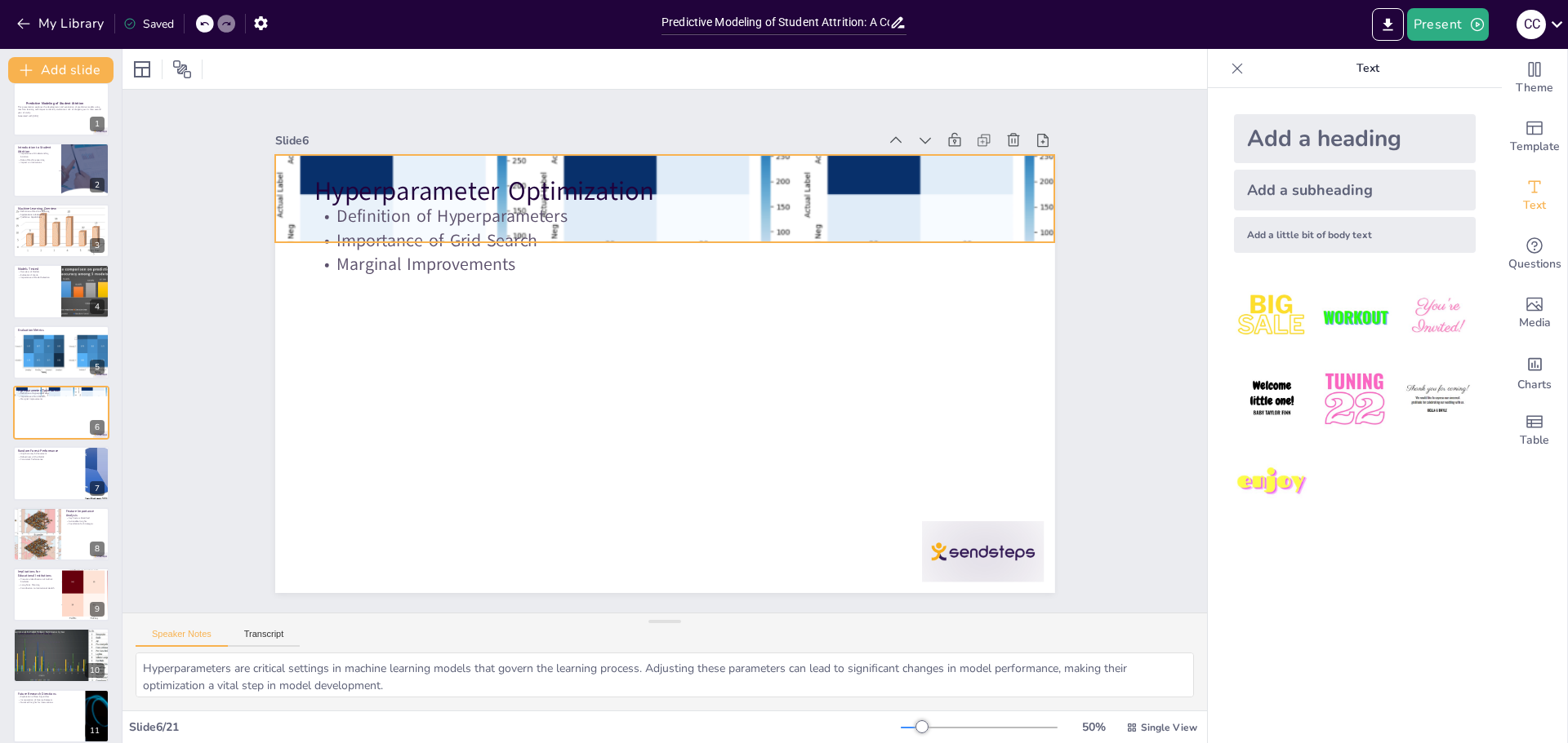
click at [1025, 189] on div at bounding box center [664, 199] width 780 height 237
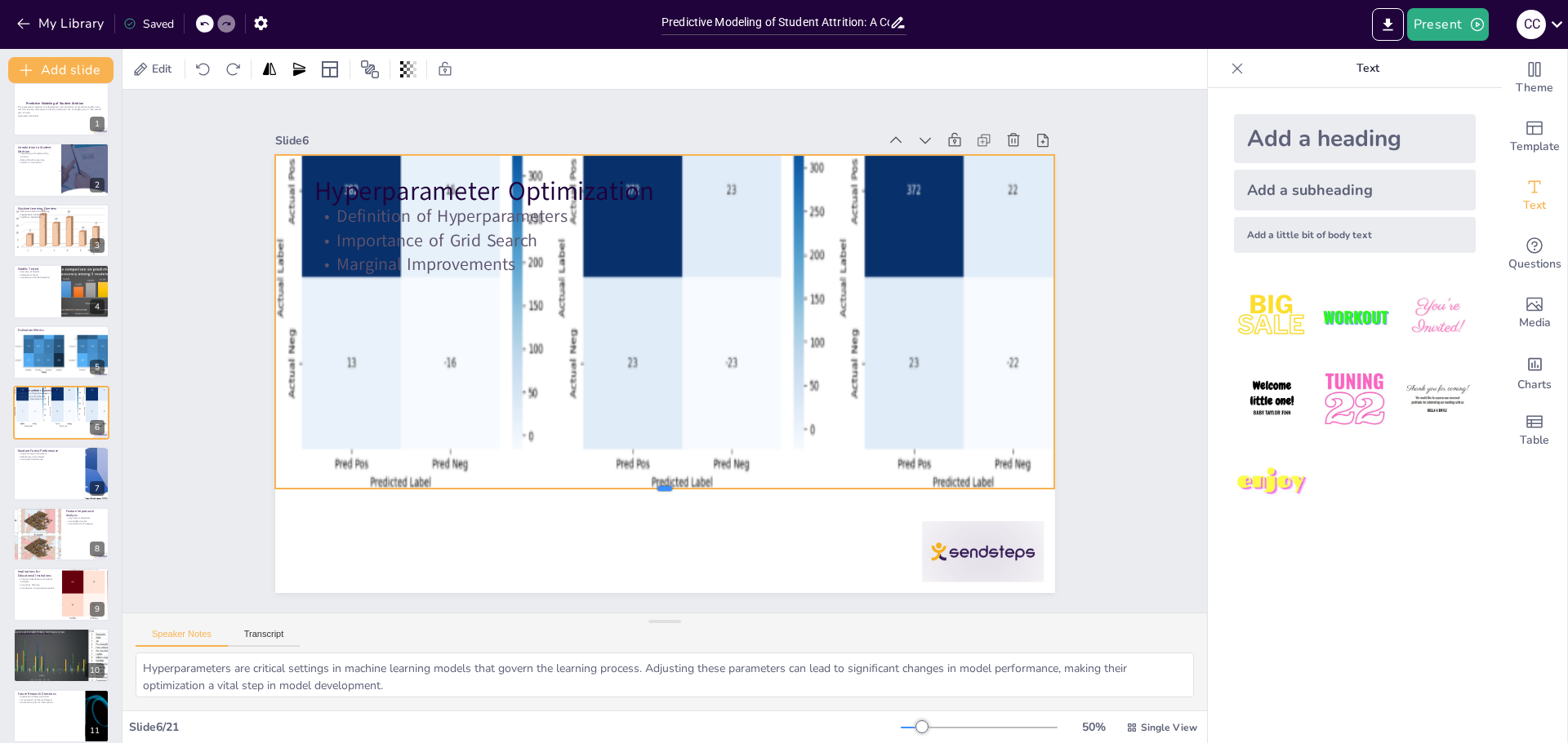
drag, startPoint x: 650, startPoint y: 238, endPoint x: 651, endPoint y: 484, distance: 246.0
click at [651, 489] on div at bounding box center [664, 495] width 780 height 13
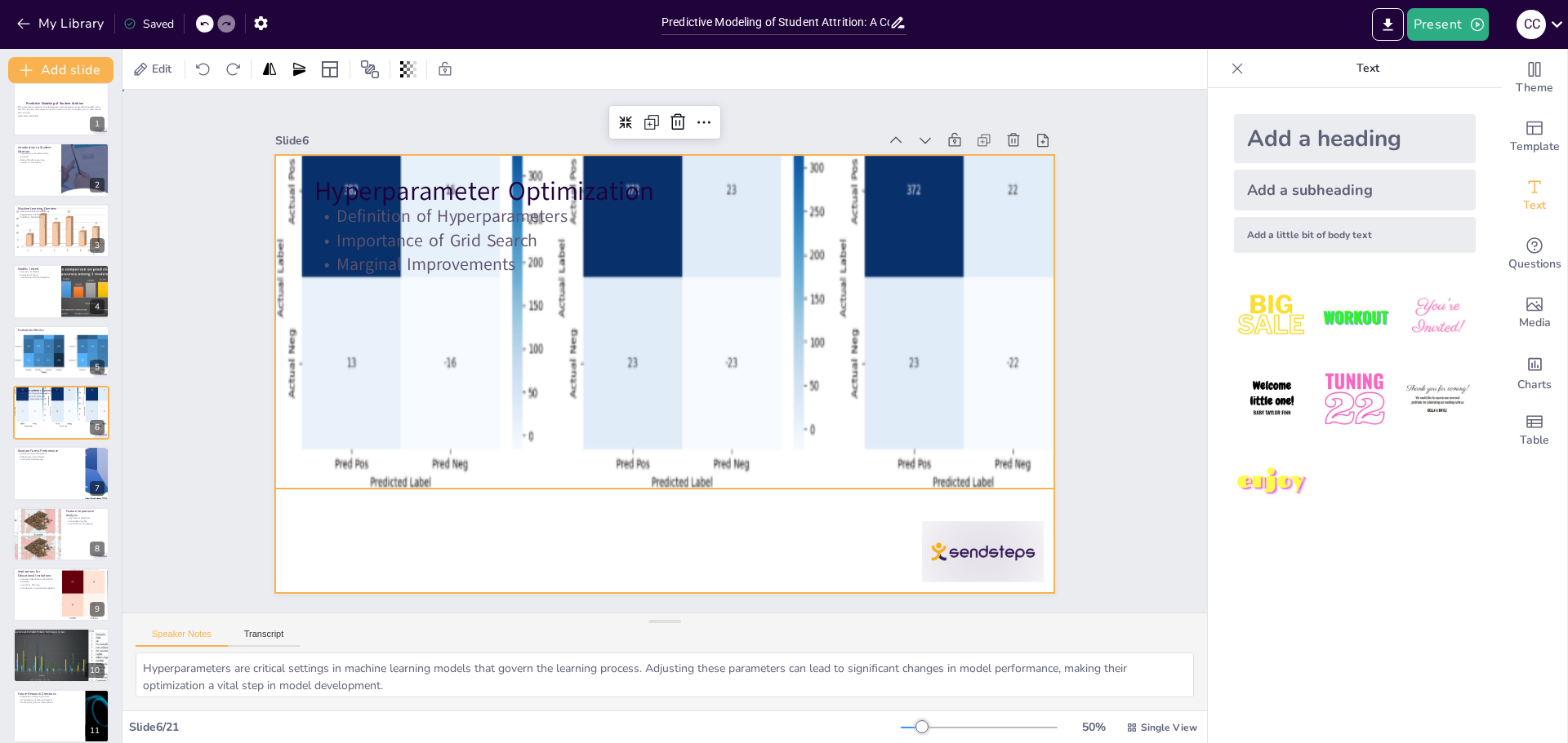
click at [456, 524] on div at bounding box center [664, 374] width 780 height 438
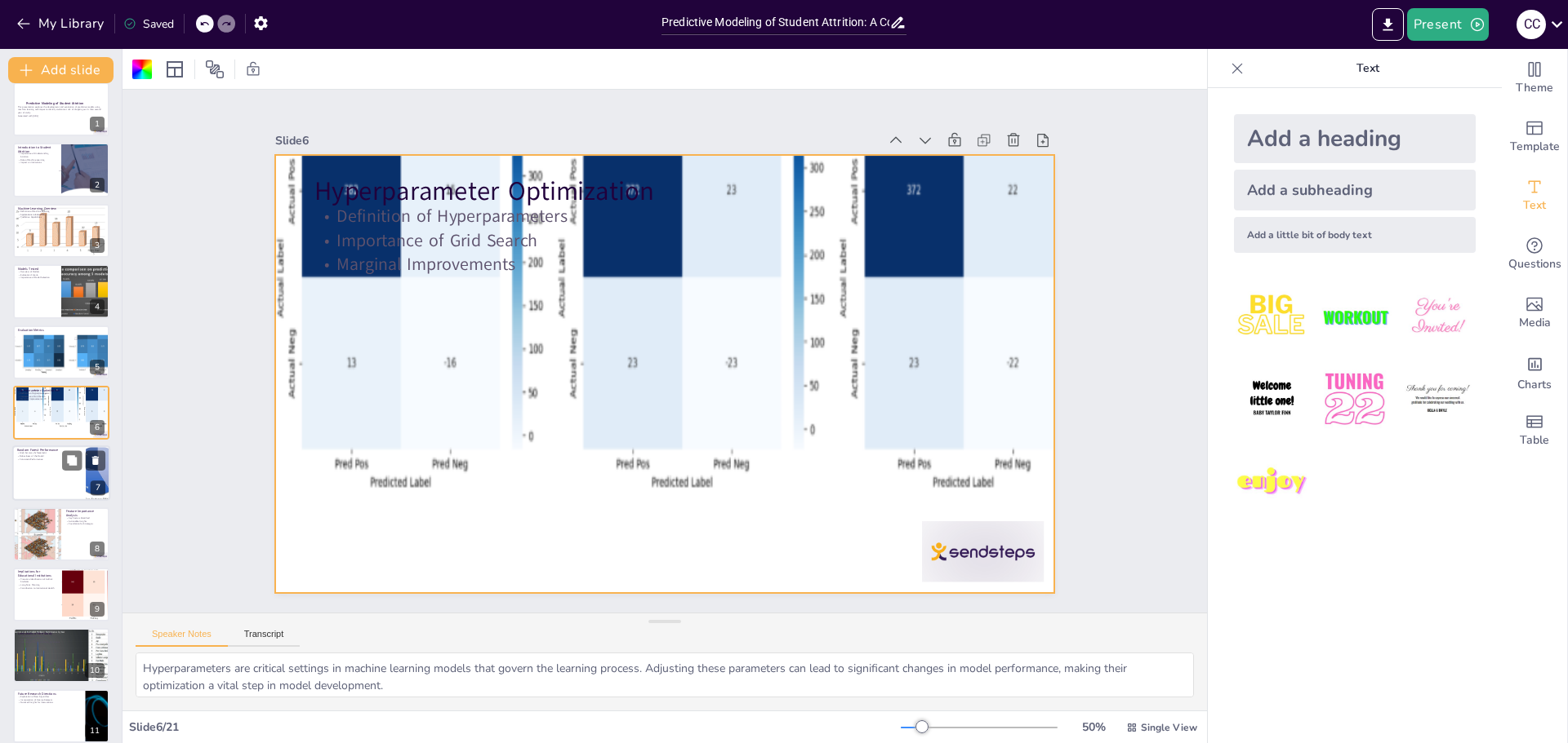
click at [42, 474] on div at bounding box center [62, 474] width 98 height 56
checkbox input "true"
type textarea "Achieving an accuracy of 89% is a significant milestone for the Random Forest m…"
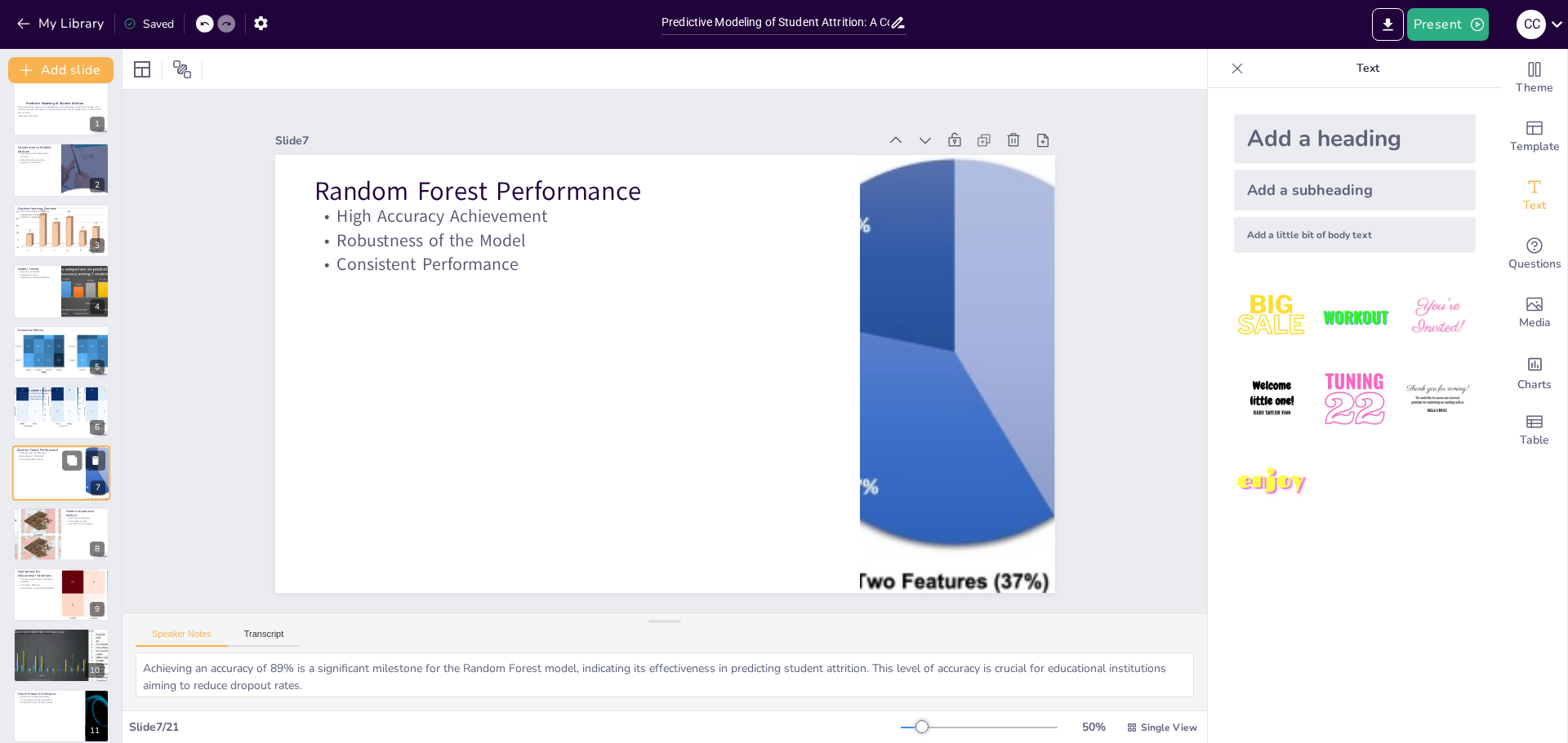
scroll to position [74, 0]
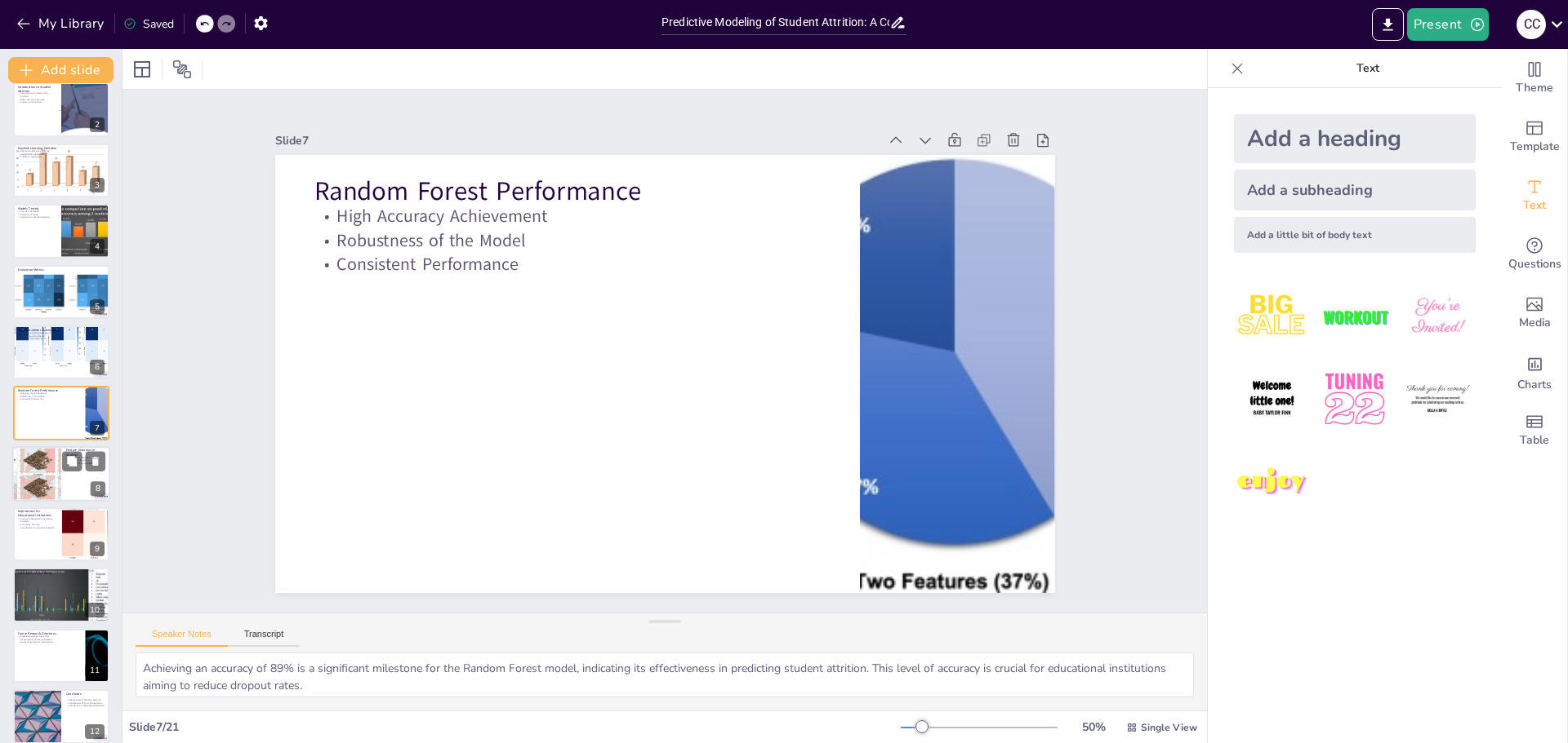
click at [32, 479] on div at bounding box center [36, 474] width 112 height 56
checkbox input "true"
type textarea "The identification of key factors influencing student attrition is essential fo…"
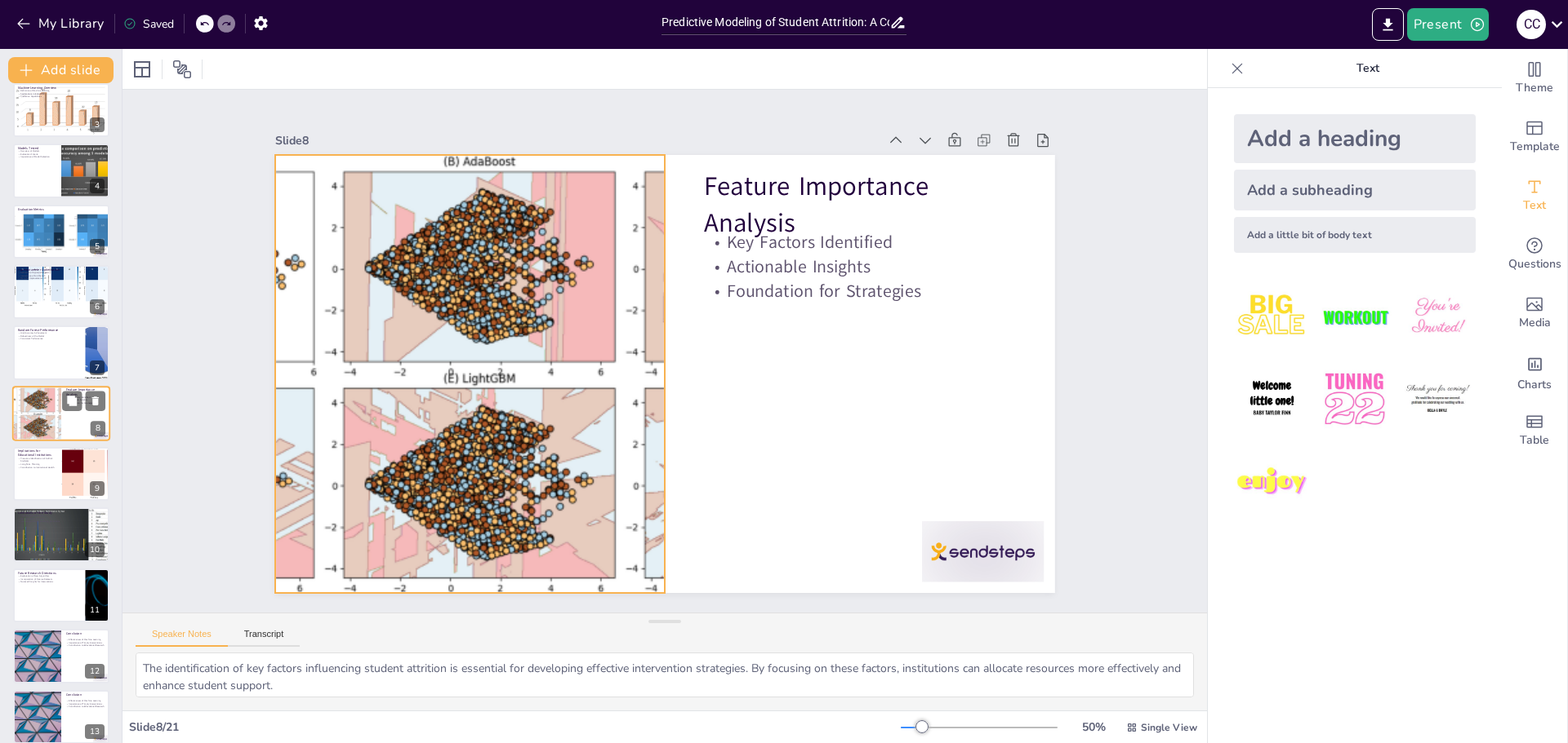
click at [42, 415] on div at bounding box center [36, 414] width 112 height 56
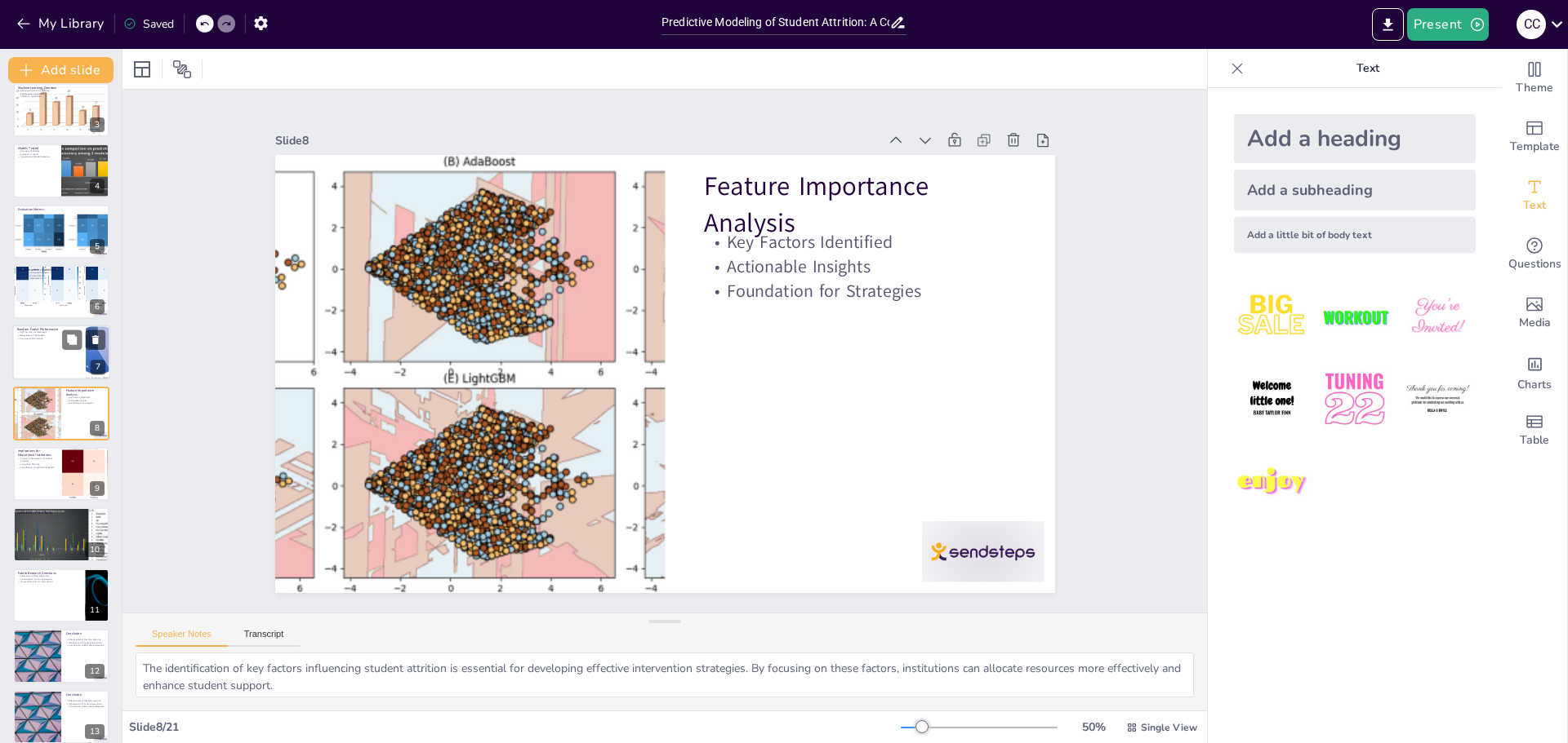
click at [37, 345] on div at bounding box center [62, 353] width 98 height 56
checkbox input "true"
type textarea "Achieving an accuracy of 89% is a significant milestone for the Random Forest m…"
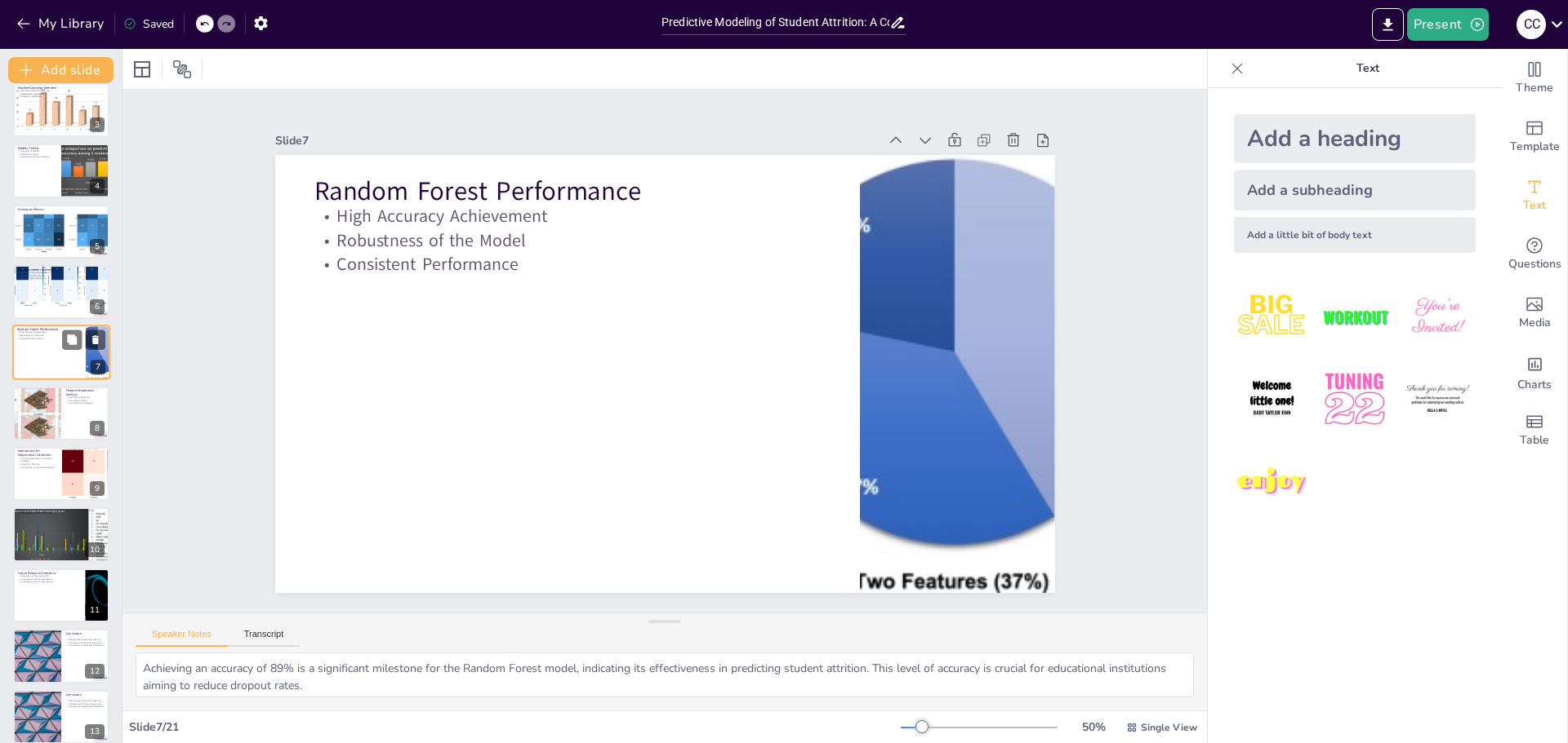
scroll to position [74, 0]
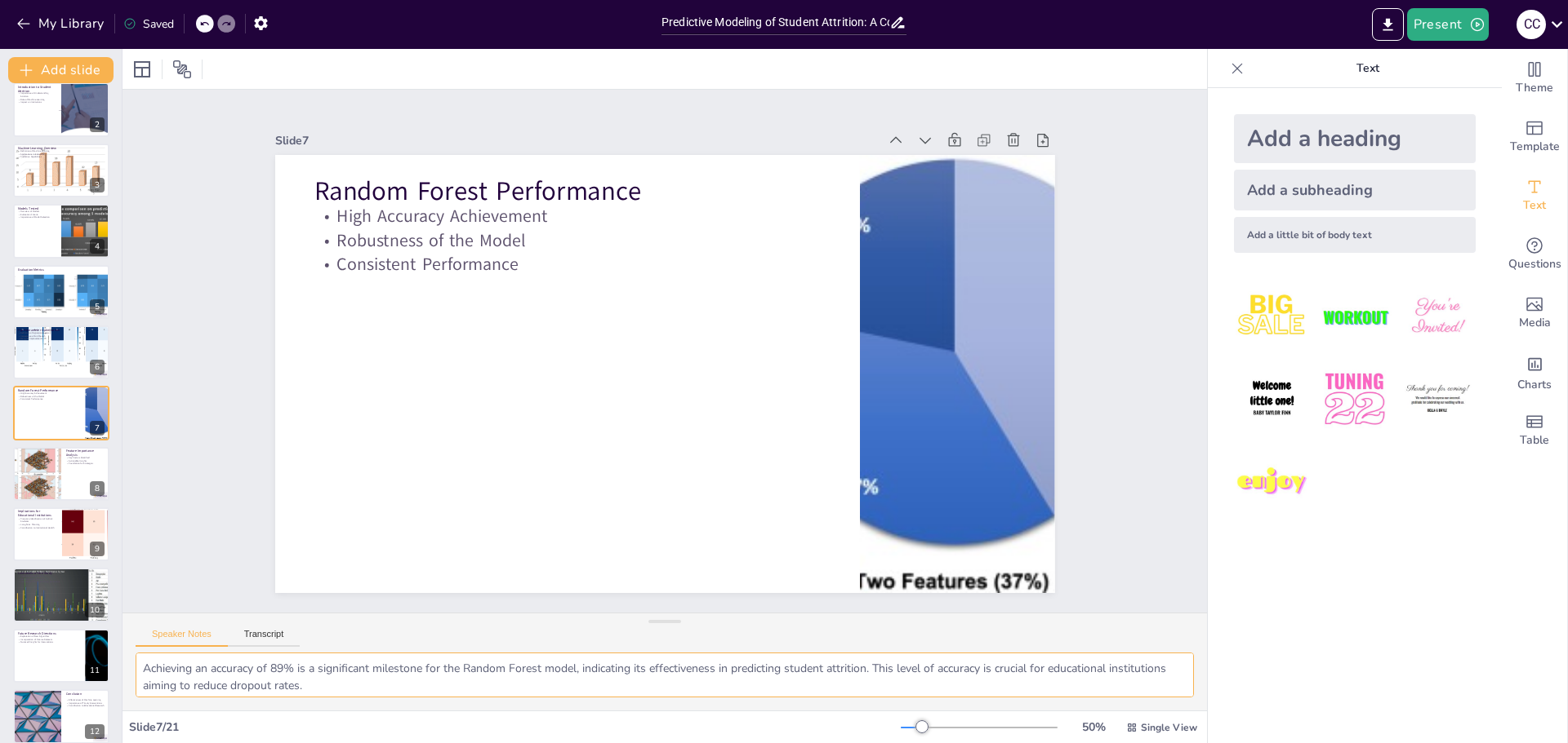
click at [255, 675] on textarea "Achieving an accuracy of 89% is a significant milestone for the Random Forest m…" at bounding box center [665, 676] width 1058 height 45
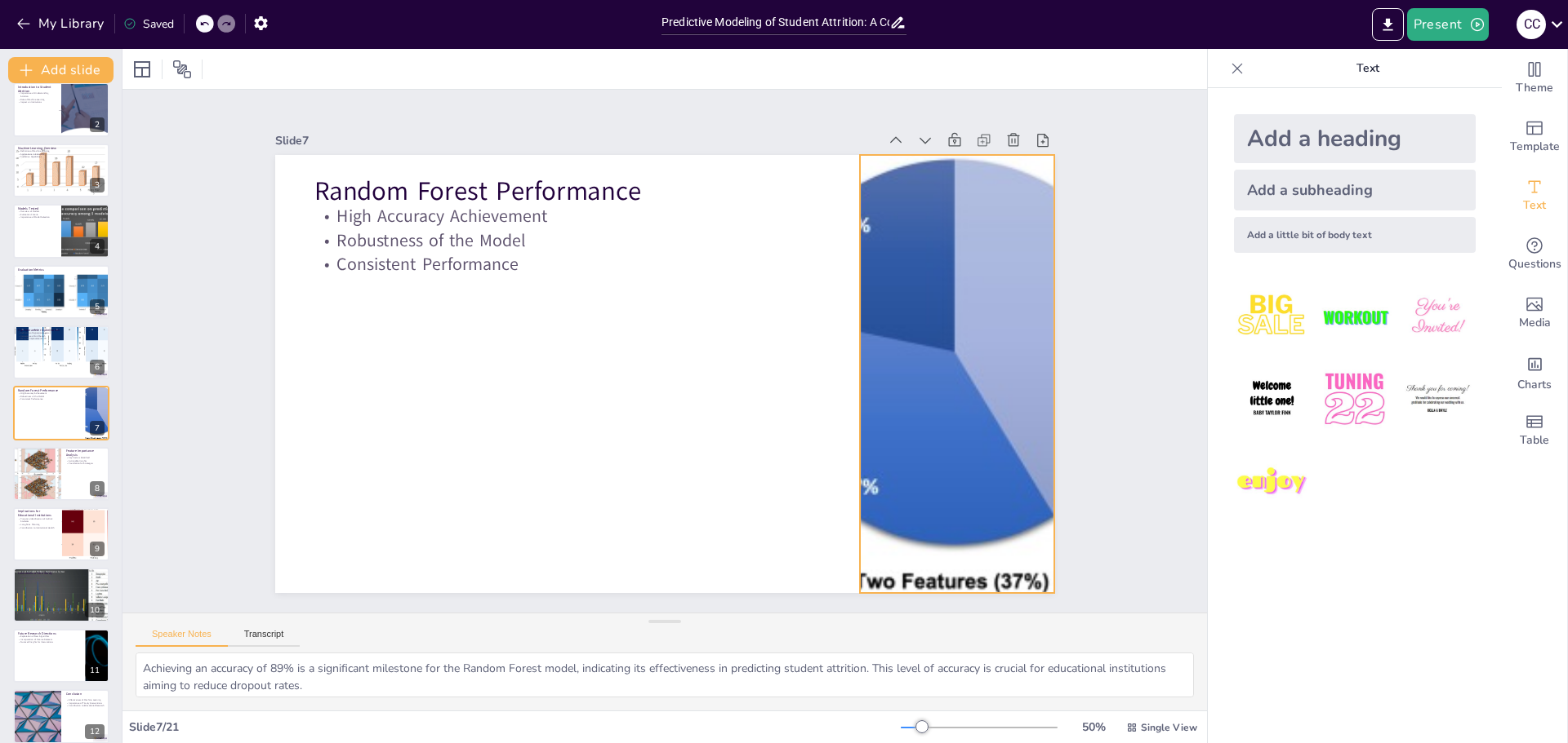
click at [878, 346] on div at bounding box center [953, 405] width 735 height 508
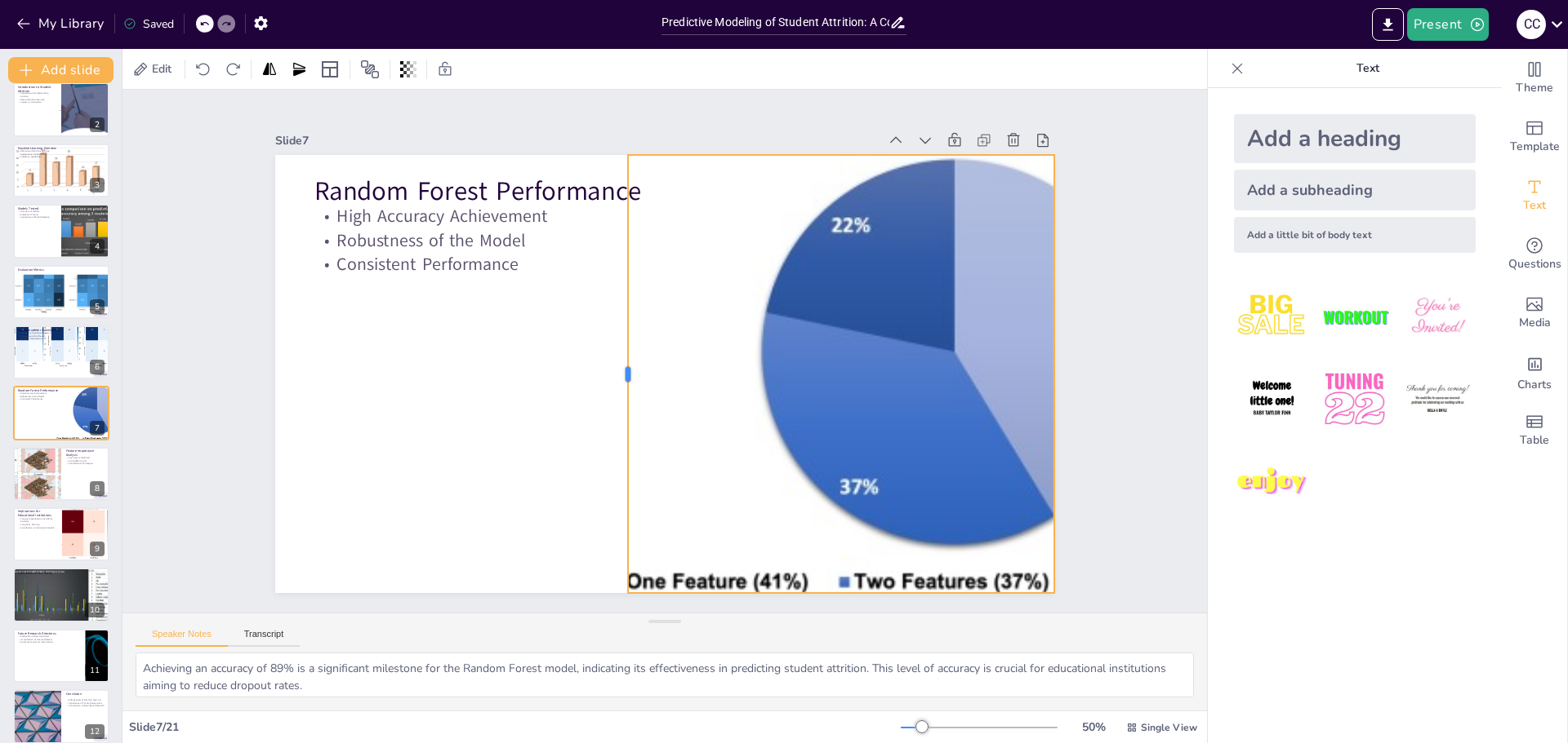
drag, startPoint x: 845, startPoint y: 368, endPoint x: 613, endPoint y: 263, distance: 254.7
click at [615, 263] on div at bounding box center [621, 374] width 13 height 438
drag, startPoint x: 1048, startPoint y: 366, endPoint x: 1131, endPoint y: 354, distance: 83.9
click at [1131, 571] on div at bounding box center [968, 722] width 335 height 303
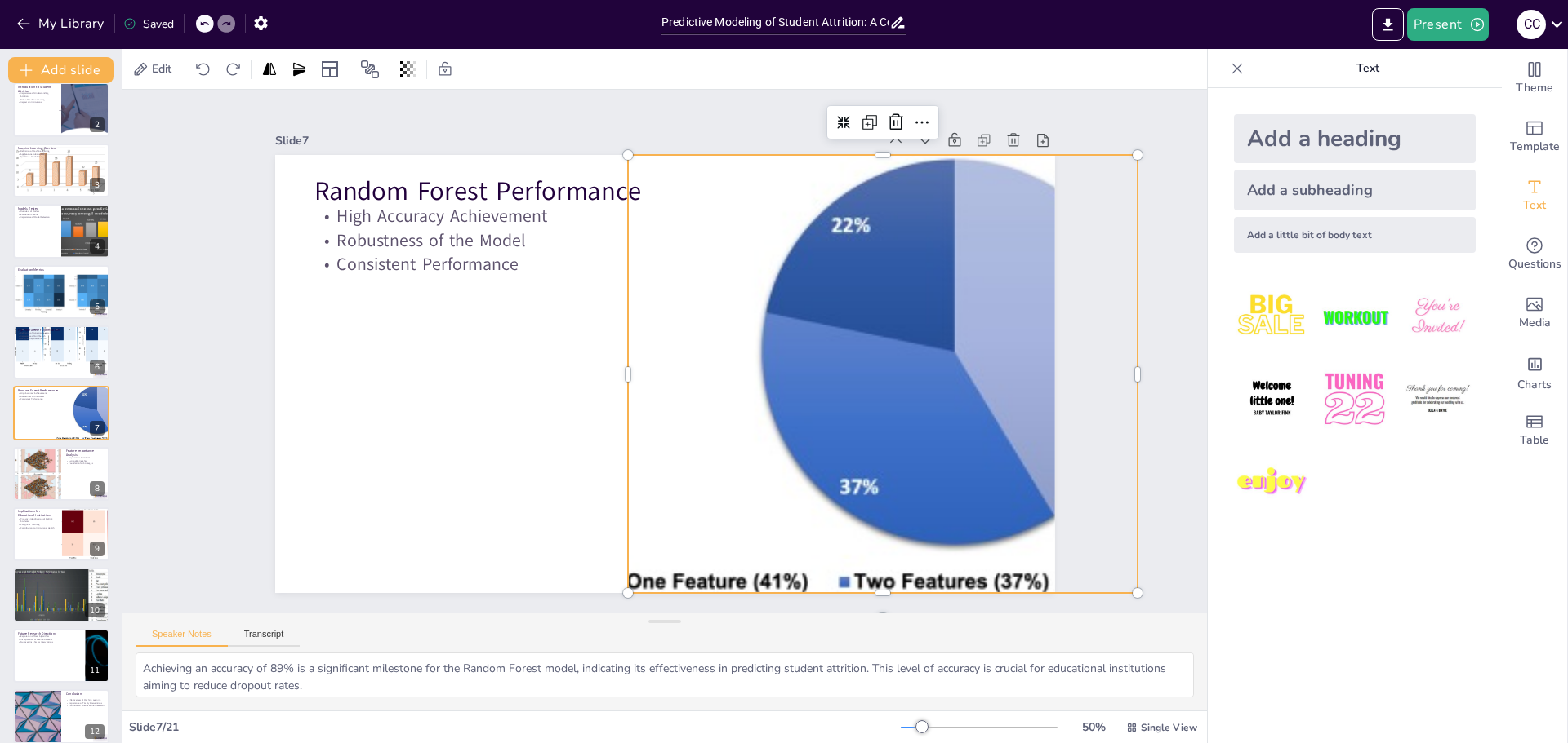
click at [1082, 368] on div "Slide 1 Predictive Modeling of Student Attrition This presentation explores the…" at bounding box center [665, 351] width 953 height 654
click at [45, 475] on div at bounding box center [36, 474] width 112 height 56
checkbox input "true"
type textarea "The identification of key factors influencing student attrition is essential fo…"
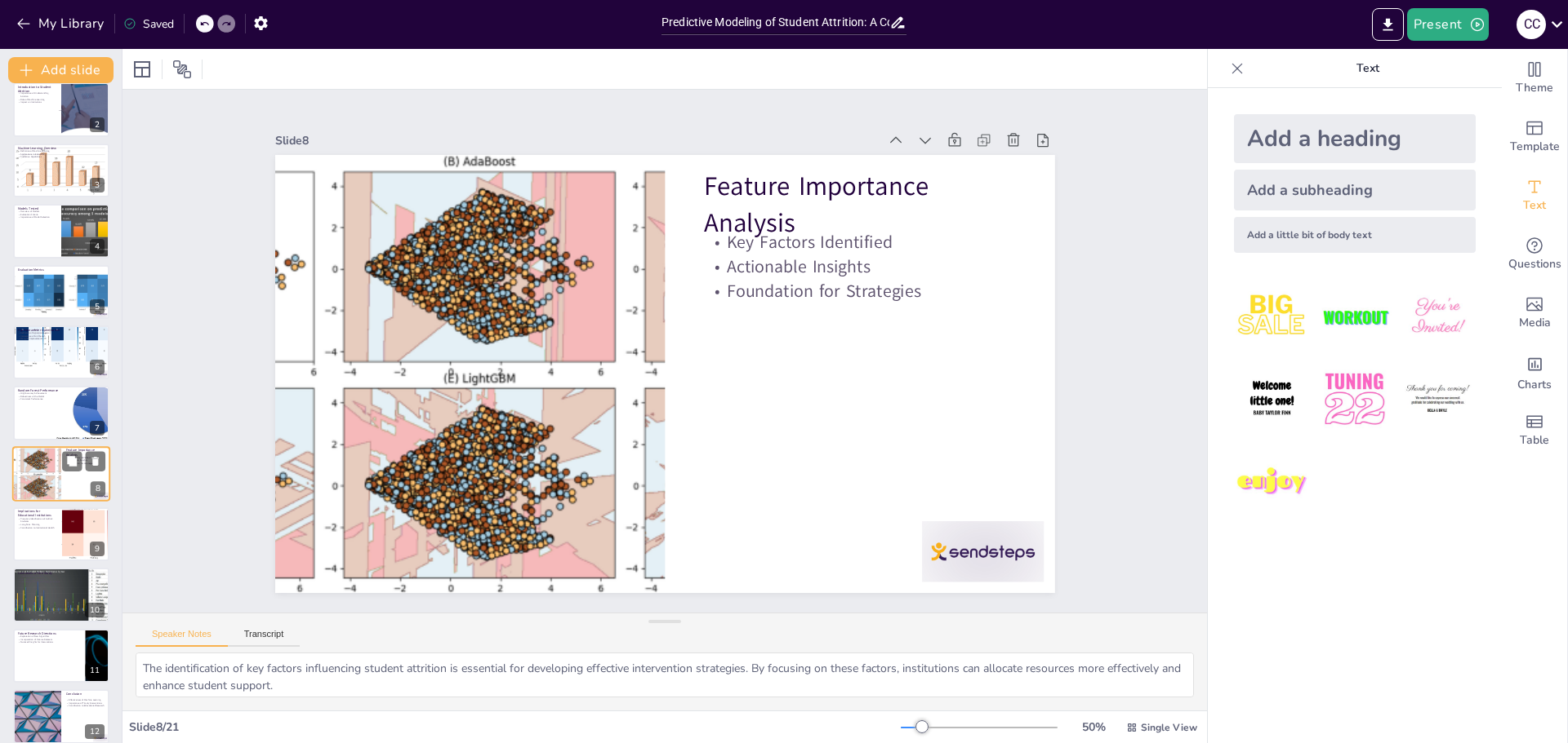
scroll to position [135, 0]
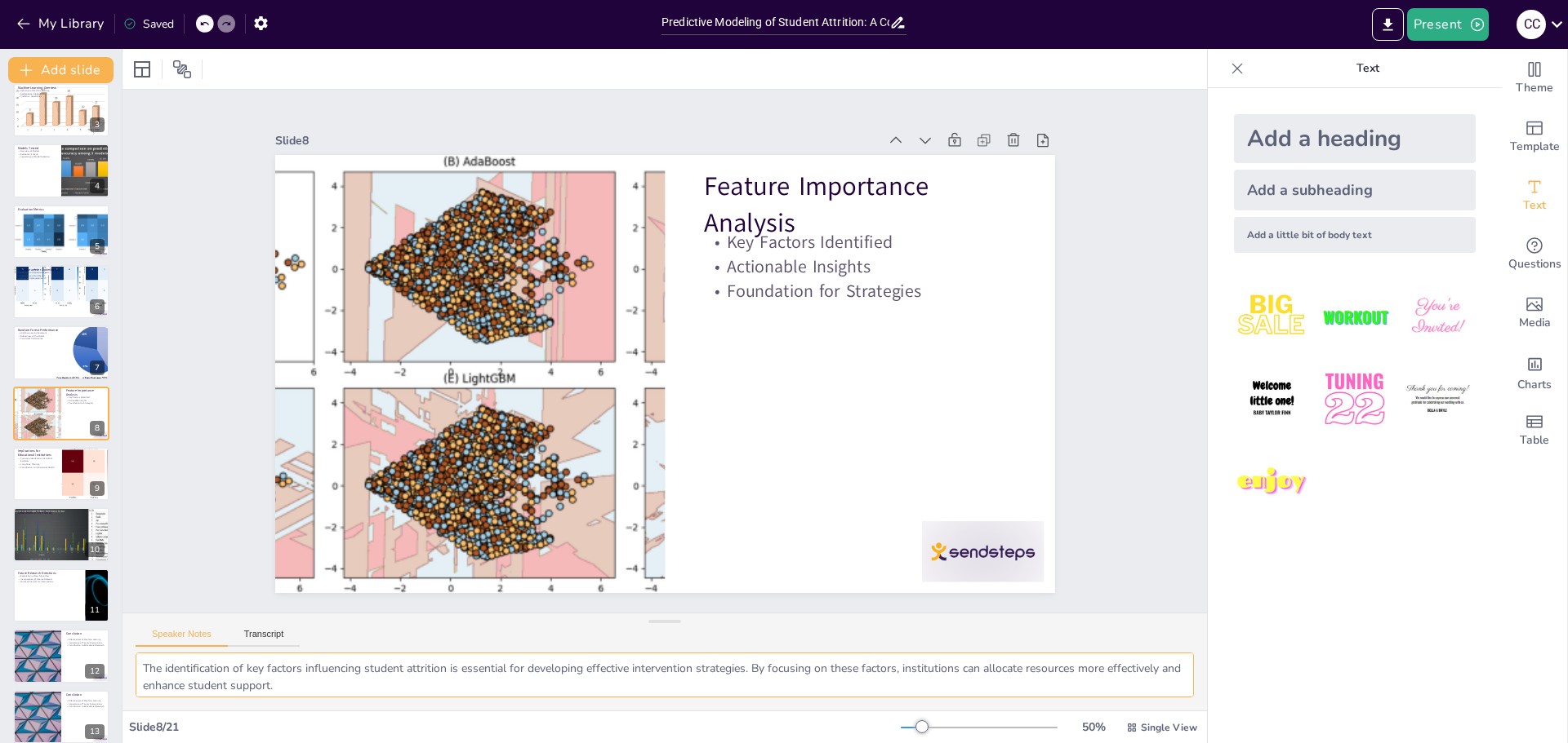
click at [251, 677] on textarea "The identification of key factors influencing student attrition is essential fo…" at bounding box center [665, 676] width 1058 height 45
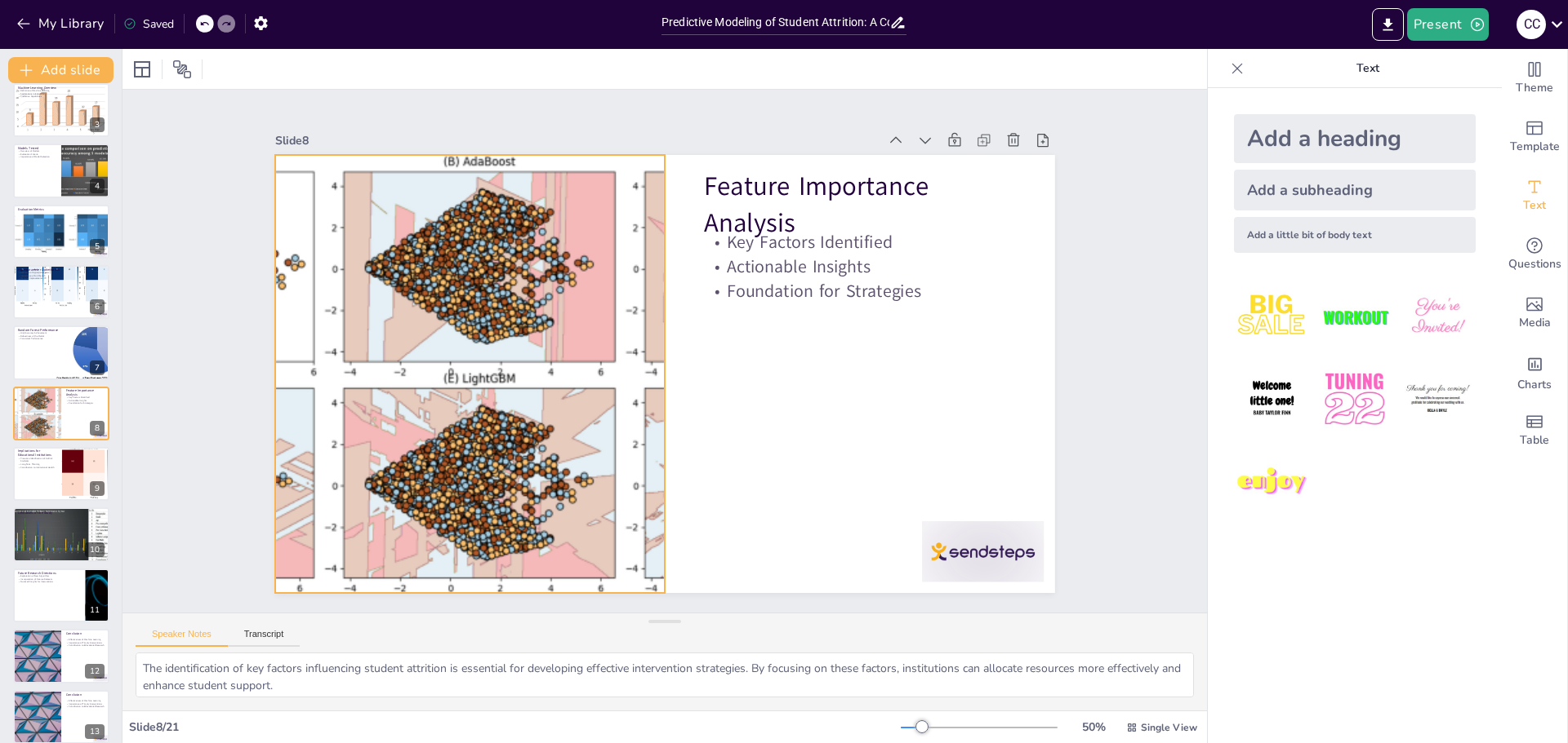
click at [626, 343] on div at bounding box center [470, 374] width 897 height 438
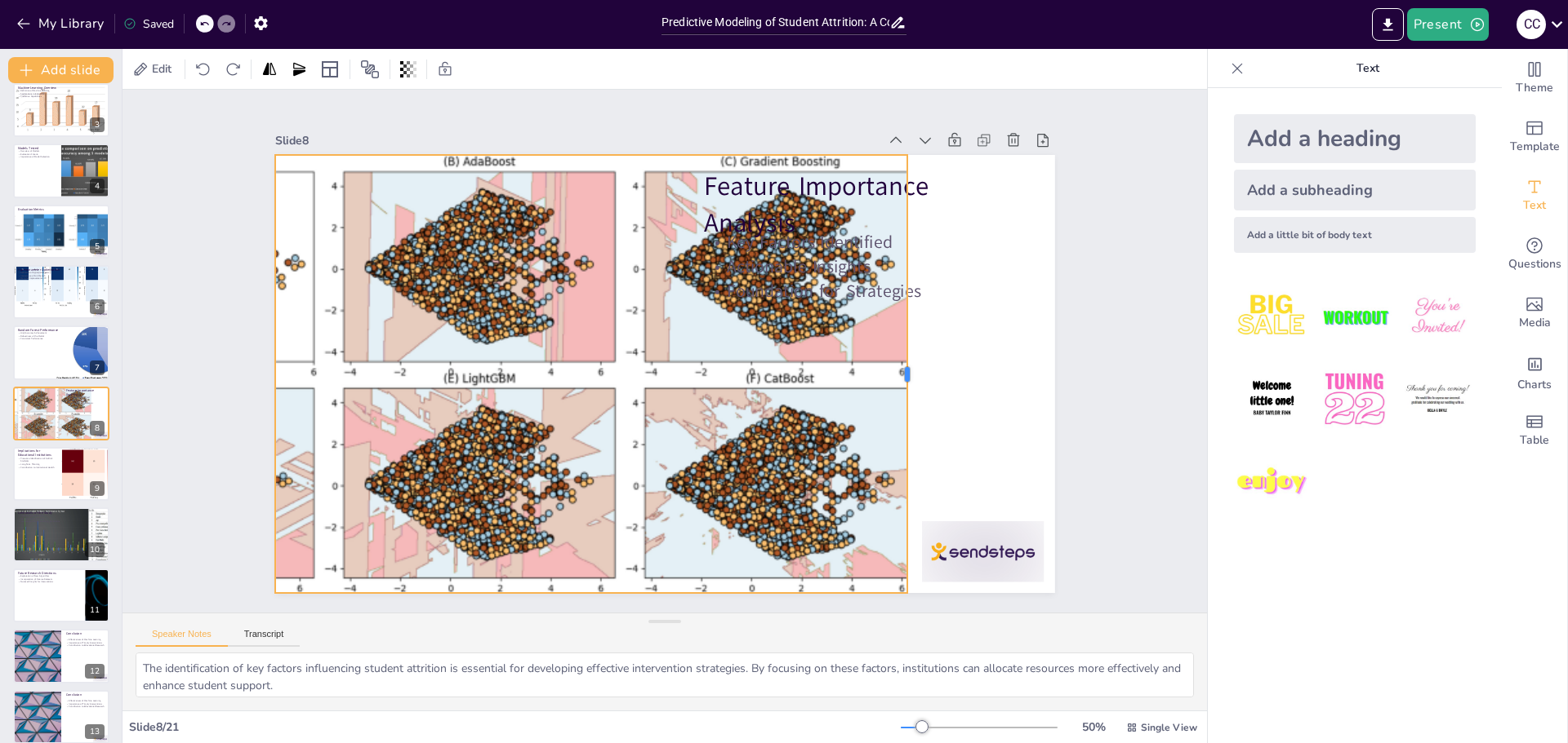
drag, startPoint x: 654, startPoint y: 369, endPoint x: 897, endPoint y: 564, distance: 311.6
click at [897, 564] on div at bounding box center [910, 399] width 59 height 437
click at [29, 482] on div at bounding box center [62, 474] width 98 height 56
checkbox input "true"
type textarea "Proactively identifying at-risk students through predictive modeling allows ins…"
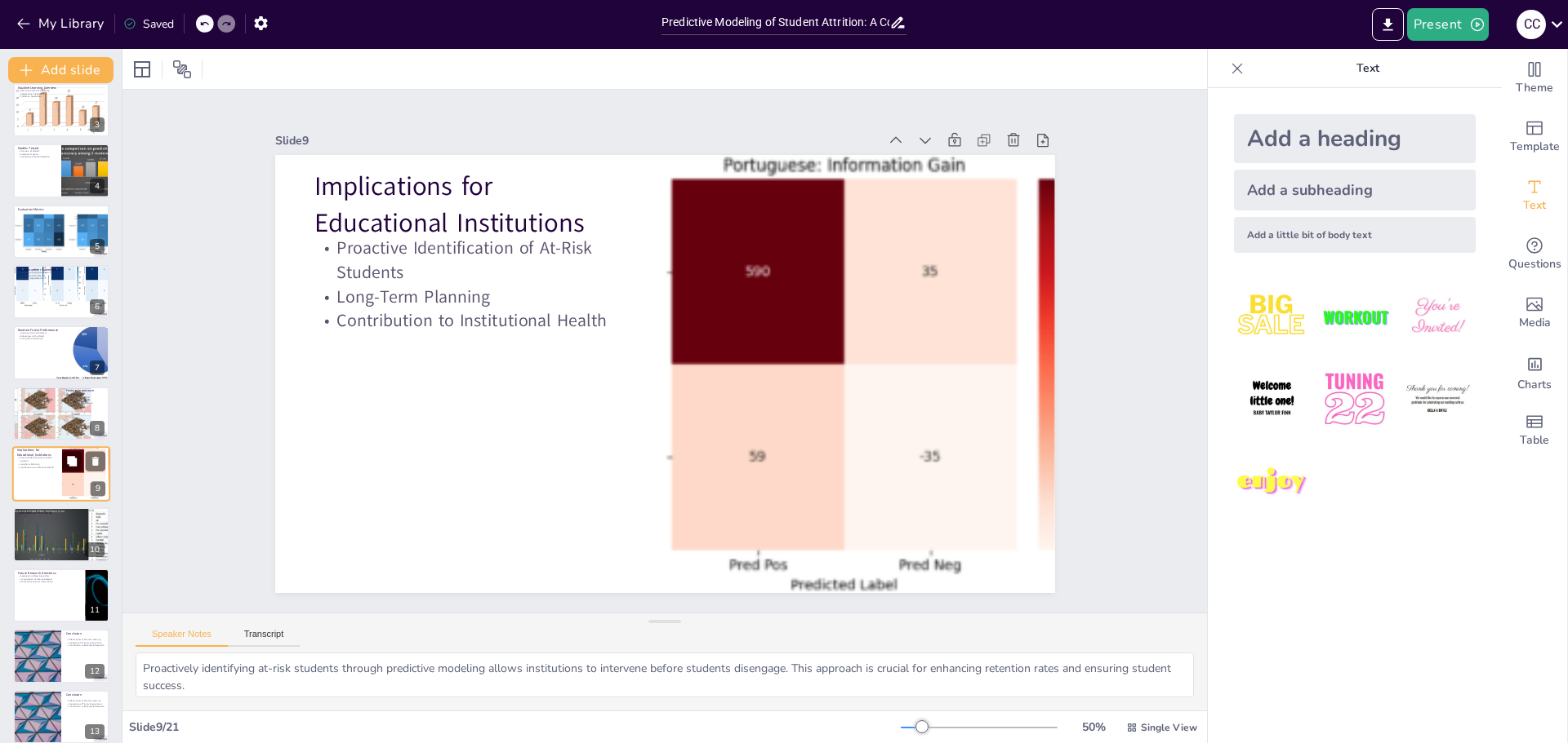
scroll to position [196, 0]
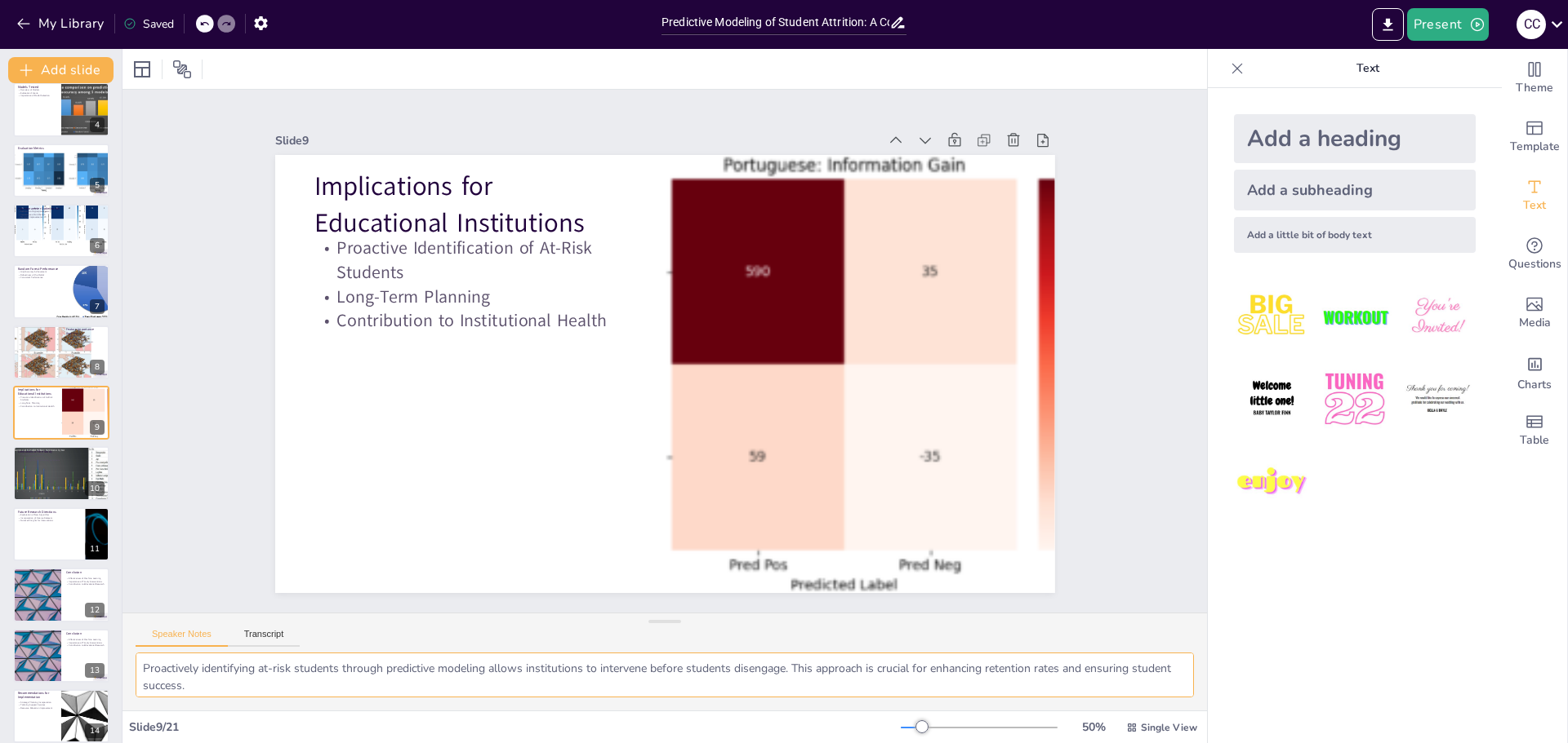
click at [230, 688] on textarea "Proactively identifying at-risk students through predictive modeling allows ins…" at bounding box center [665, 676] width 1058 height 45
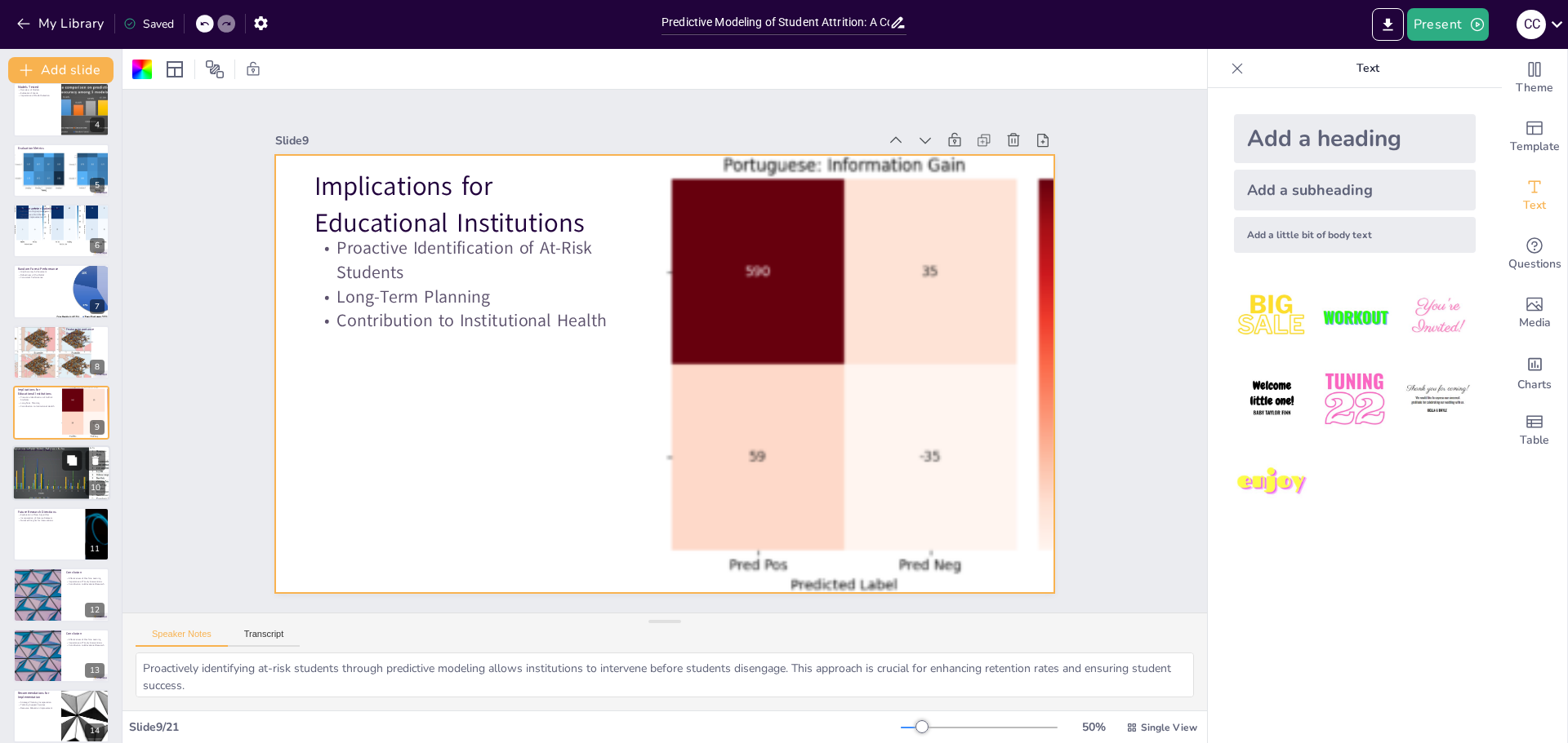
click at [41, 485] on div at bounding box center [61, 474] width 144 height 56
checkbox input "true"
type textarea "Potential biases in the dataset can affect the accuracy and reliability of the …"
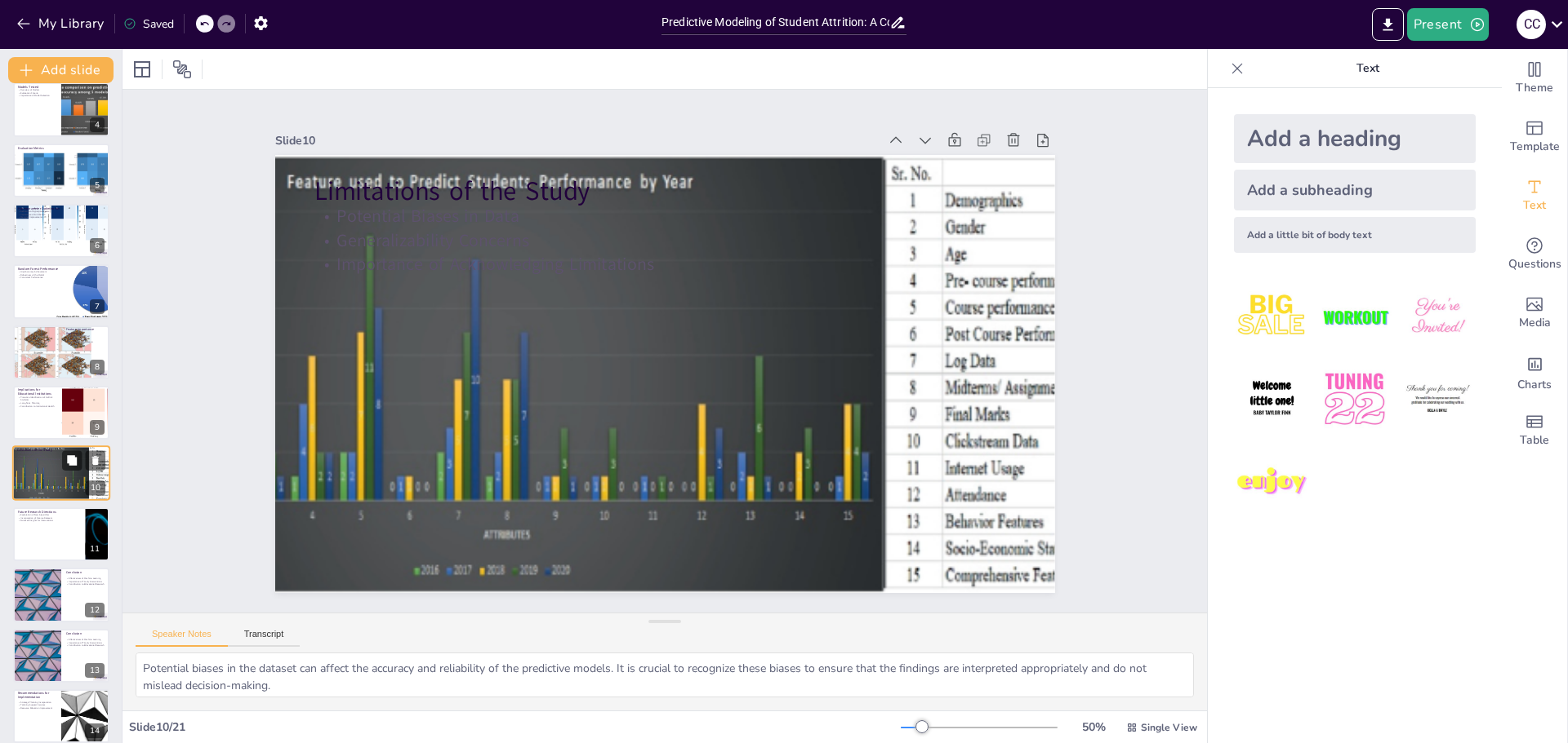
scroll to position [256, 0]
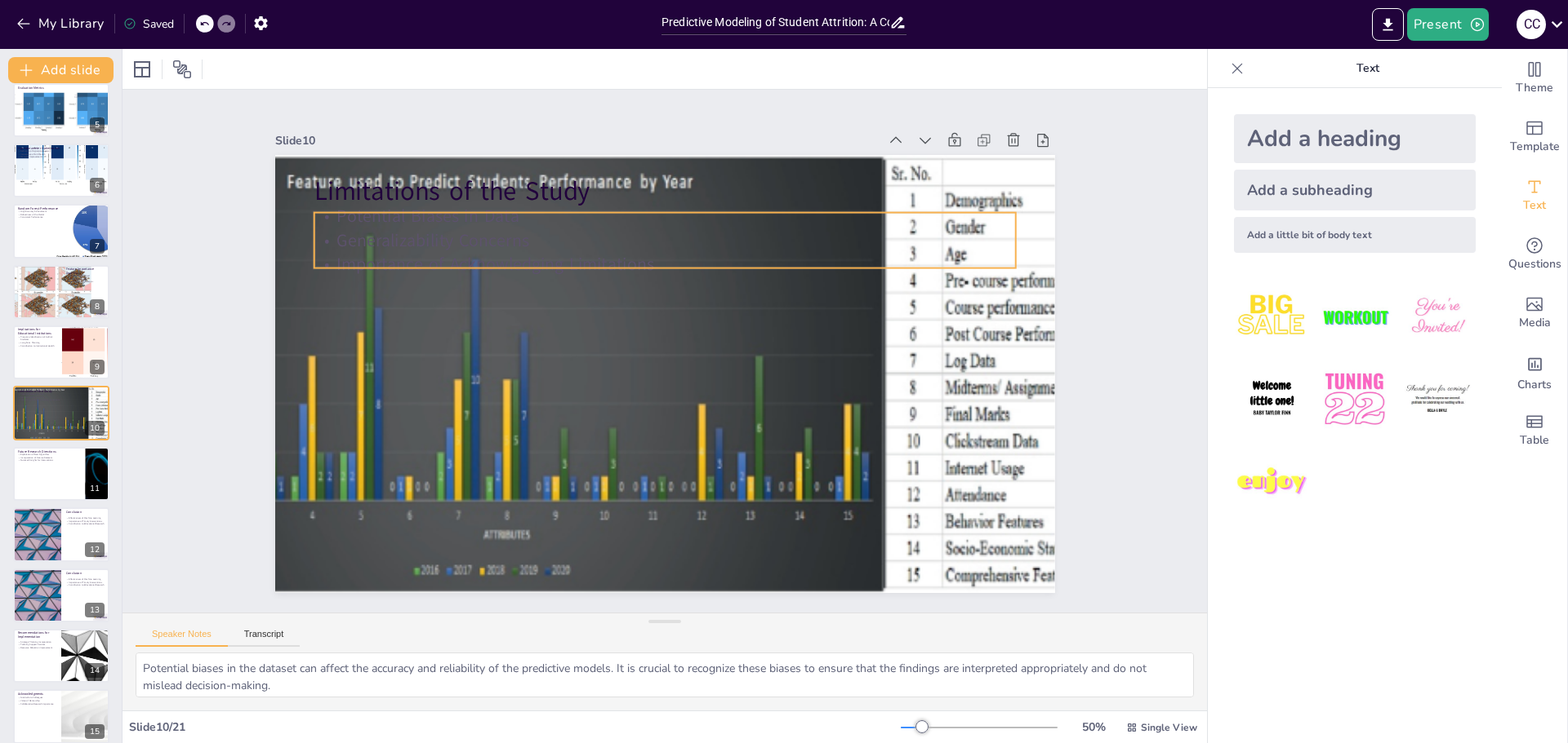
click at [426, 242] on div "Potential Biases in Data Generalizability Concerns Importance of Acknowledging …" at bounding box center [664, 240] width 701 height 72
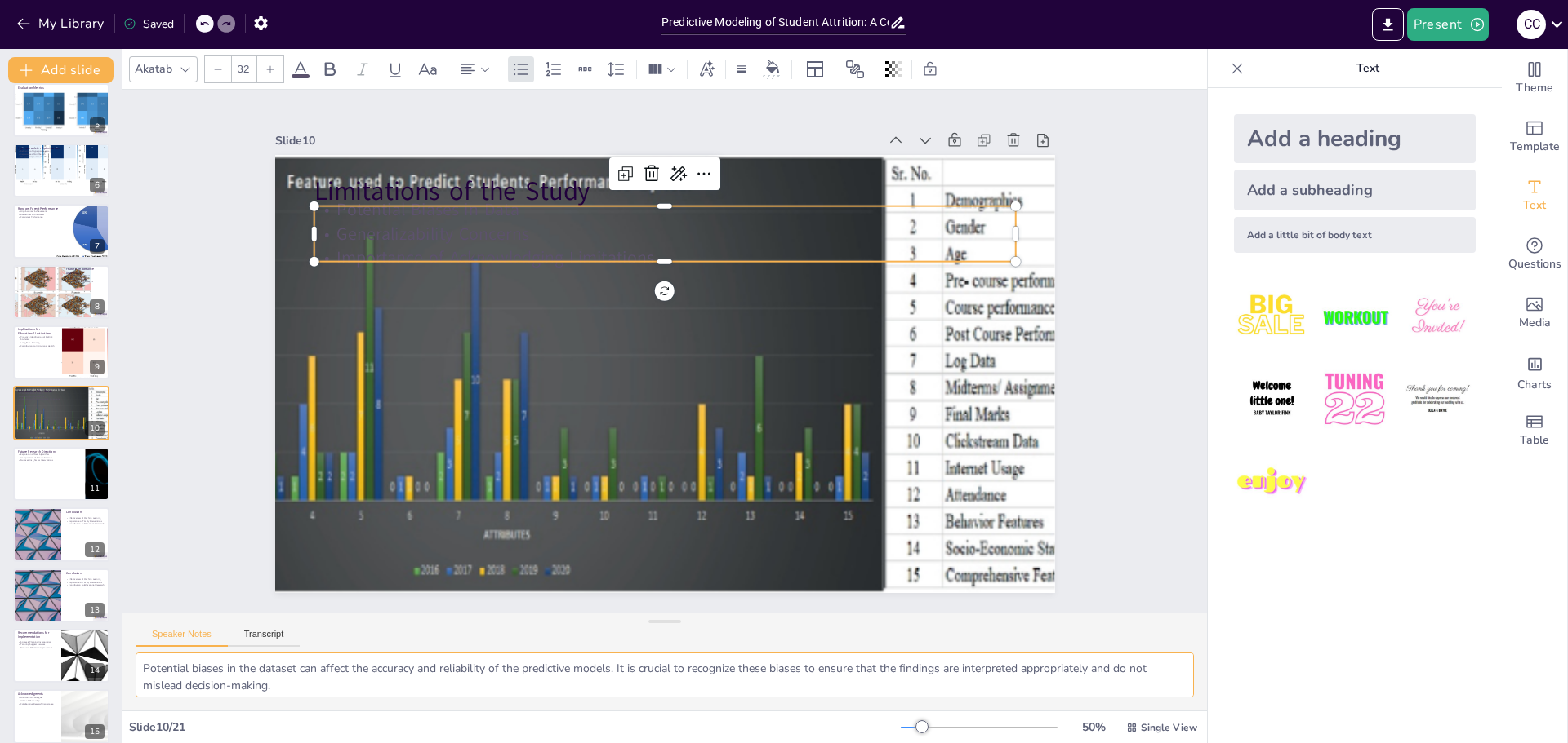
click at [253, 680] on textarea "Potential biases in the dataset can affect the accuracy and reliability of the …" at bounding box center [665, 676] width 1058 height 45
click at [254, 675] on textarea "Potential biases in the dataset can affect the accuracy and reliability of the …" at bounding box center [665, 676] width 1058 height 45
click at [719, 223] on p "Generalizability Concerns" at bounding box center [677, 234] width 700 height 97
checkbox input "true"
type input "32.9"
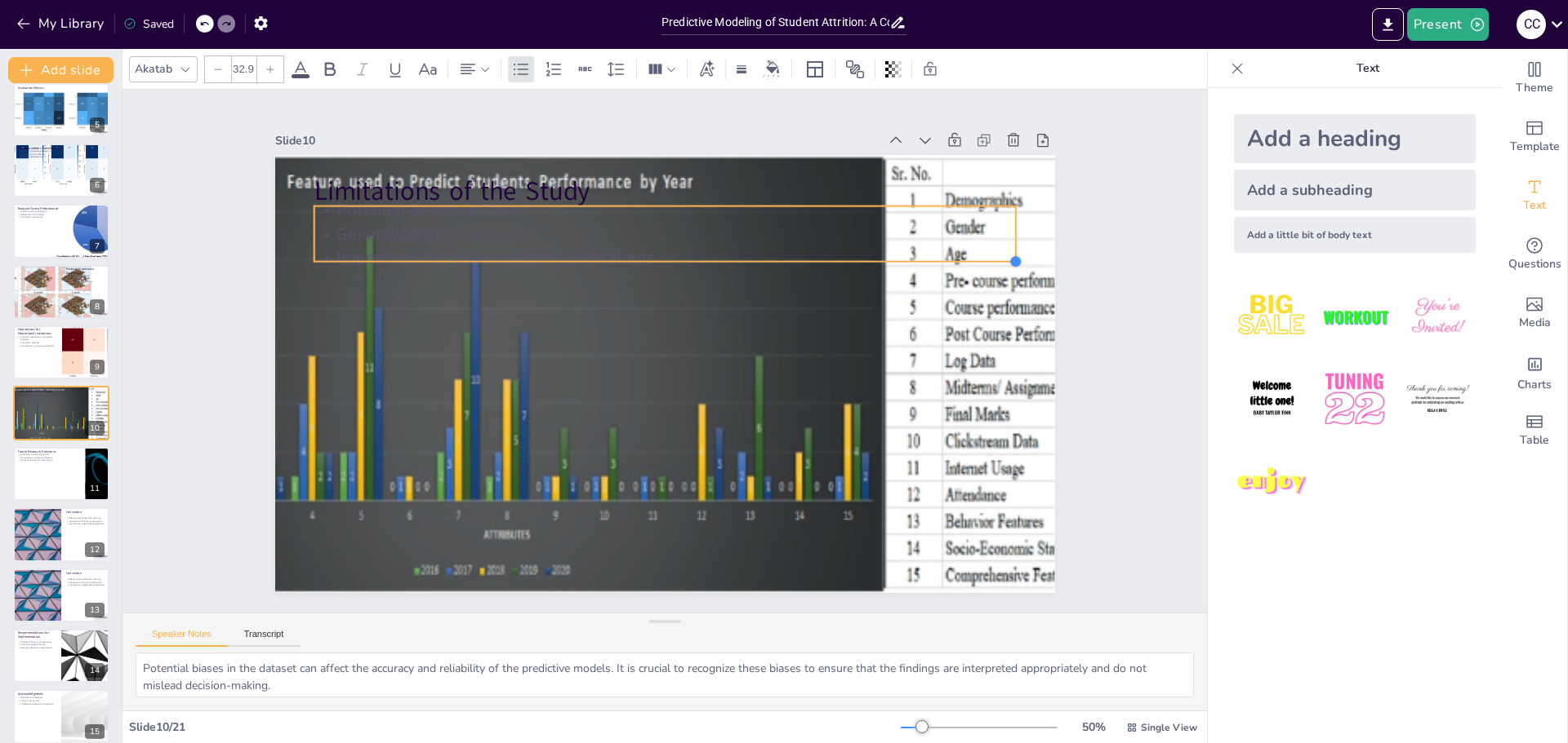
checkbox input "true"
type input "33.4"
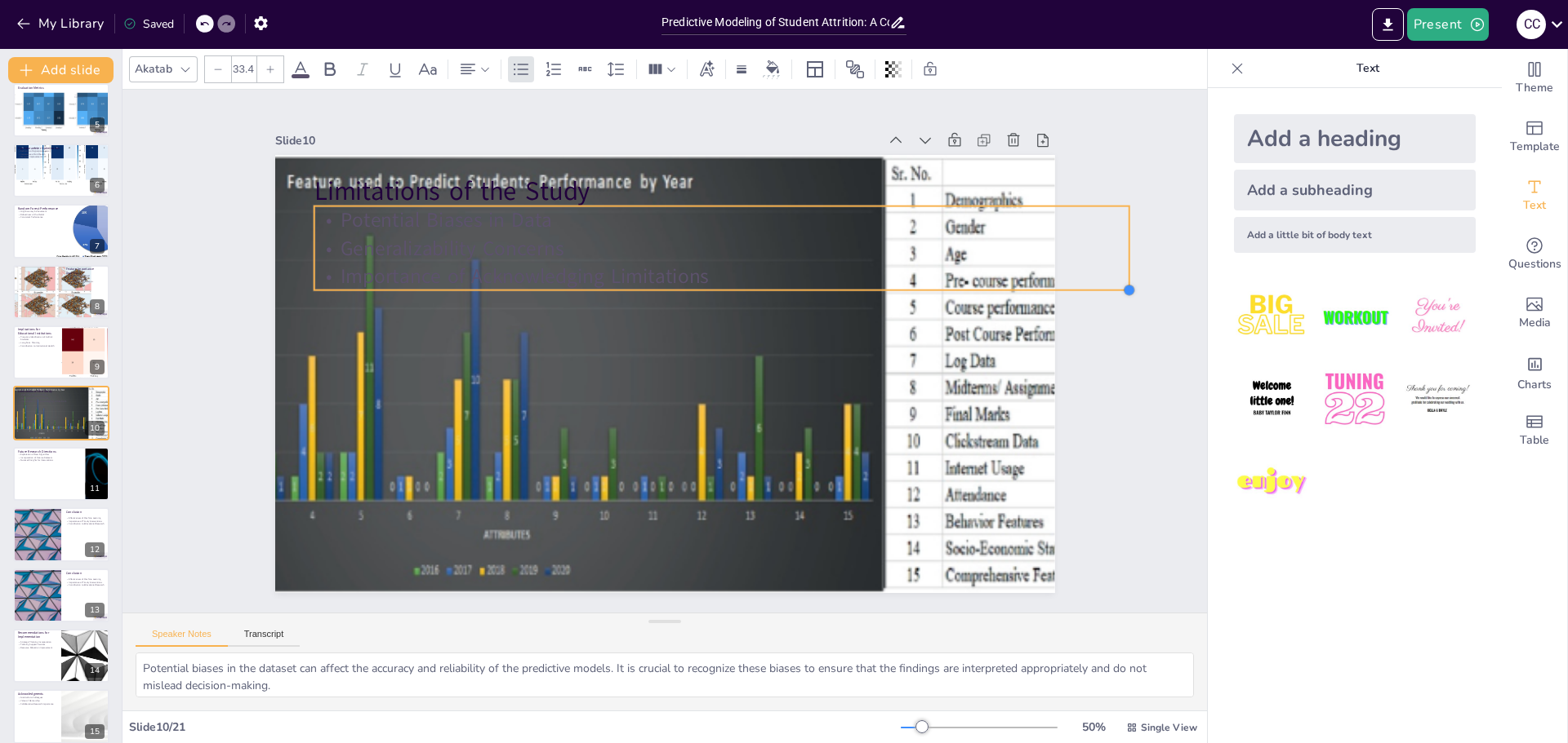
checkbox input "true"
type input "35.3"
checkbox input "true"
type input "37.2"
checkbox input "true"
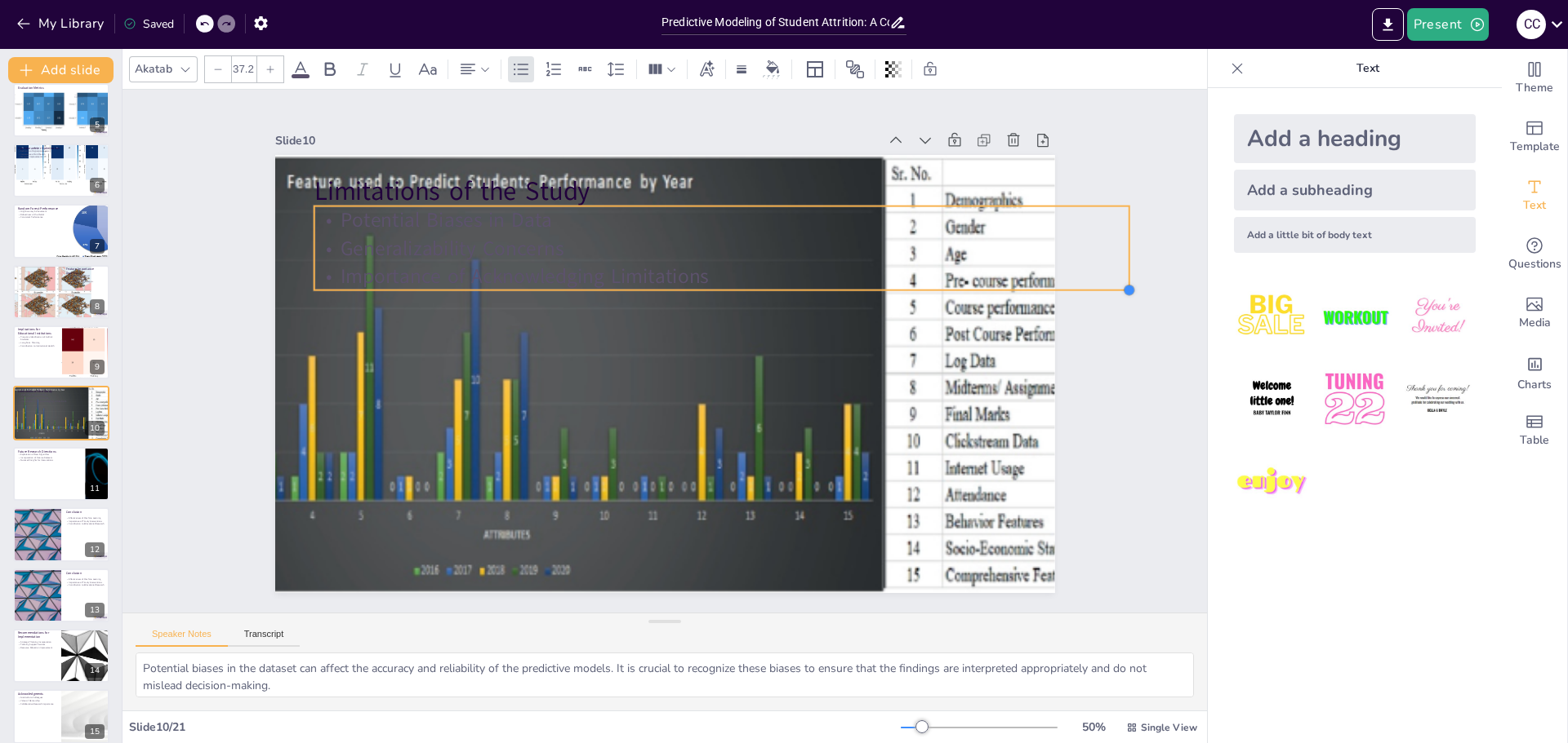
type input "39"
checkbox input "true"
type input "42.8"
checkbox input "true"
type input "45.6"
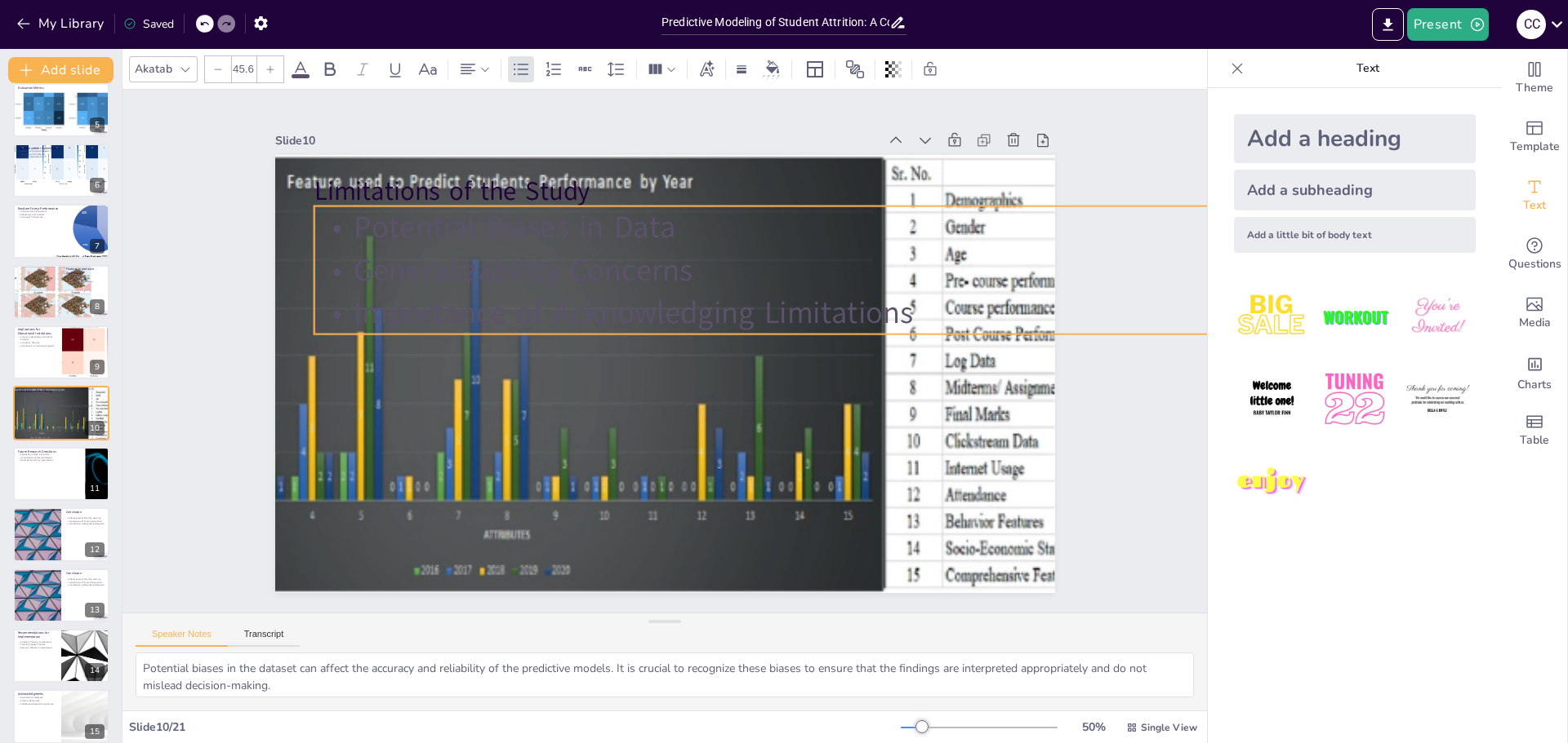
checkbox input "true"
type input "48.9"
checkbox input "true"
type input "56.4"
checkbox input "true"
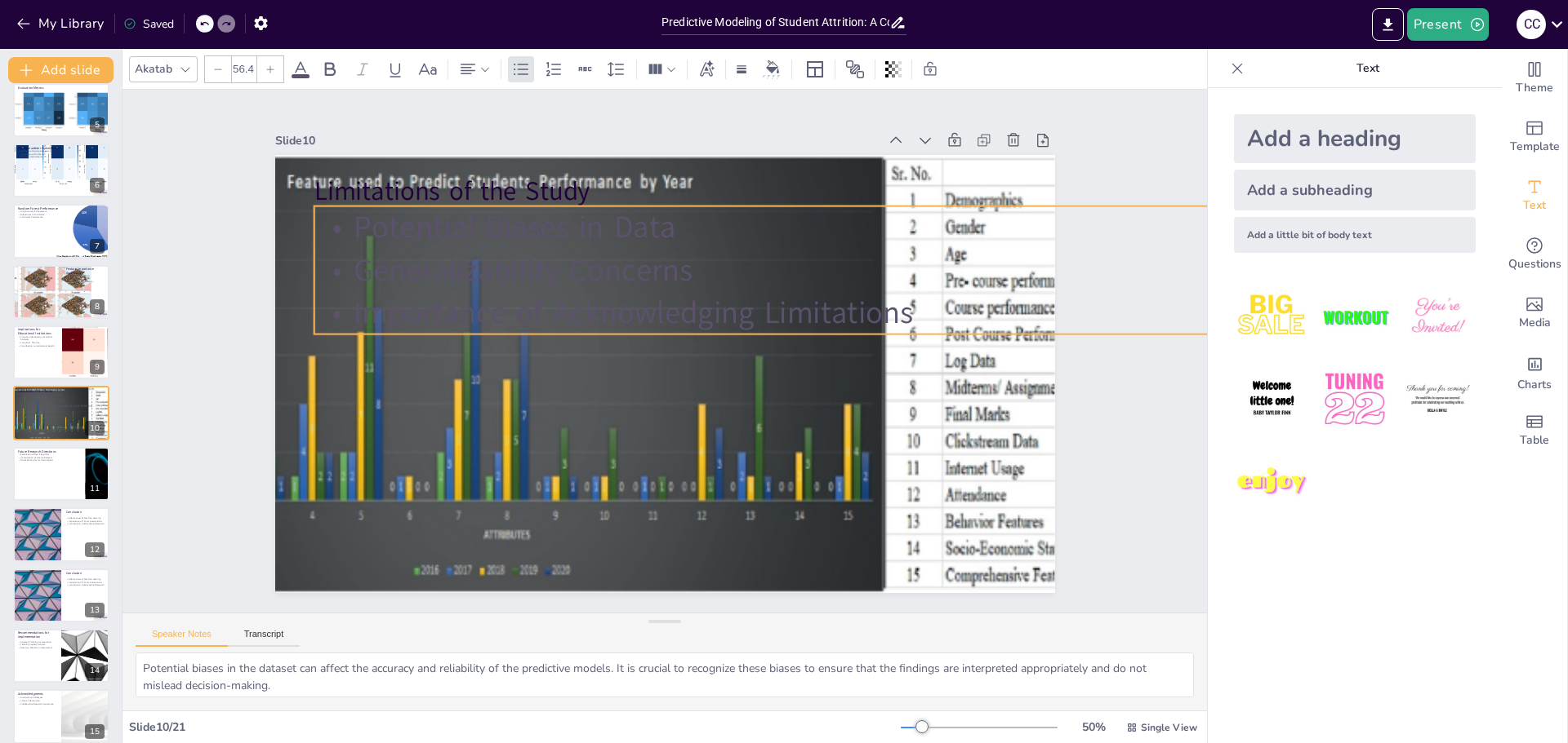
type input "63"
checkbox input "true"
type input "73.3"
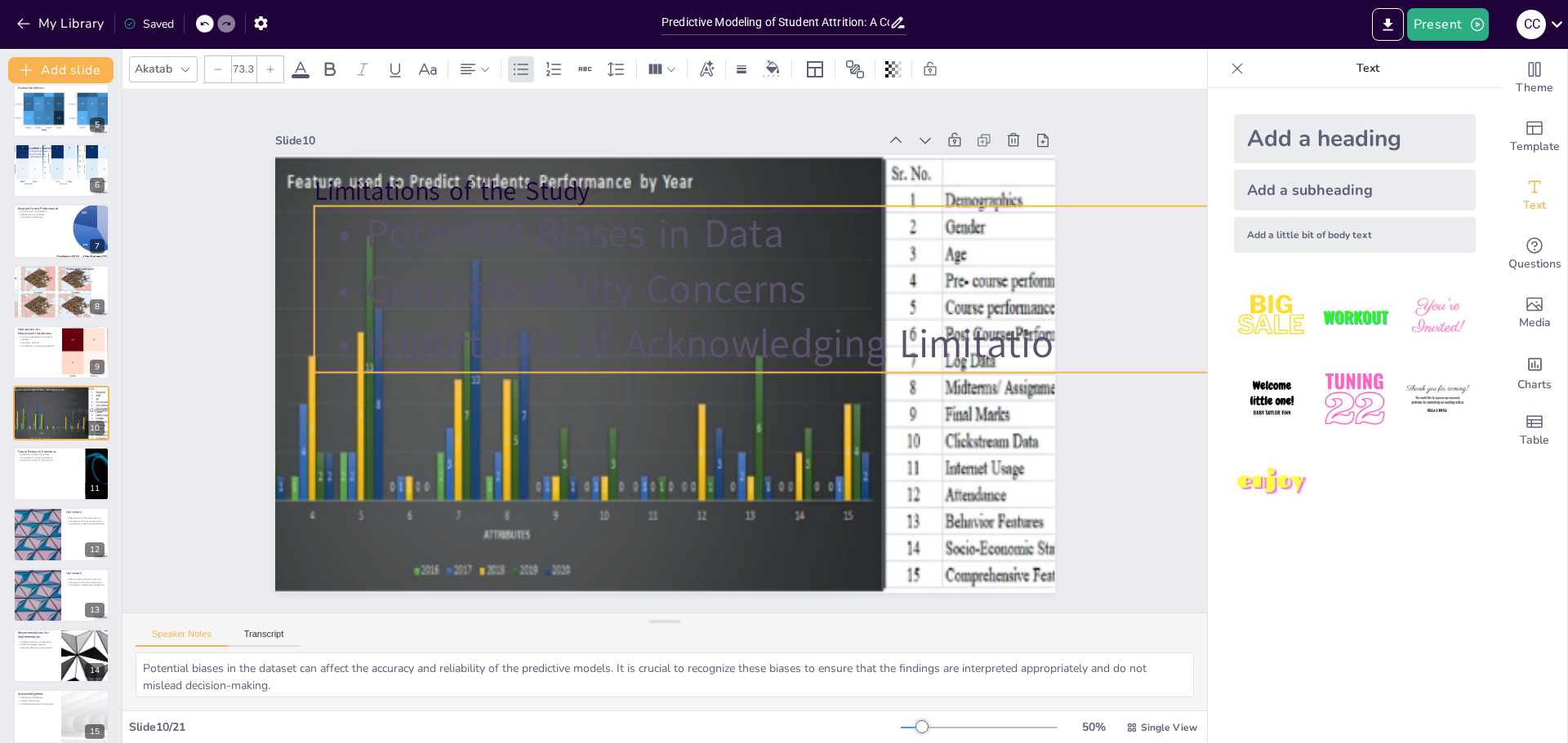
checkbox input "true"
type input "73.8"
checkbox input "true"
type input "76.2"
checkbox input "true"
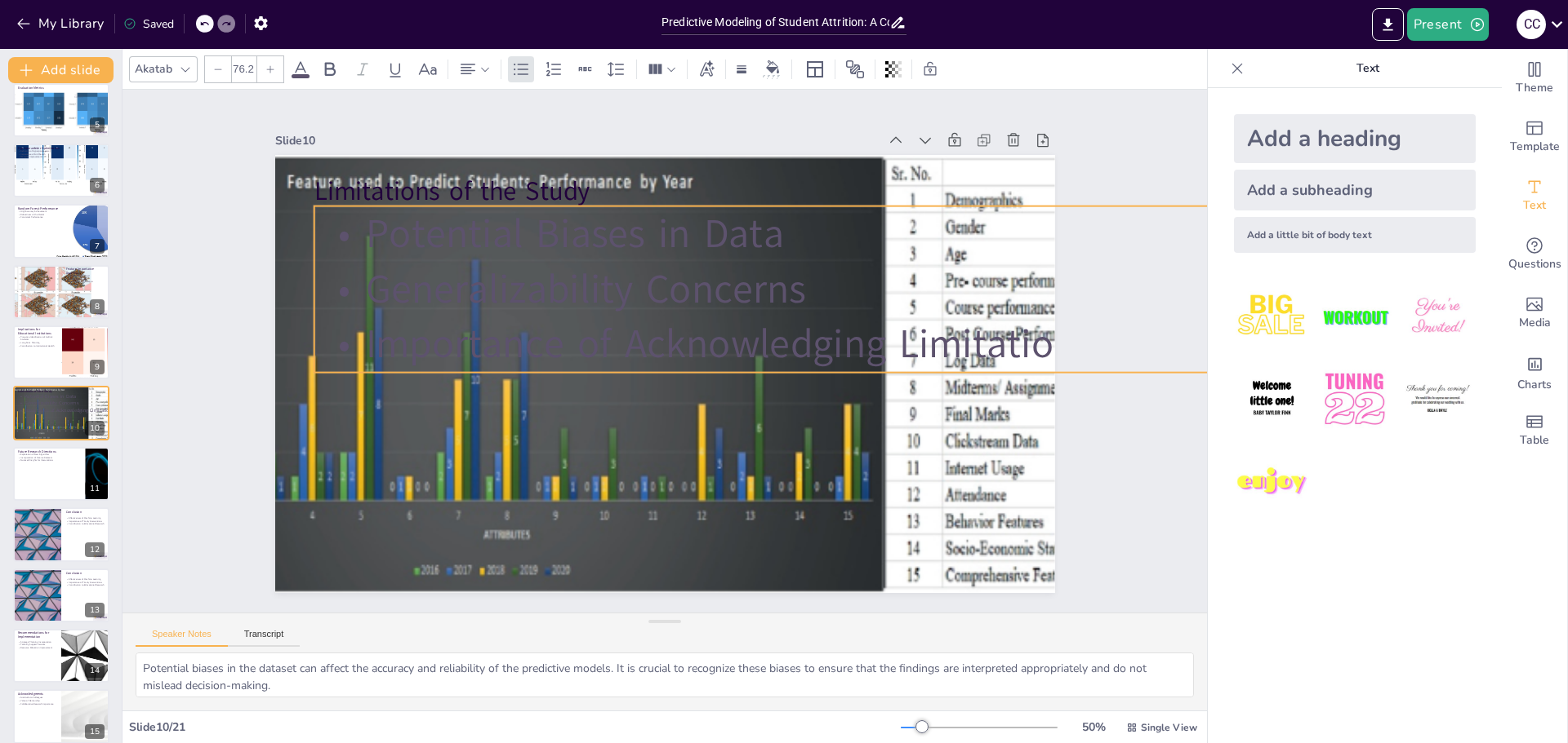
type input "78.5"
checkbox input "true"
type input "80.4"
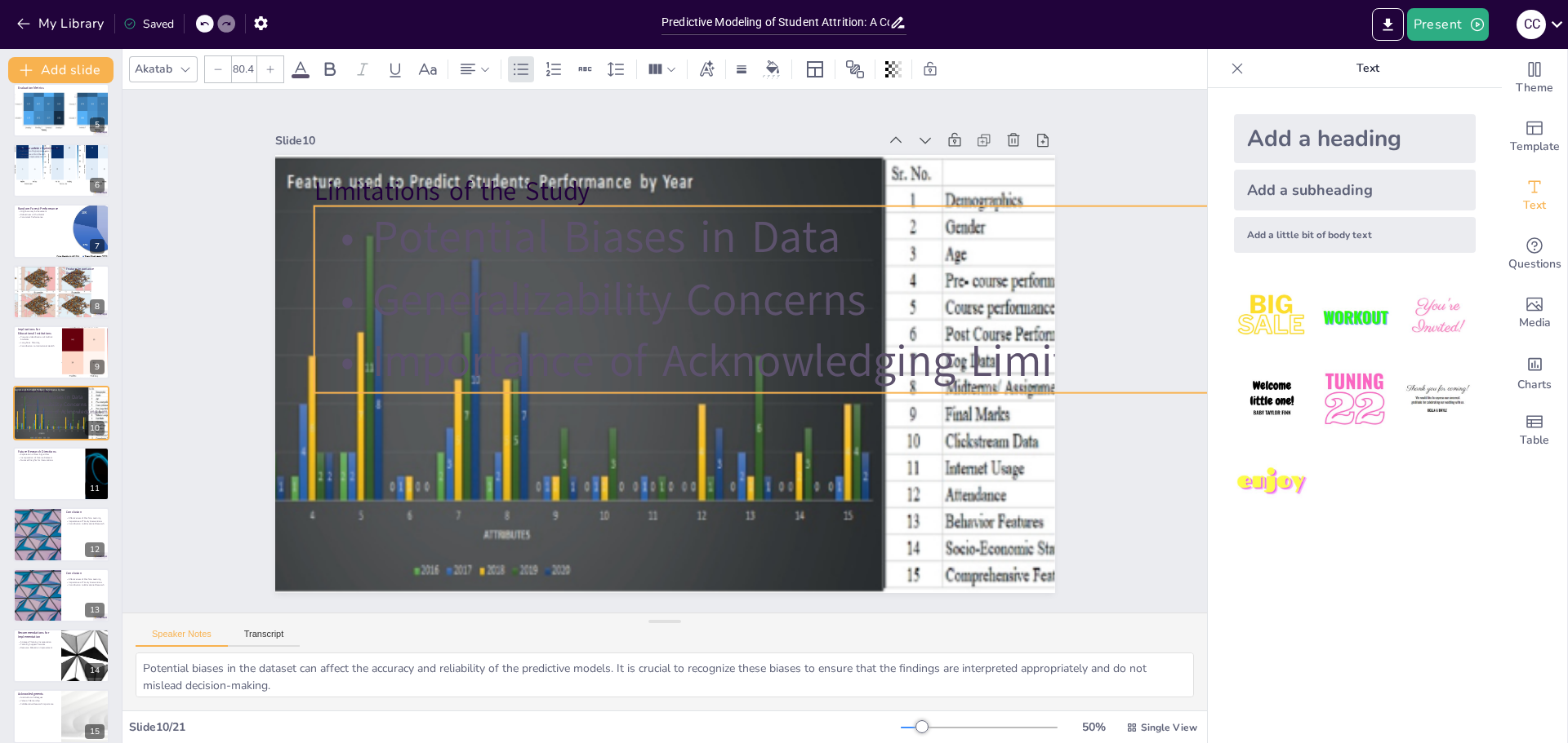
checkbox input "true"
type input "81.3"
checkbox input "true"
type input "82.3"
checkbox input "true"
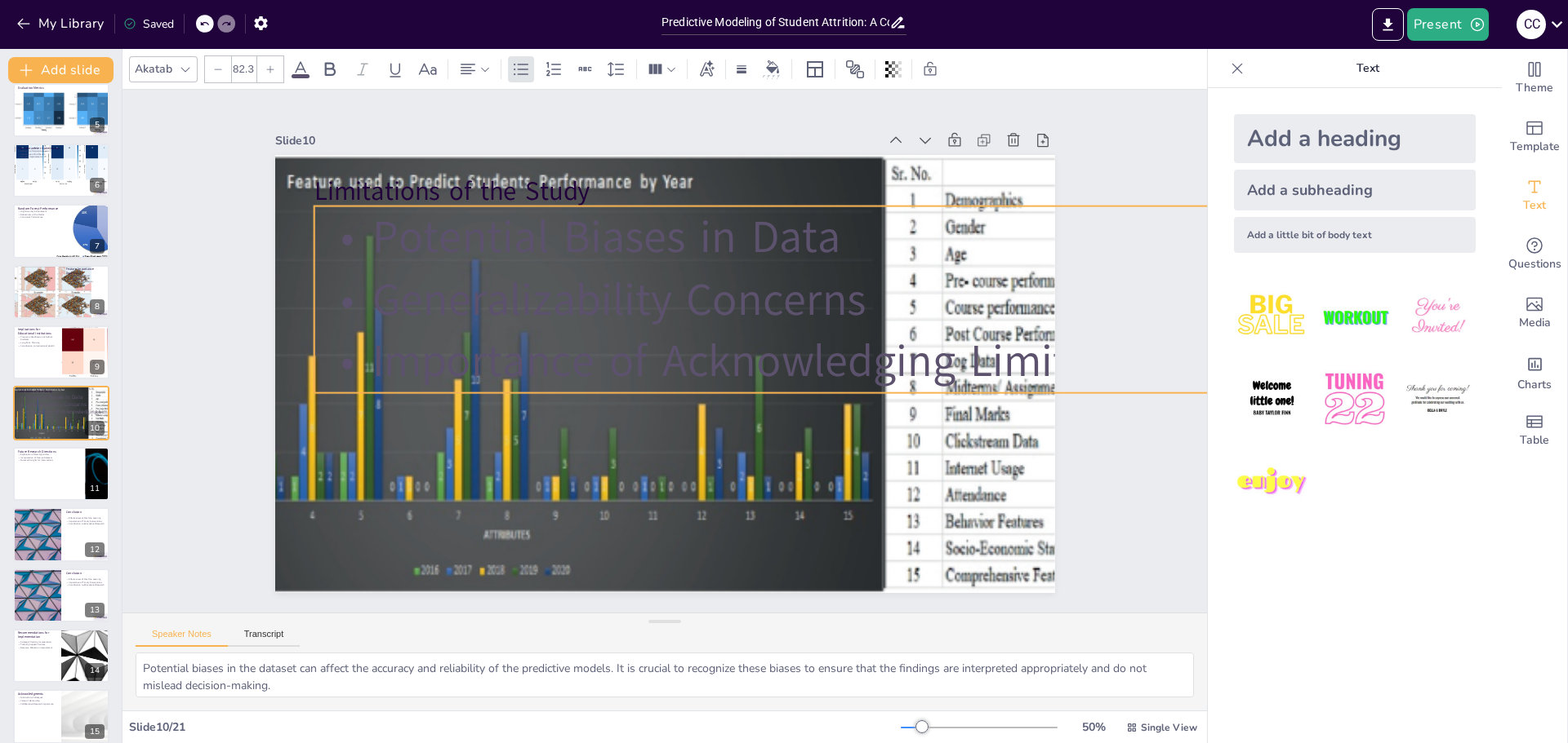
type input "85.6"
checkbox input "true"
type input "87.9"
checkbox input "true"
type input "90.7"
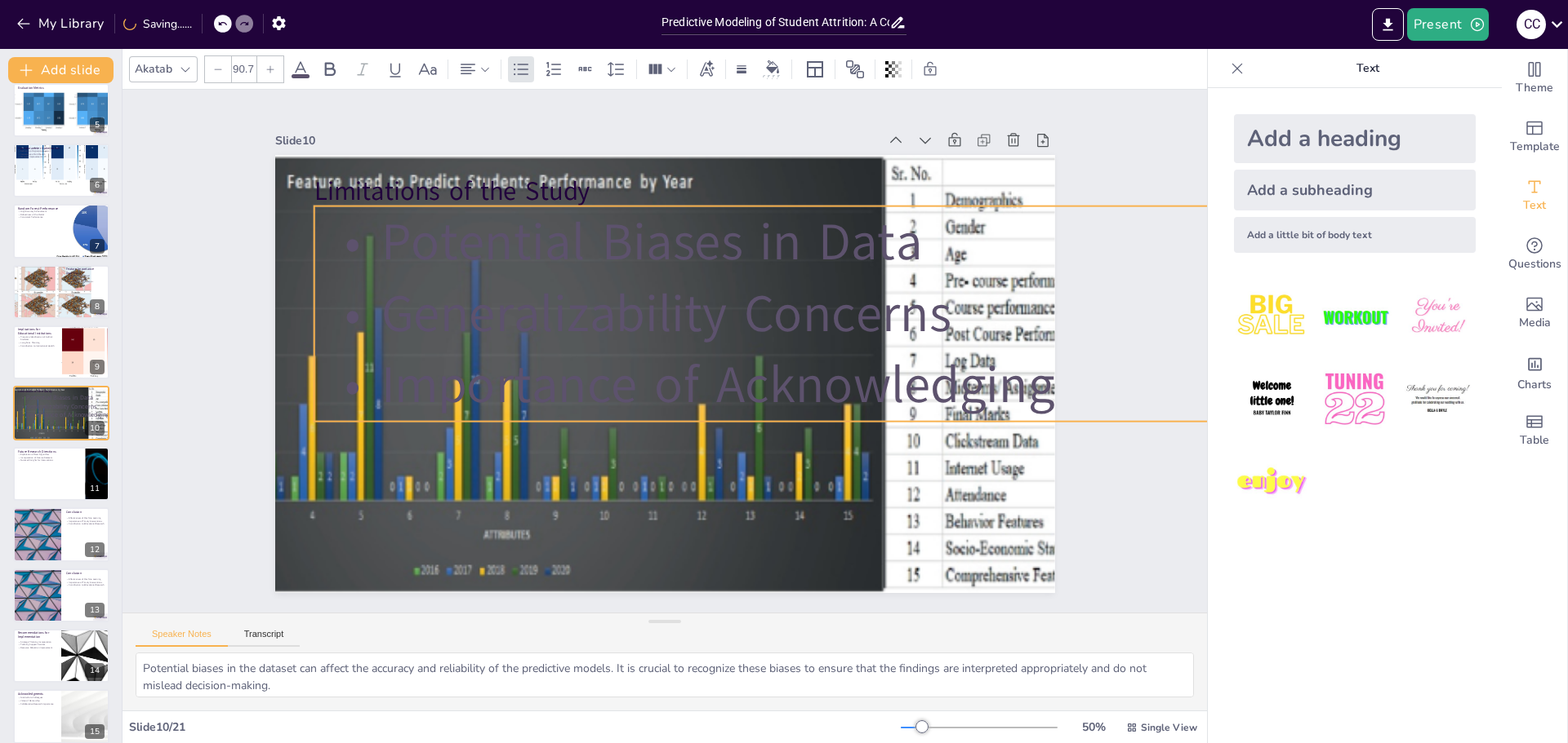
checkbox input "true"
type input "94.9"
checkbox input "true"
type input "95.4"
checkbox input "true"
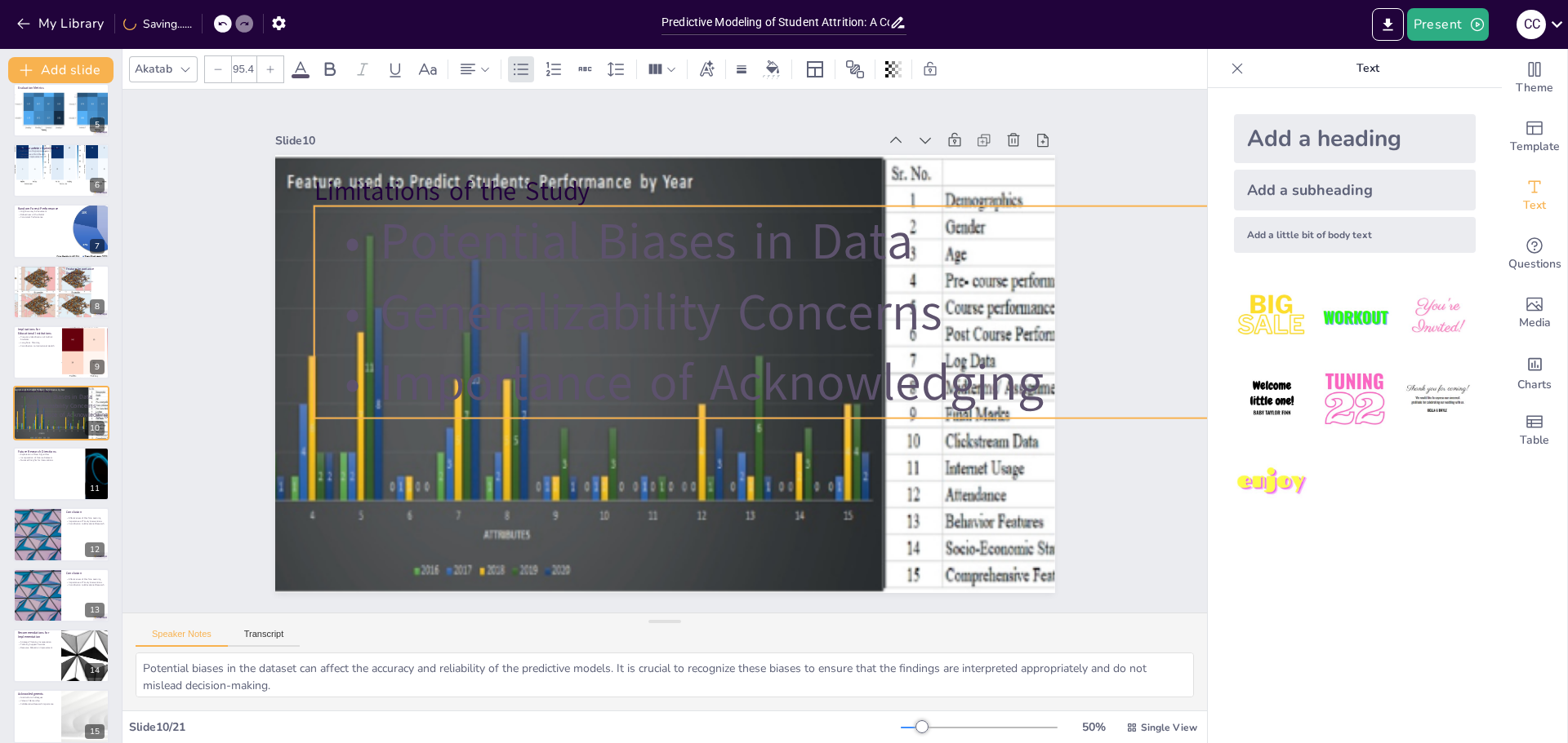
type input "94.5"
checkbox input "true"
type input "93.5"
checkbox input "true"
type input "92.1"
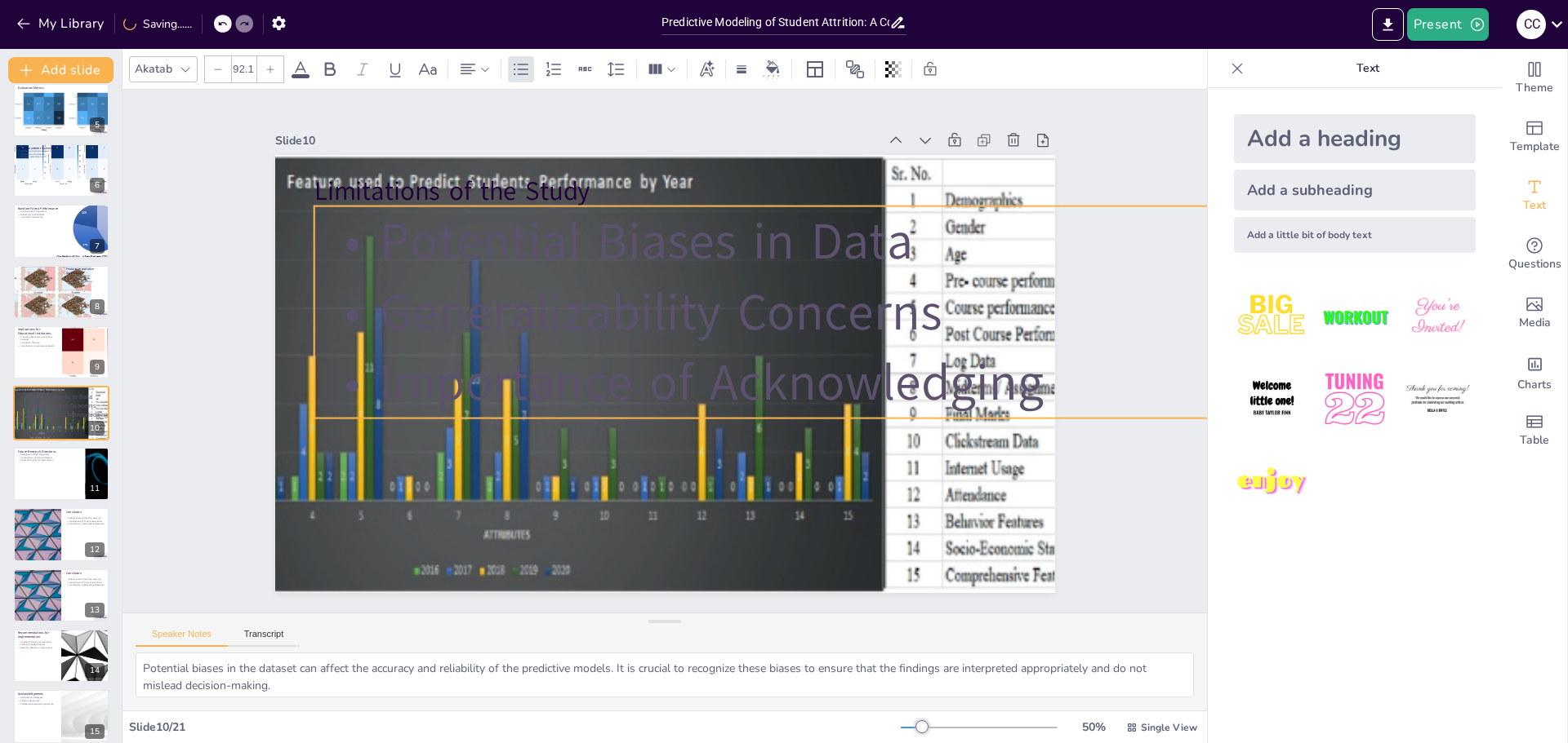
checkbox input "true"
type input "90.3"
checkbox input "true"
type input "88.4"
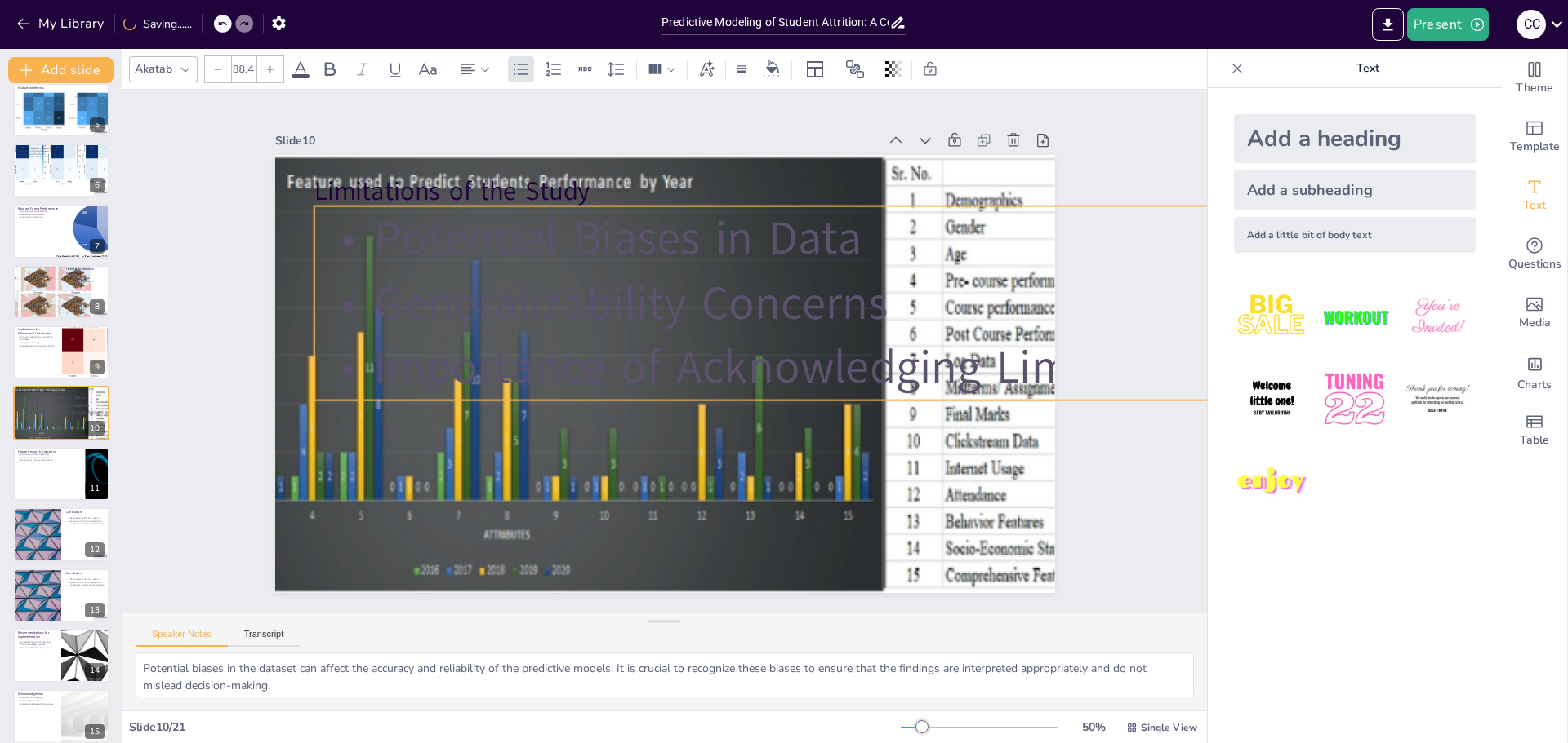
checkbox input "true"
type input "86"
checkbox input "true"
type input "85.6"
checkbox input "true"
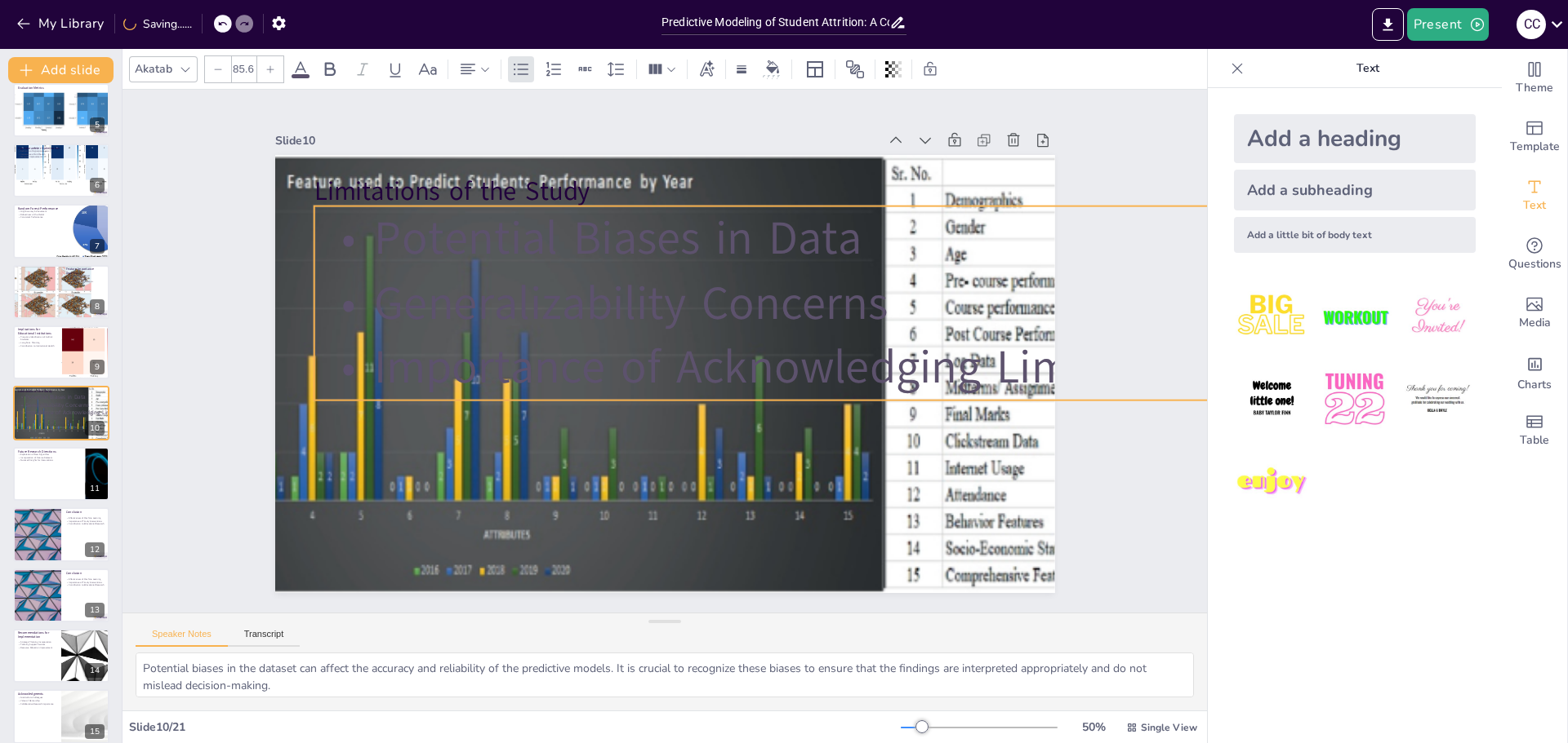
type input "85.1"
checkbox input "true"
type input "84.6"
checkbox input "true"
type input "84.1"
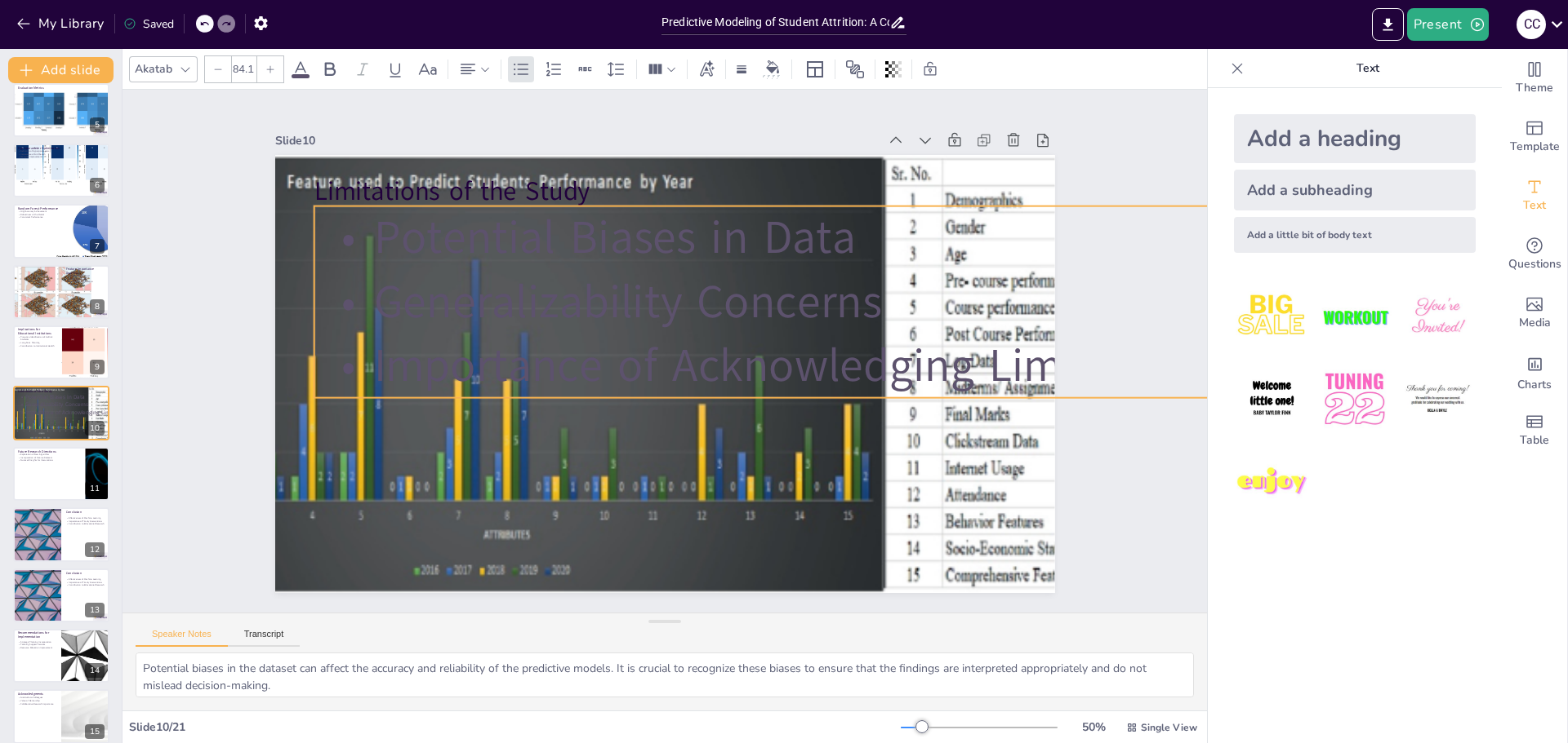
checkbox input "true"
type input "83.2"
checkbox input "true"
type input "81.8"
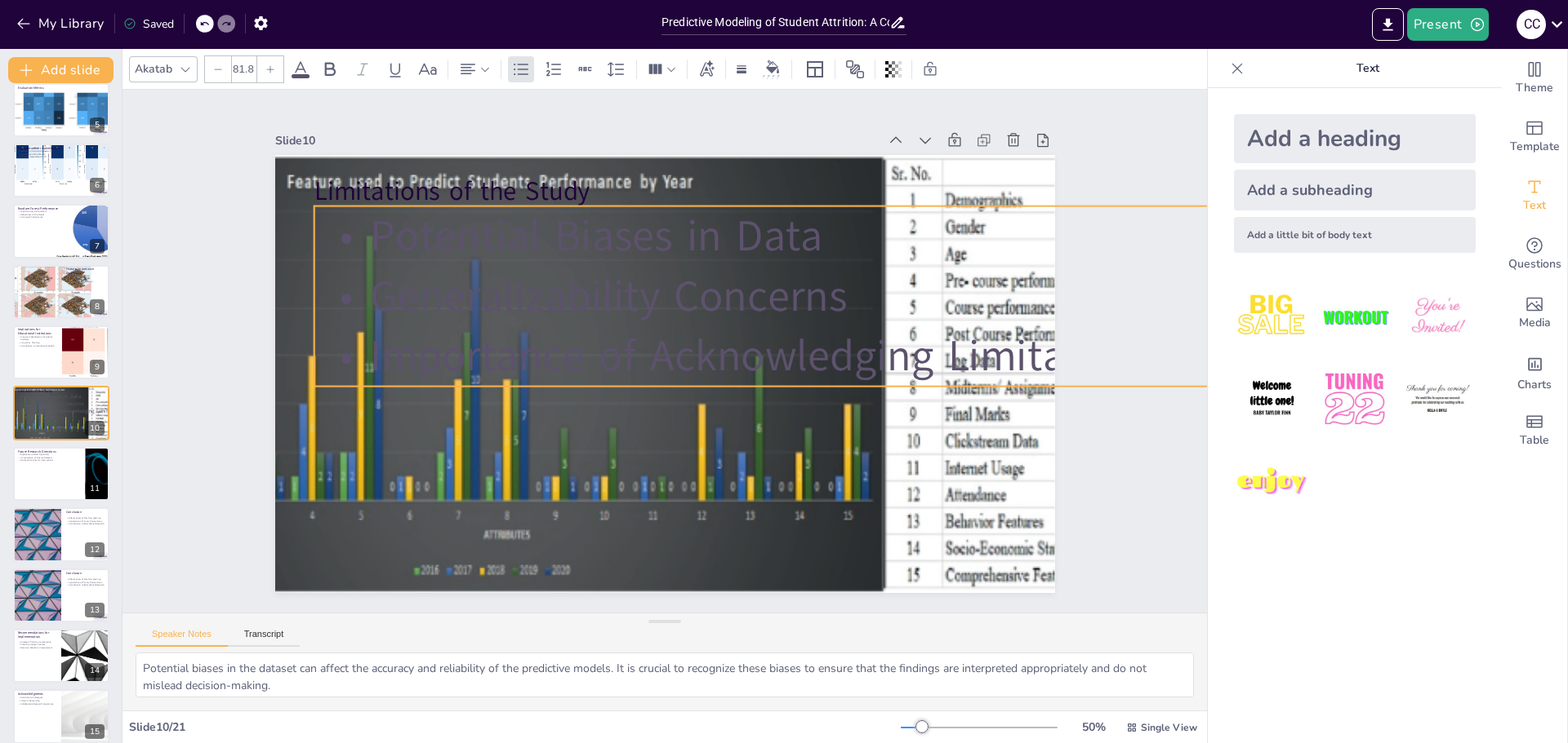
checkbox input "true"
drag, startPoint x: 1006, startPoint y: 255, endPoint x: 961, endPoint y: 339, distance: 95.3
click at [961, 339] on div "Limitations of the Study Potential Biases in Data Generalizability Concerns Imp…" at bounding box center [662, 373] width 822 height 517
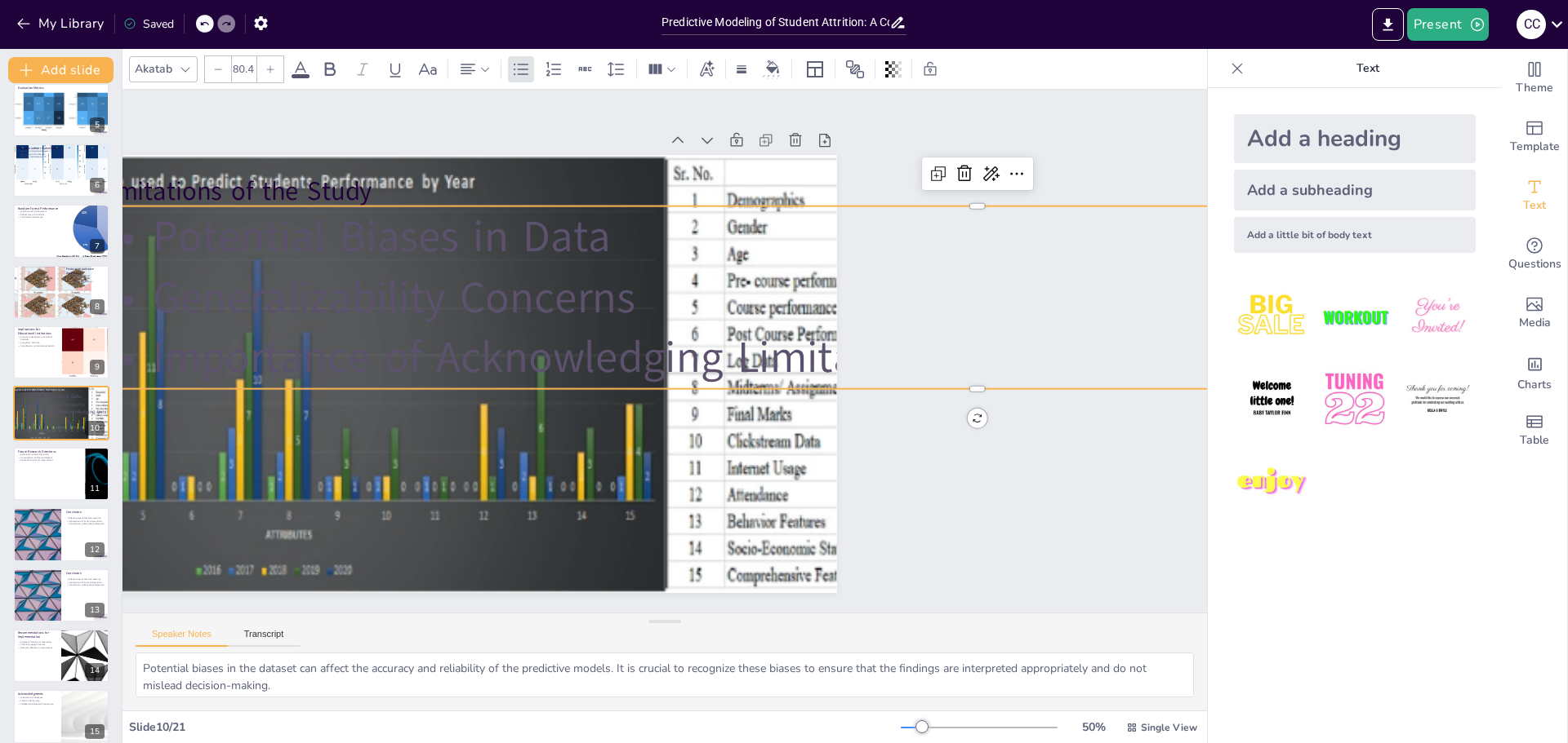
scroll to position [0, 246]
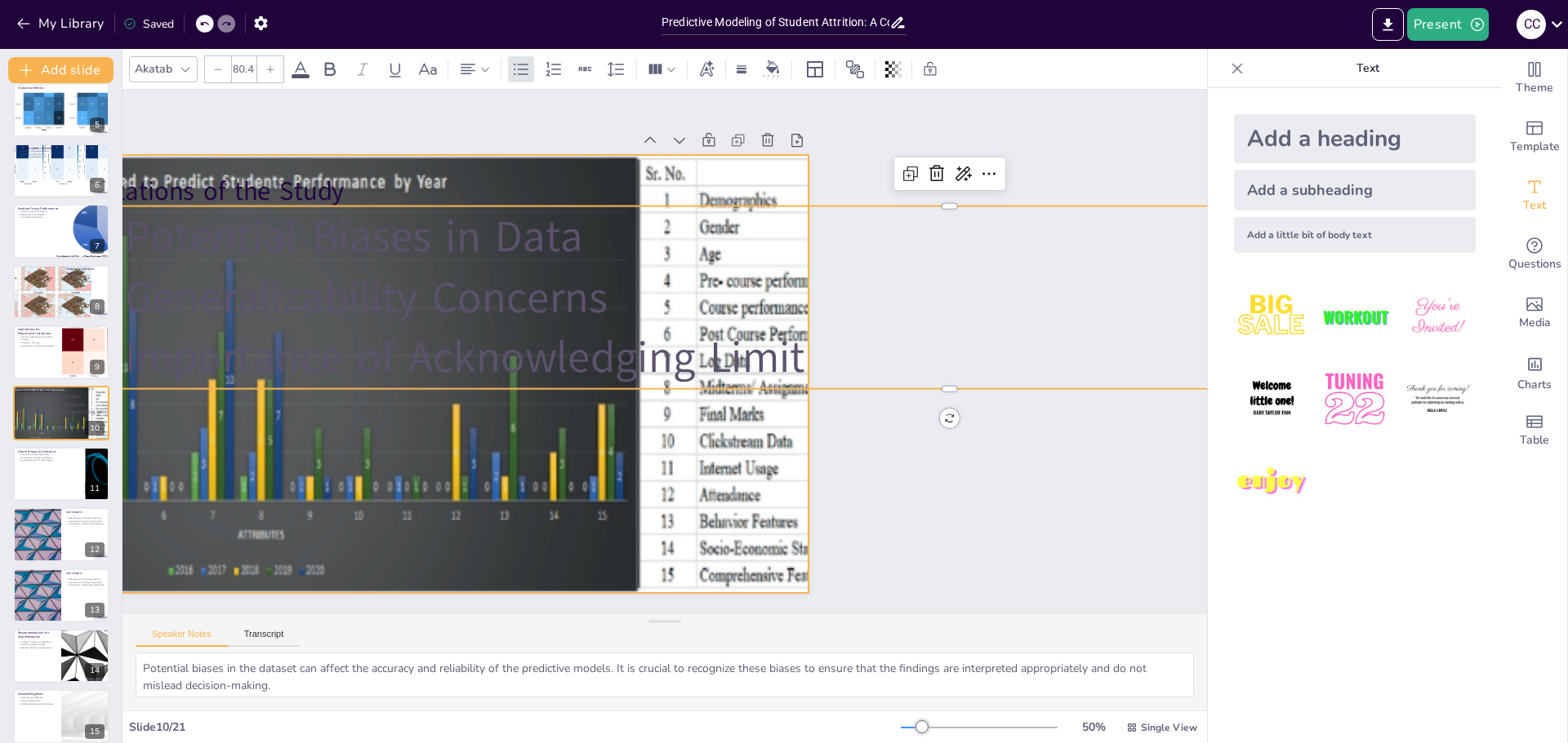
click at [768, 427] on div at bounding box center [419, 348] width 1178 height 554
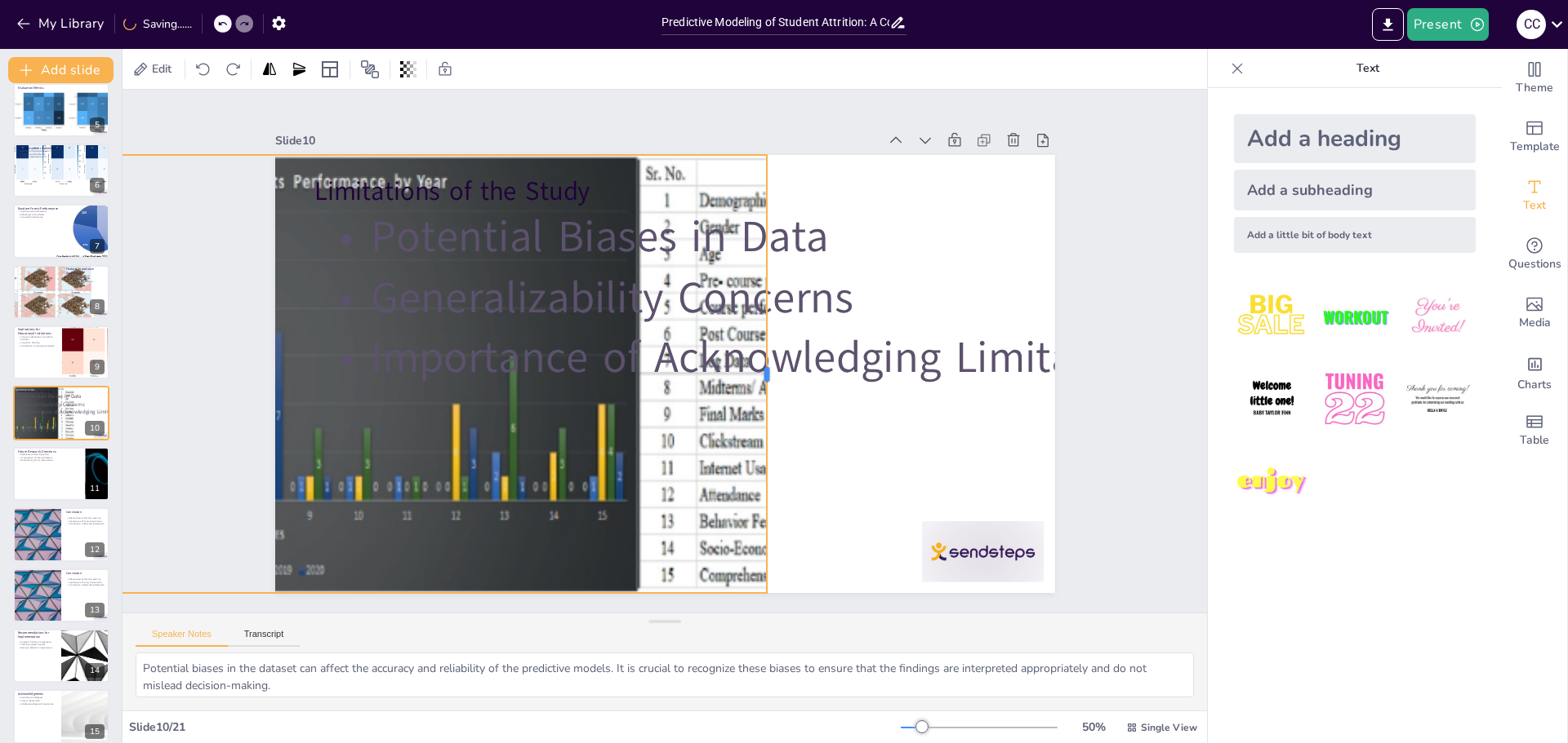
drag, startPoint x: 798, startPoint y: 368, endPoint x: 757, endPoint y: 368, distance: 41.0
click at [767, 368] on div at bounding box center [773, 374] width 13 height 438
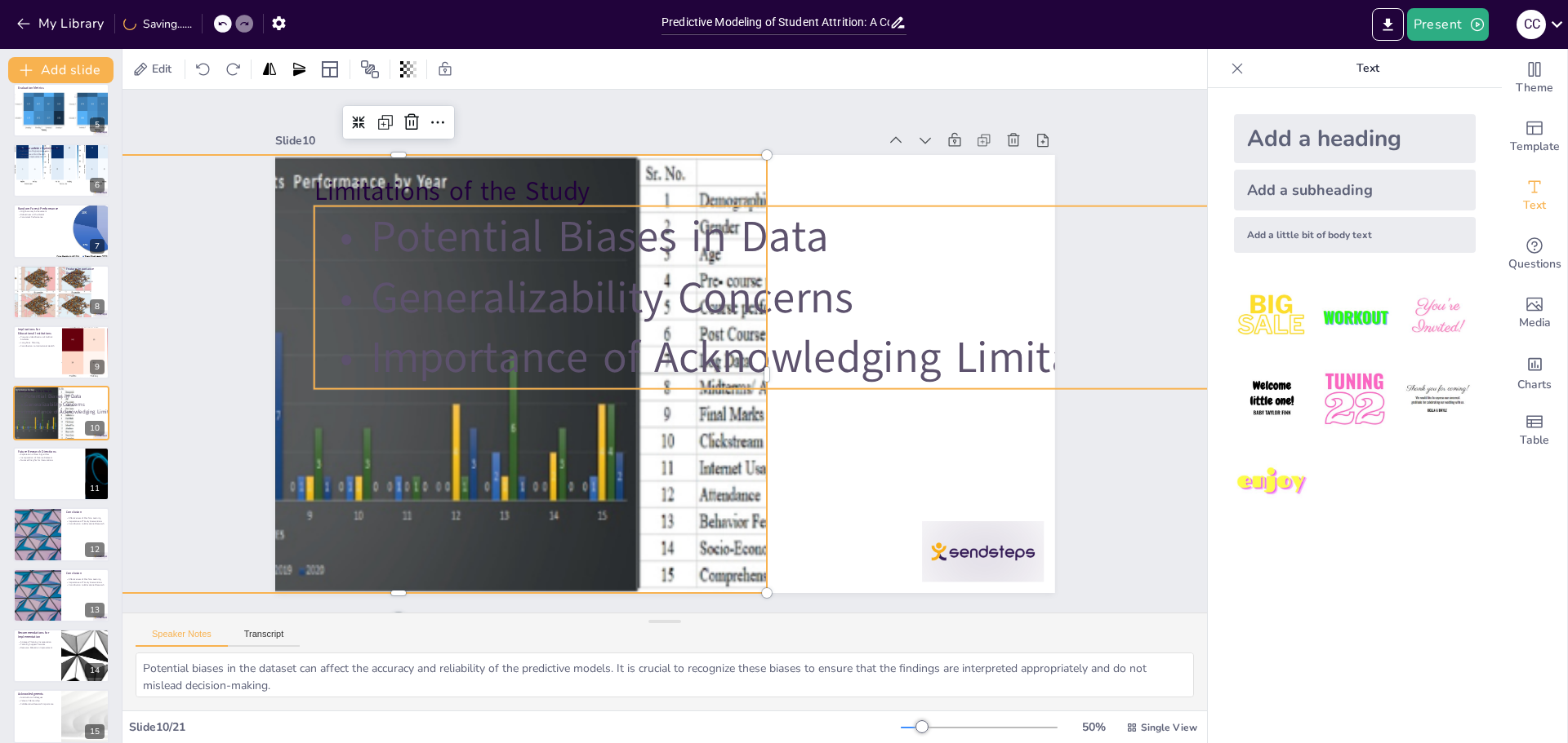
click at [1009, 343] on p "Importance of Acknowledging Limitations" at bounding box center [1191, 414] width 1759 height 244
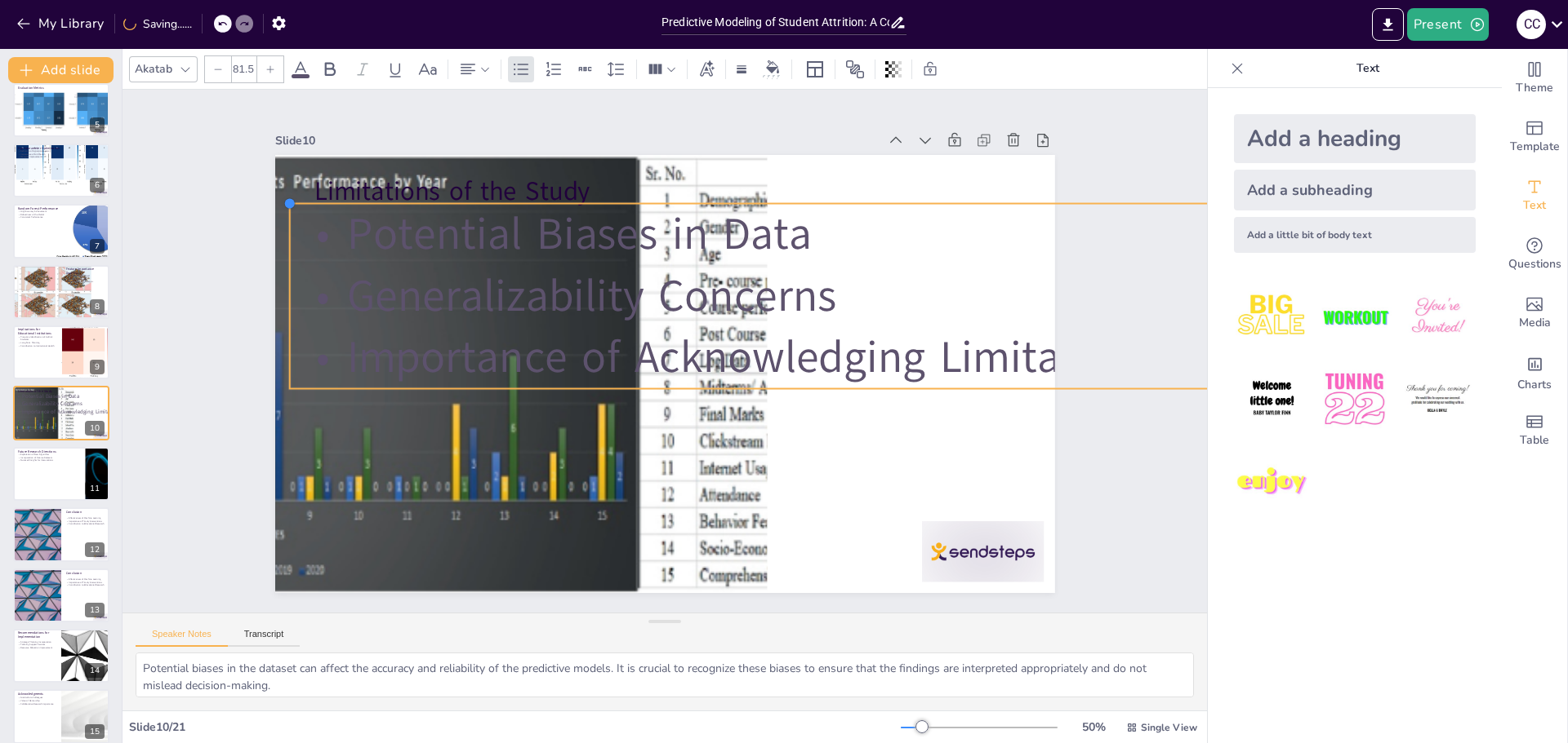
drag, startPoint x: 303, startPoint y: 202, endPoint x: 279, endPoint y: 214, distance: 26.8
click at [279, 214] on div "Limitations of the Study Potential Biases in Data Generalizability Concerns Imp…" at bounding box center [664, 374] width 780 height 438
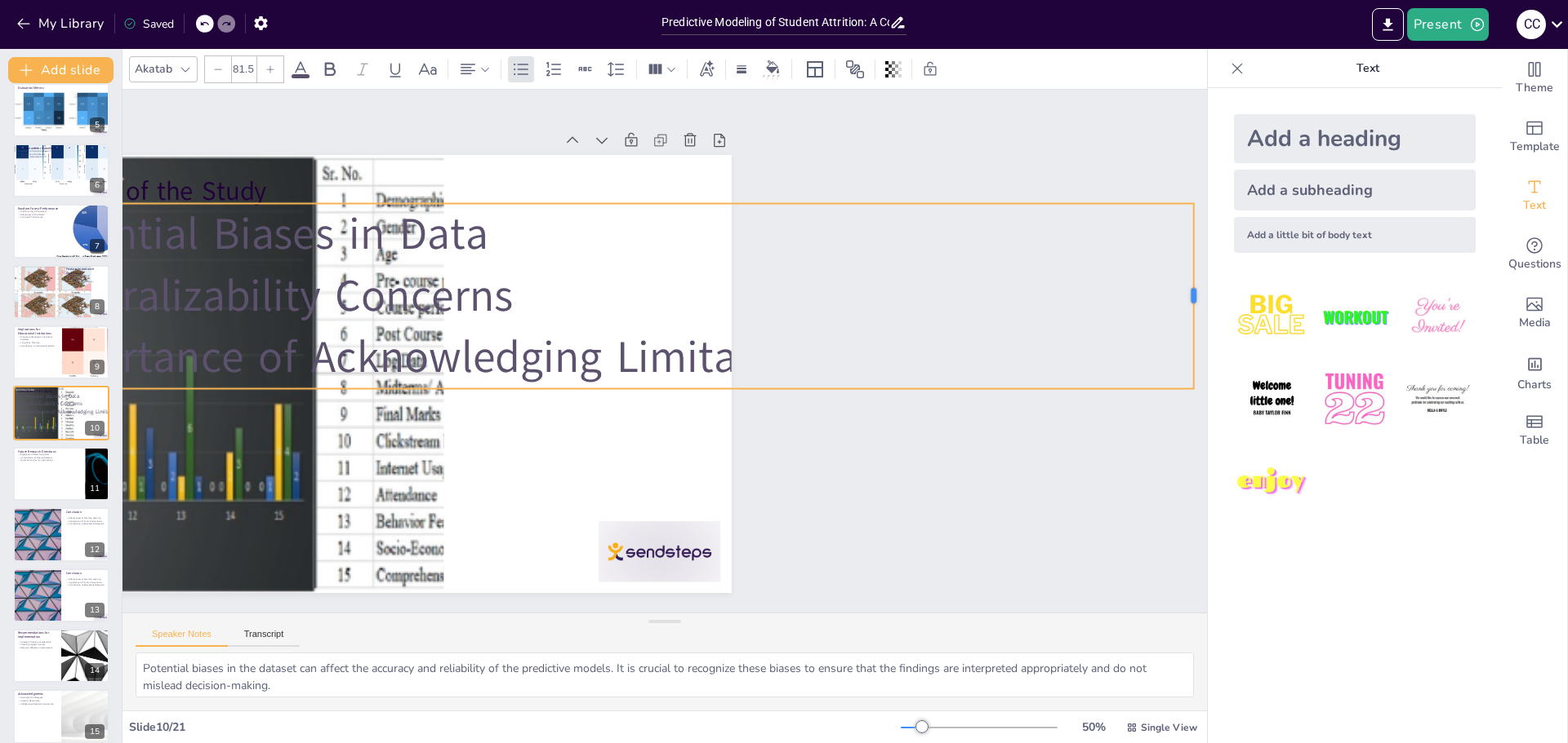
scroll to position [0, 336]
drag, startPoint x: 1171, startPoint y: 288, endPoint x: 640, endPoint y: 314, distance: 531.6
click at [615, 314] on div "Limitations of the Study Potential Biases in Data Generalizability Concerns Imp…" at bounding box center [339, 374] width 780 height 438
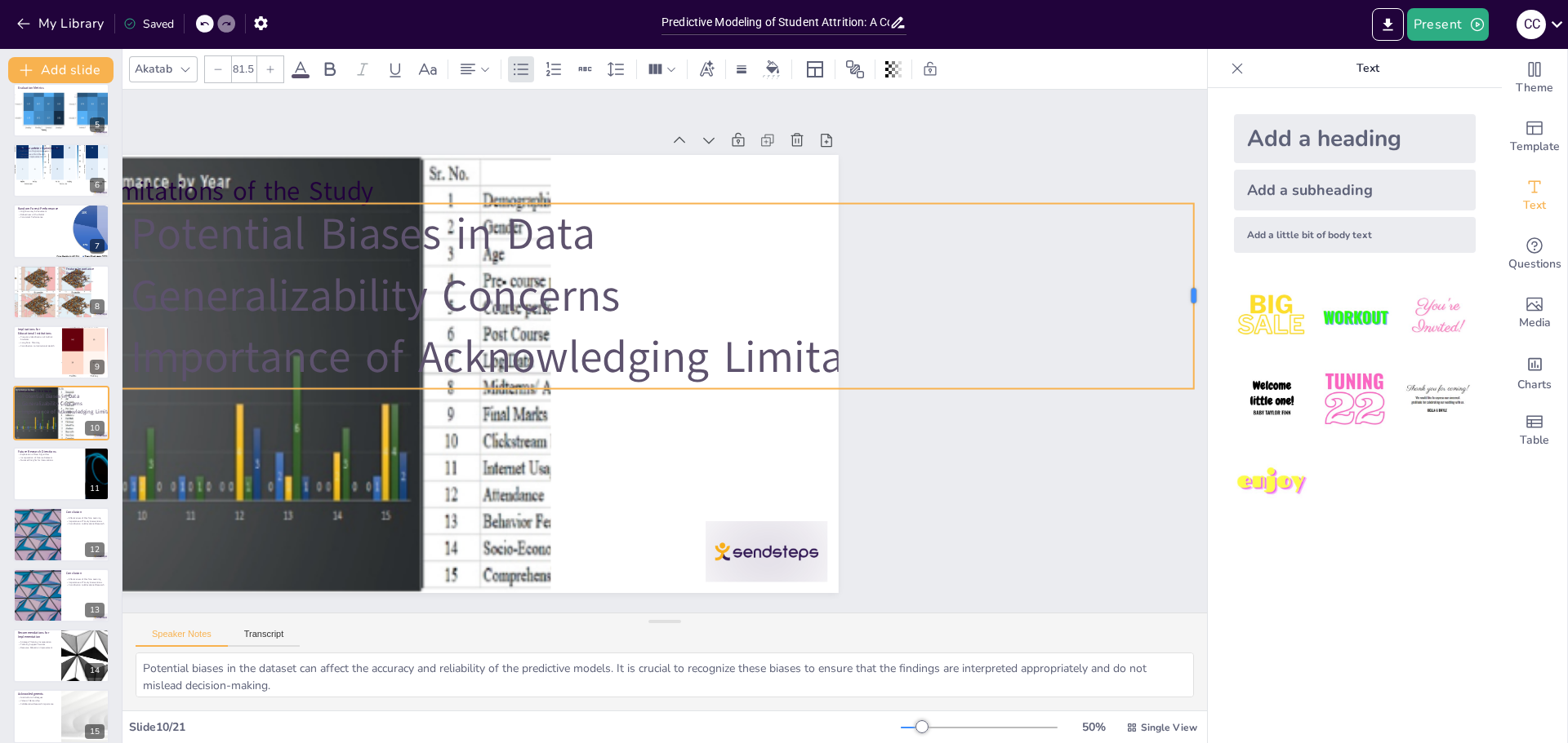
scroll to position [0, 178]
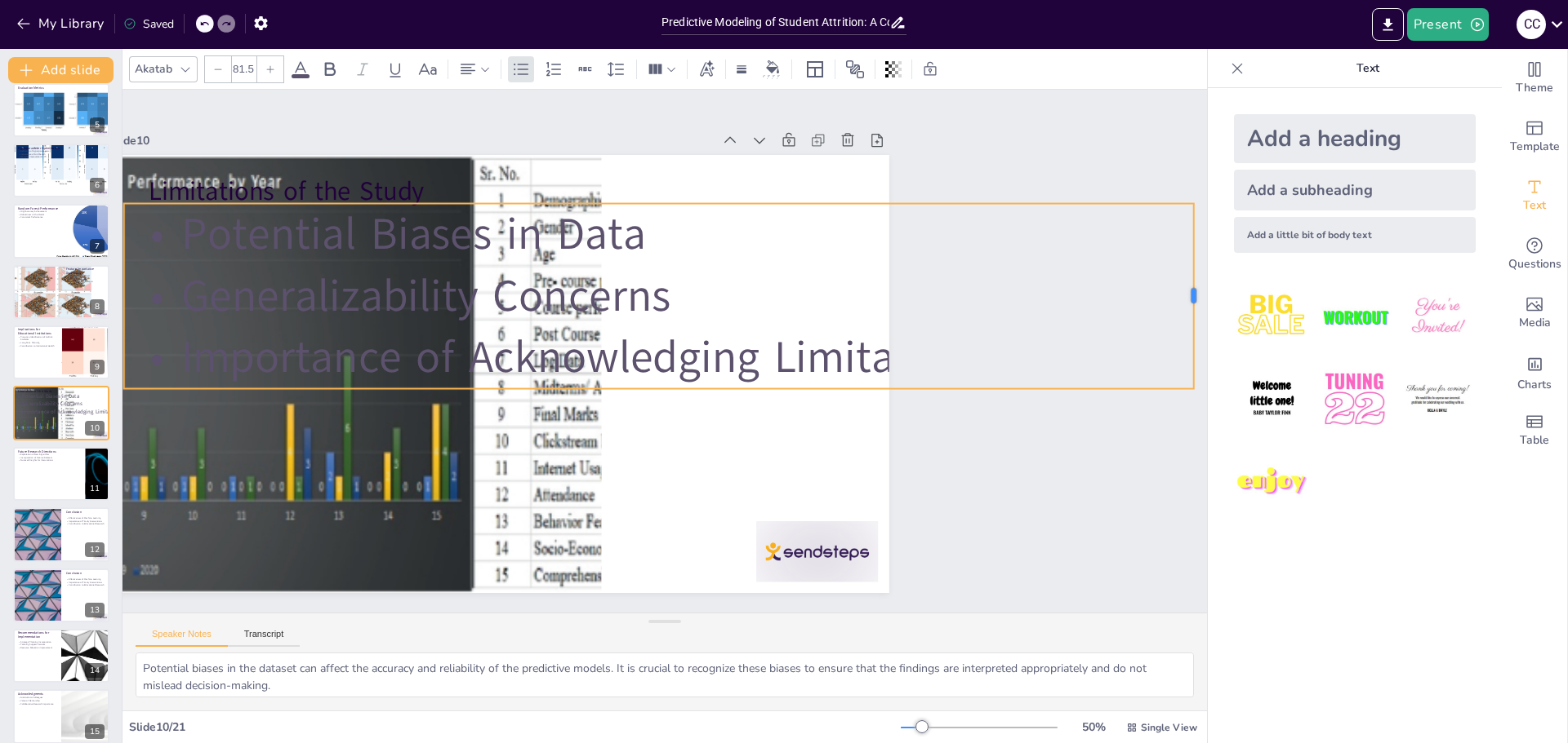
drag, startPoint x: 1173, startPoint y: 287, endPoint x: 1010, endPoint y: 303, distance: 163.8
click at [1010, 303] on div "Slide 1 Predictive Modeling of Student Attrition This presentation explores the…" at bounding box center [664, 351] width 1085 height 523
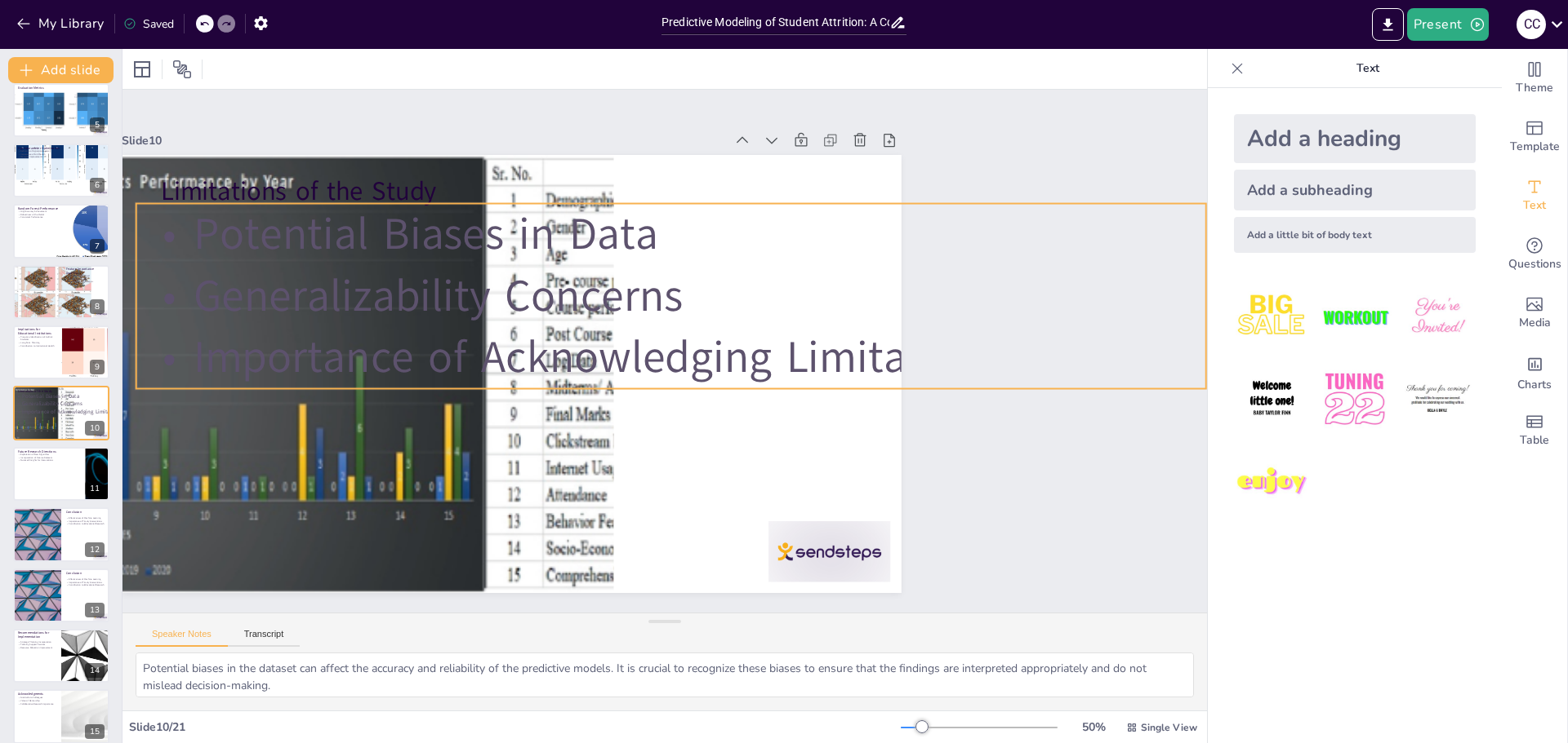
scroll to position [0, 0]
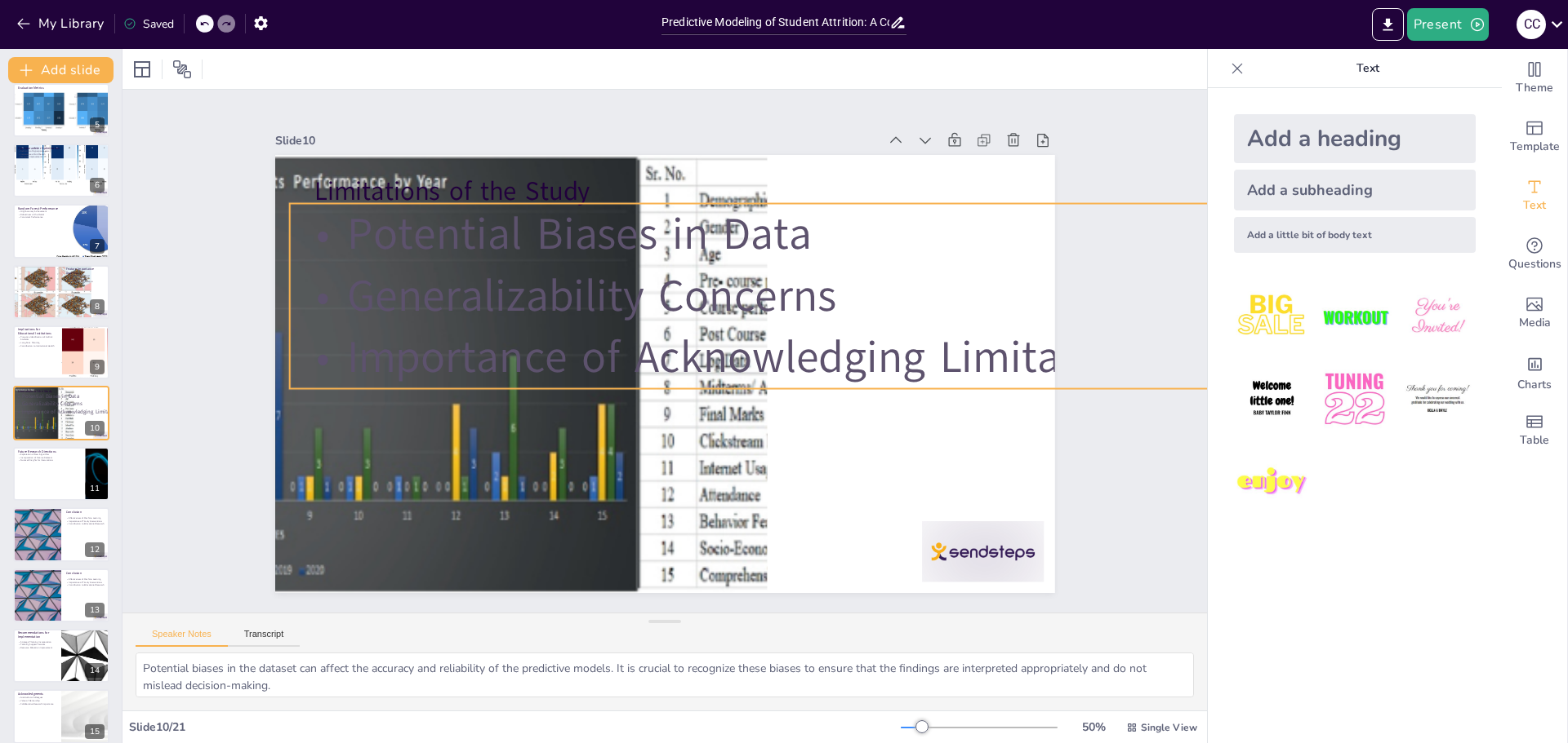
click at [330, 213] on p "Potential Biases in Data" at bounding box center [825, 234] width 1070 height 62
click at [304, 672] on textarea "Potential biases in the dataset can affect the accuracy and reliability of the …" at bounding box center [665, 676] width 1058 height 45
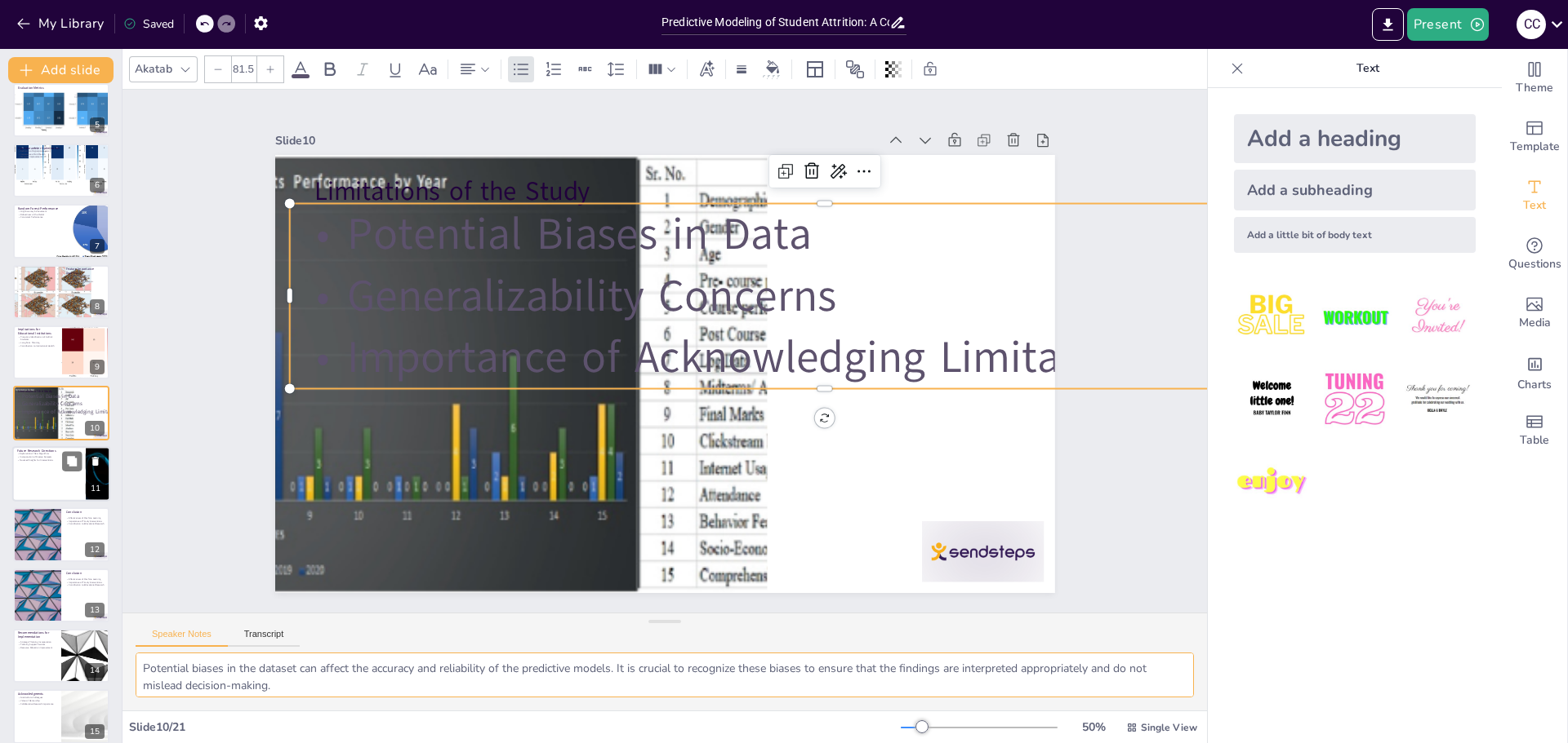
click at [31, 479] on div at bounding box center [62, 474] width 98 height 56
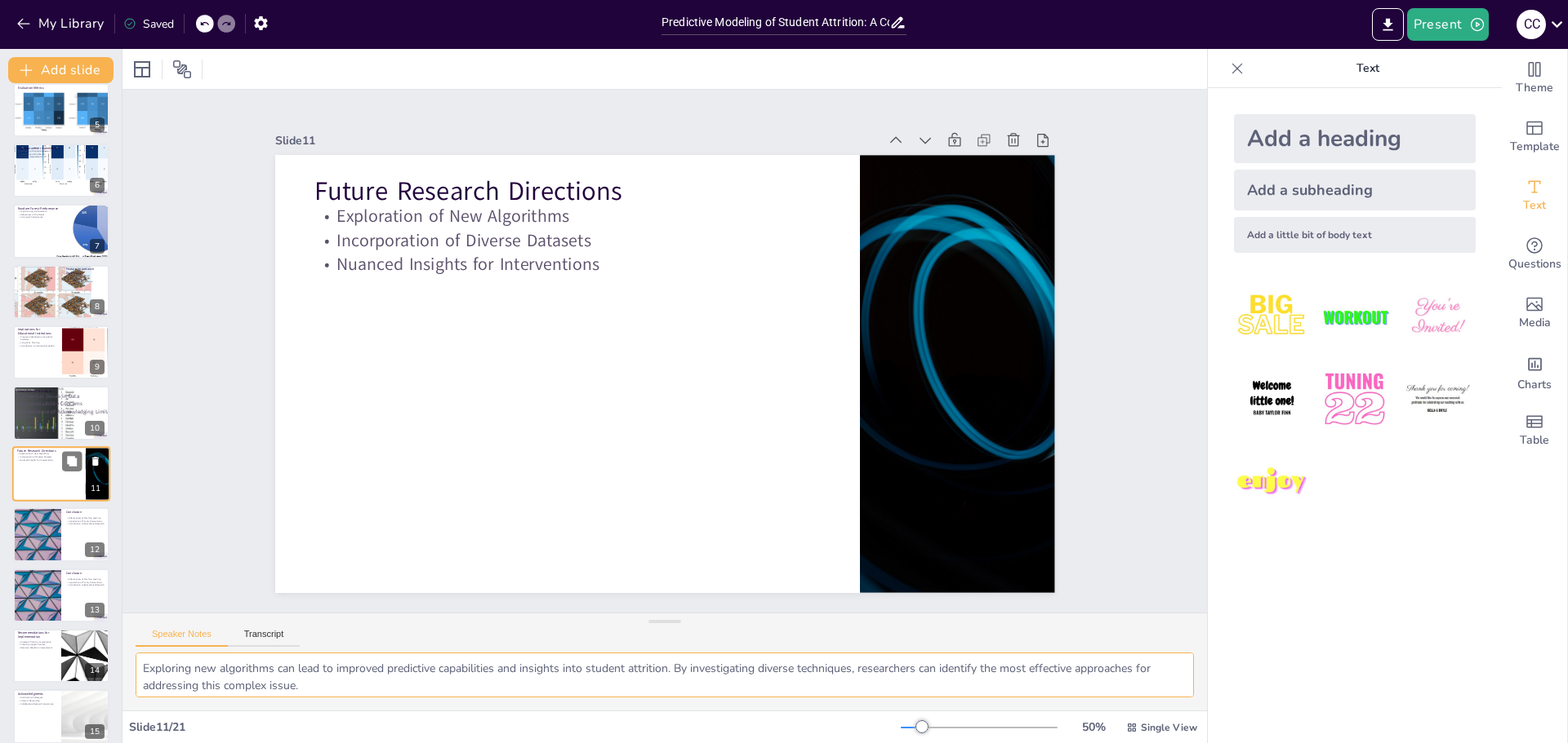
scroll to position [317, 0]
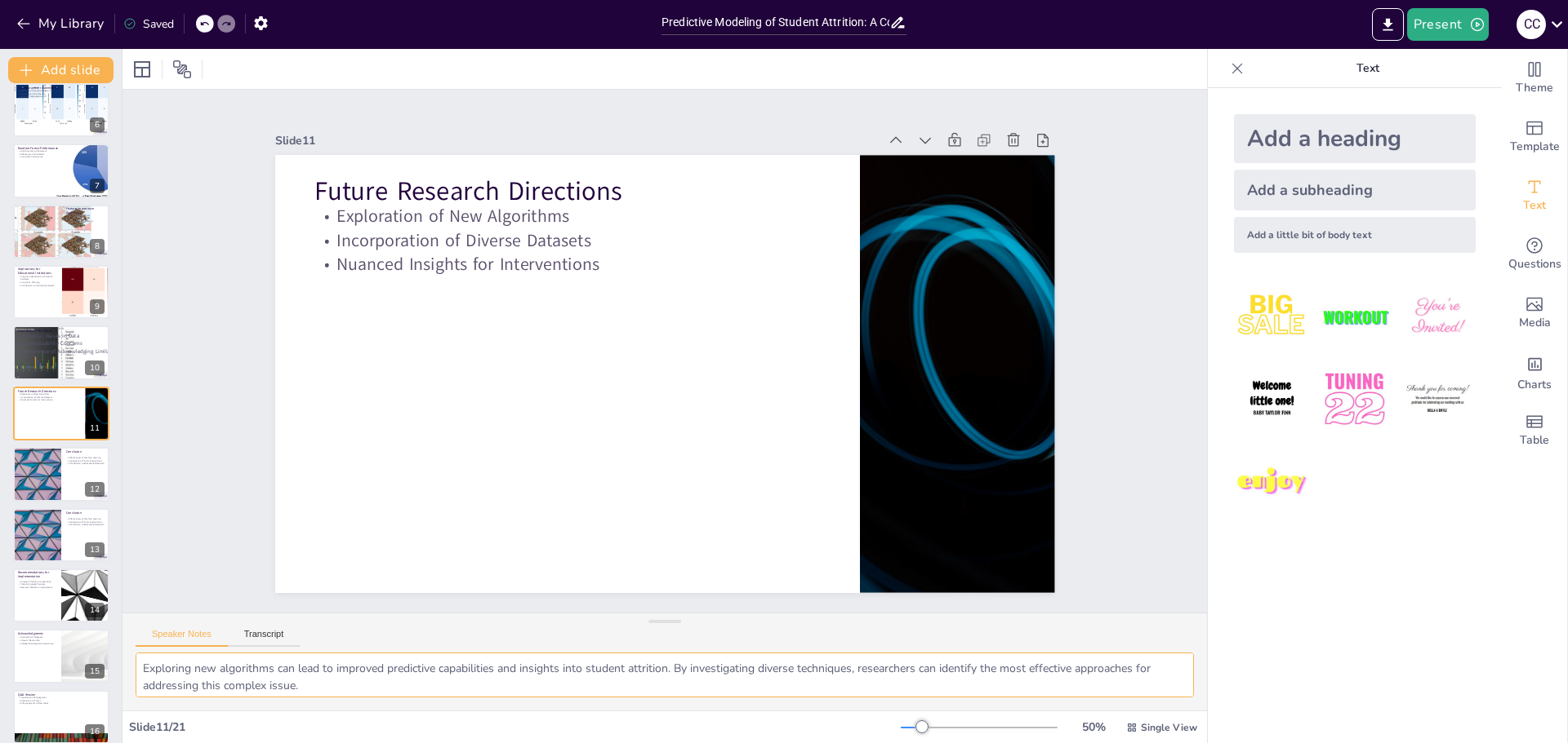
click at [299, 681] on textarea "Exploring new algorithms can lead to improved predictive capabilities and insig…" at bounding box center [665, 676] width 1058 height 45
click at [32, 464] on div at bounding box center [36, 474] width 98 height 56
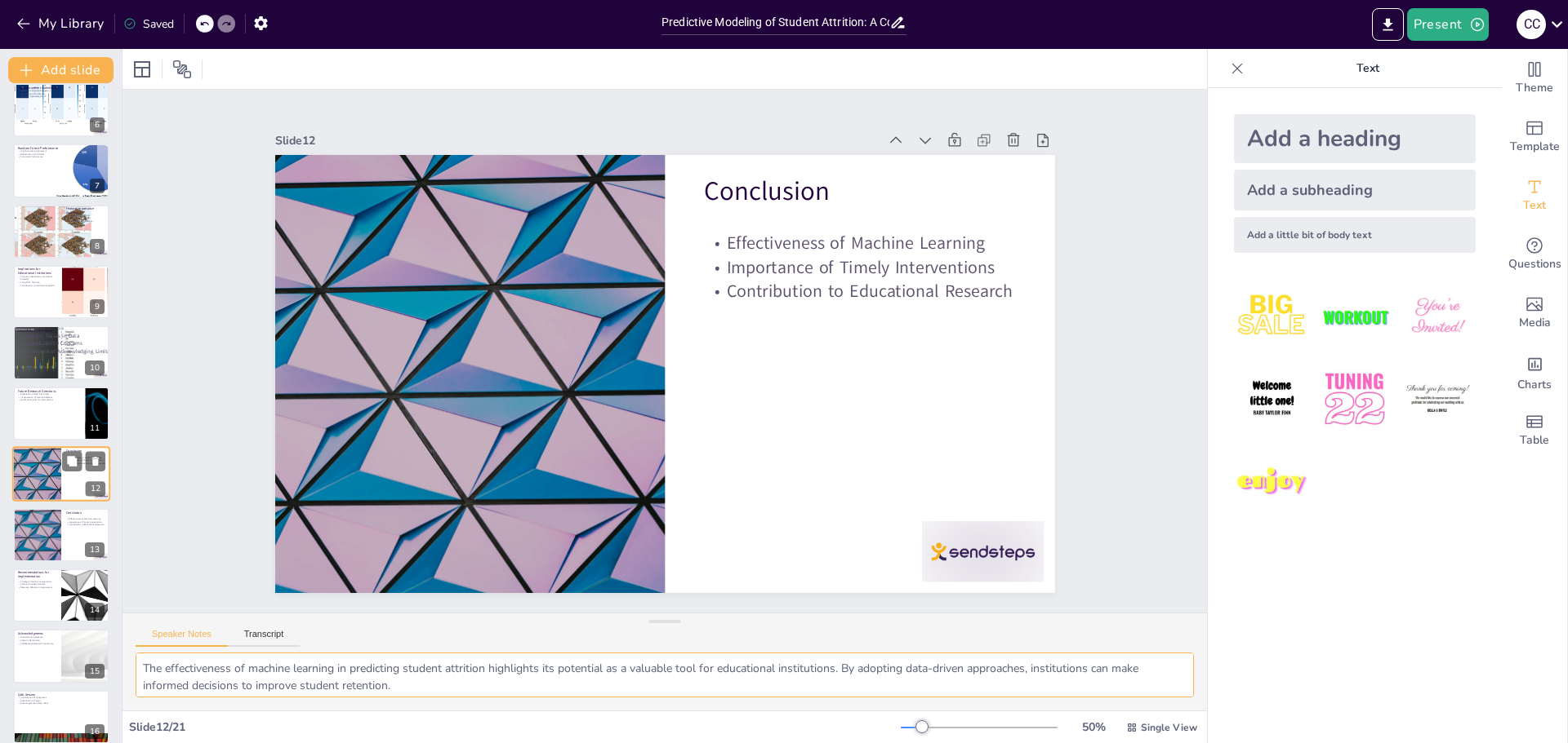
scroll to position [377, 0]
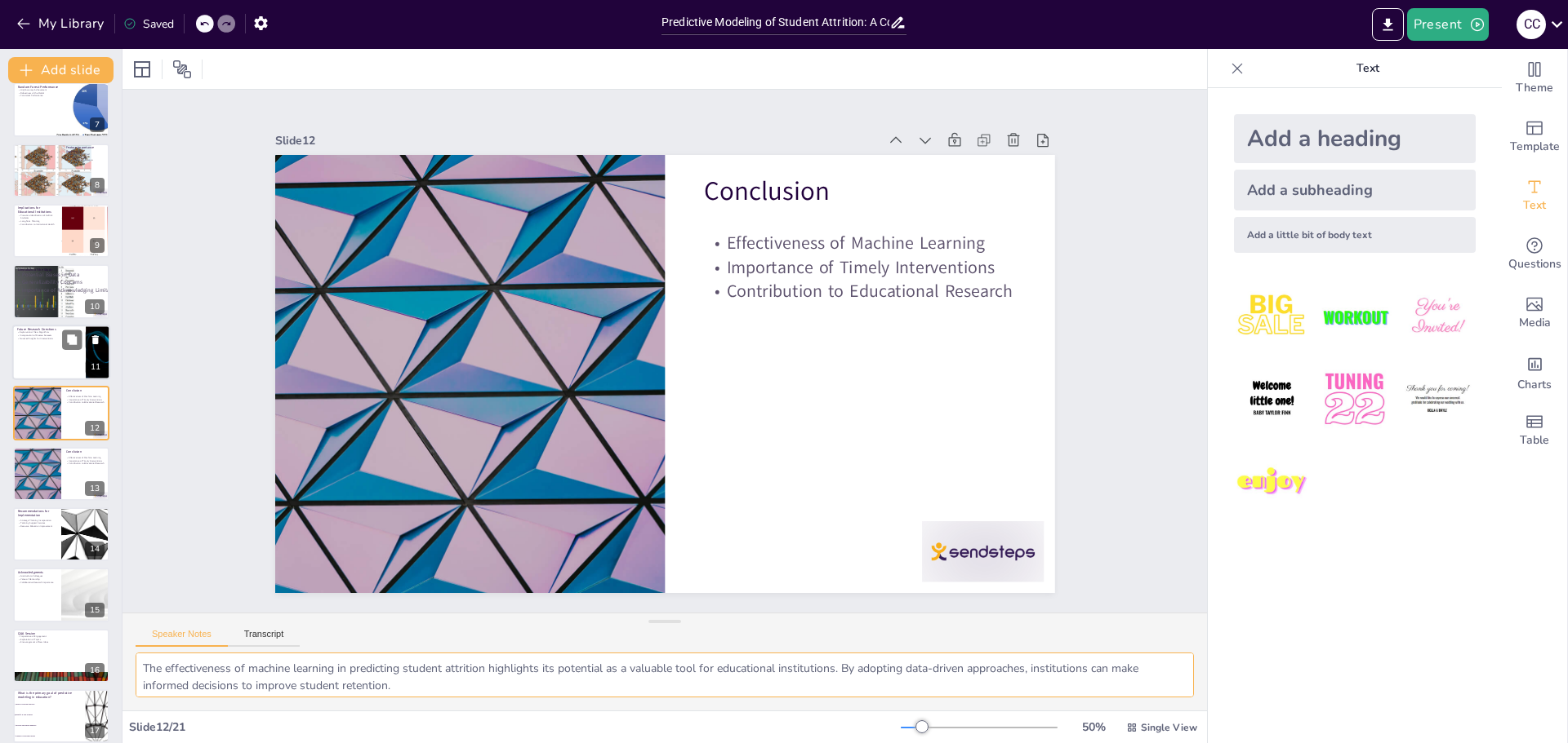
click at [28, 353] on div at bounding box center [62, 352] width 98 height 56
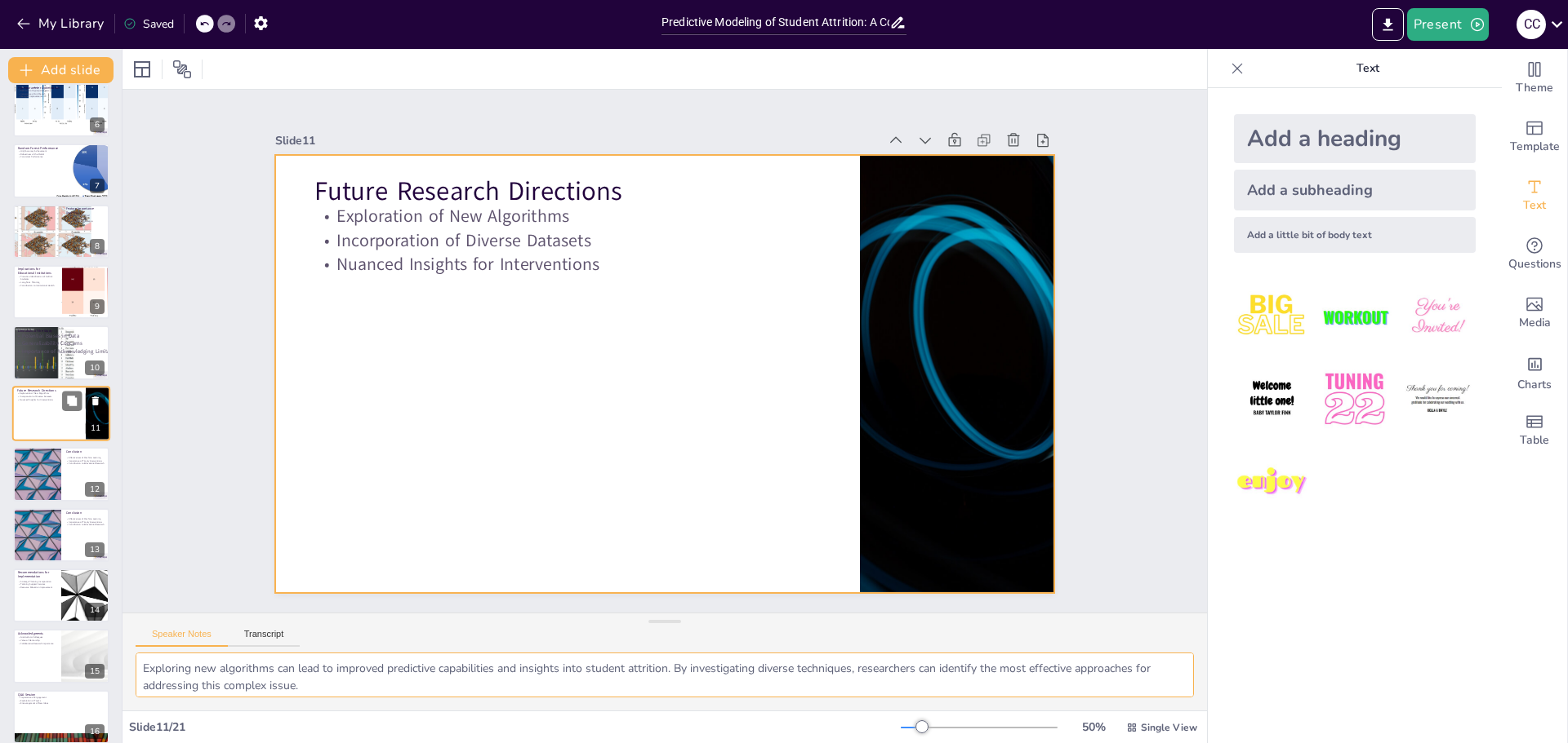
click at [32, 416] on div at bounding box center [62, 414] width 98 height 56
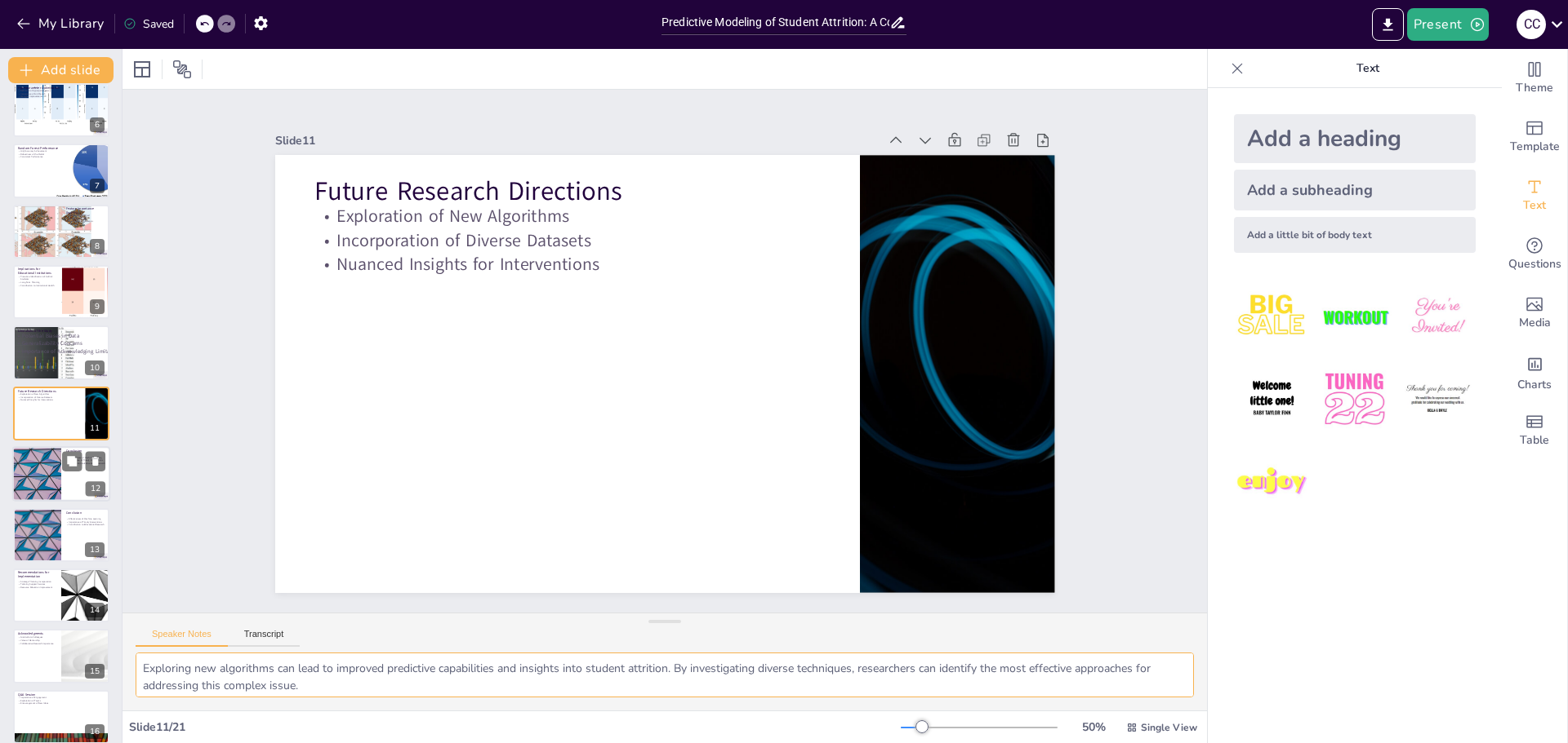
click at [38, 465] on div at bounding box center [36, 474] width 98 height 56
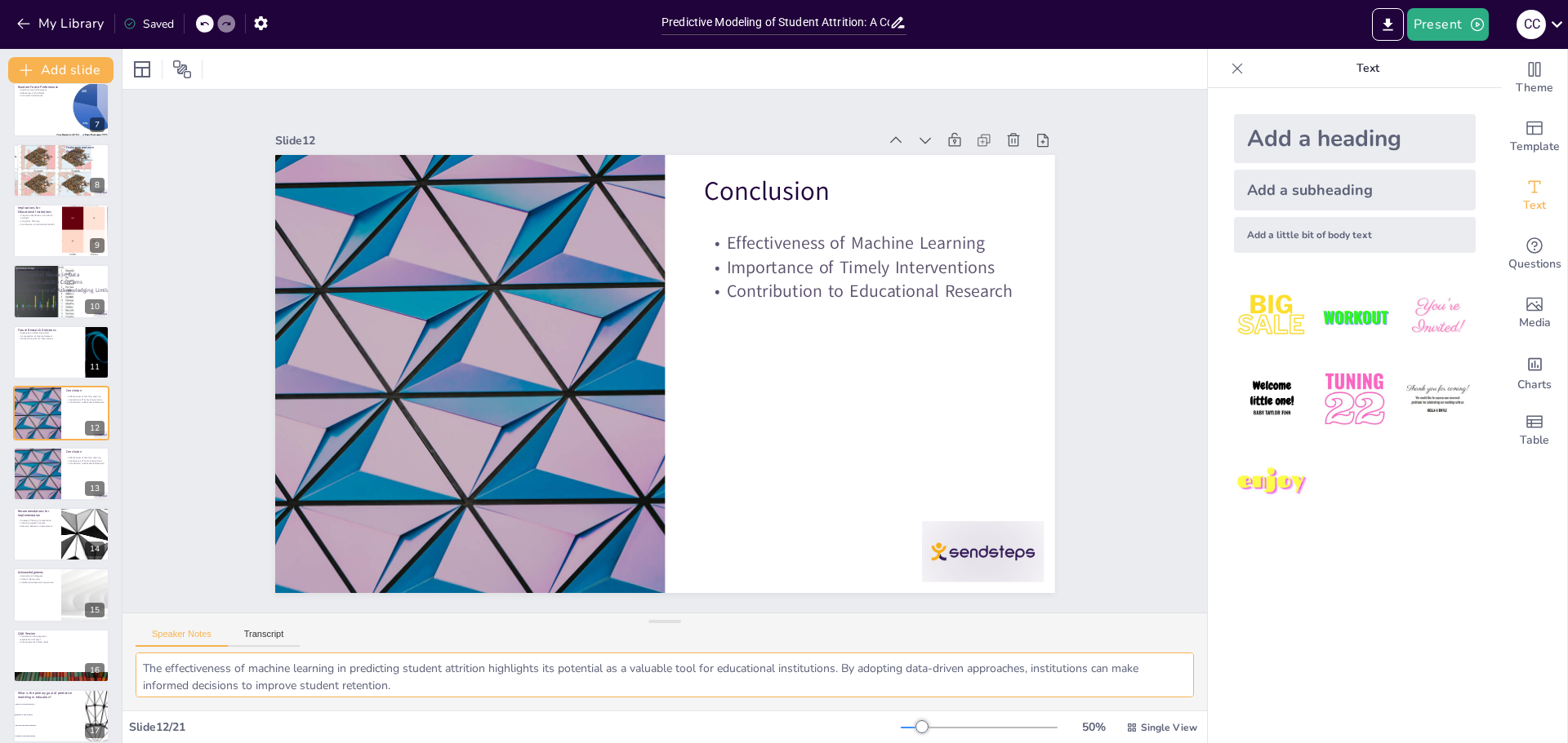
click at [163, 675] on textarea "The effectiveness of machine learning in predicting student attrition highlight…" at bounding box center [665, 676] width 1058 height 45
click at [46, 471] on div at bounding box center [36, 474] width 98 height 56
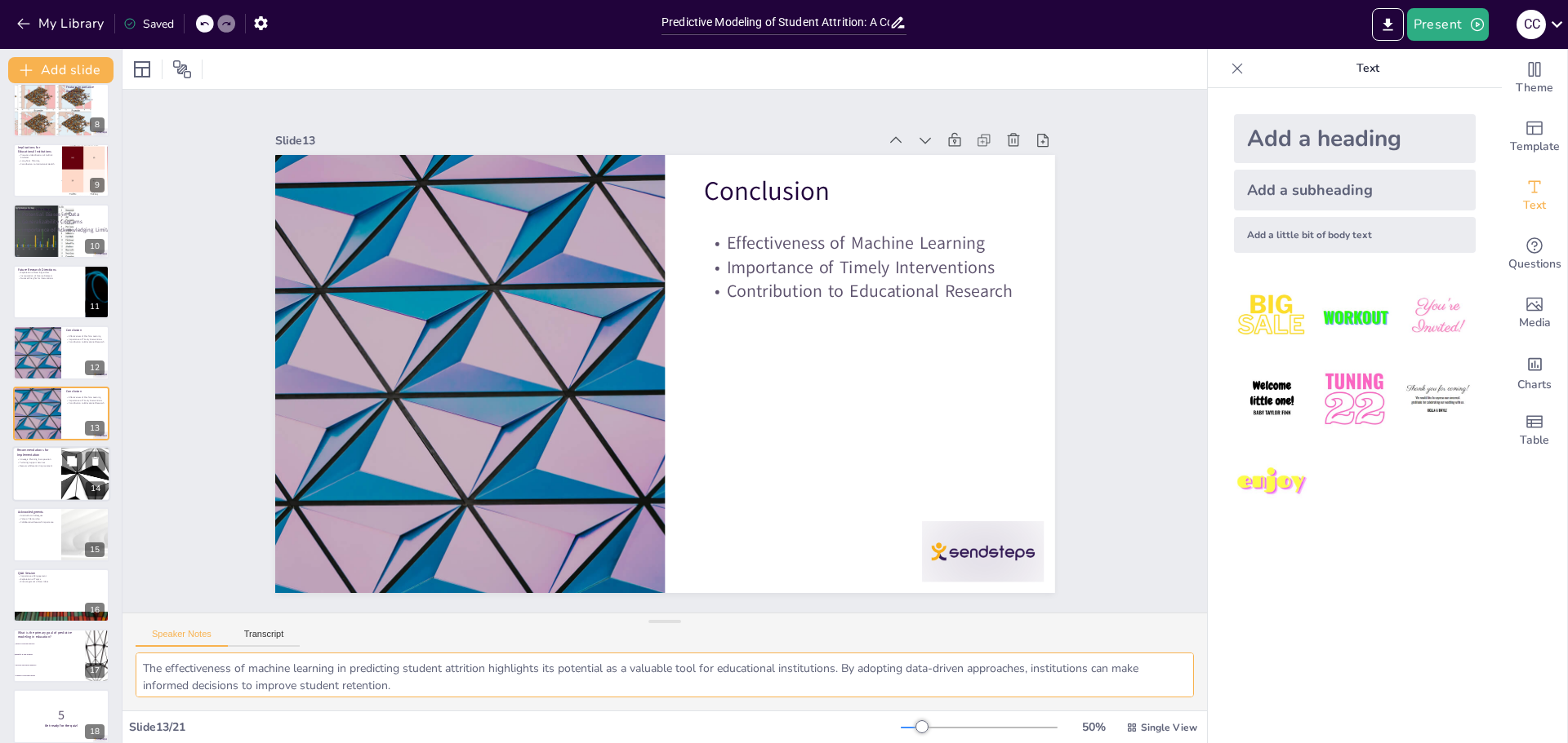
click at [23, 471] on div at bounding box center [62, 474] width 98 height 56
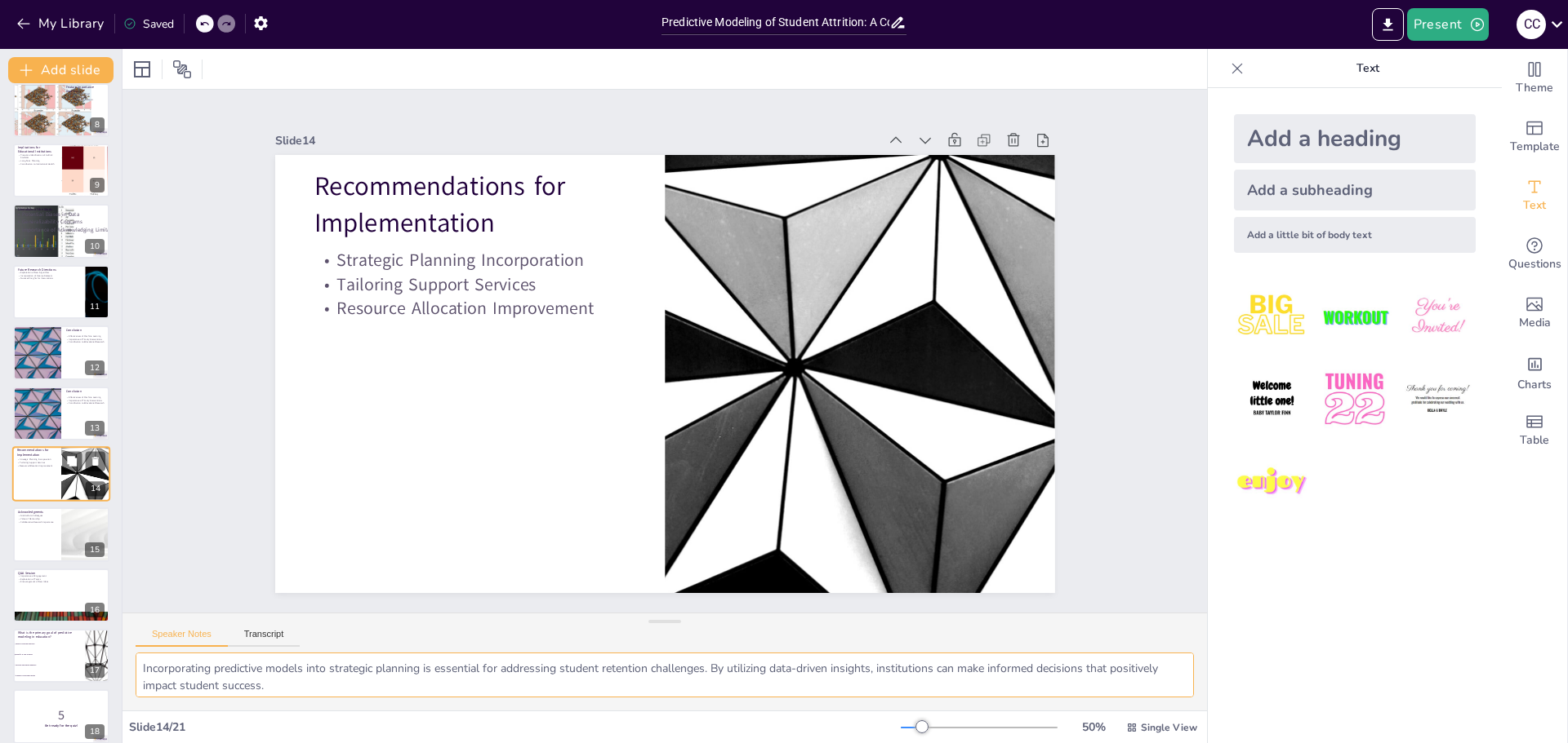
scroll to position [500, 0]
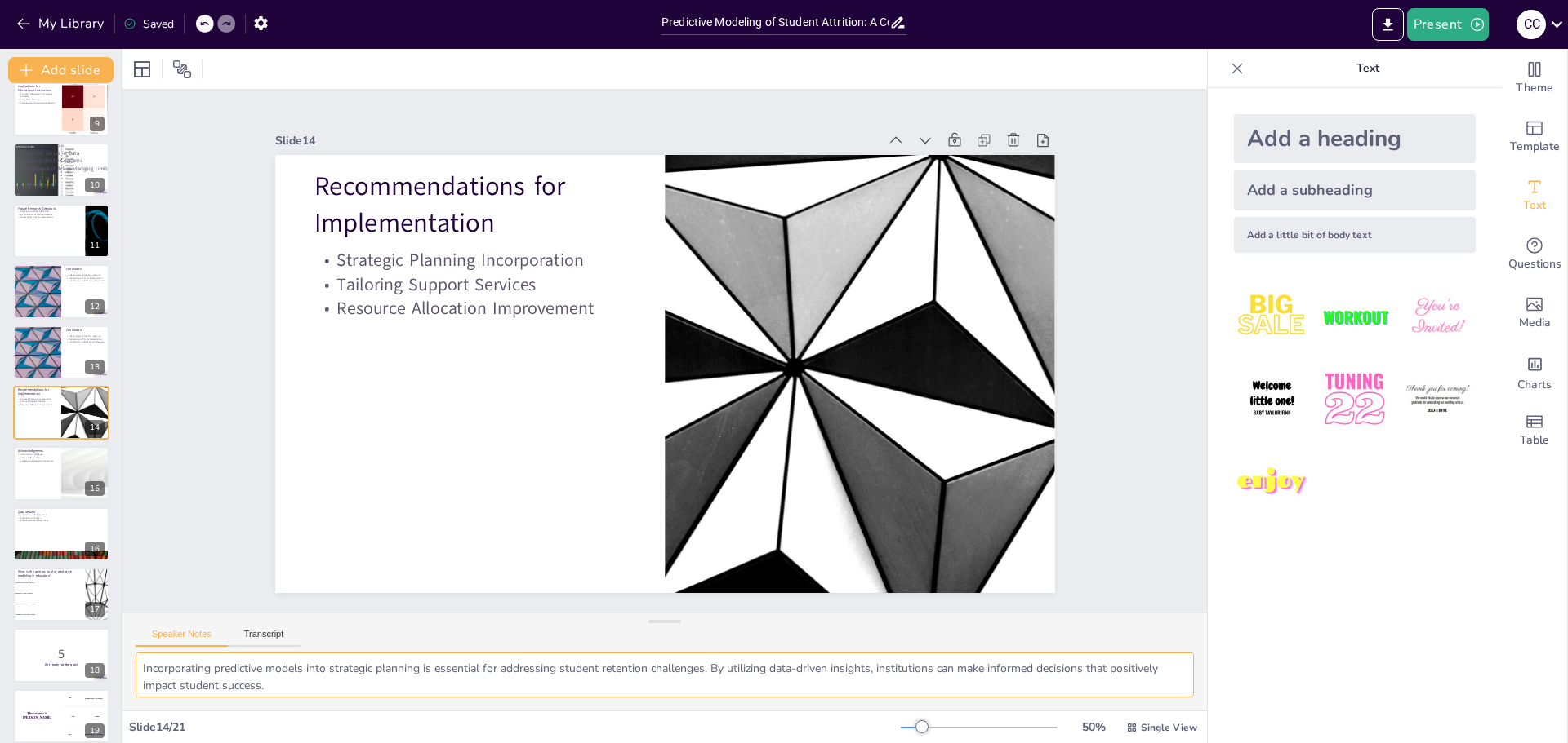
click at [257, 684] on textarea "Incorporating predictive models into strategic planning is essential for addres…" at bounding box center [665, 676] width 1058 height 45
click at [28, 474] on div at bounding box center [62, 474] width 98 height 56
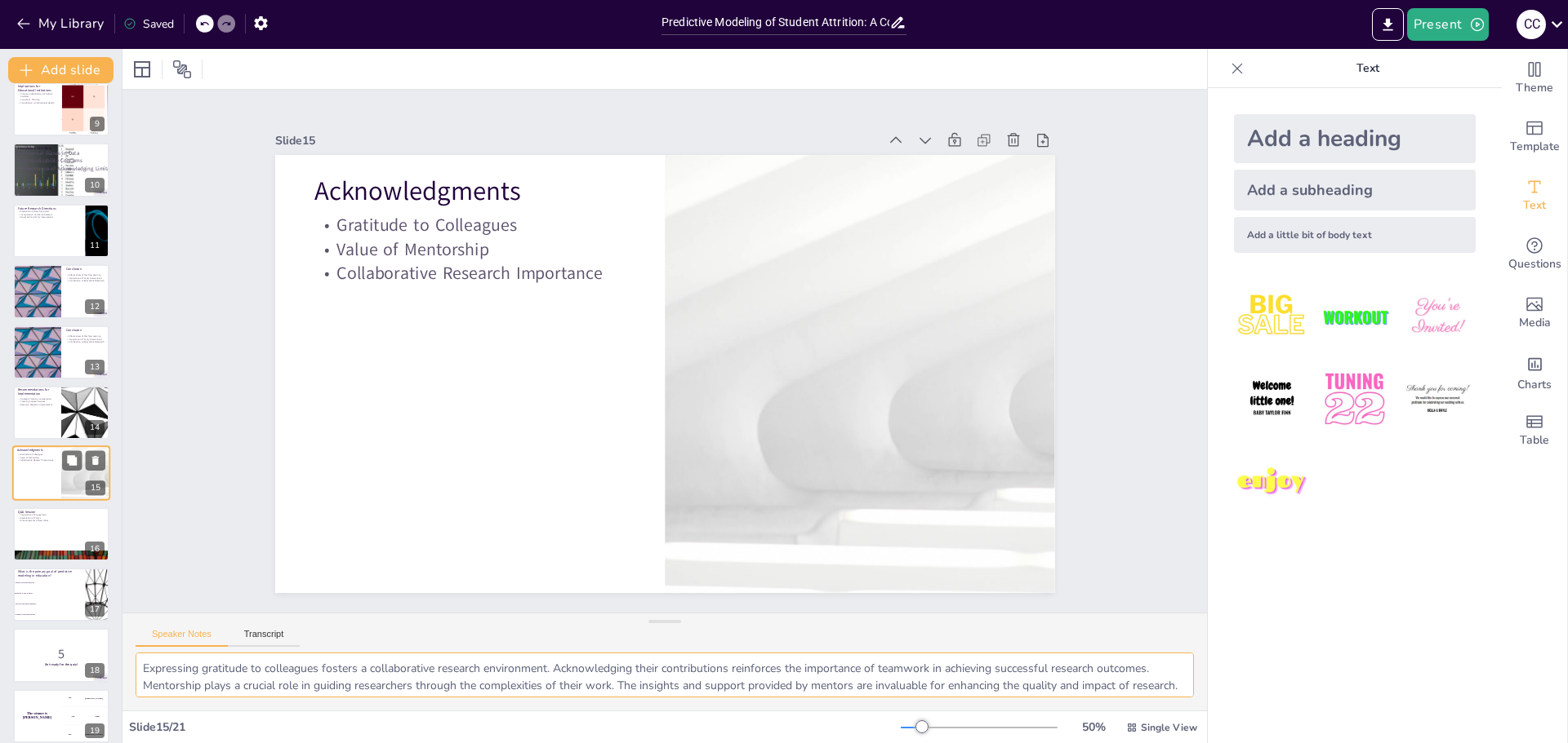
scroll to position [560, 0]
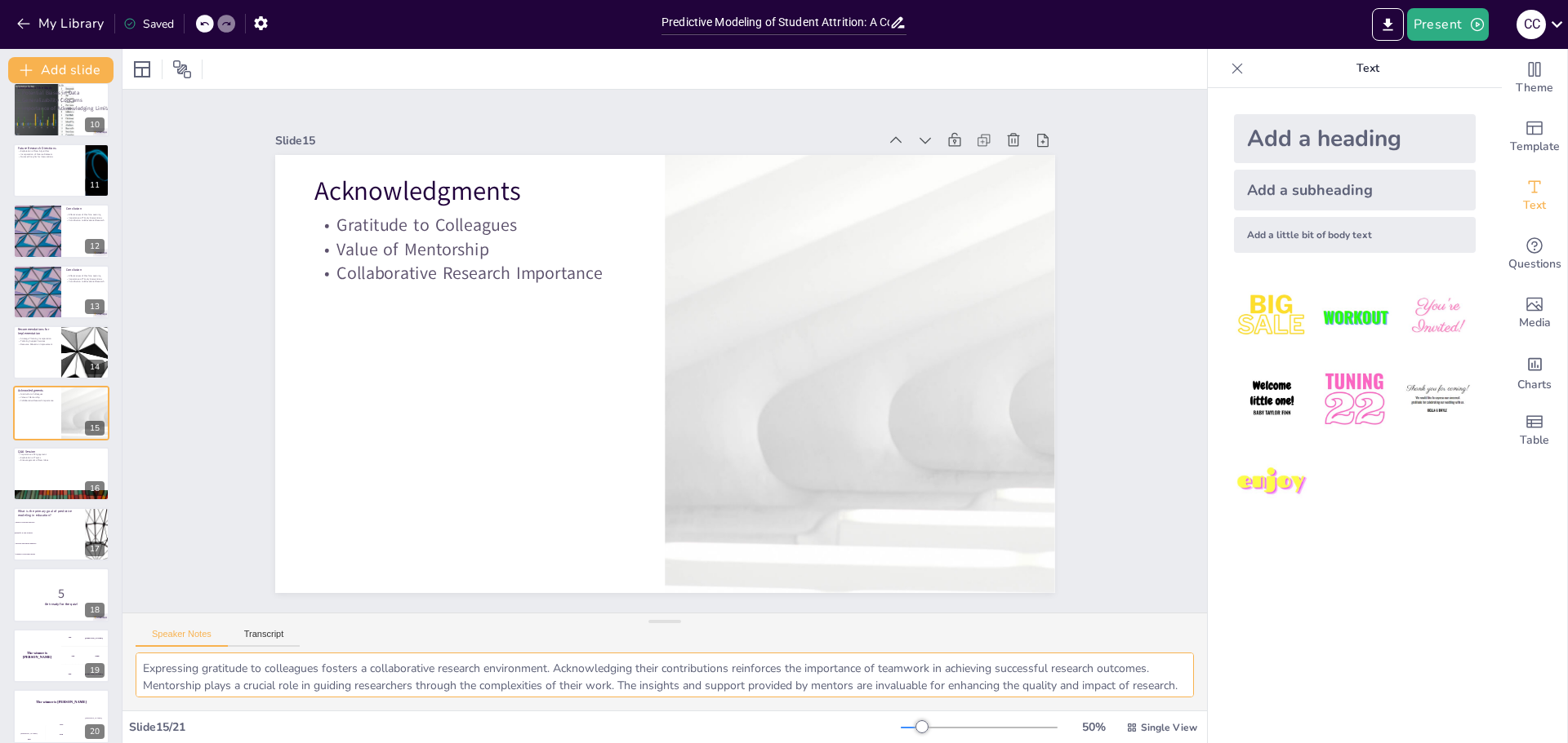
click at [209, 683] on textarea "Expressing gratitude to colleagues fosters a collaborative research environment…" at bounding box center [665, 676] width 1058 height 45
click at [607, 679] on textarea "Expressing gratitude to colleagues fosters a collaborative research environment…" at bounding box center [665, 676] width 1058 height 45
click at [39, 465] on div at bounding box center [62, 474] width 98 height 56
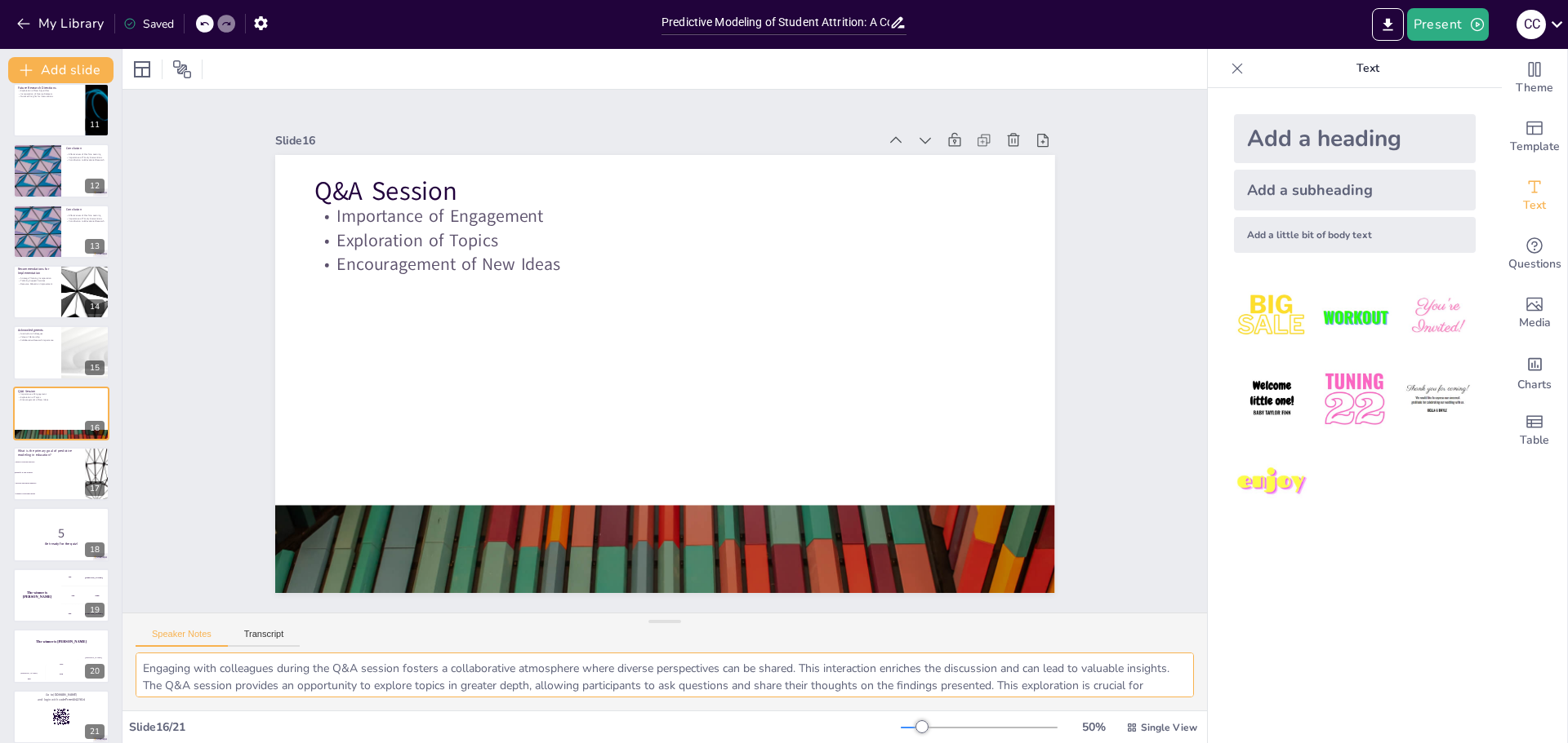
click at [188, 687] on textarea "Engaging with colleagues during the Q&A session fosters a collaborative atmosph…" at bounding box center [665, 676] width 1058 height 45
click at [48, 477] on li "Identify at-risk students" at bounding box center [49, 472] width 73 height 11
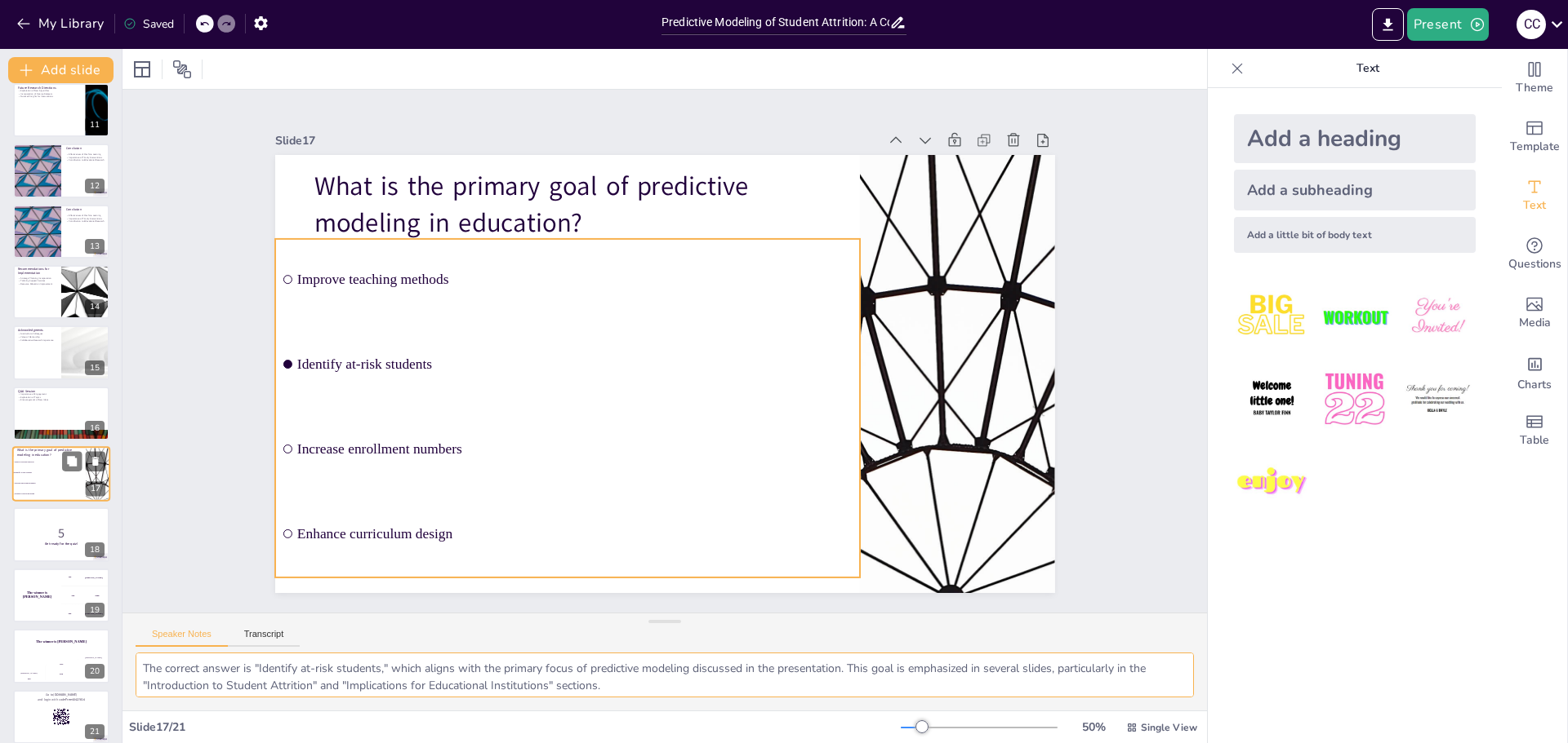
scroll to position [634, 0]
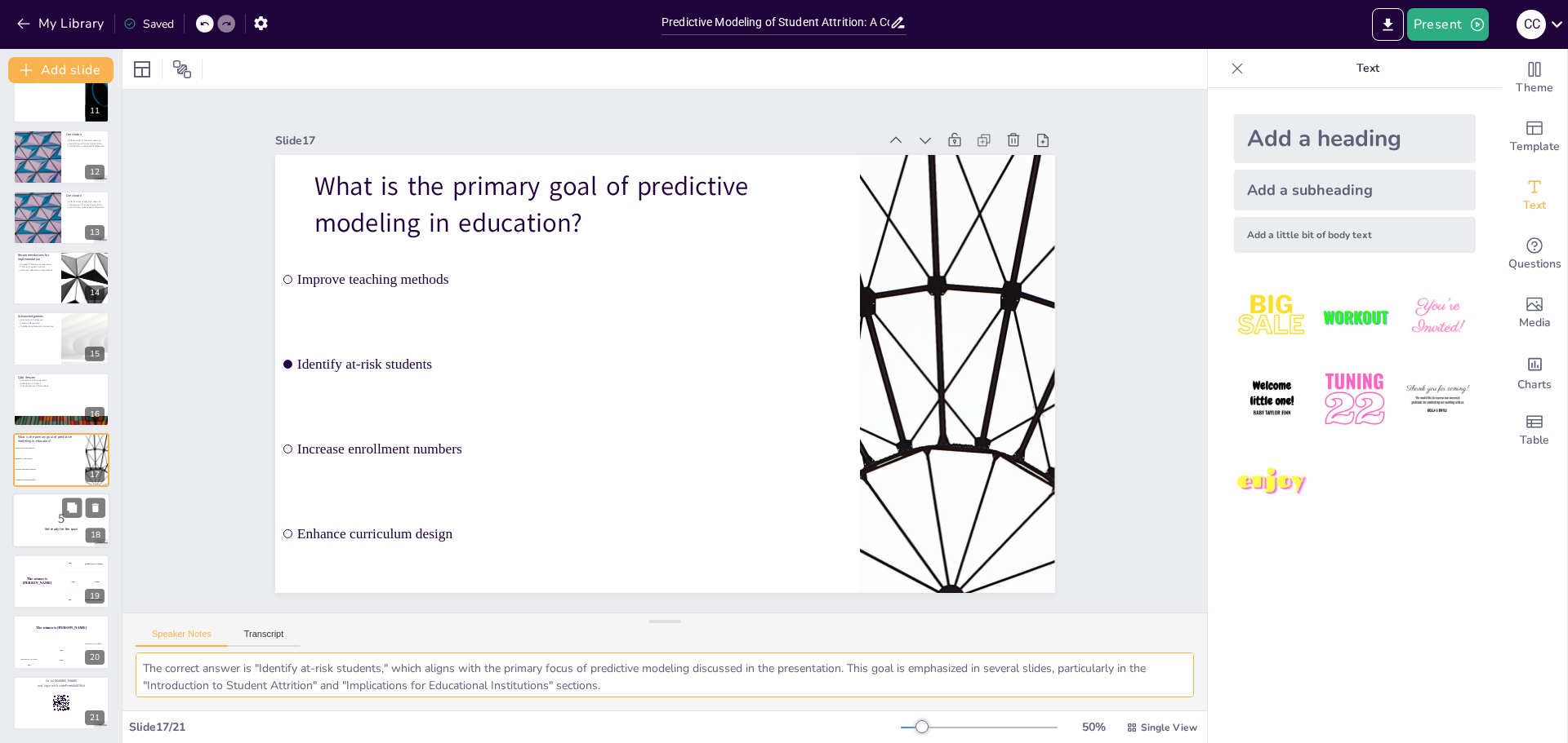
click at [37, 535] on div at bounding box center [62, 521] width 98 height 56
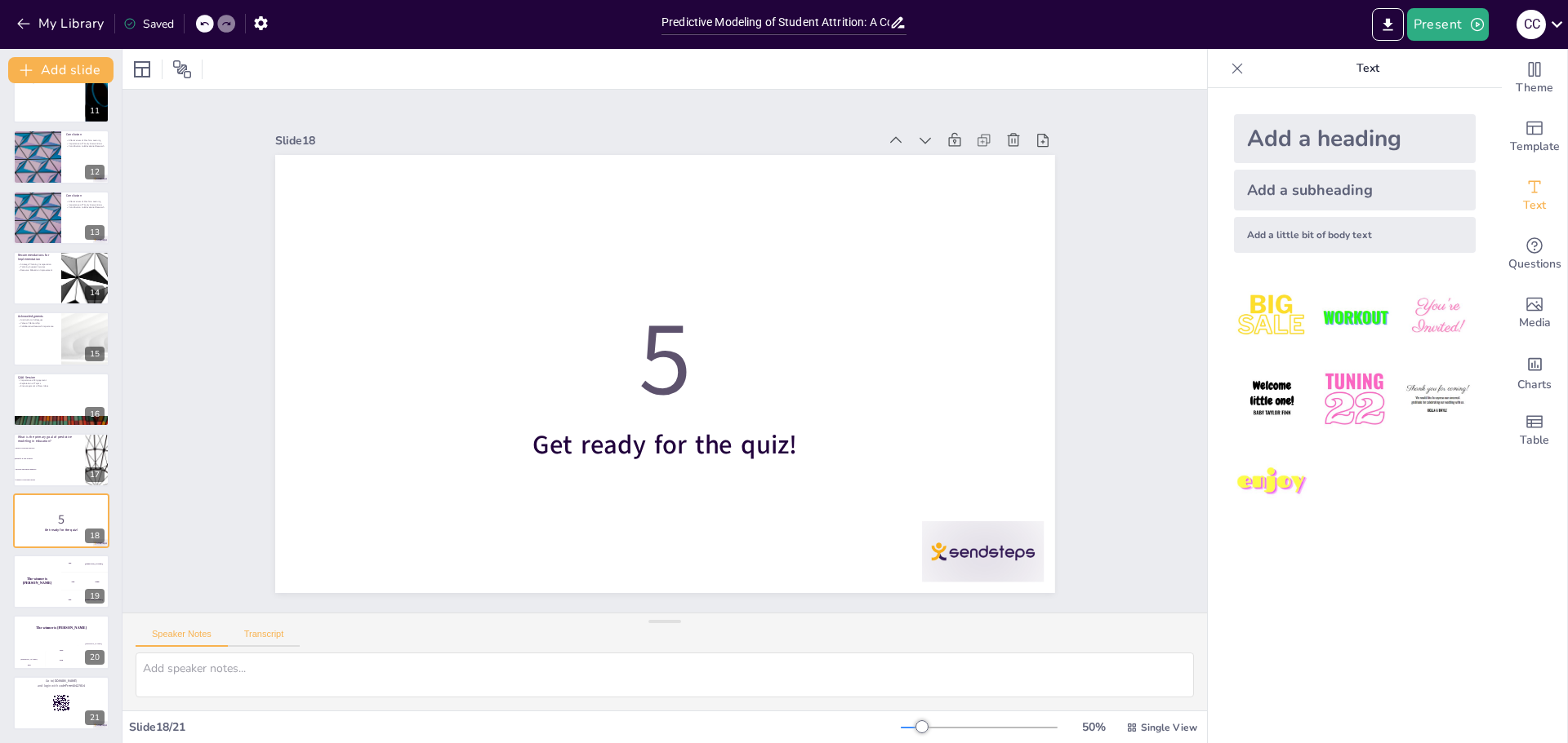
click at [254, 633] on button "Transcript" at bounding box center [264, 638] width 72 height 18
click at [185, 635] on button "Speaker Notes" at bounding box center [182, 638] width 92 height 18
click at [41, 589] on div "The winner is [PERSON_NAME]" at bounding box center [37, 582] width 49 height 56
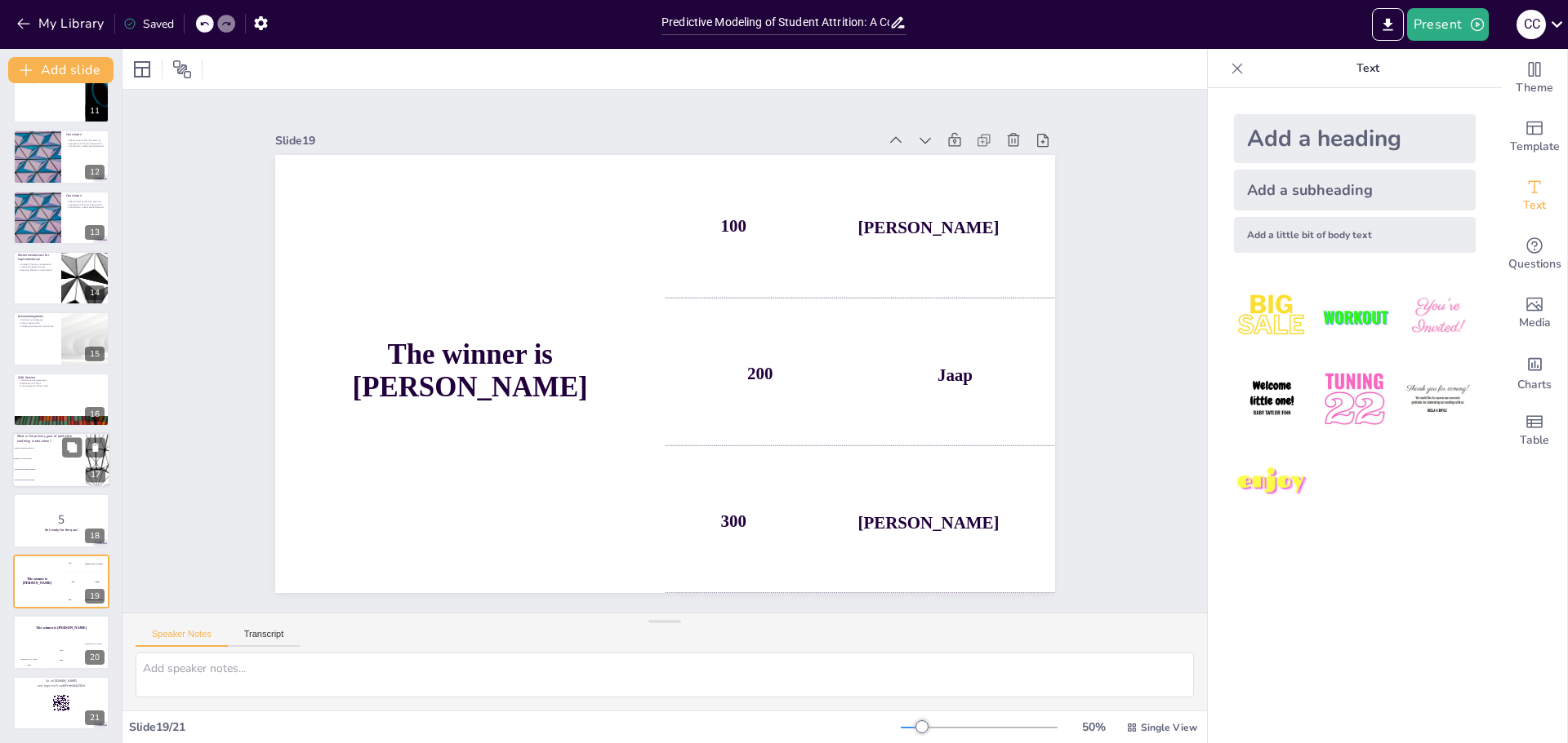
click at [31, 457] on li "Identify at-risk students" at bounding box center [49, 459] width 73 height 11
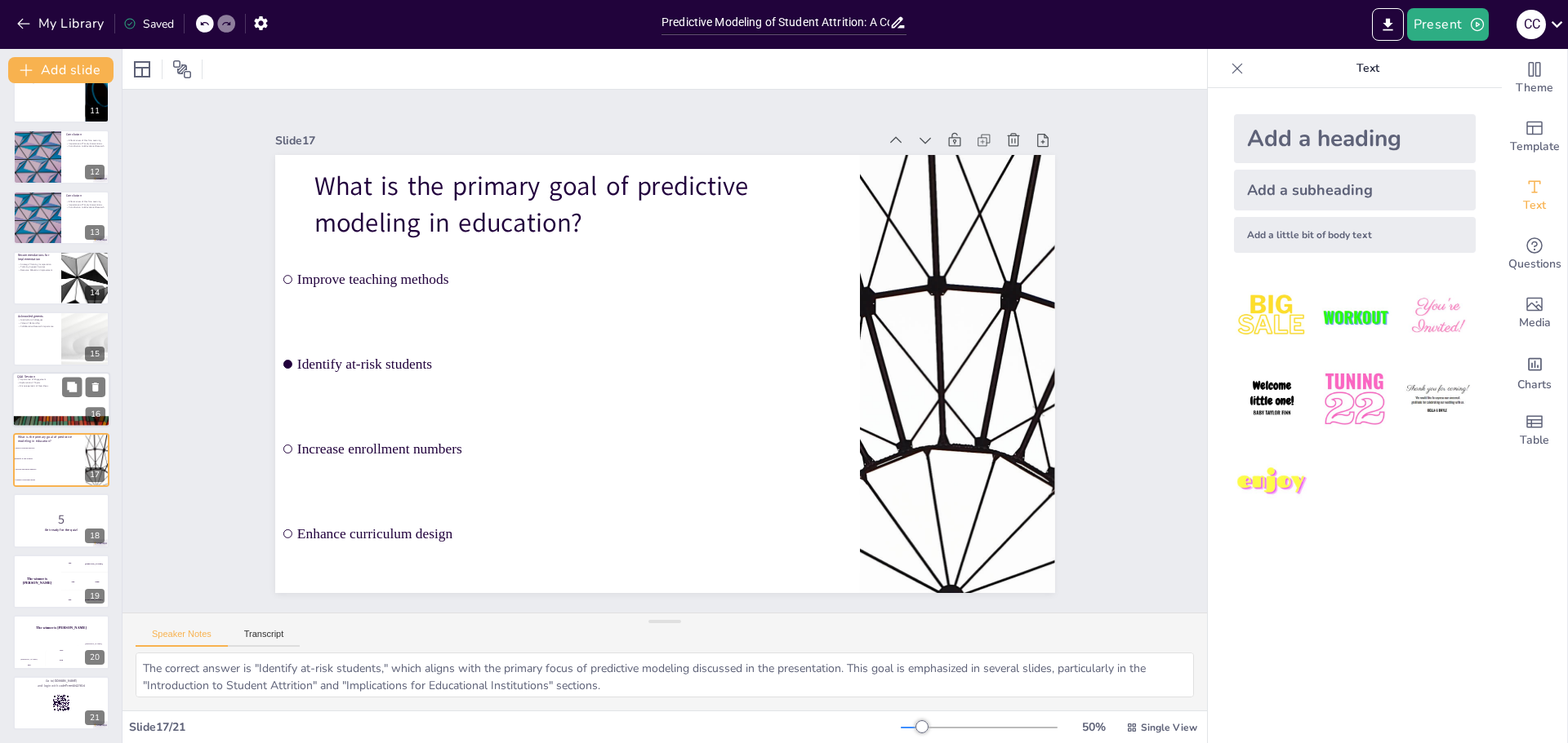
click at [35, 388] on div at bounding box center [62, 400] width 98 height 56
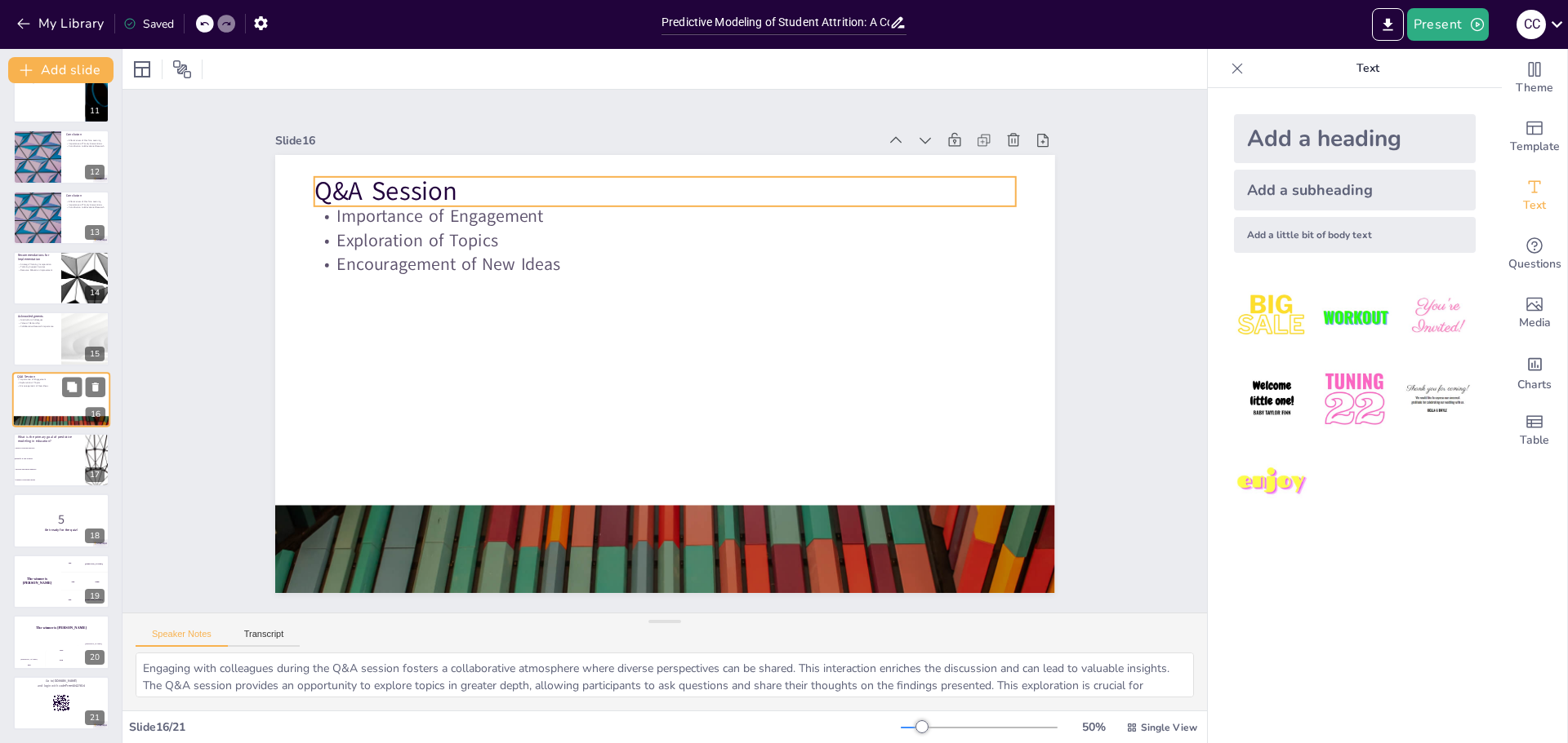
scroll to position [620, 0]
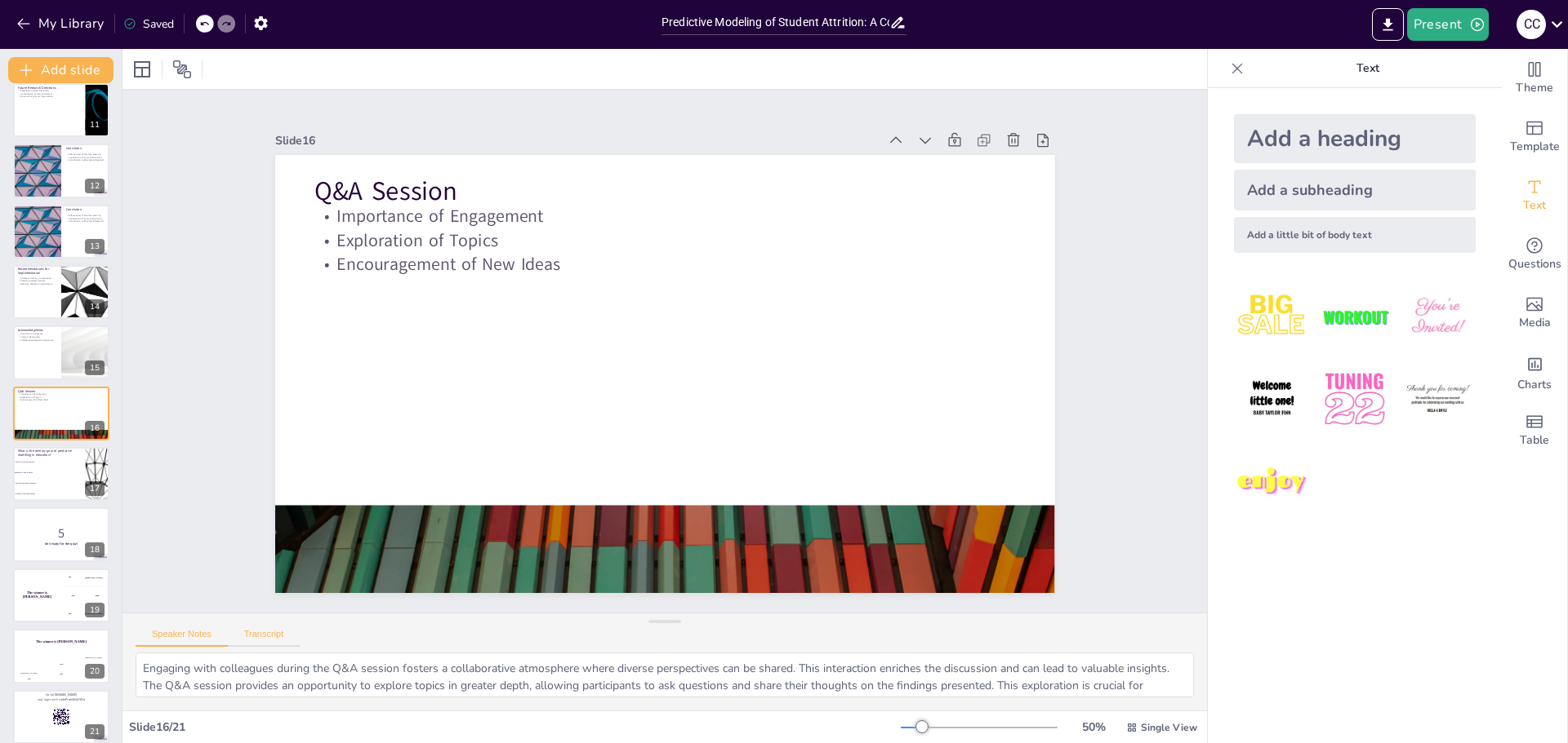
click at [265, 634] on button "Transcript" at bounding box center [264, 638] width 72 height 18
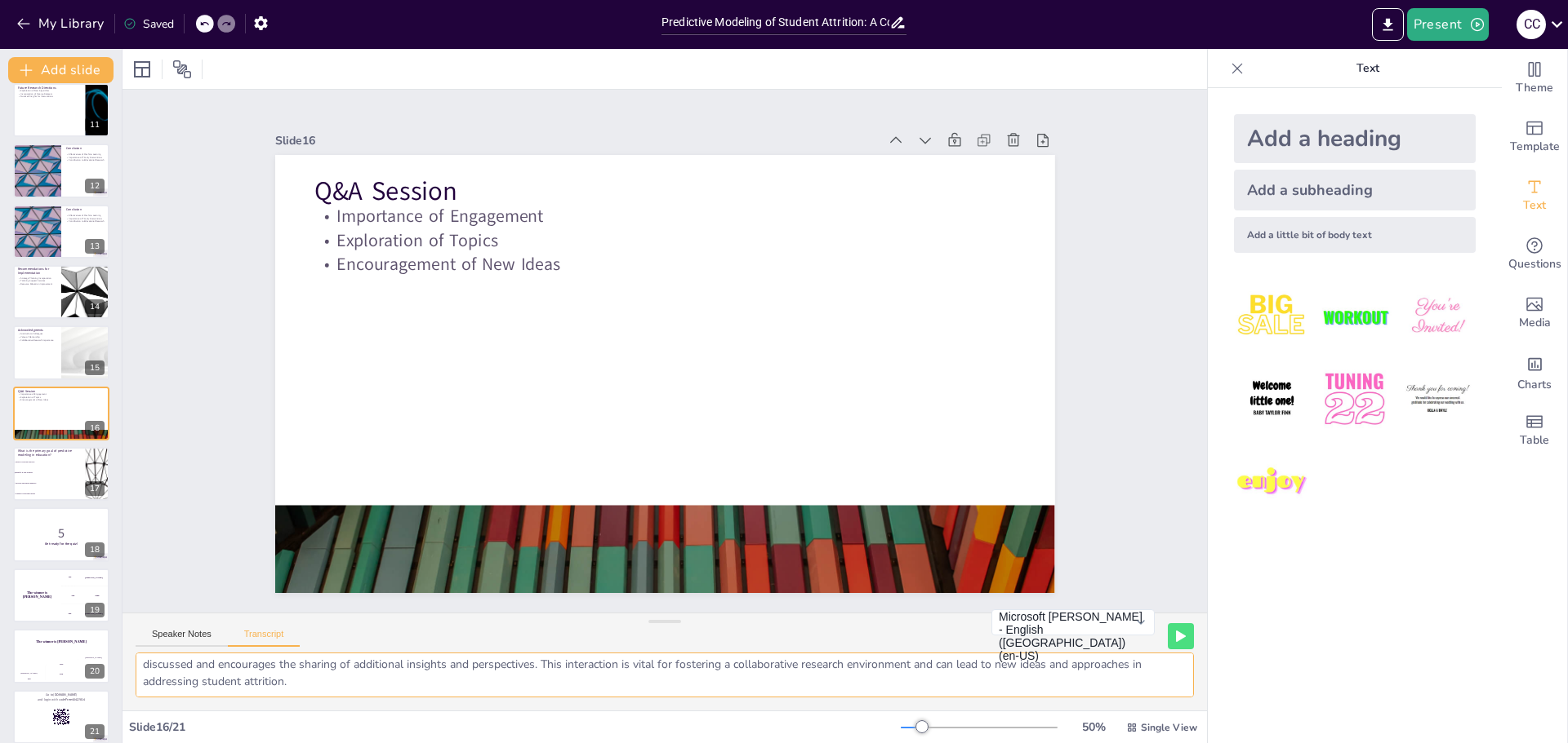
drag, startPoint x: 141, startPoint y: 668, endPoint x: 1012, endPoint y: 691, distance: 871.3
click at [1012, 691] on textarea "Open the floor for questions and discussions regarding the findings and methodo…" at bounding box center [665, 676] width 1058 height 45
click at [30, 343] on div at bounding box center [62, 353] width 98 height 56
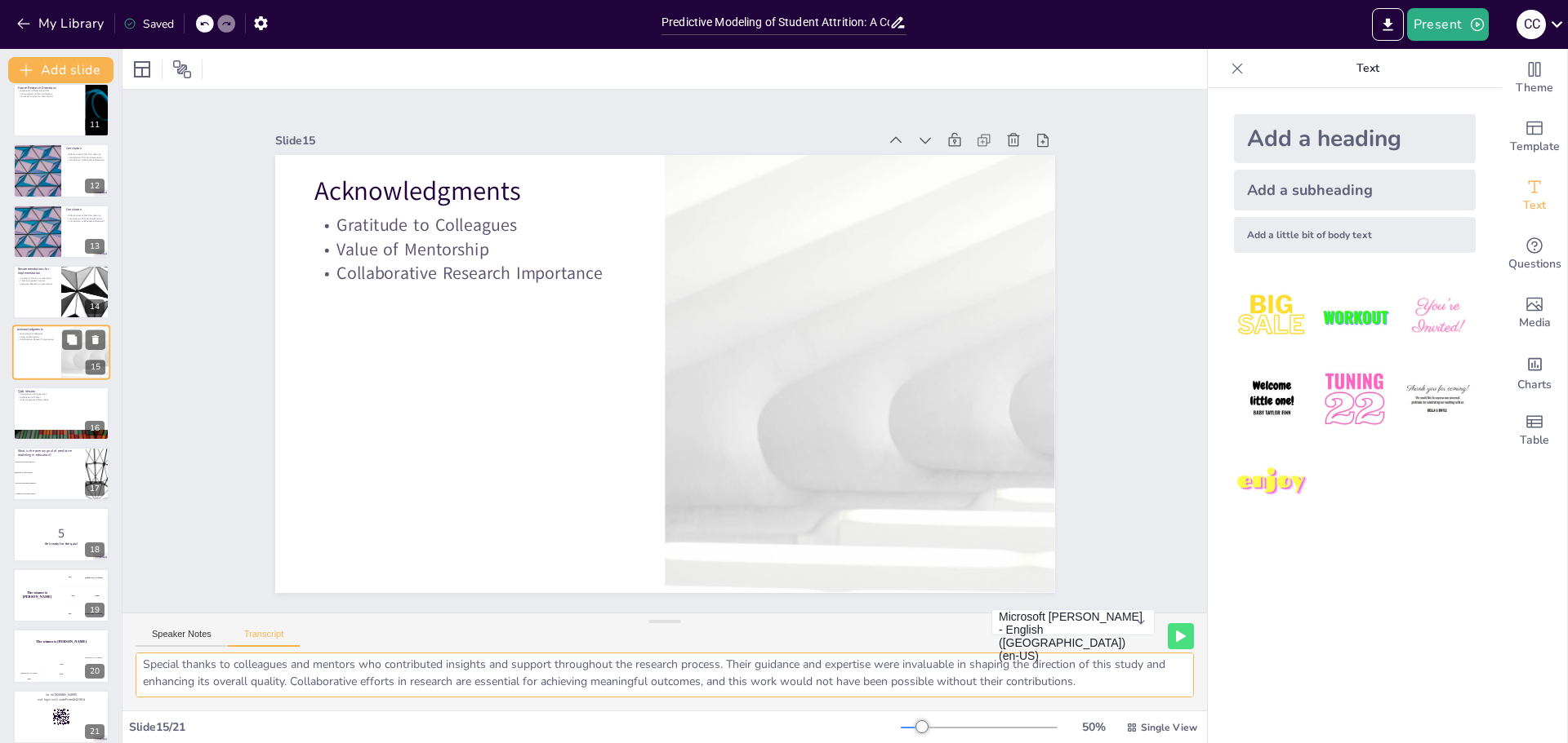
scroll to position [4, 0]
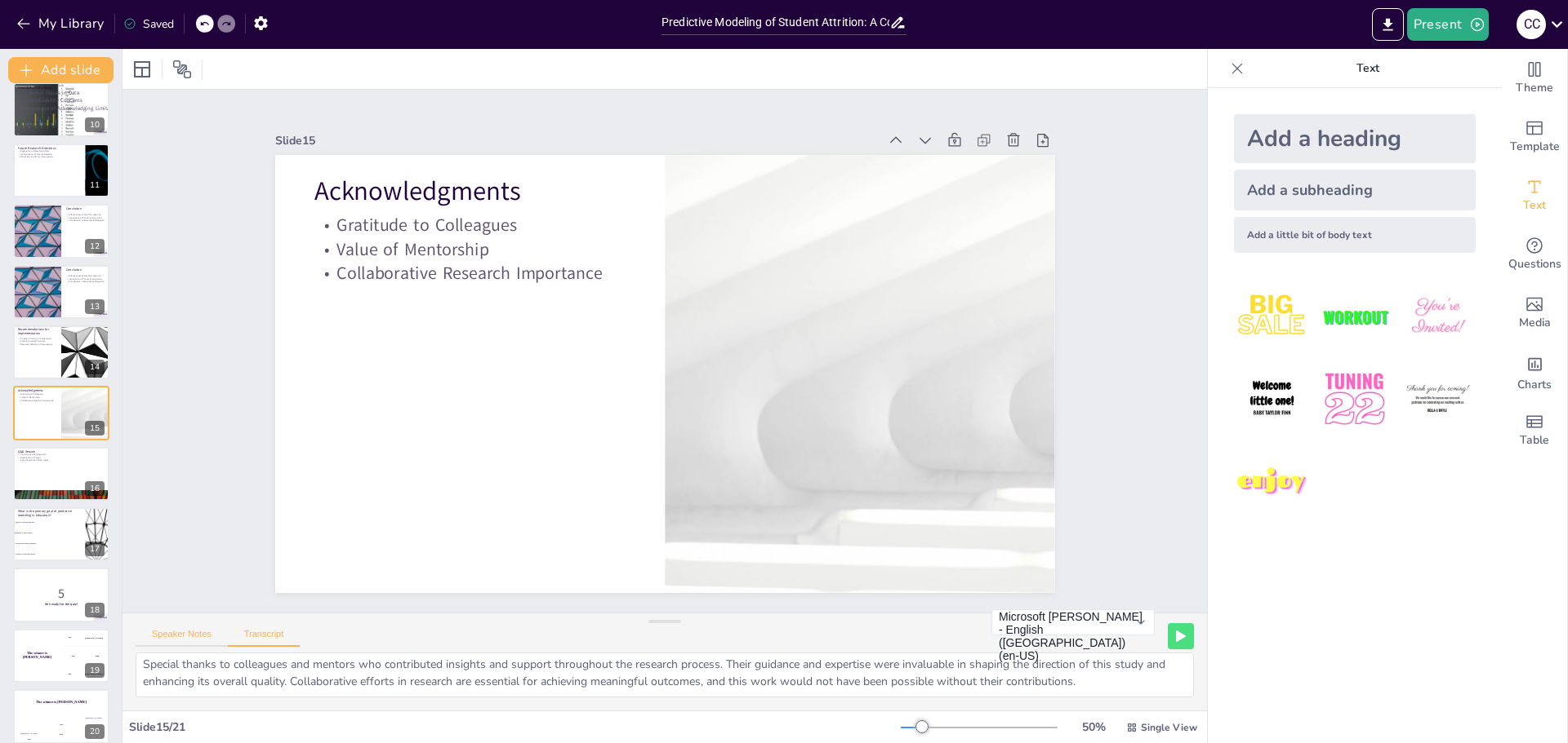
click at [185, 631] on button "Speaker Notes" at bounding box center [182, 638] width 92 height 18
click at [255, 631] on button "Transcript" at bounding box center [264, 638] width 72 height 18
click at [144, 669] on textarea "Special thanks to colleagues and mentors who contributed insights and support t…" at bounding box center [665, 676] width 1058 height 45
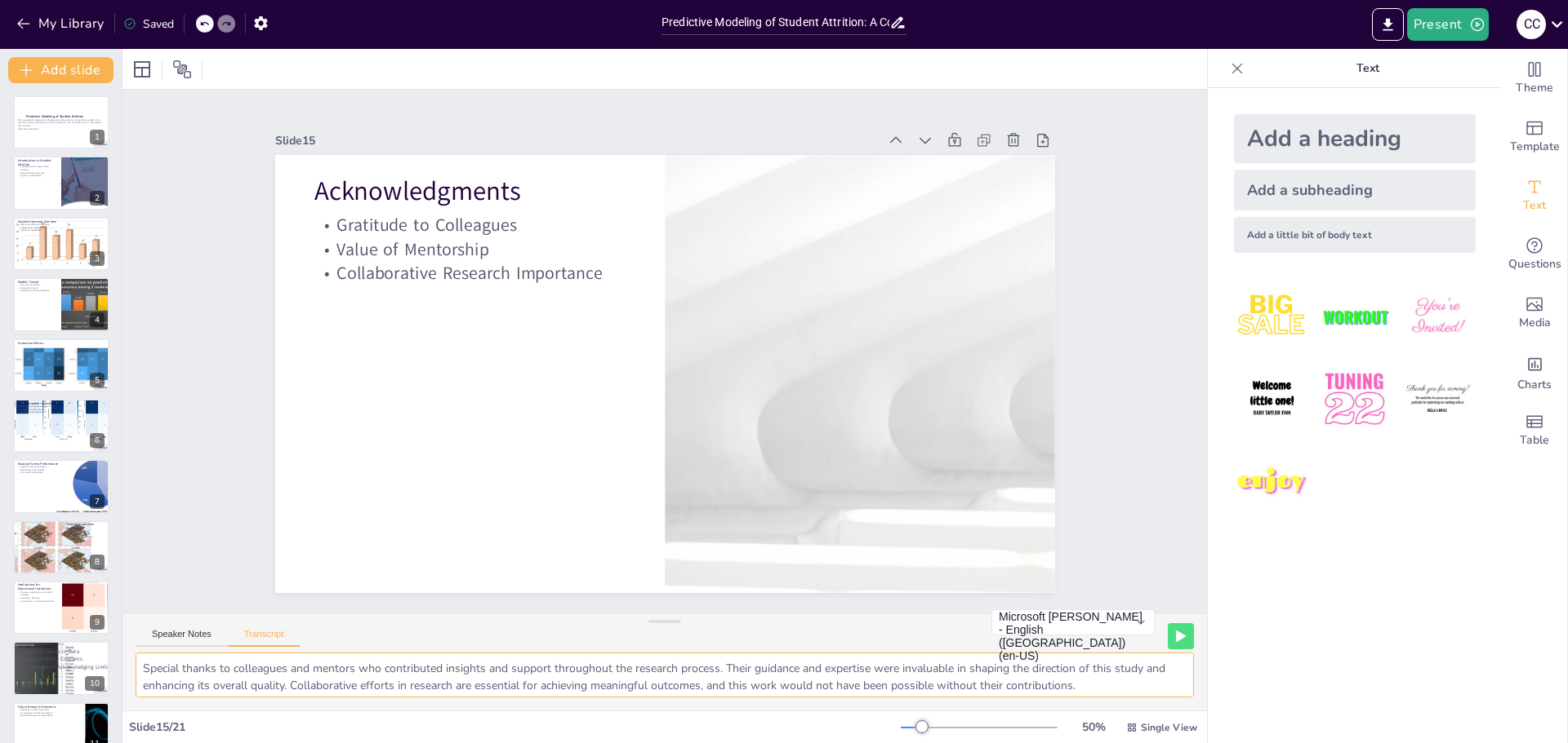
scroll to position [0, 0]
click at [55, 132] on div at bounding box center [62, 123] width 98 height 56
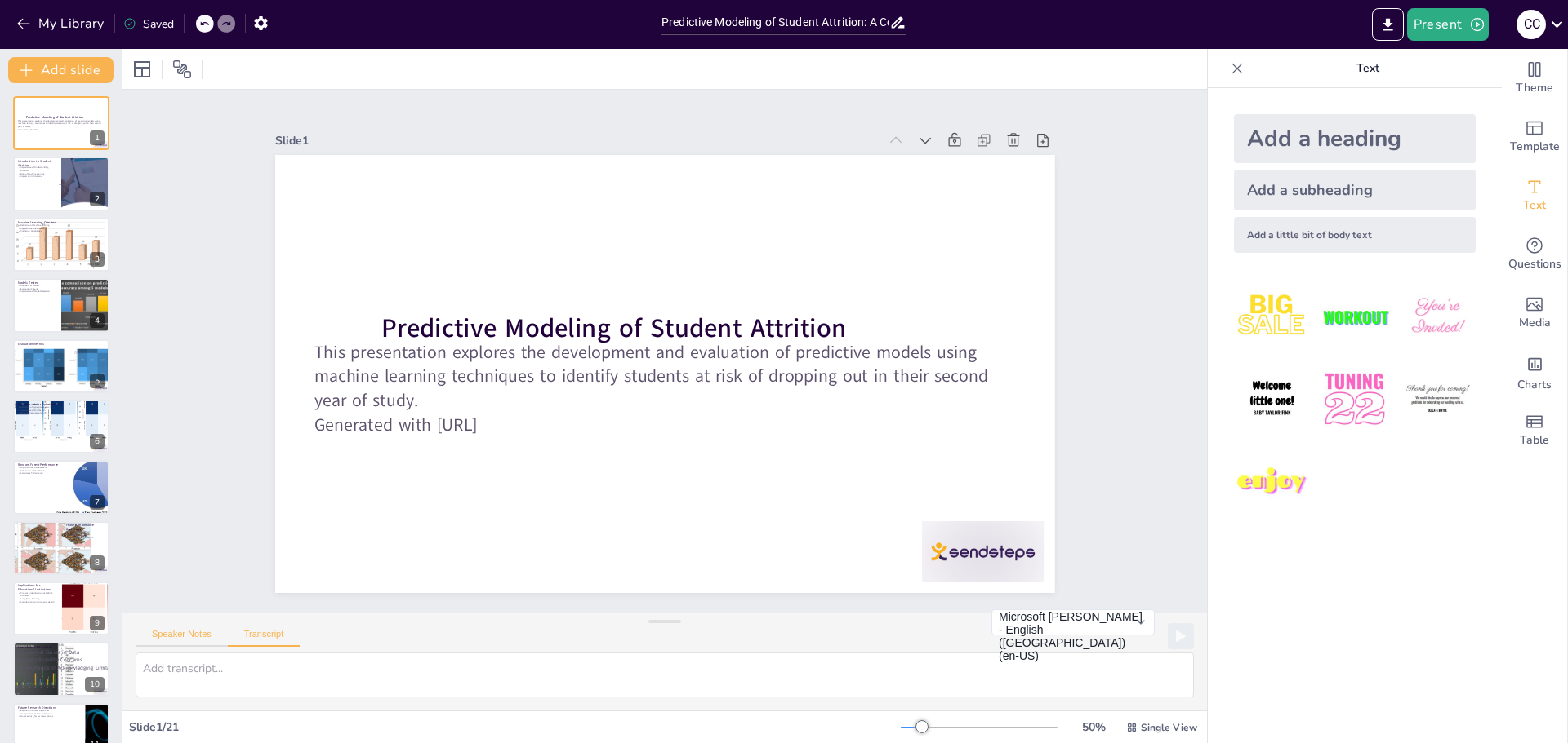
click at [199, 635] on button "Speaker Notes" at bounding box center [182, 638] width 92 height 18
click at [276, 629] on div "Speaker Notes Transcript" at bounding box center [218, 636] width 164 height 22
click at [24, 175] on p "Impact on Institutions" at bounding box center [37, 176] width 39 height 3
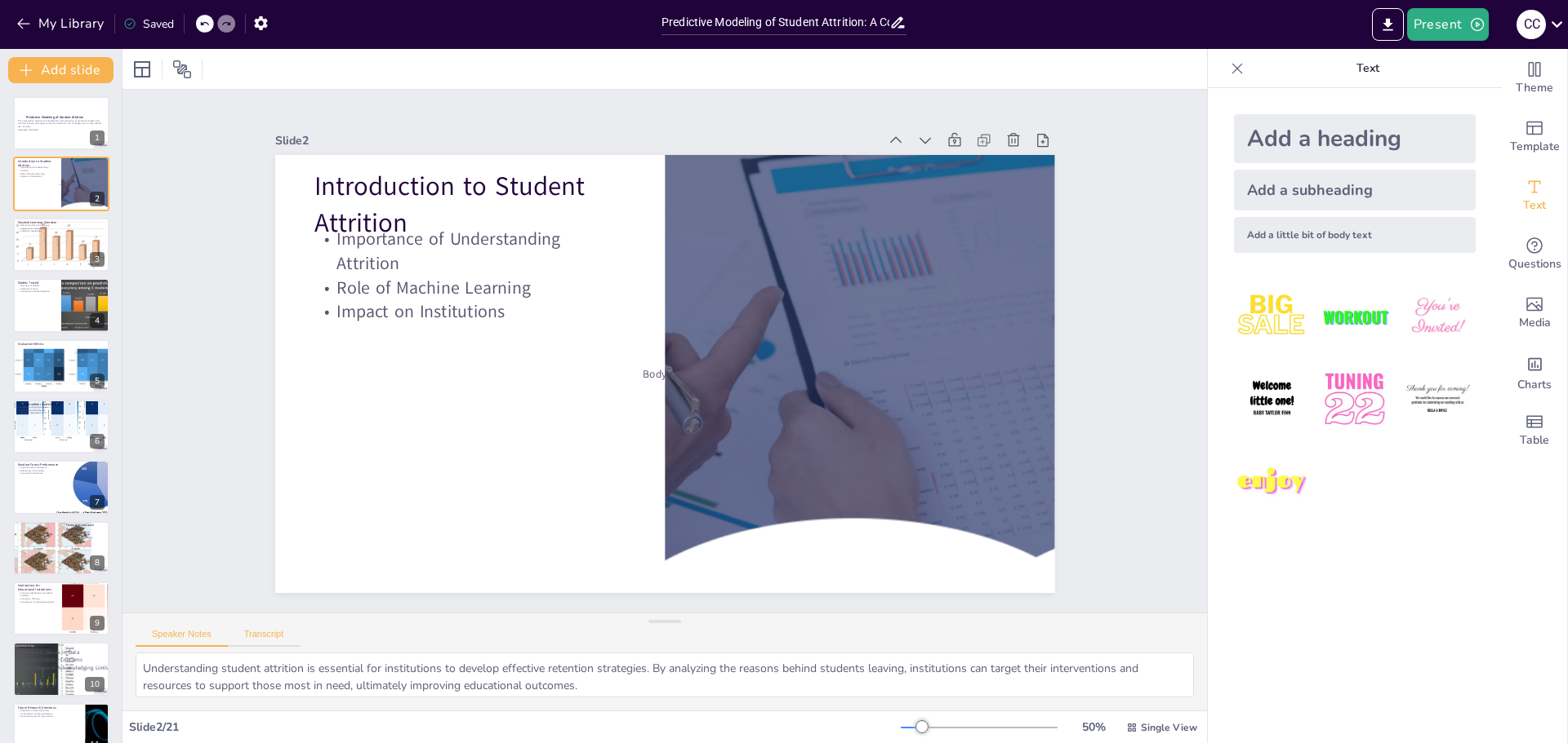
click at [269, 632] on button "Transcript" at bounding box center [264, 638] width 72 height 18
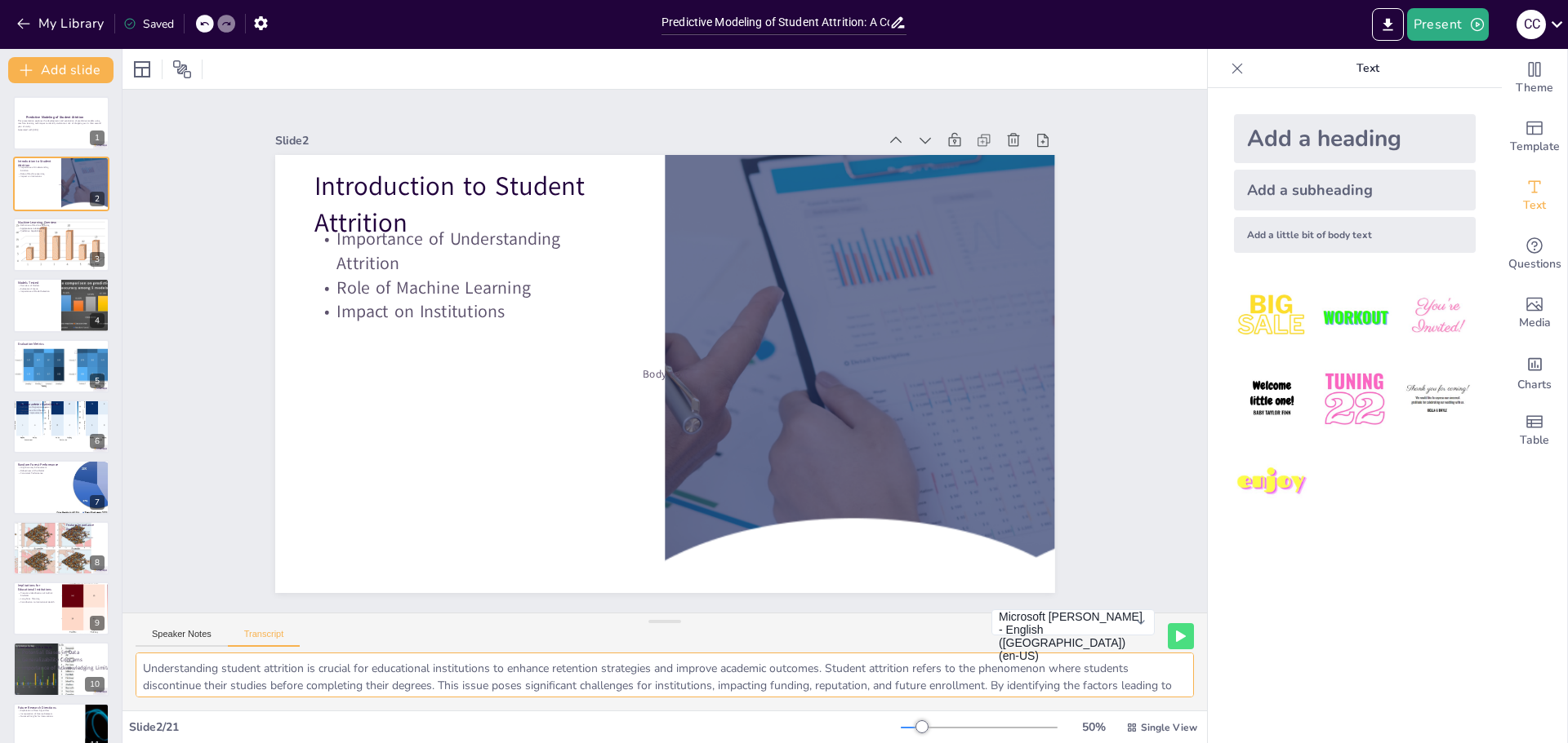
scroll to position [38, 0]
drag, startPoint x: 143, startPoint y: 668, endPoint x: 582, endPoint y: 678, distance: 439.1
click at [582, 678] on textarea "Understanding student attrition is crucial for educational institutions to enha…" at bounding box center [665, 676] width 1058 height 45
click at [34, 245] on div at bounding box center [61, 244] width 103 height 56
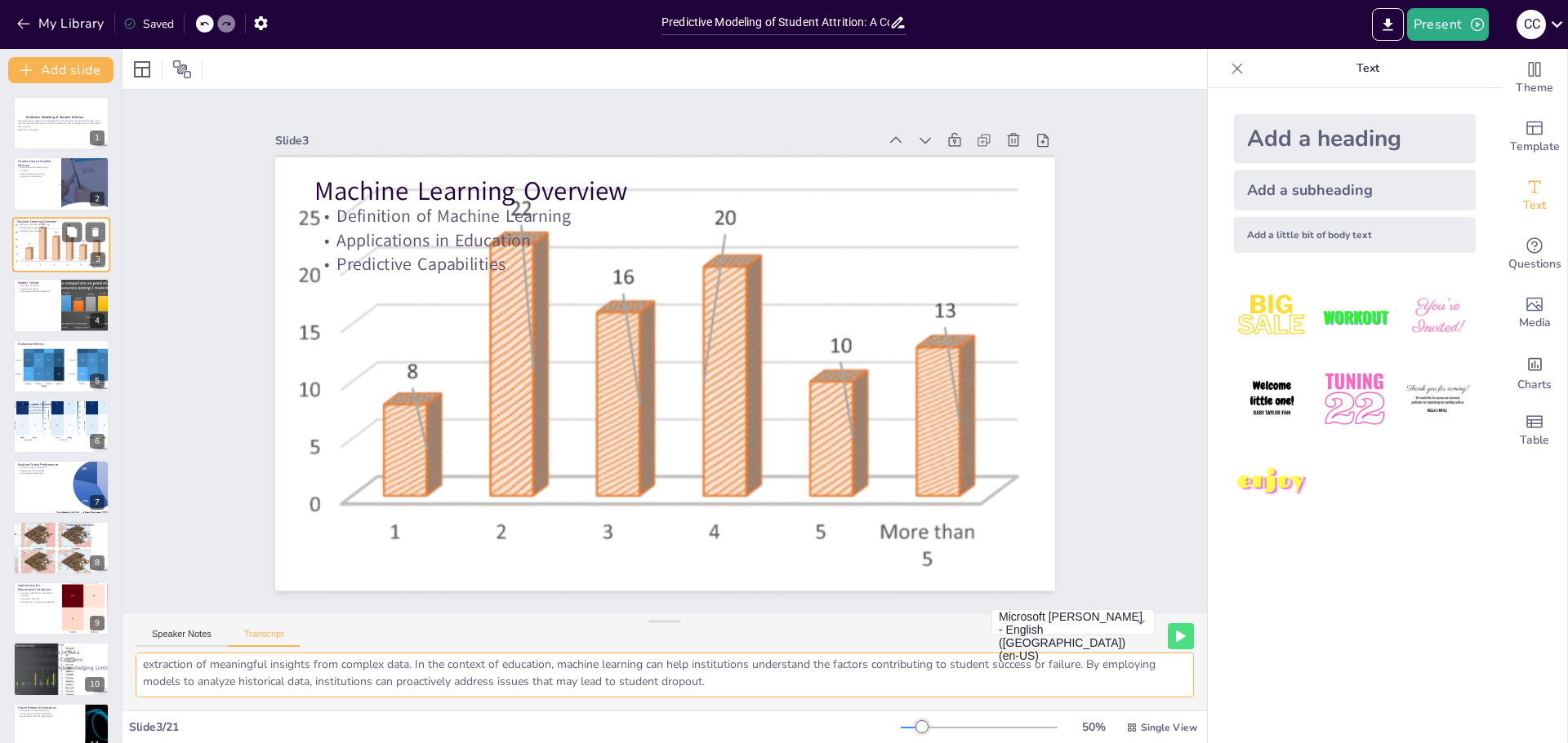
scroll to position [22, 0]
click at [187, 634] on button "Speaker Notes" at bounding box center [182, 638] width 92 height 18
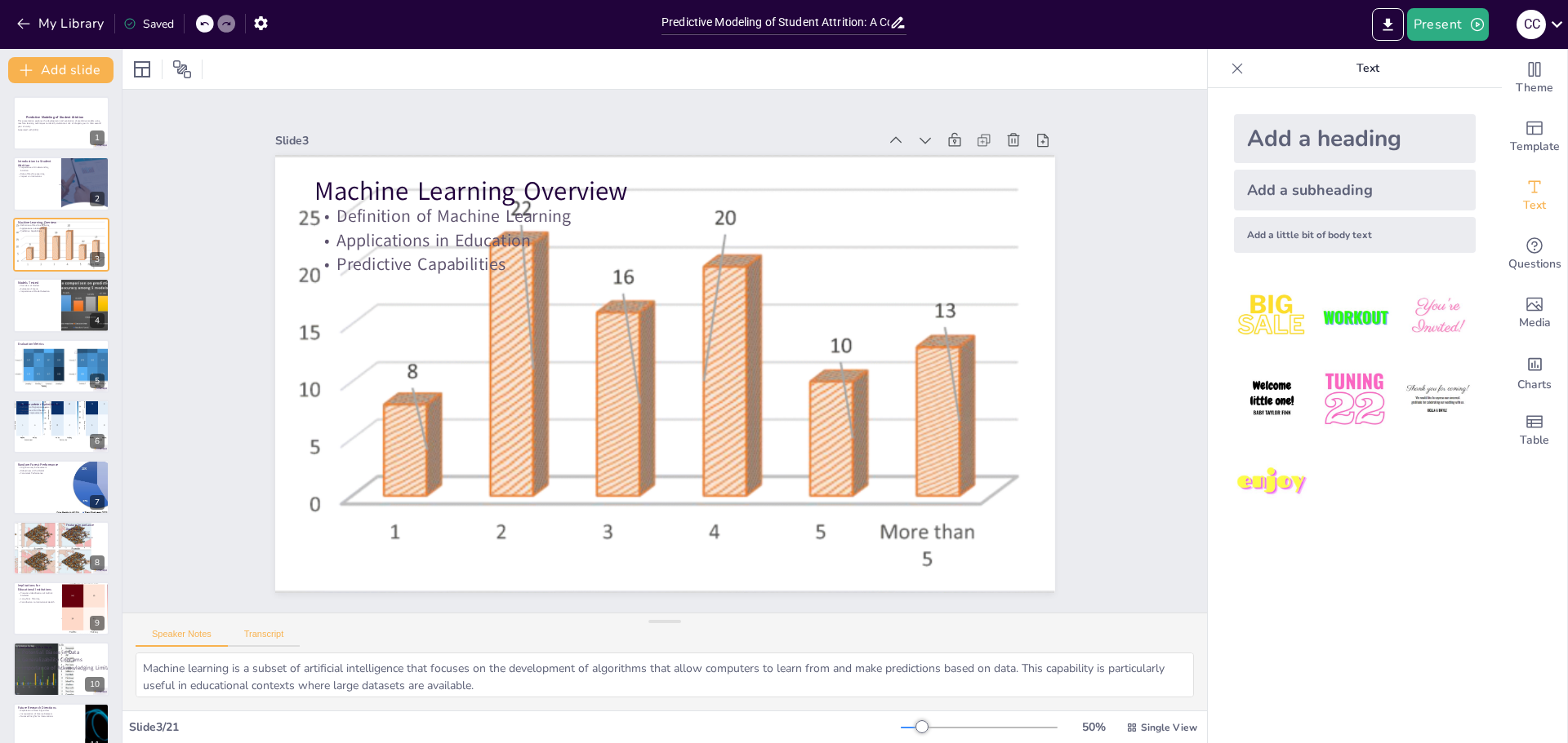
click at [270, 634] on button "Transcript" at bounding box center [264, 638] width 72 height 18
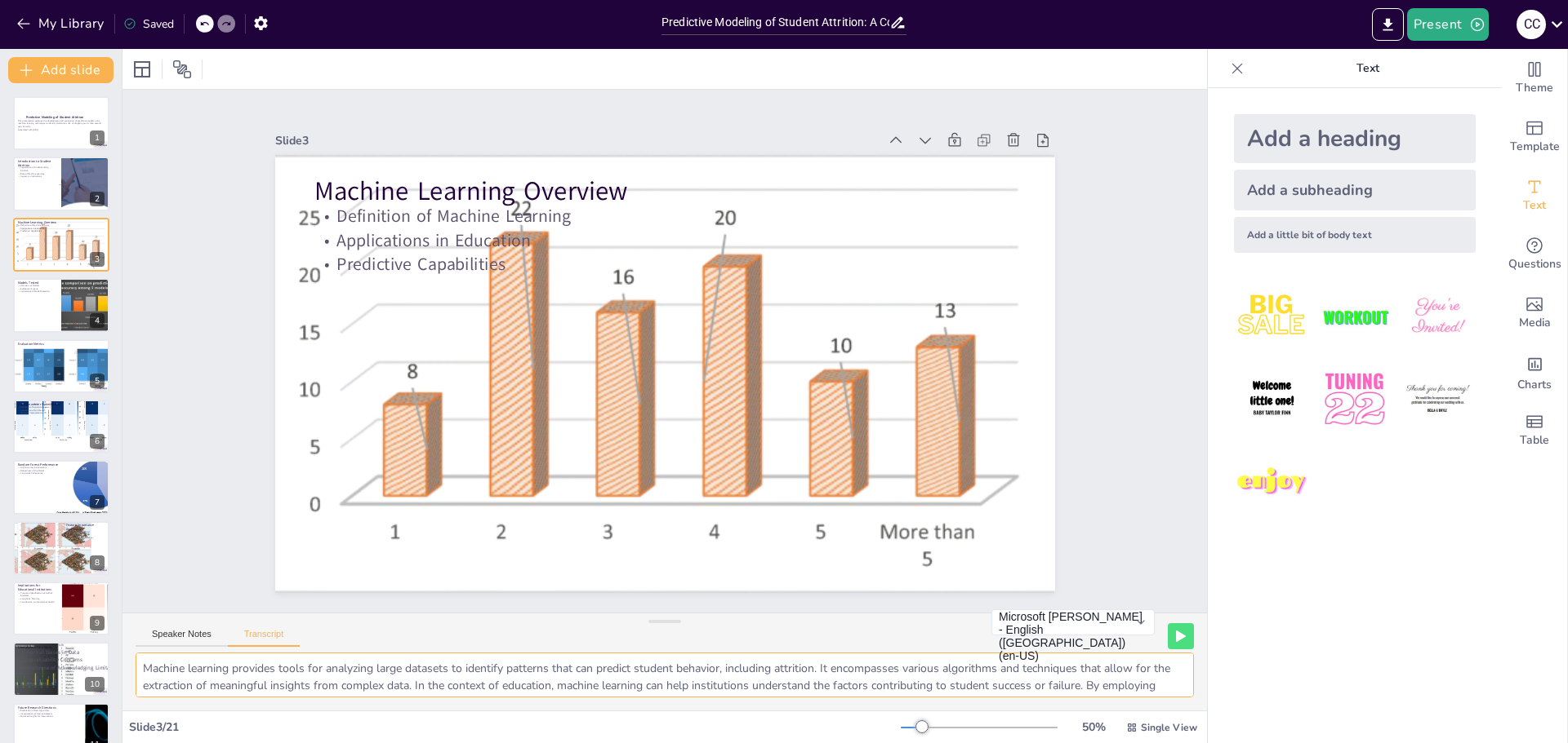
click at [144, 666] on textarea "Machine learning provides tools for analyzing large datasets to identify patter…" at bounding box center [665, 676] width 1058 height 45
click at [40, 299] on div at bounding box center [62, 305] width 98 height 56
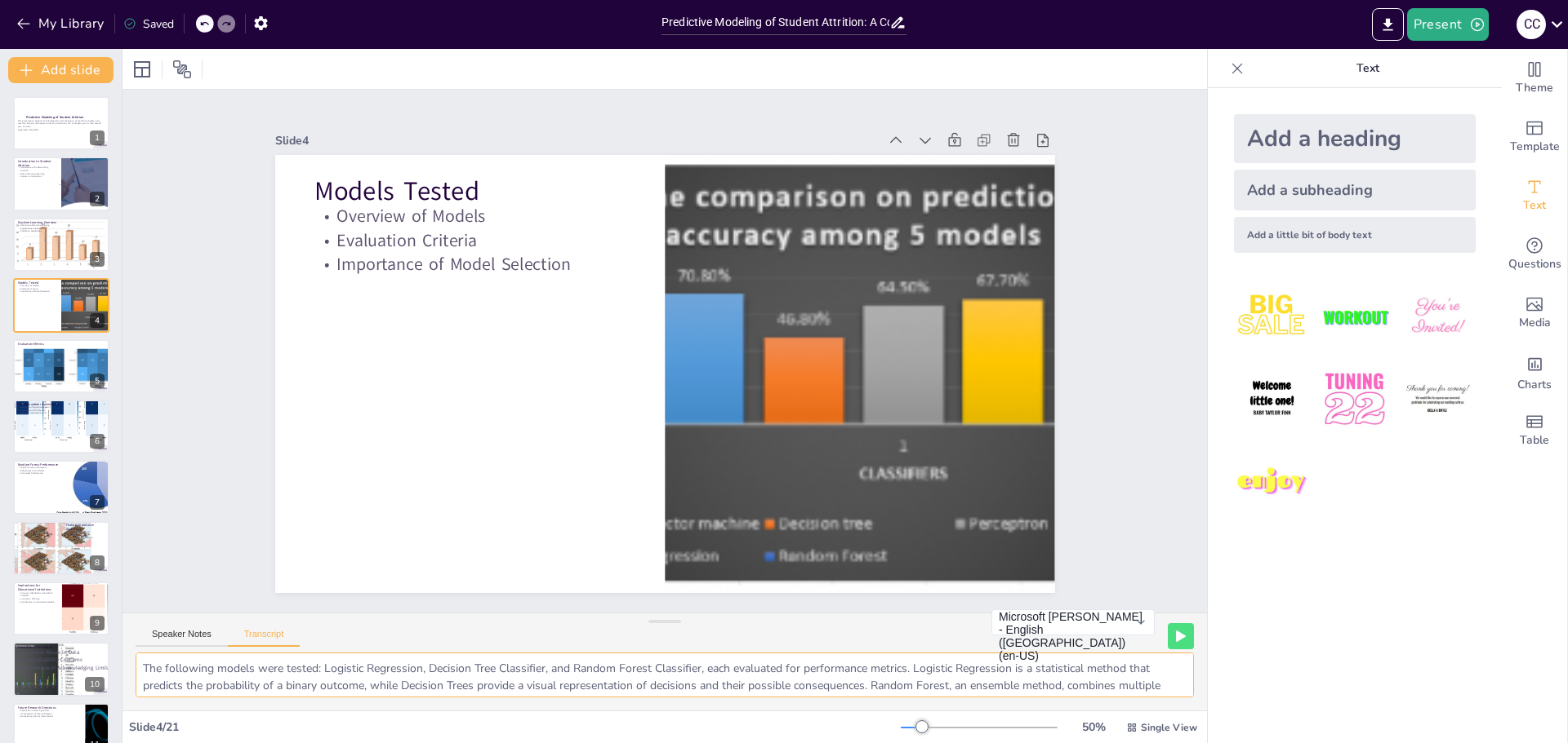
click at [176, 678] on textarea "The following models were tested: Logistic Regression, Decision Tree Classifier…" at bounding box center [665, 676] width 1058 height 45
click at [42, 362] on div at bounding box center [67, 353] width 108 height 67
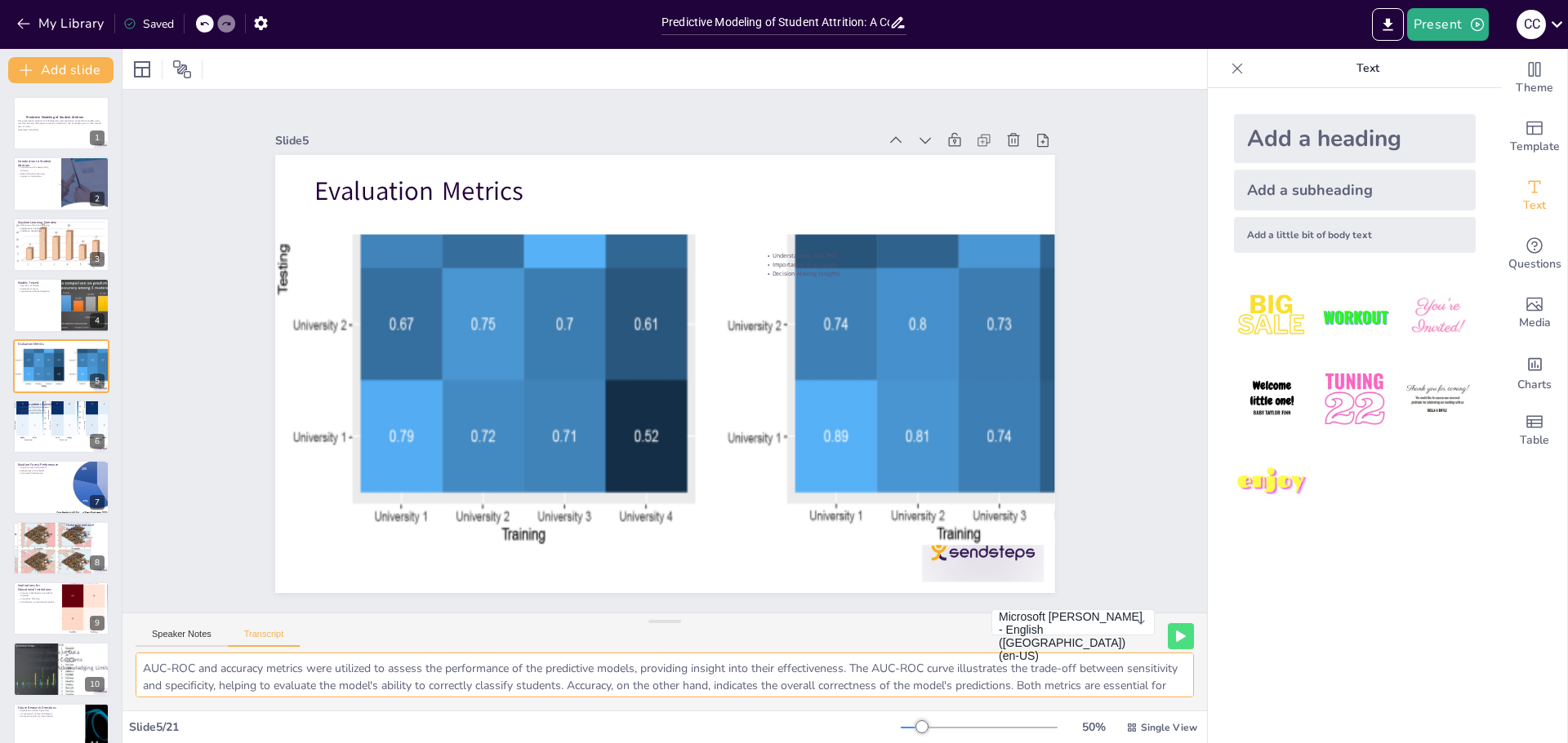
click at [187, 677] on textarea "AUC-ROC and accuracy metrics were utilized to assess the performance of the pre…" at bounding box center [665, 676] width 1058 height 45
click at [39, 431] on div at bounding box center [65, 415] width 105 height 52
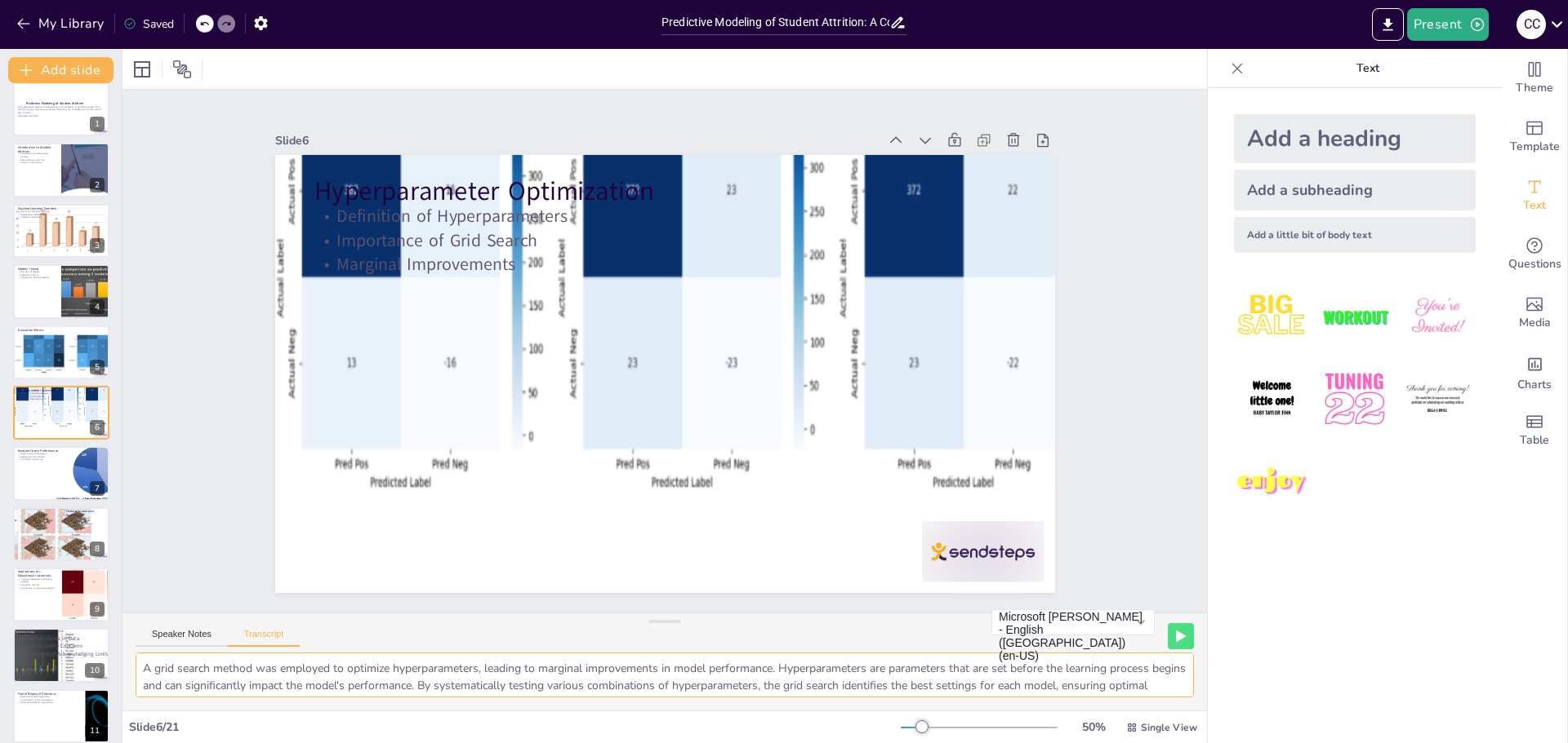
click at [204, 679] on textarea "A grid search method was employed to optimize hyperparameters, leading to margi…" at bounding box center [665, 676] width 1058 height 45
click at [33, 469] on div at bounding box center [62, 474] width 98 height 56
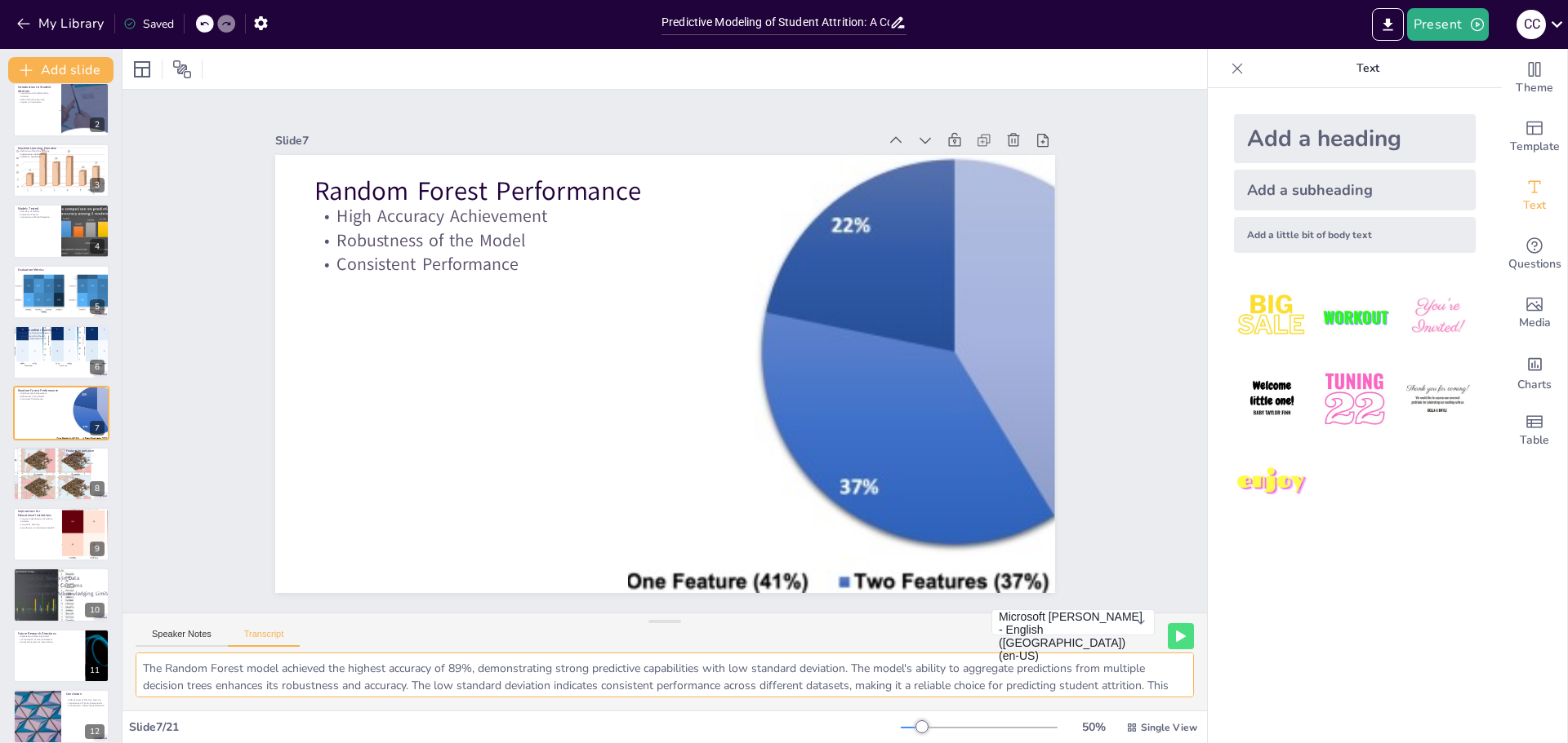
click at [168, 675] on textarea "The Random Forest model achieved the highest accuracy of 89%, demonstrating str…" at bounding box center [665, 676] width 1058 height 45
click at [40, 482] on div at bounding box center [36, 474] width 112 height 56
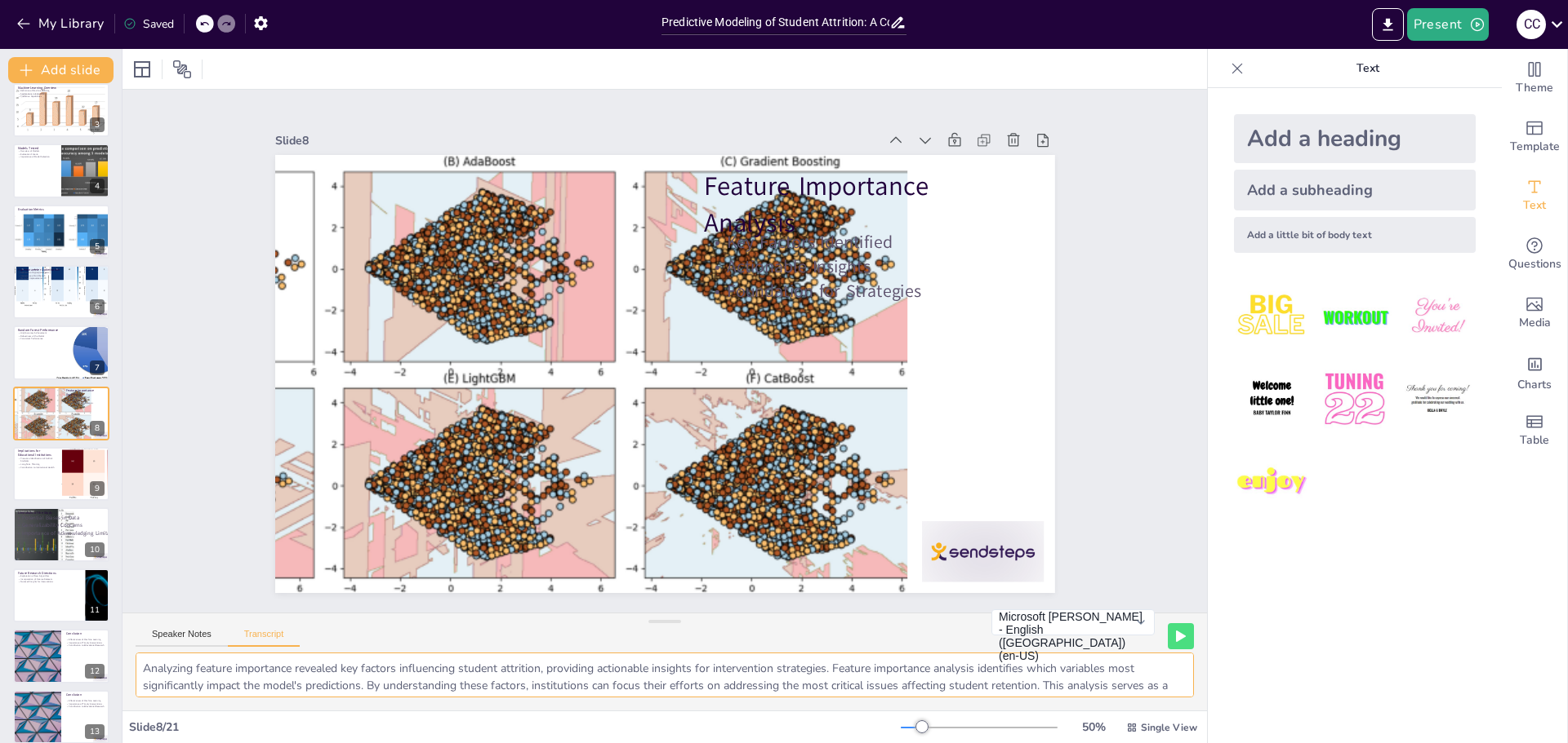
click at [158, 675] on textarea "Analyzing feature importance revealed key factors influencing student attrition…" at bounding box center [665, 676] width 1058 height 45
click at [29, 472] on div at bounding box center [62, 474] width 98 height 56
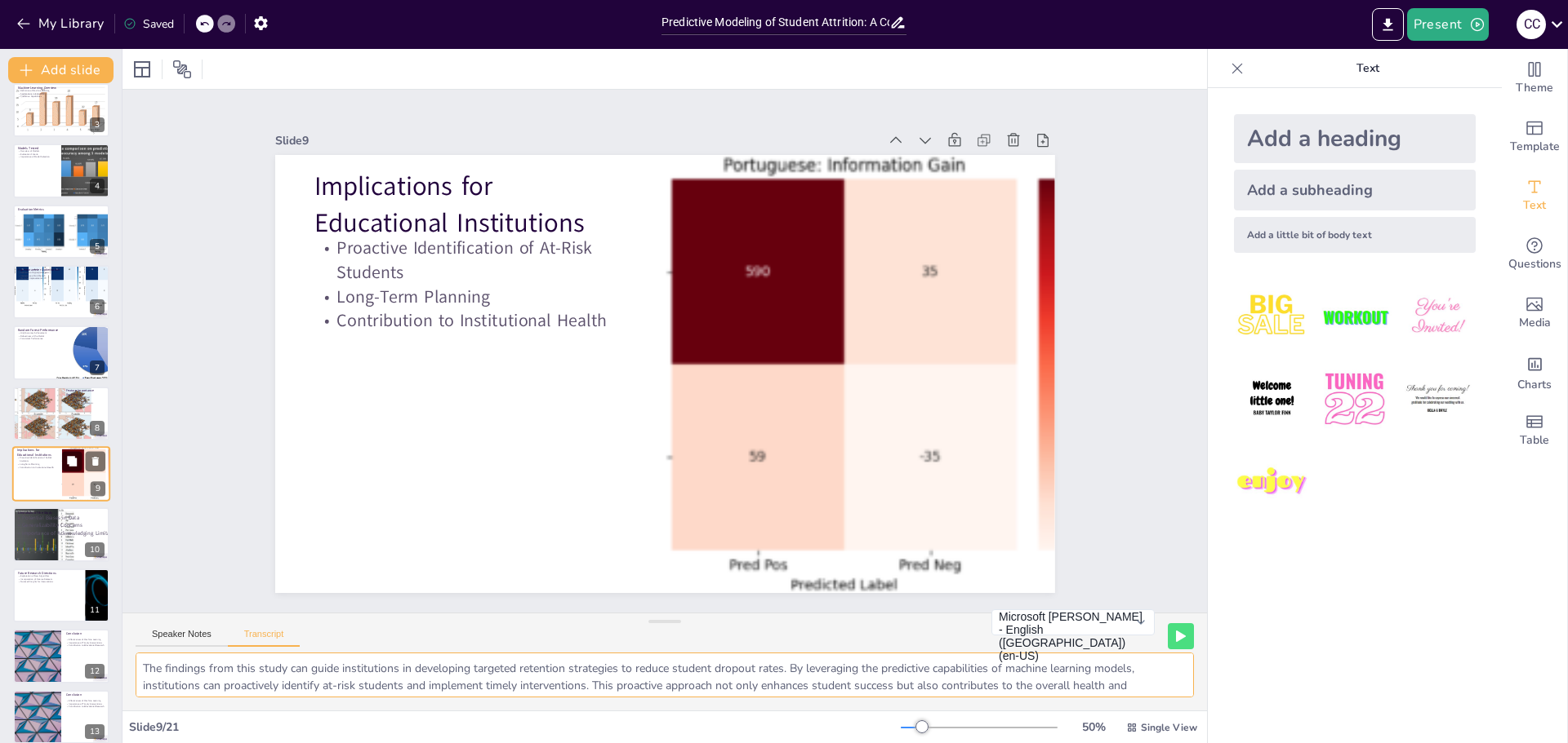
scroll to position [196, 0]
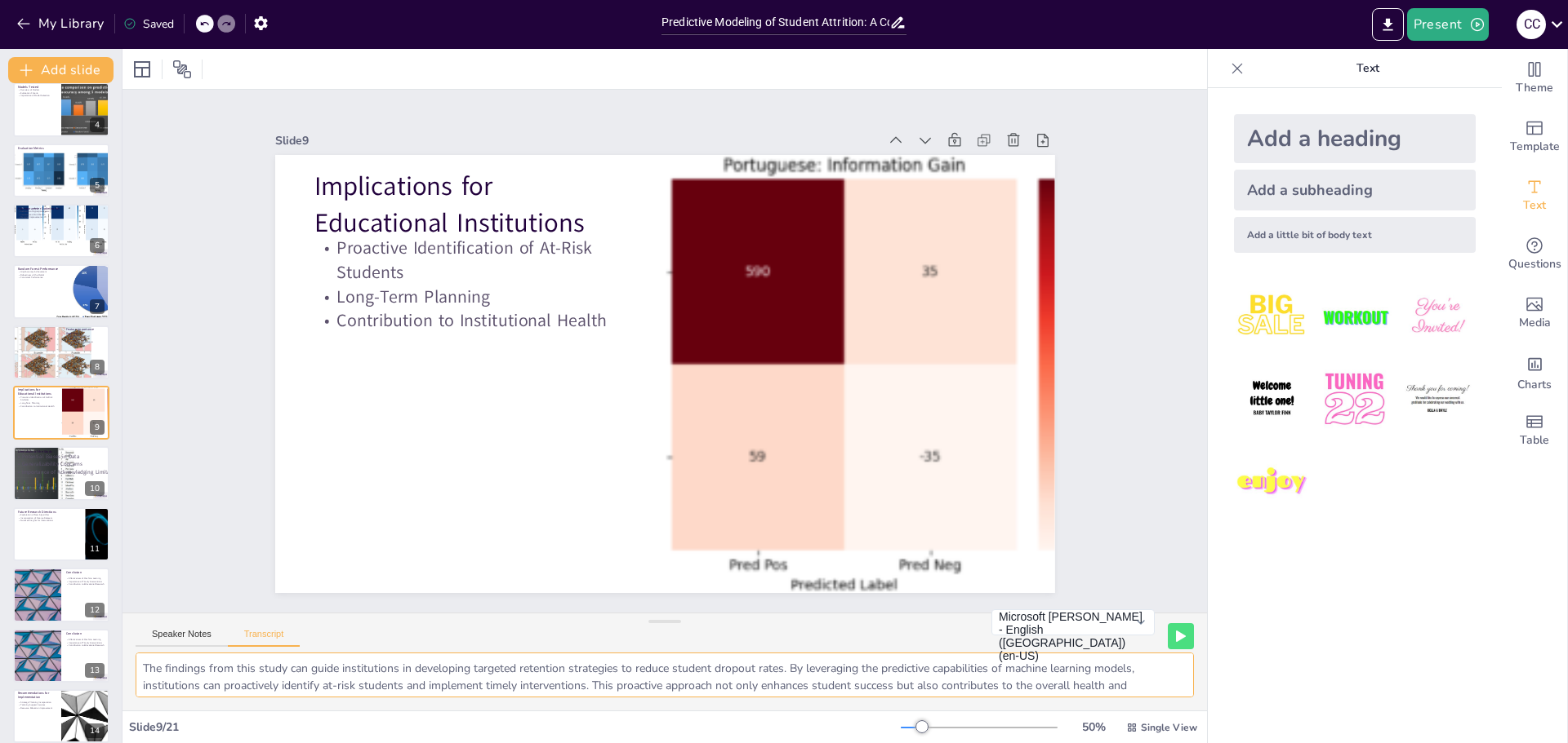
click at [250, 673] on textarea "The findings from this study can guide institutions in developing targeted rete…" at bounding box center [665, 676] width 1058 height 45
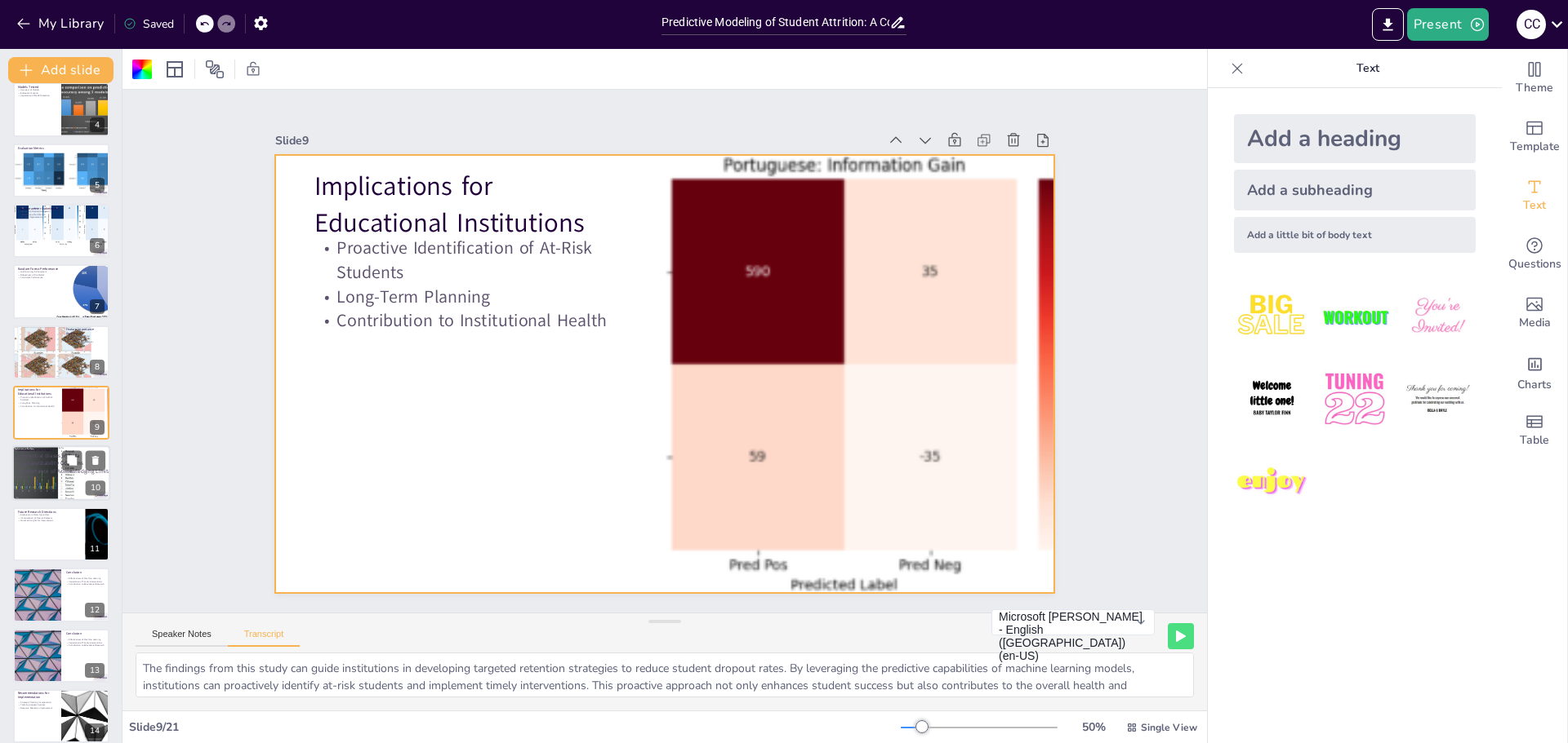
click at [42, 474] on p "Importance of Acknowledging Limitations" at bounding box center [81, 471] width 135 height 8
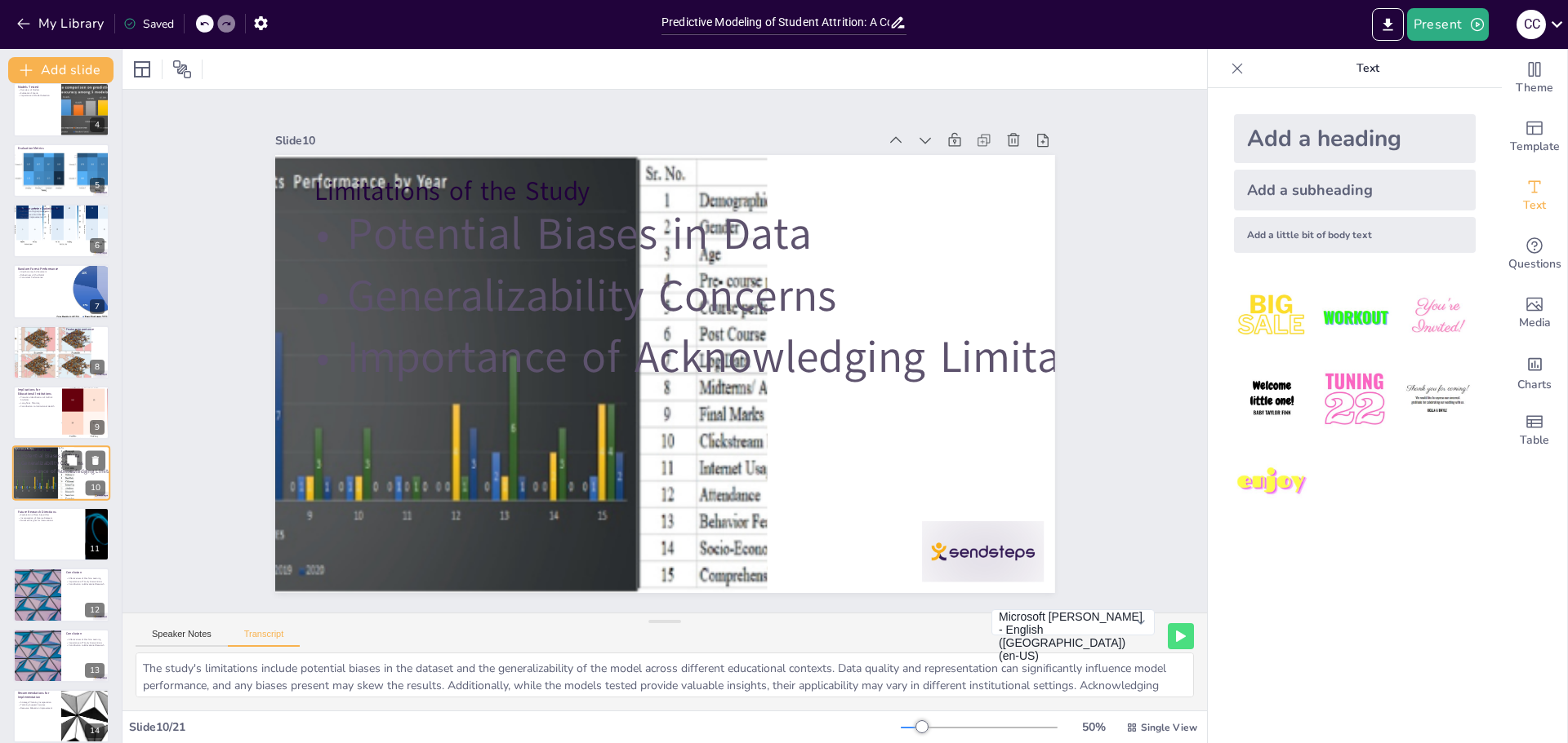
scroll to position [256, 0]
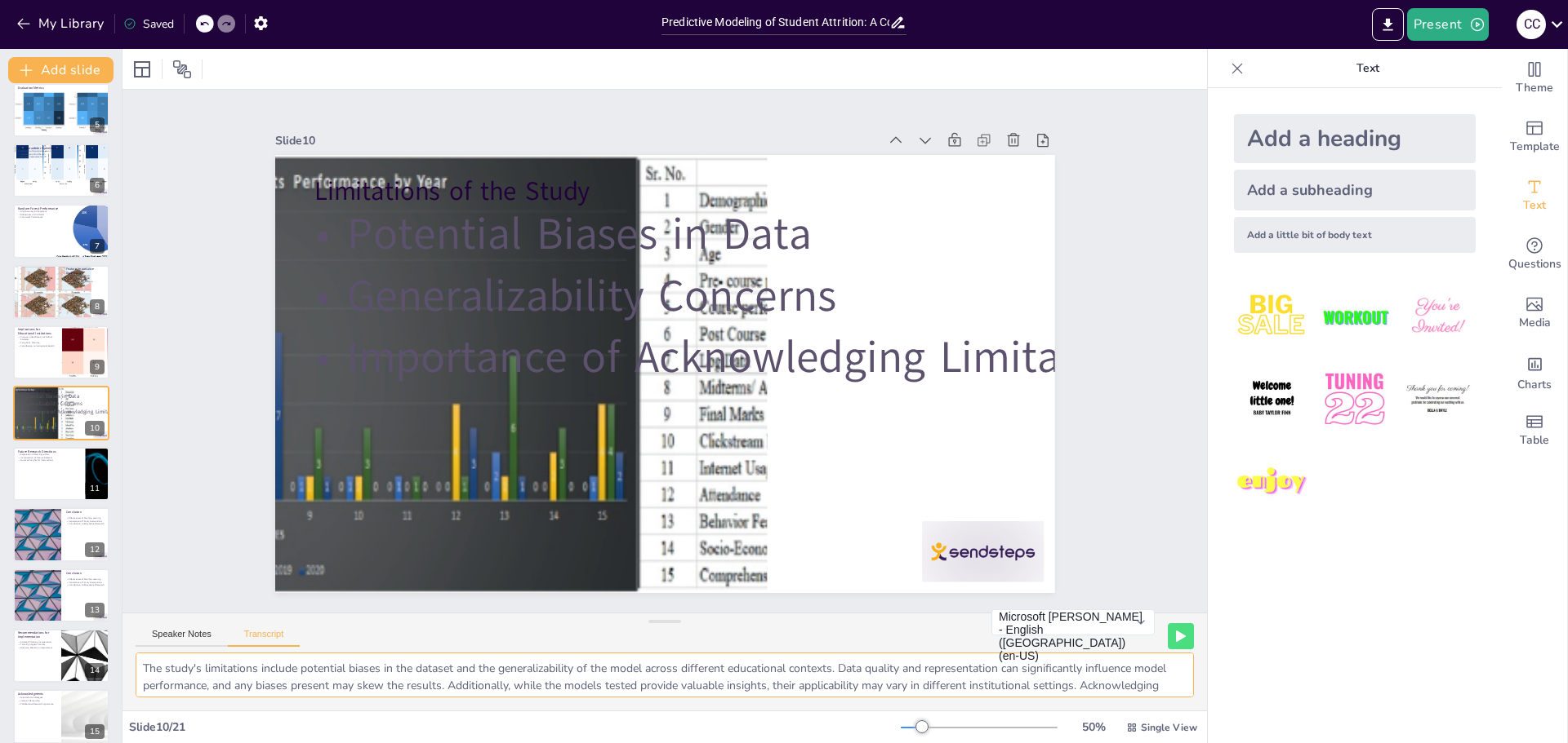
click at [141, 662] on textarea "The study's limitations include potential biases in the dataset and the general…" at bounding box center [665, 676] width 1058 height 45
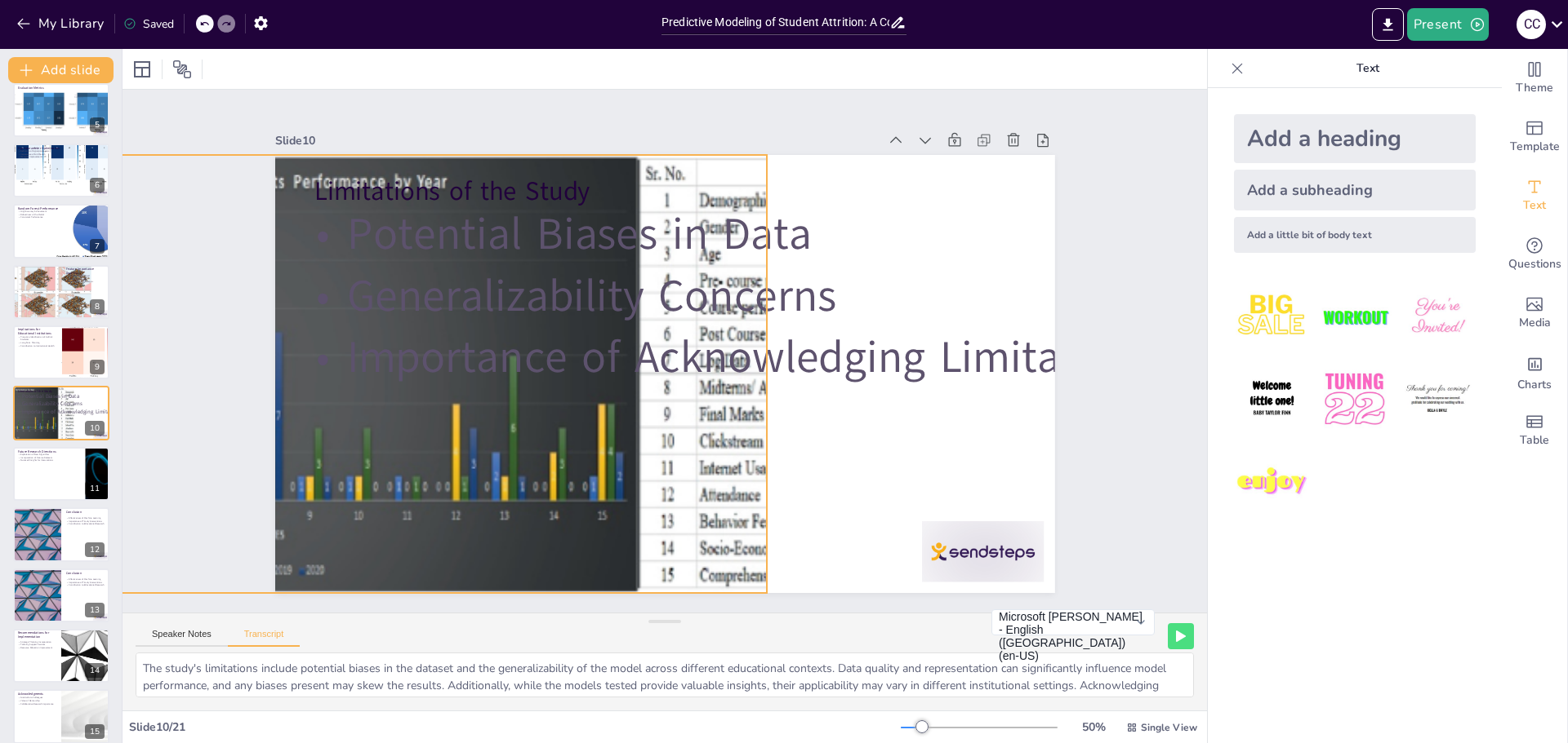
click at [542, 496] on div at bounding box center [424, 297] width 1218 height 768
click at [37, 475] on div at bounding box center [62, 474] width 98 height 56
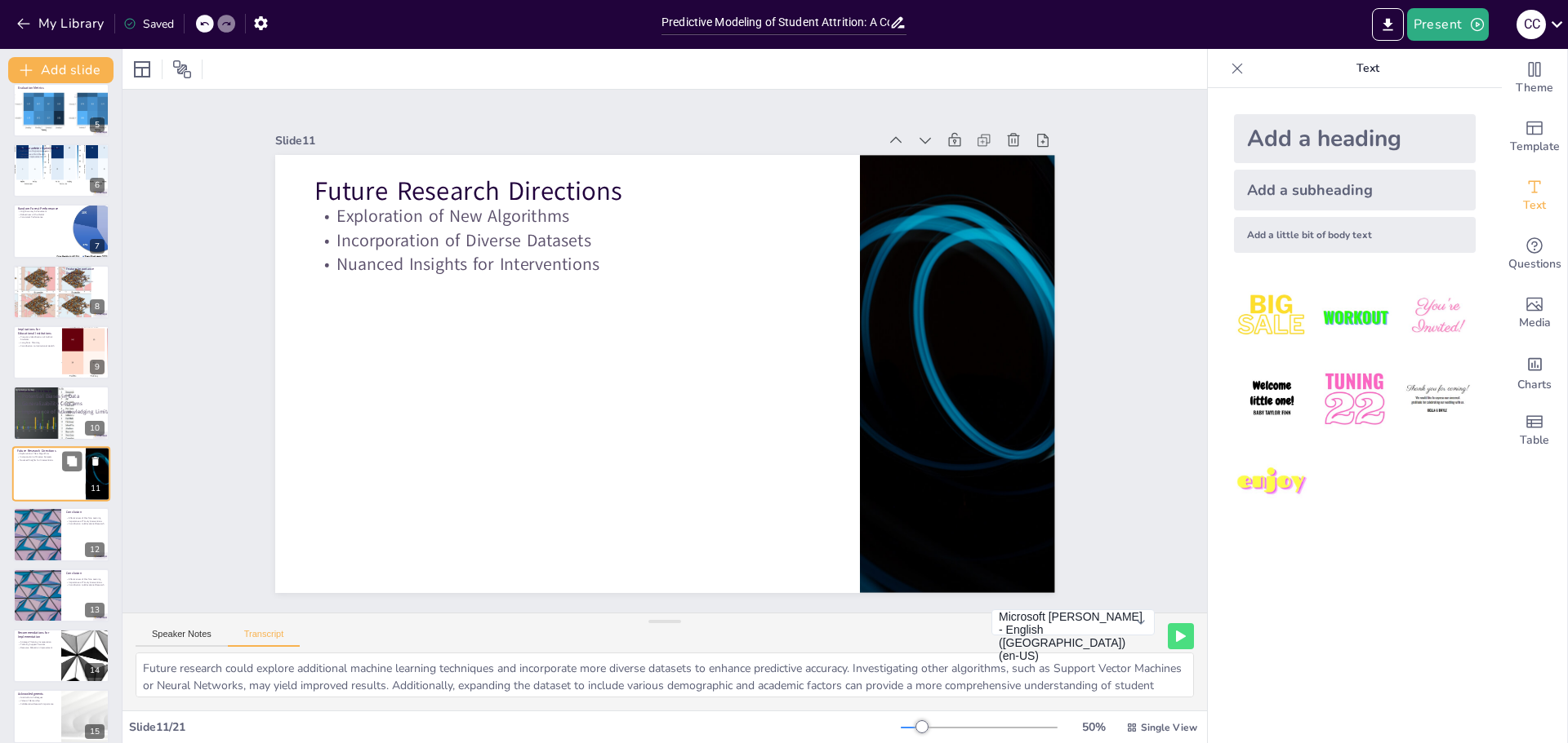
scroll to position [317, 0]
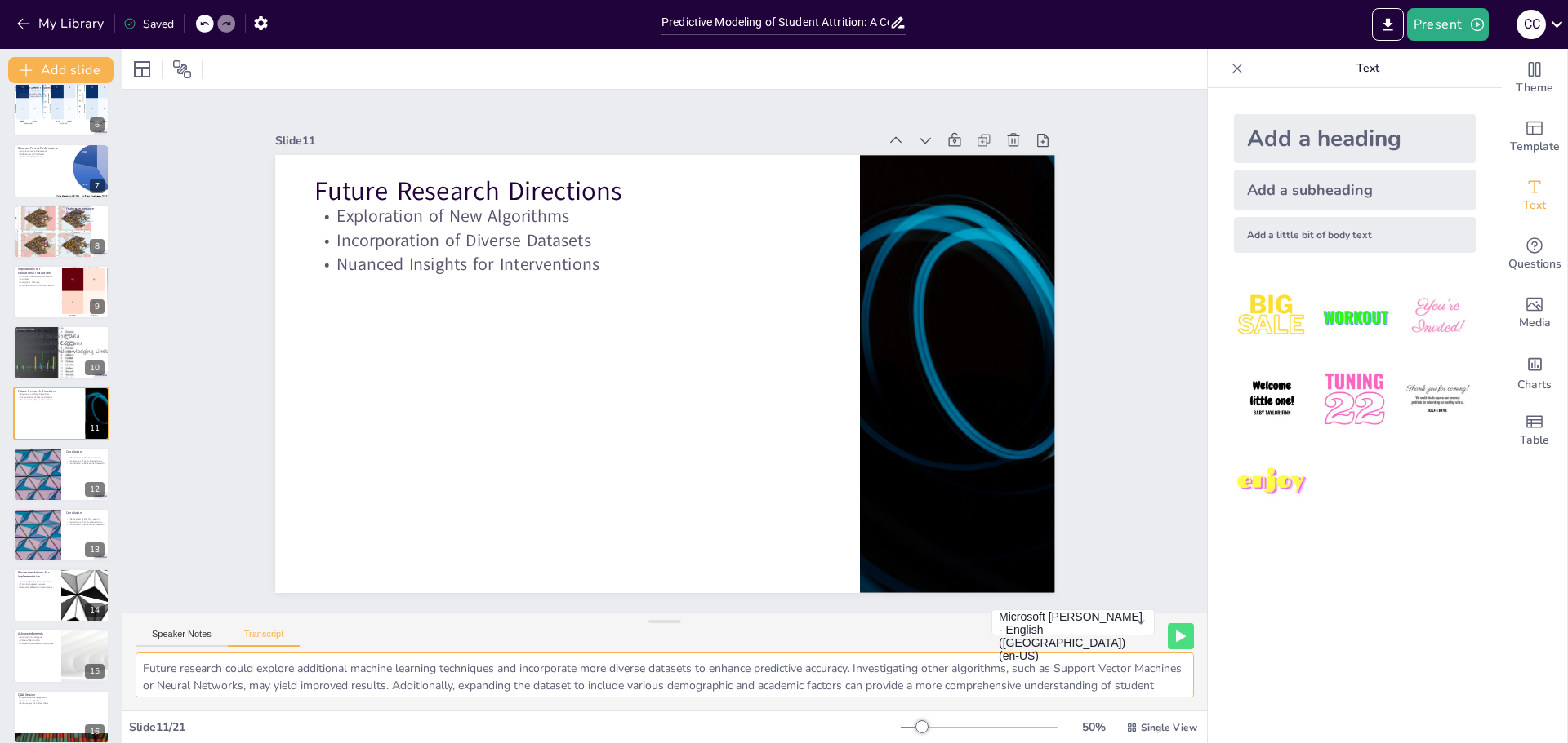
click at [166, 670] on textarea "Future research could explore additional machine learning techniques and incorp…" at bounding box center [665, 676] width 1058 height 45
click at [36, 480] on div at bounding box center [36, 474] width 98 height 56
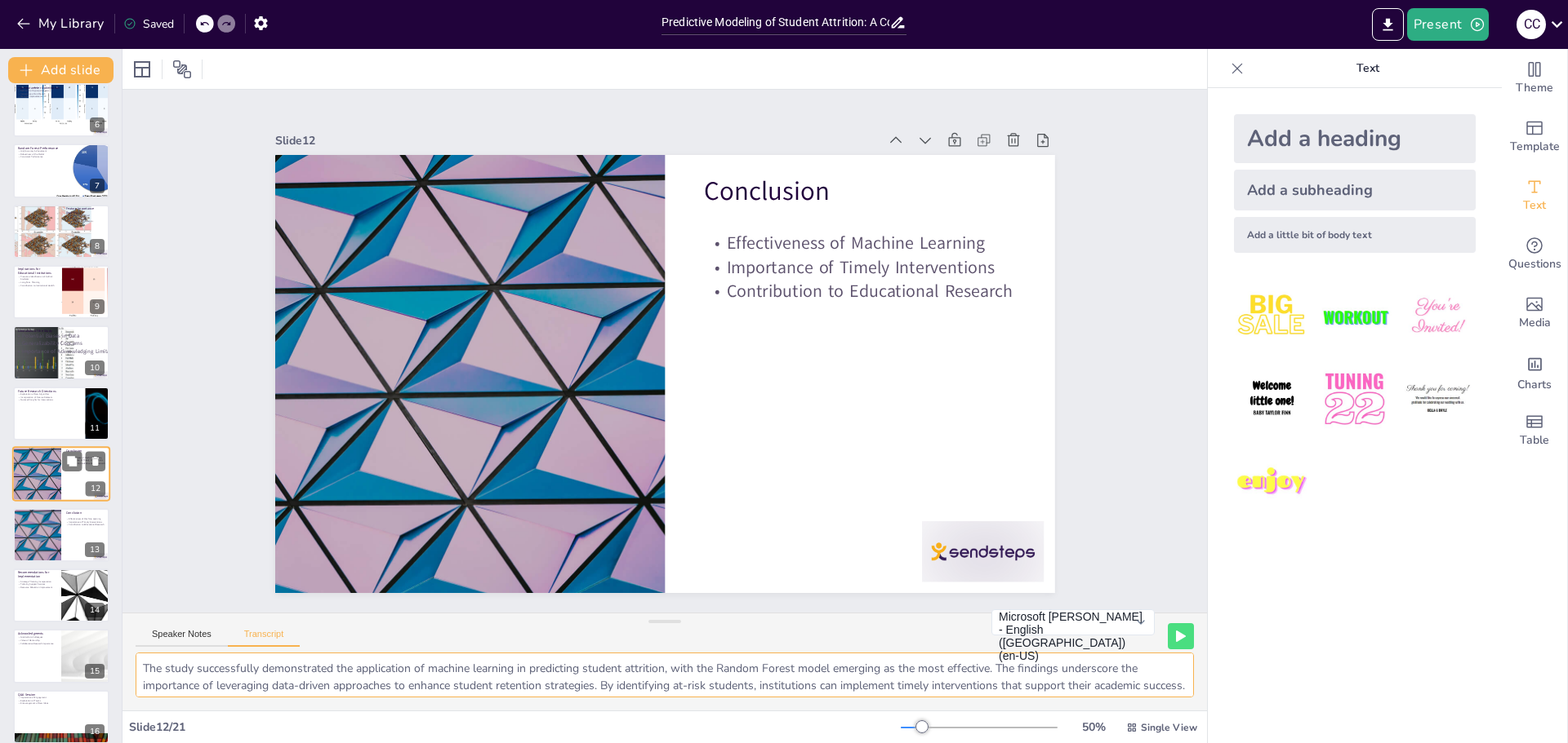
scroll to position [377, 0]
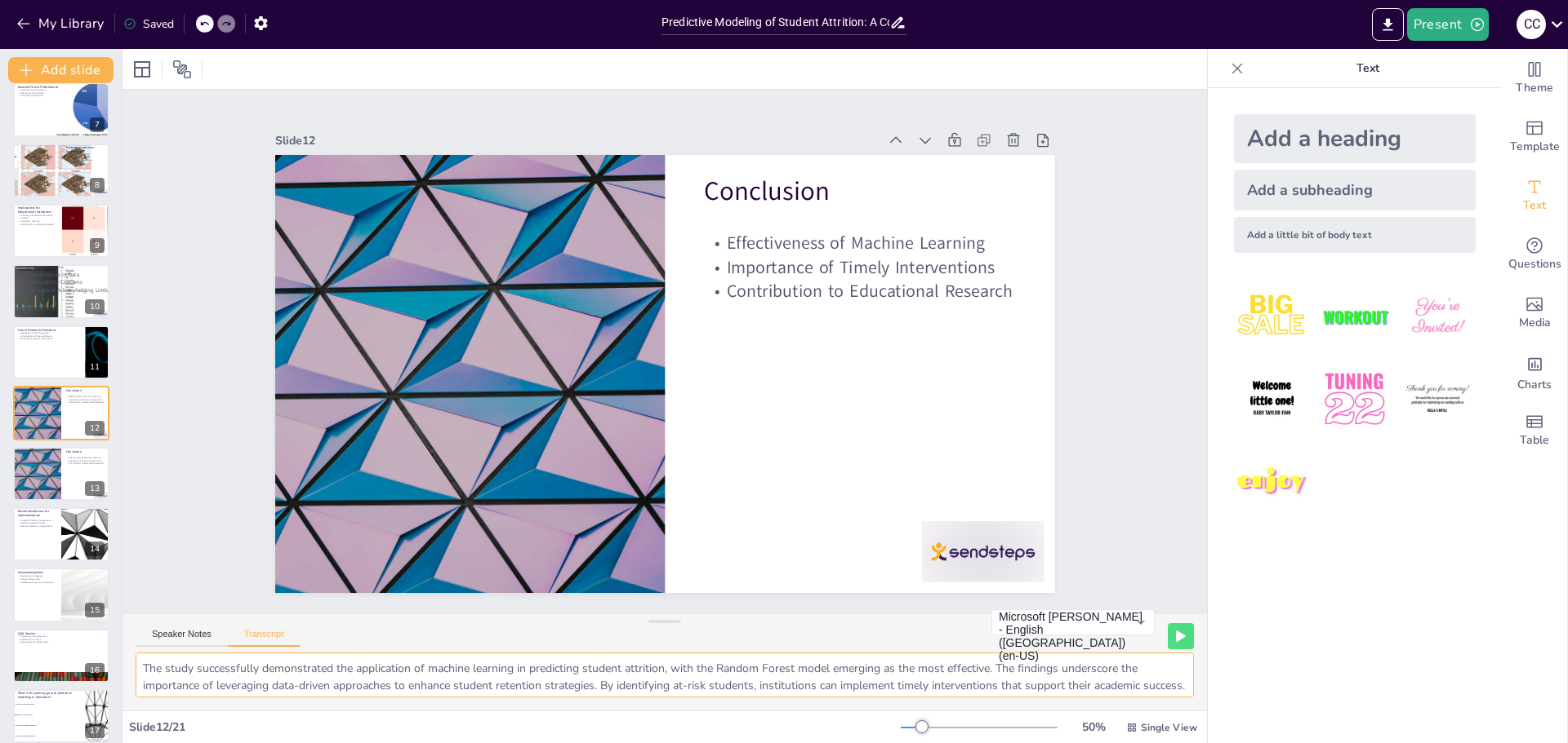
click at [191, 675] on textarea "The study successfully demonstrated the application of machine learning in pred…" at bounding box center [665, 676] width 1058 height 45
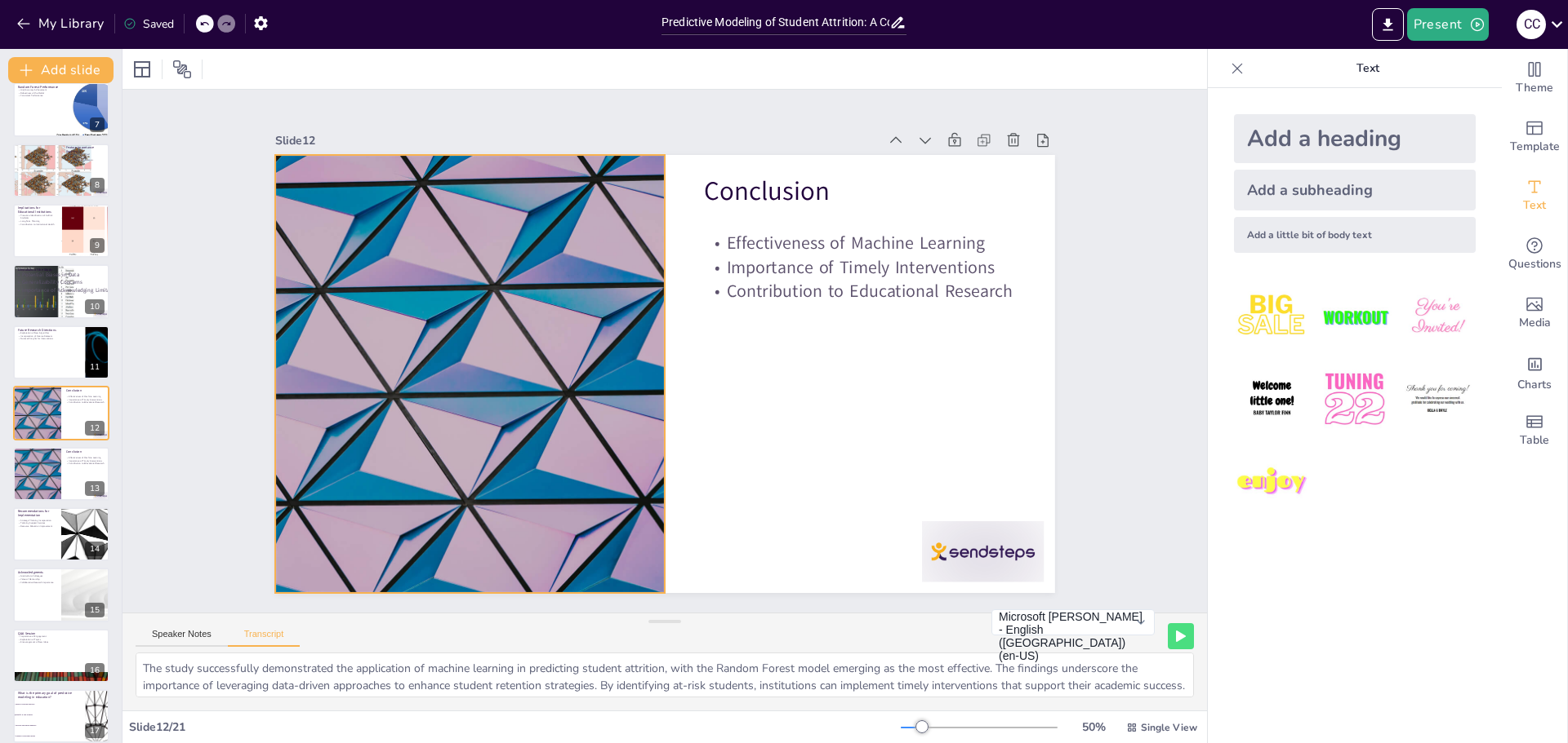
click at [418, 450] on div at bounding box center [470, 374] width 780 height 438
click at [47, 465] on div at bounding box center [36, 474] width 98 height 56
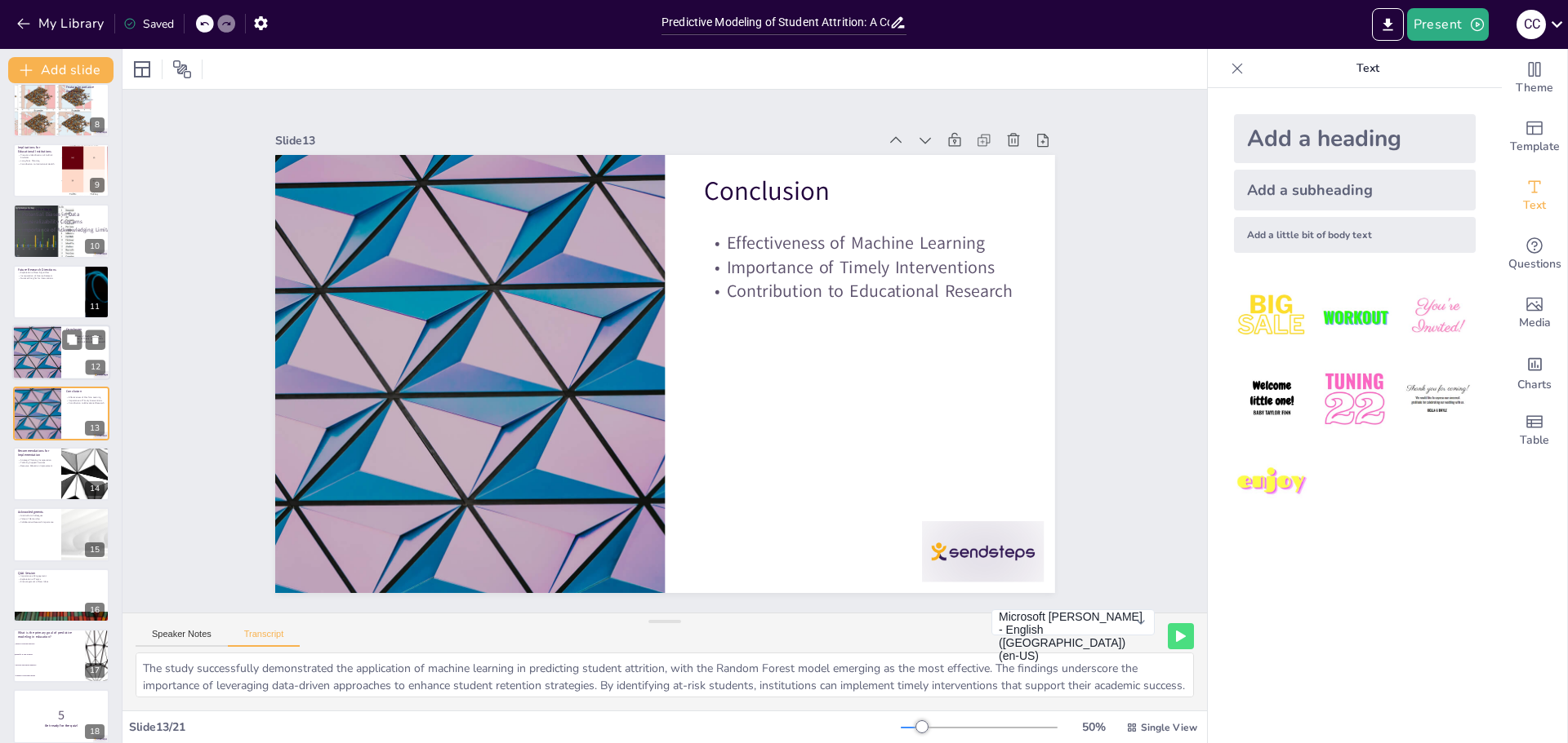
click at [33, 357] on div at bounding box center [36, 352] width 98 height 56
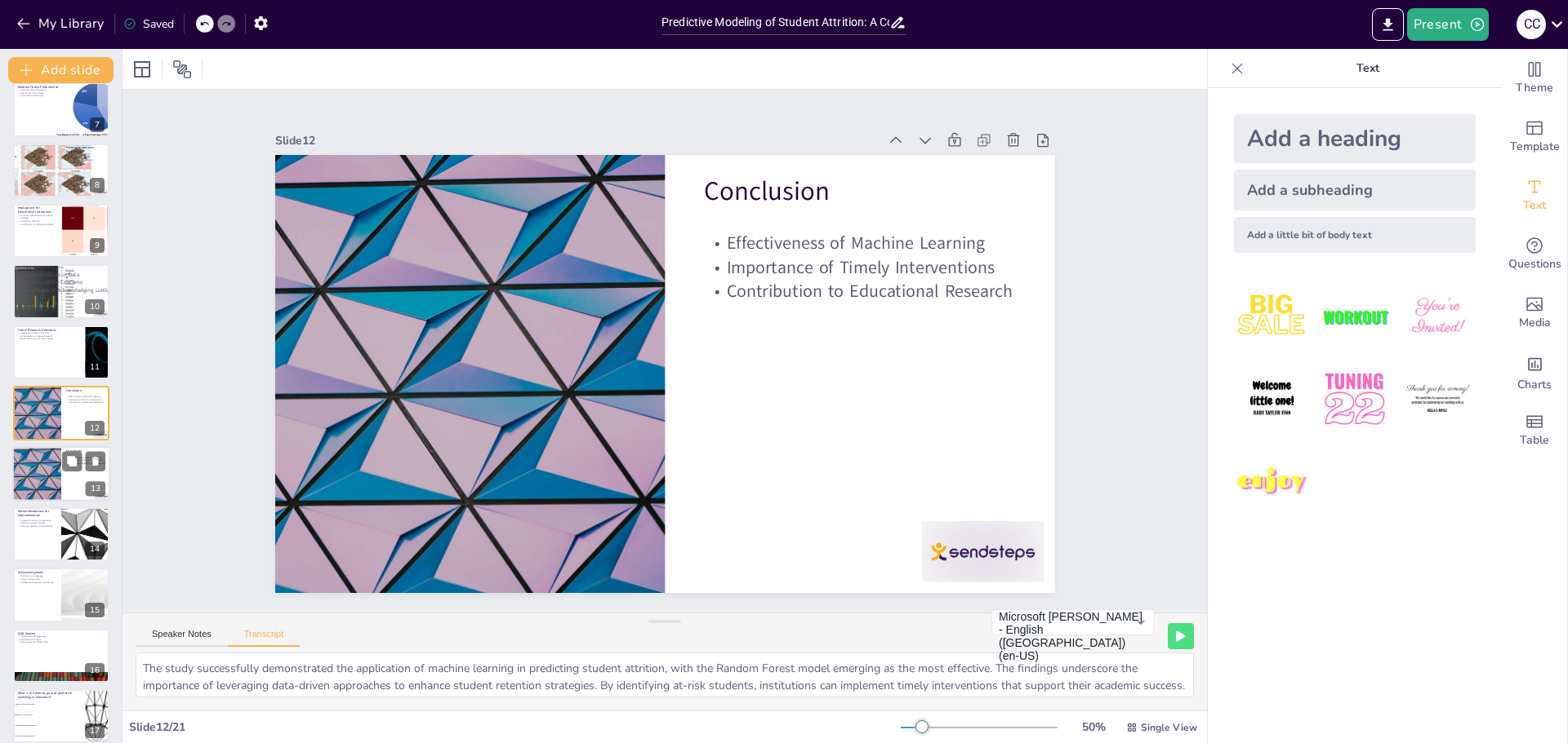
click at [30, 462] on div at bounding box center [36, 474] width 98 height 56
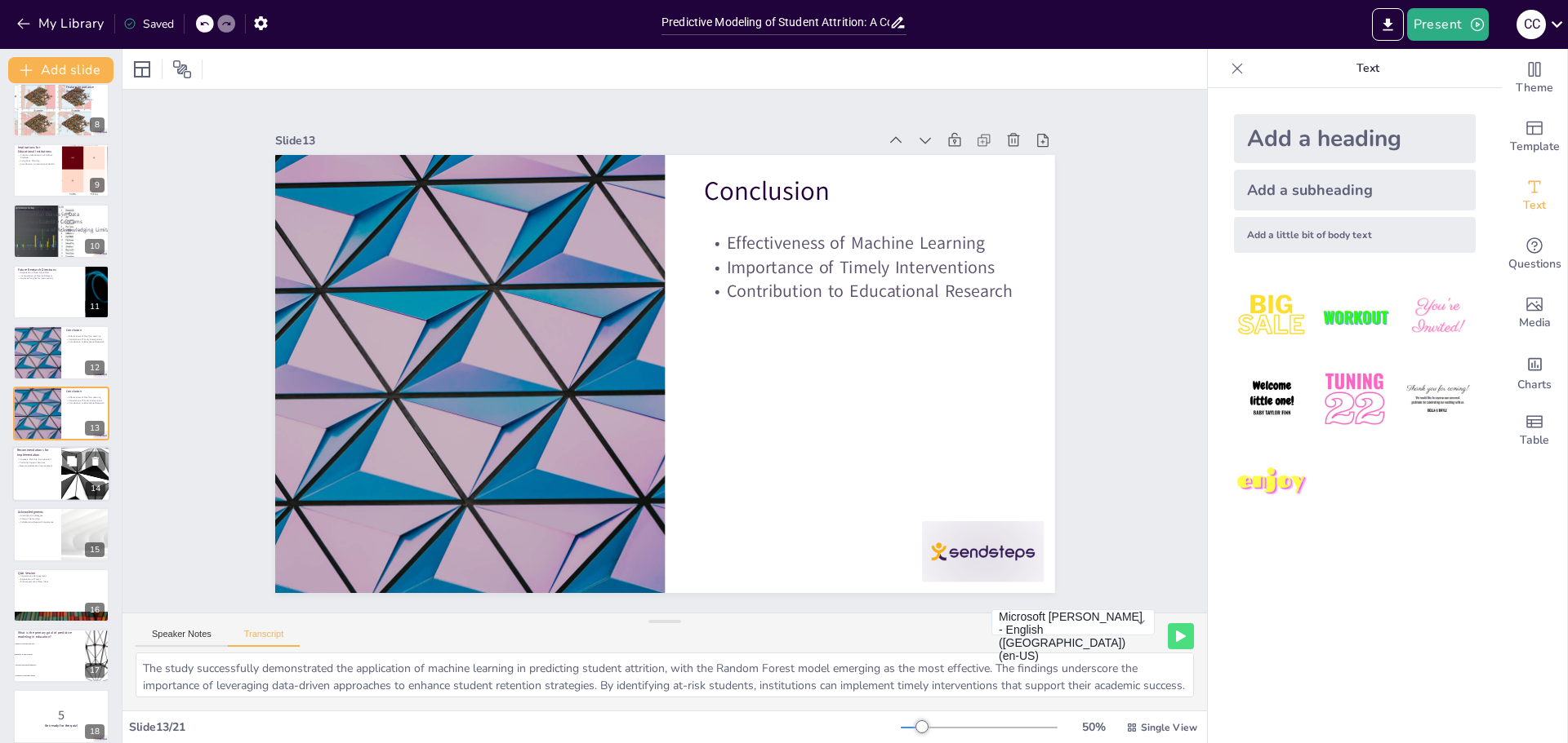
click at [31, 468] on div "Strategic Planning Incorporation Tailoring Support Services Resource Allocation…" at bounding box center [37, 462] width 39 height 12
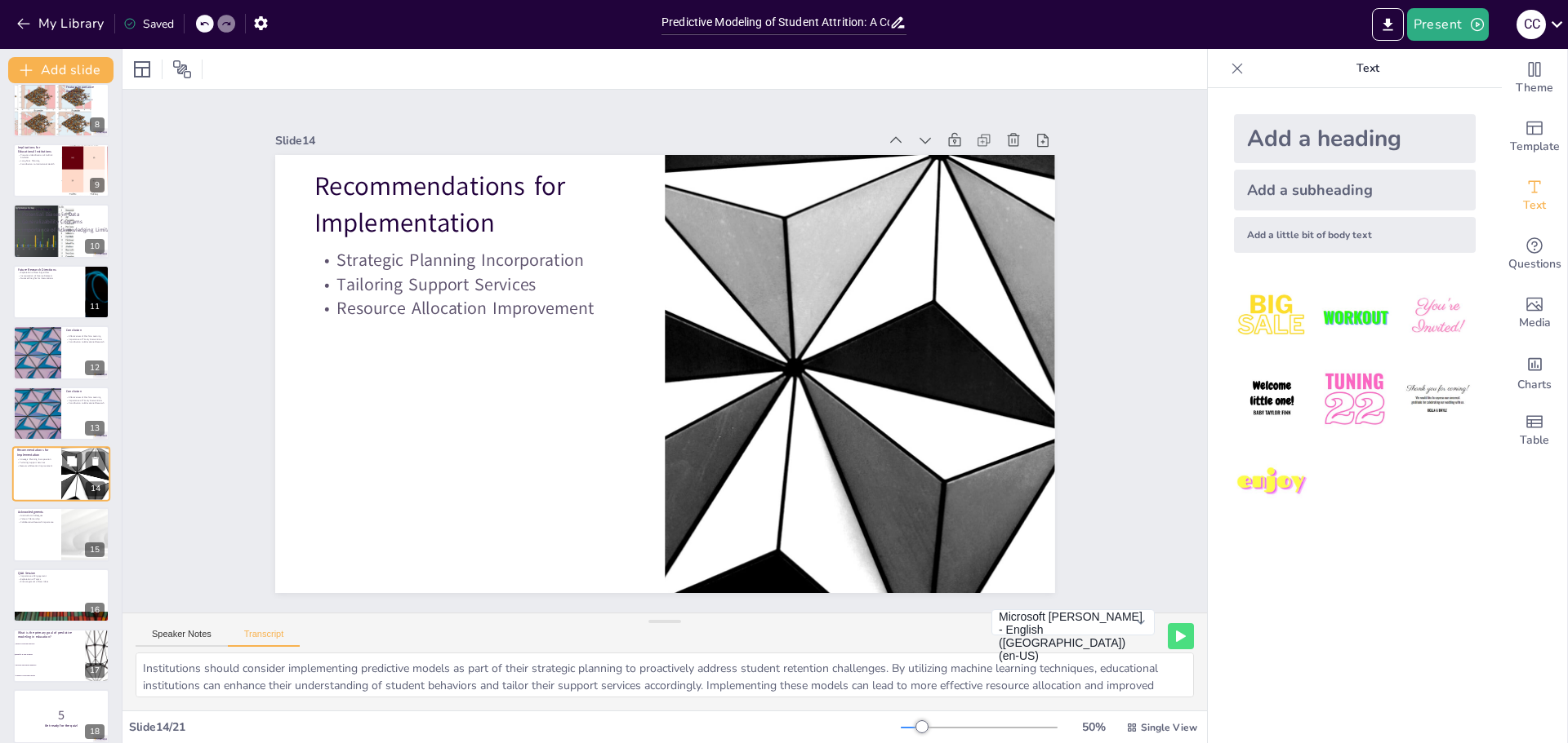
scroll to position [500, 0]
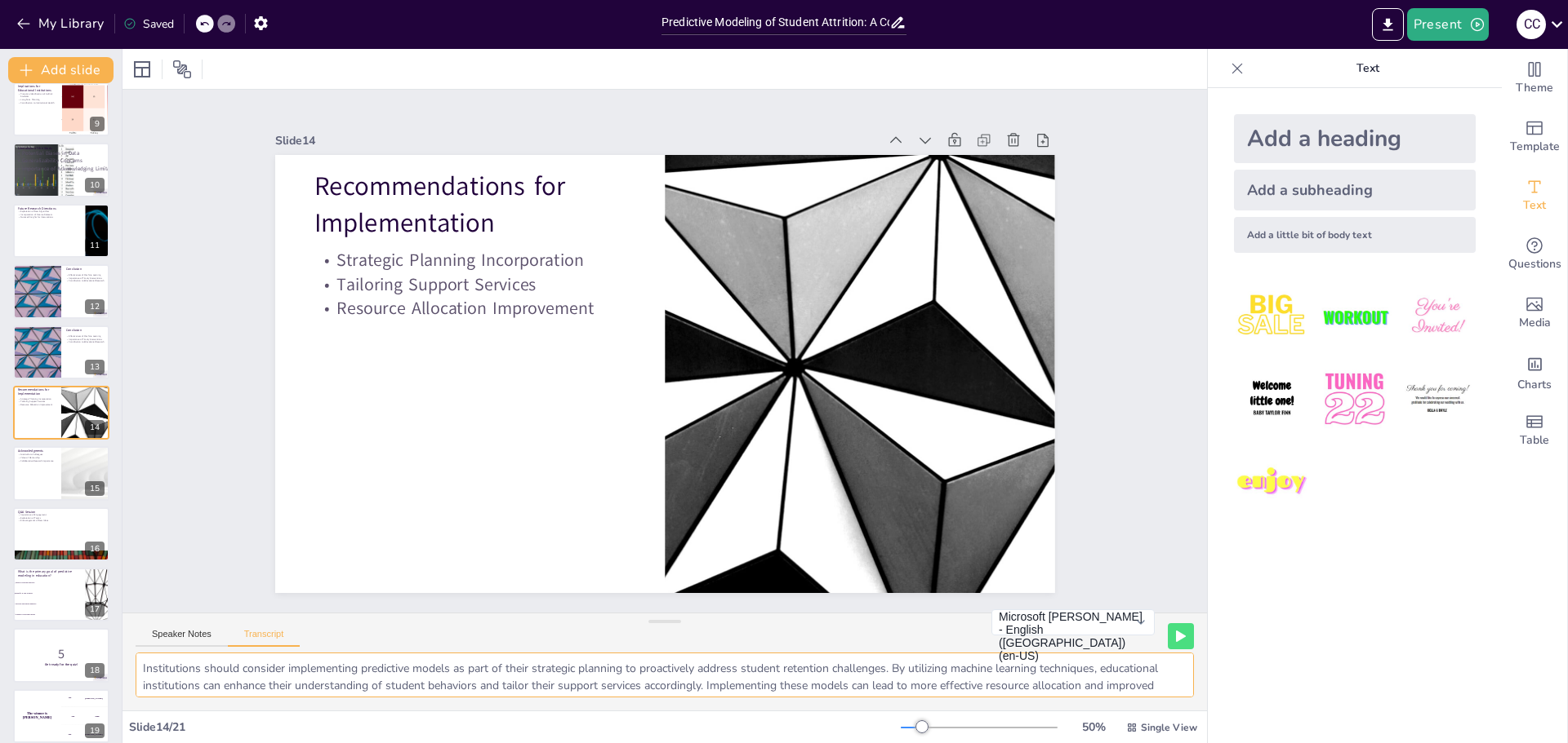
click at [160, 681] on textarea "Institutions should consider implementing predictive models as part of their st…" at bounding box center [665, 676] width 1058 height 45
click at [30, 472] on div at bounding box center [62, 474] width 98 height 56
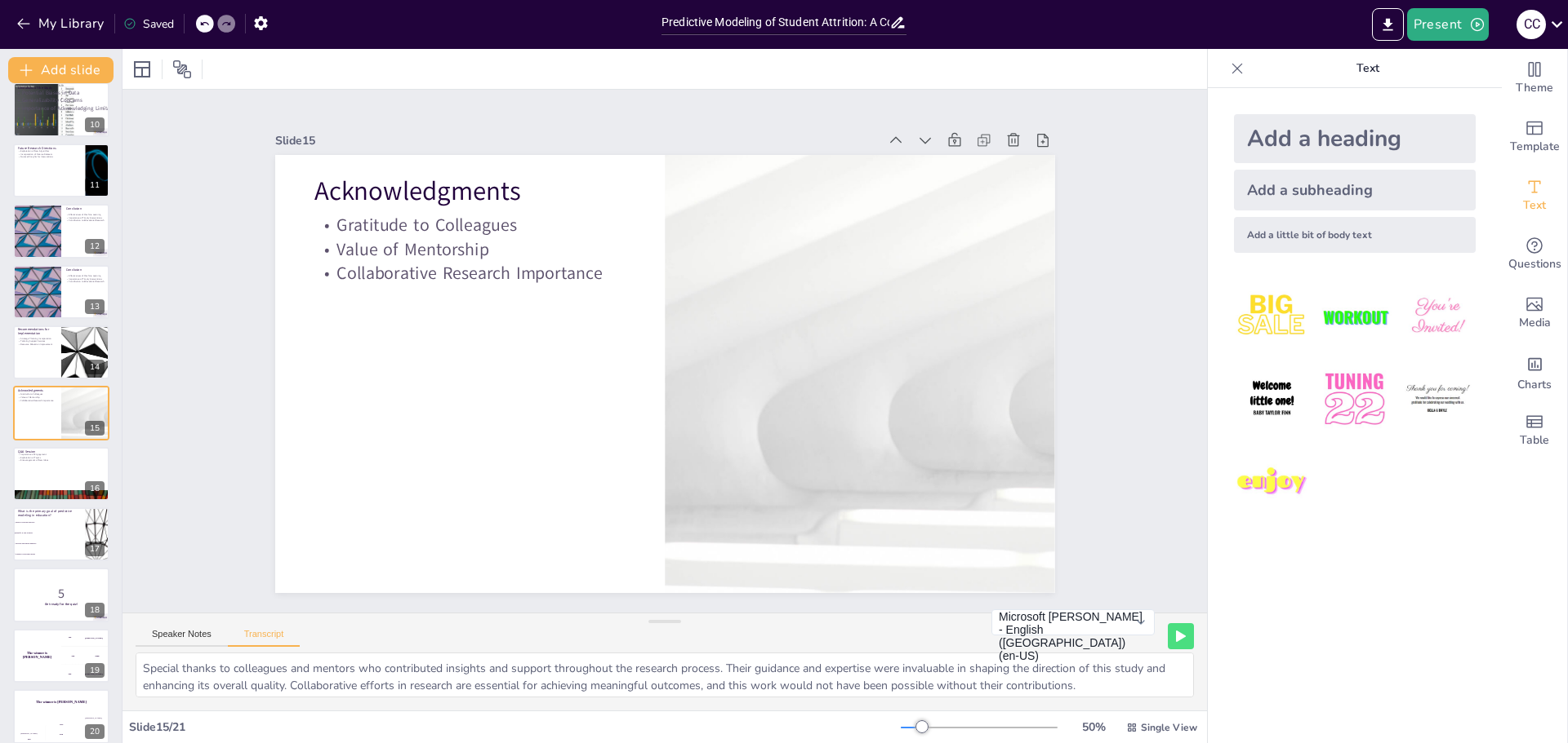
scroll to position [4, 0]
click at [507, 684] on textarea "Special thanks to colleagues and mentors who contributed insights and support t…" at bounding box center [665, 676] width 1058 height 45
drag, startPoint x: 140, startPoint y: 662, endPoint x: 1174, endPoint y: 698, distance: 1034.6
click at [1174, 698] on div "Special thanks to colleagues and mentors who contributed insights and support t…" at bounding box center [664, 681] width 1085 height 58
click at [41, 470] on div at bounding box center [62, 474] width 98 height 56
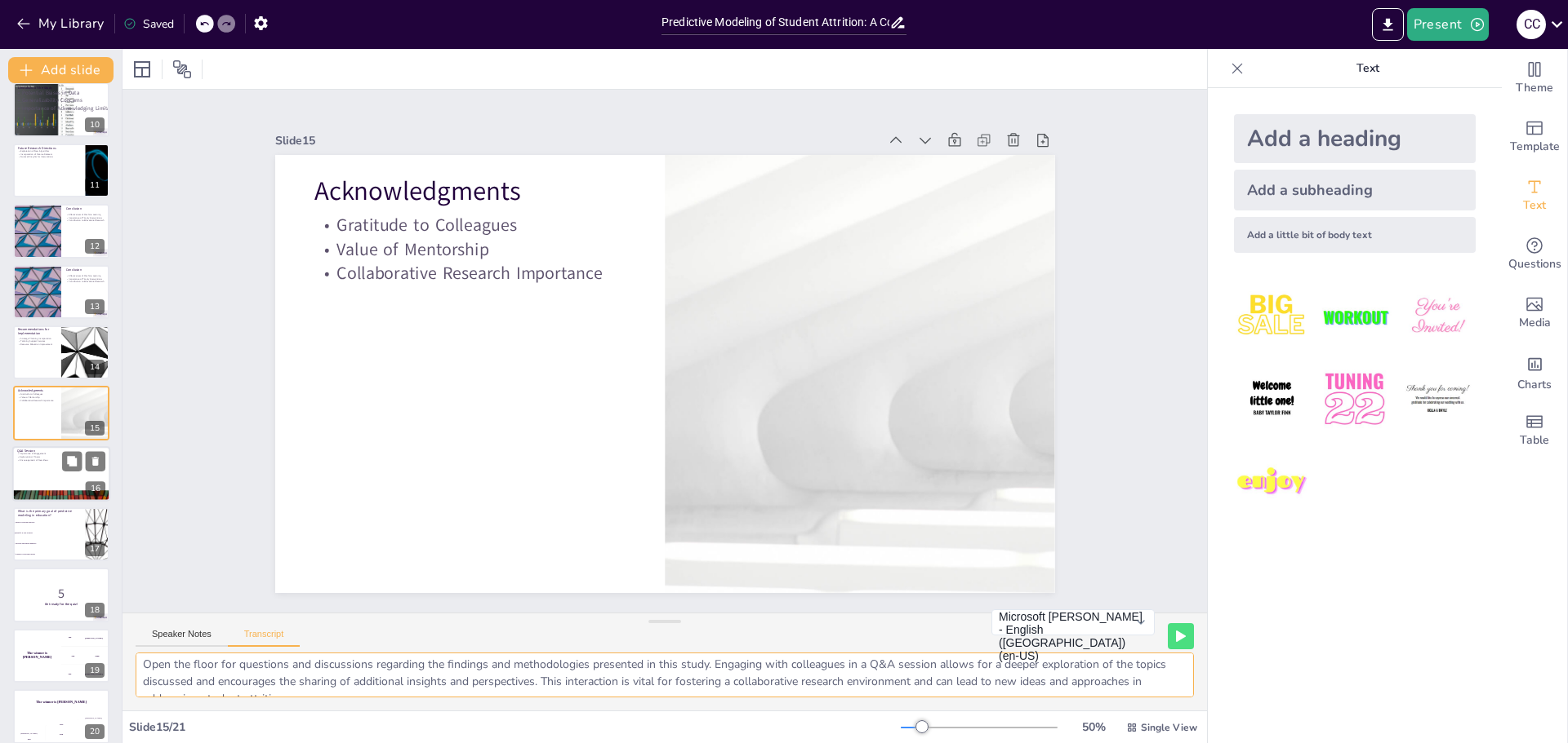
scroll to position [620, 0]
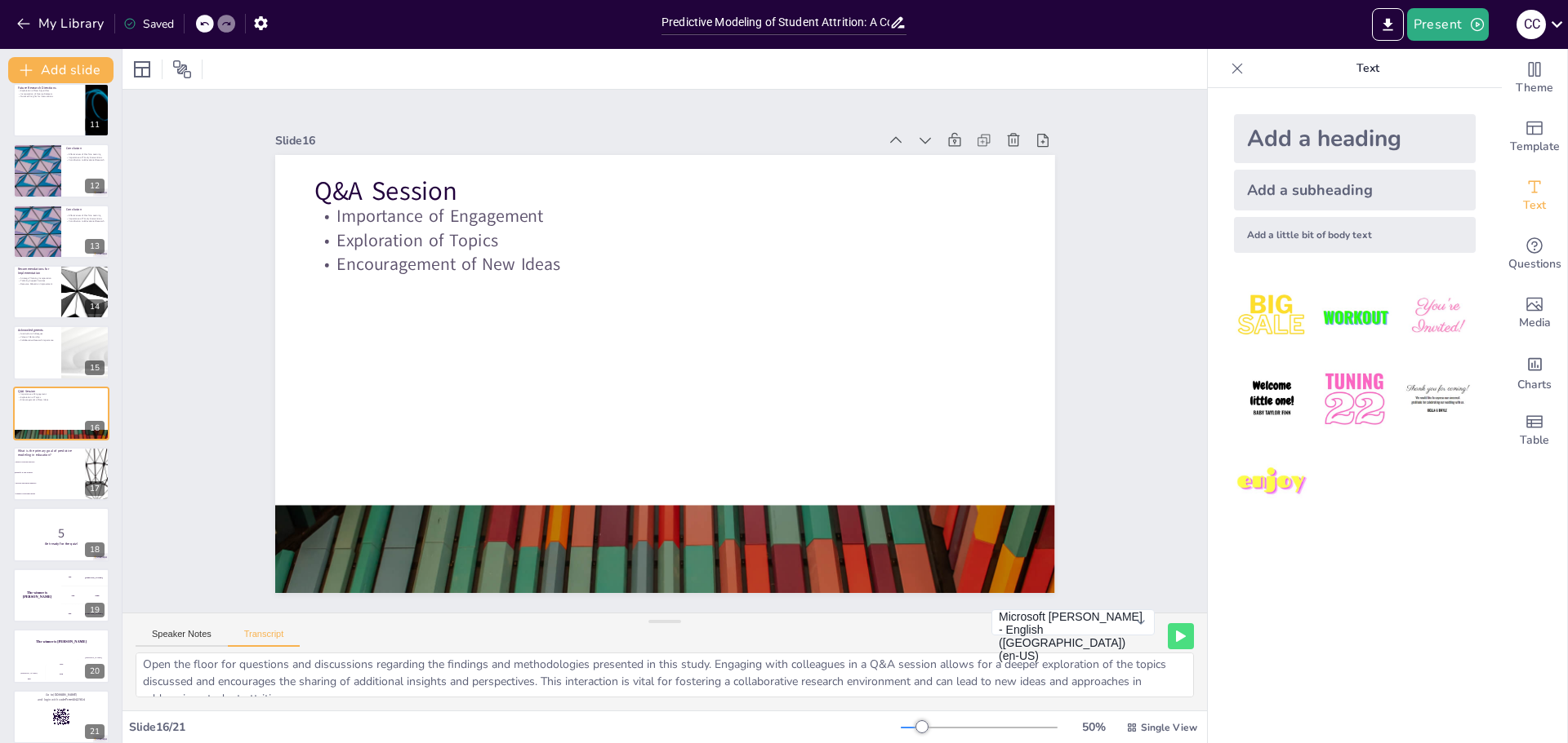
click at [892, 18] on icon at bounding box center [898, 22] width 18 height 18
click at [61, 21] on button "My Library" at bounding box center [62, 23] width 99 height 26
